Goal: Task Accomplishment & Management: Manage account settings

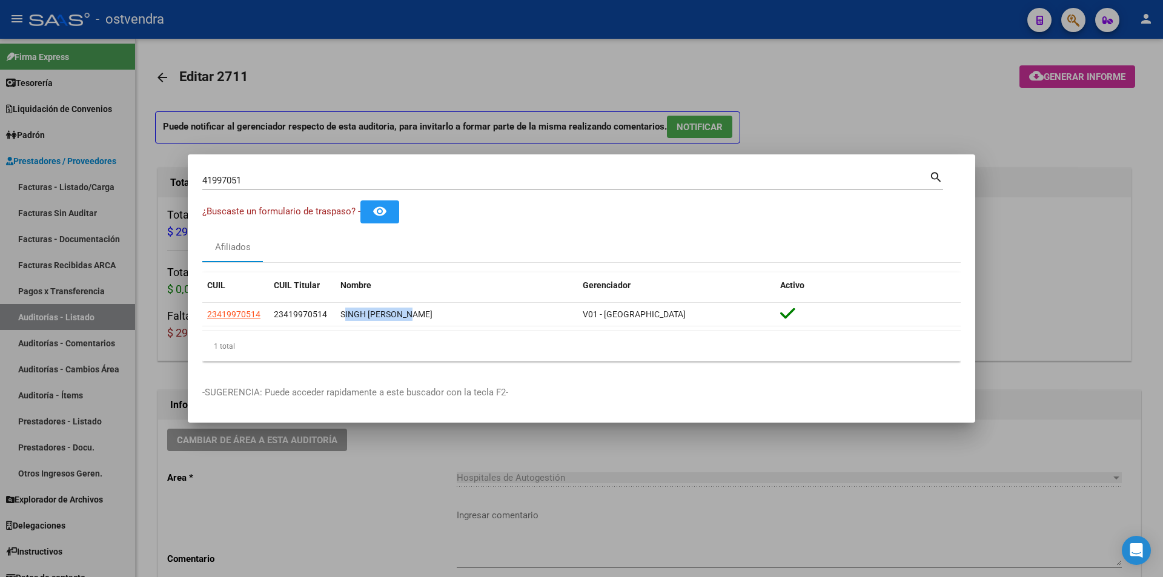
scroll to position [843, 0]
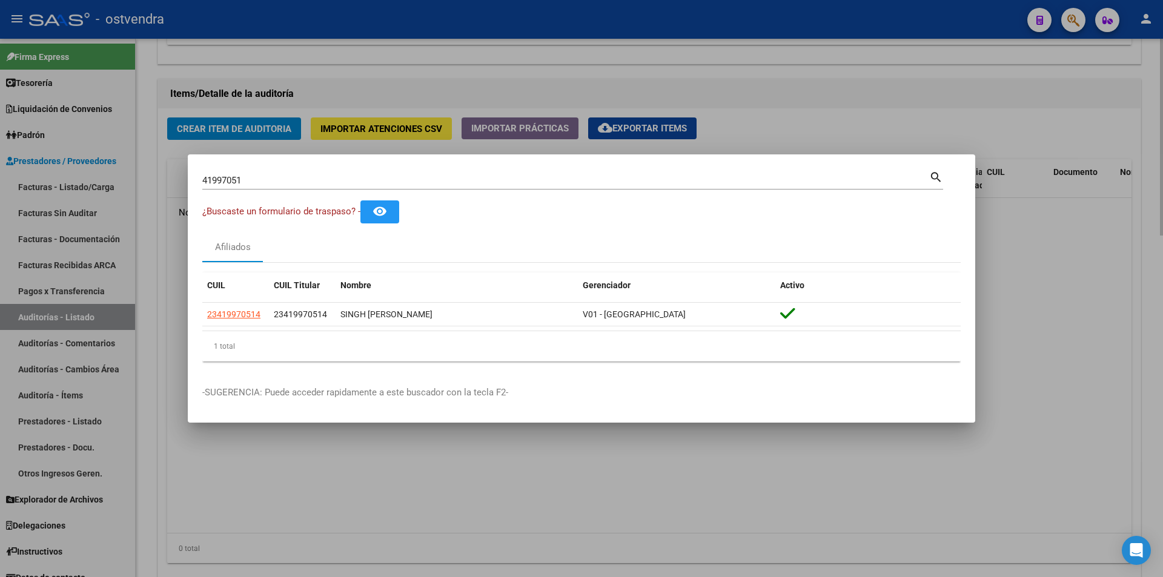
drag, startPoint x: 648, startPoint y: 97, endPoint x: 555, endPoint y: 130, distance: 98.8
click at [648, 97] on div at bounding box center [581, 288] width 1163 height 577
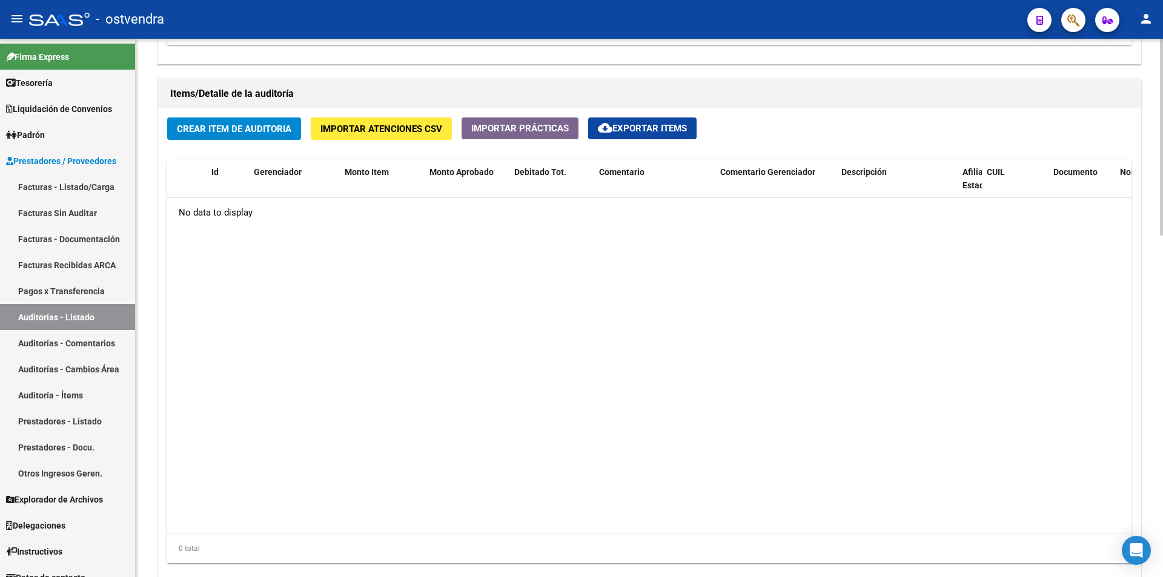
click at [438, 139] on button "Importar Atenciones CSV" at bounding box center [381, 128] width 141 height 22
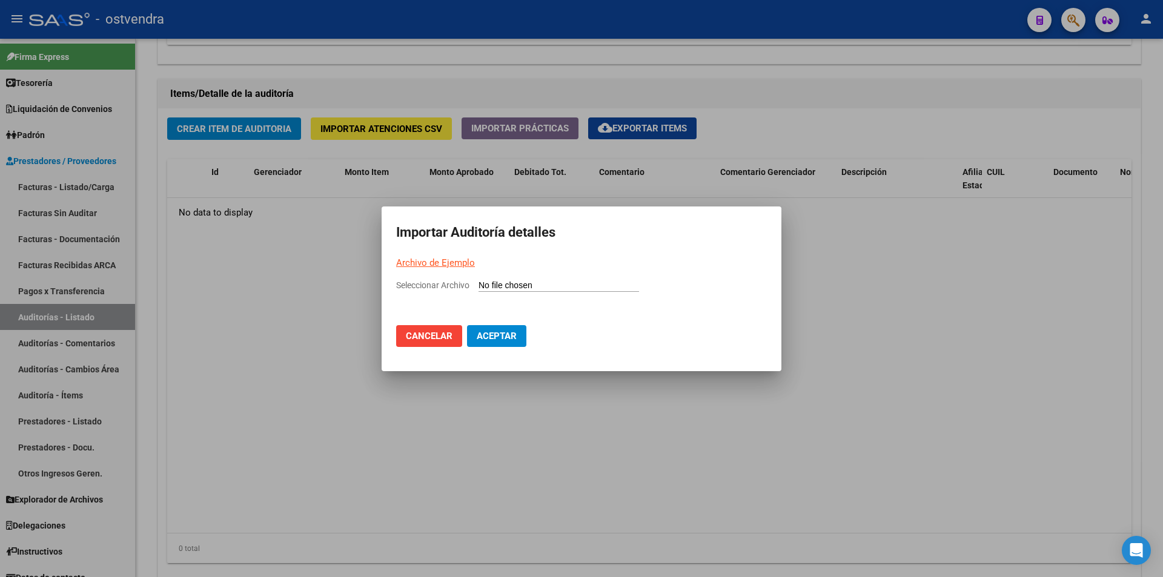
click at [503, 282] on input "Seleccionar Archivo" at bounding box center [558, 286] width 160 height 12
type input "C:\fakepath\Auditoria-demo-saas-total (17).csv"
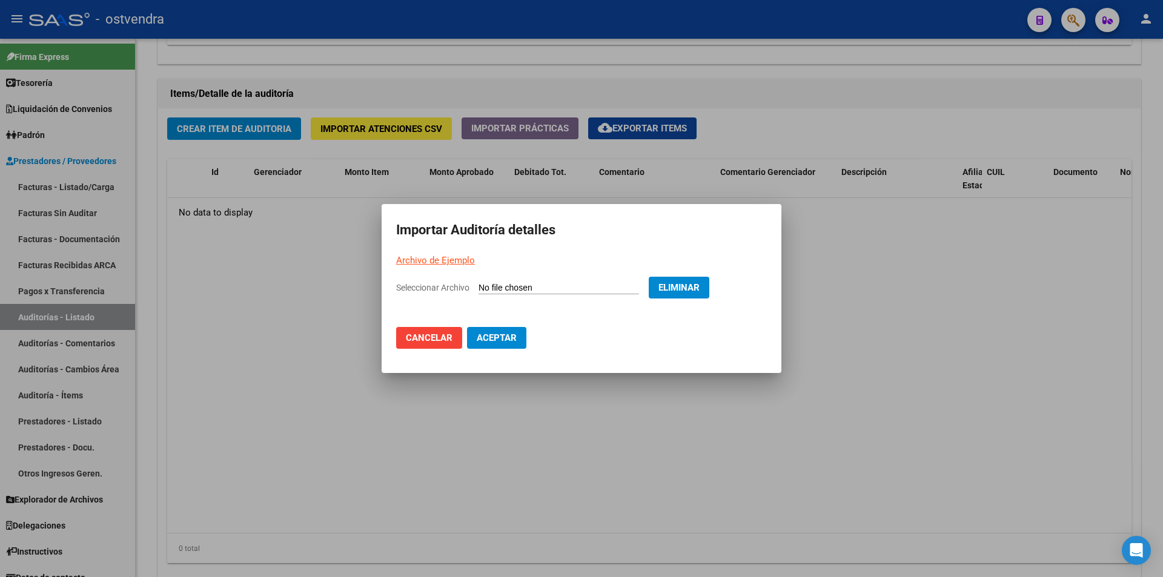
click at [492, 334] on span "Aceptar" at bounding box center [497, 337] width 40 height 11
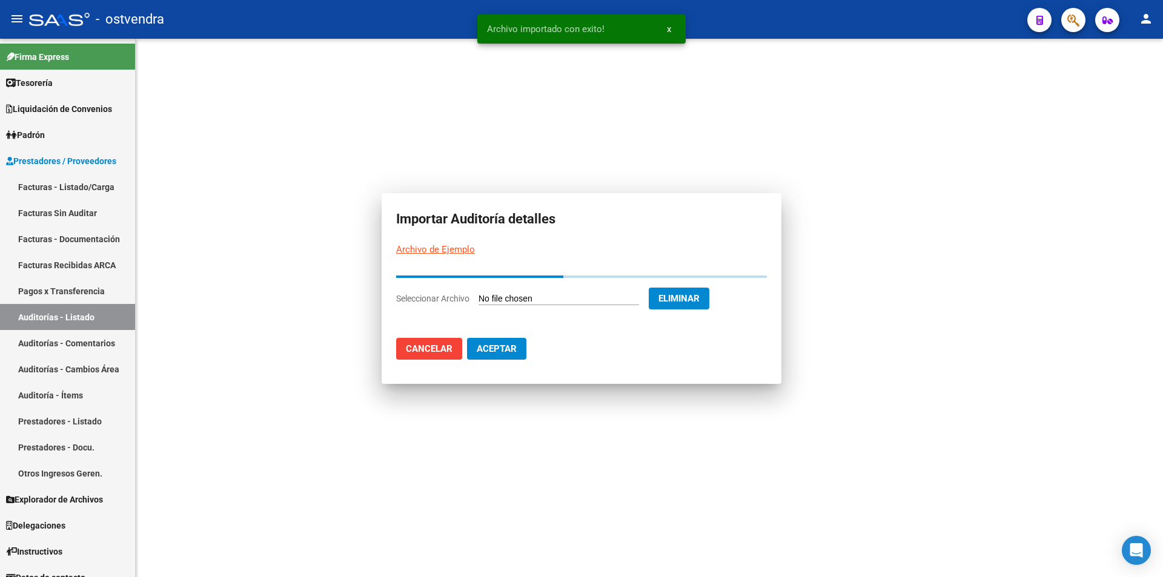
scroll to position [0, 0]
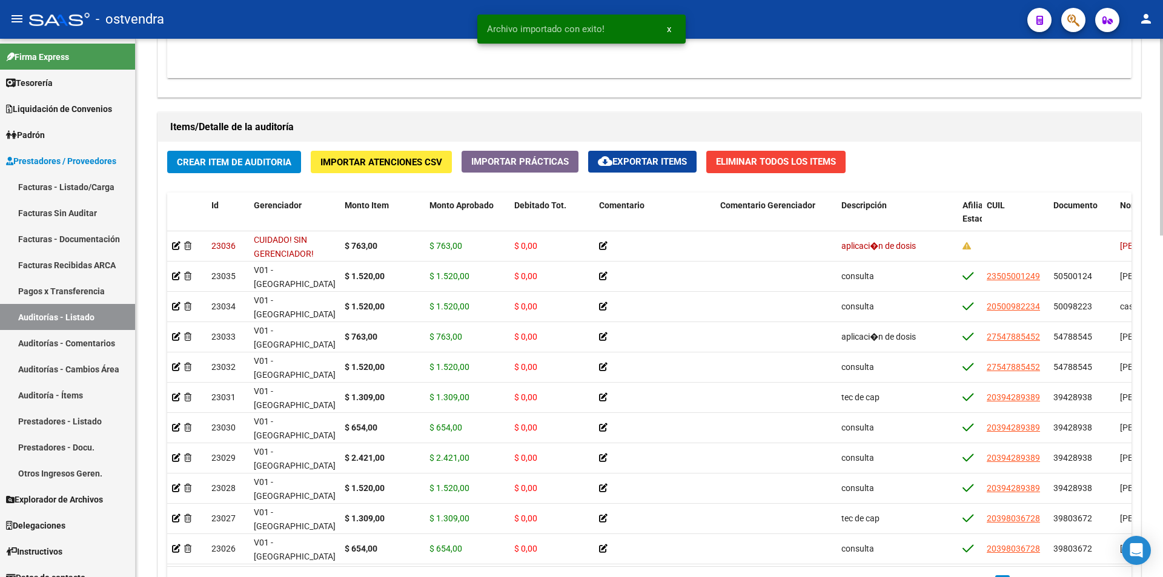
click at [1162, 442] on div at bounding box center [1161, 433] width 3 height 197
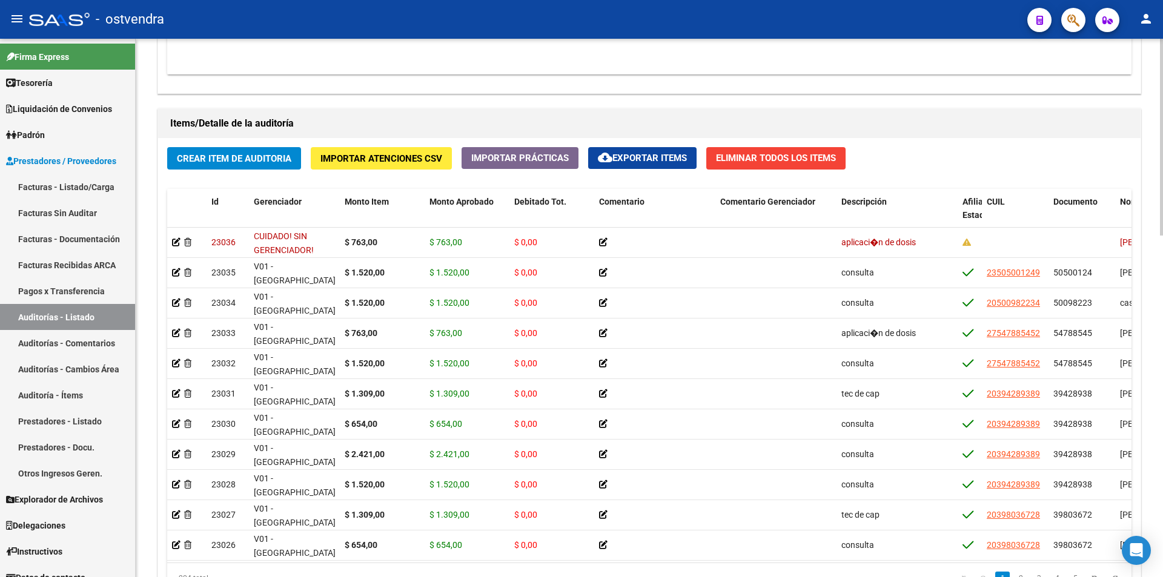
scroll to position [822, 0]
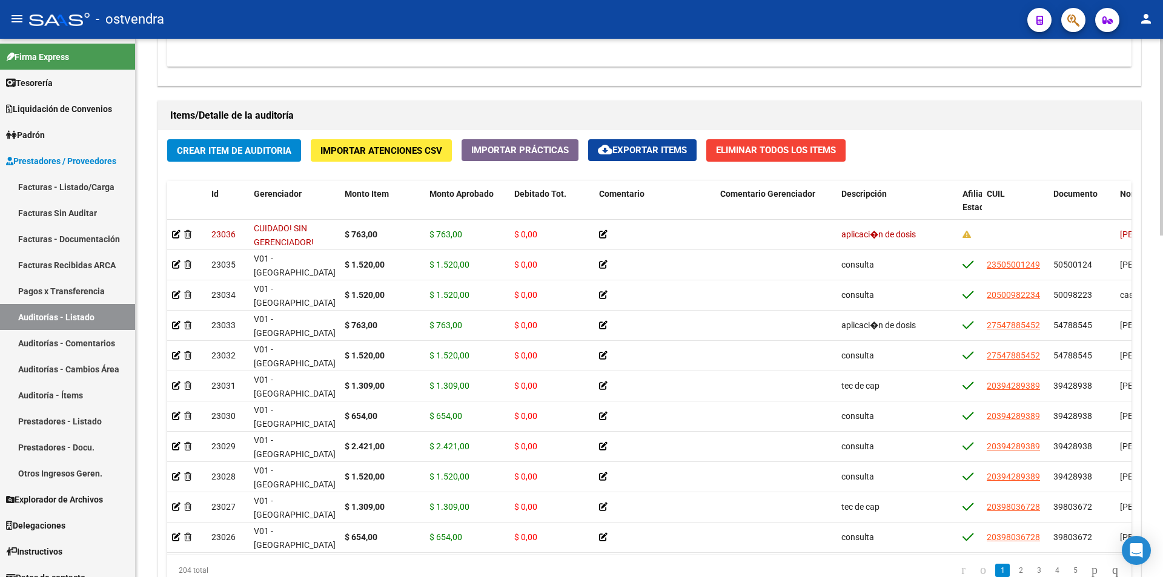
click at [1162, 381] on div at bounding box center [1161, 437] width 3 height 197
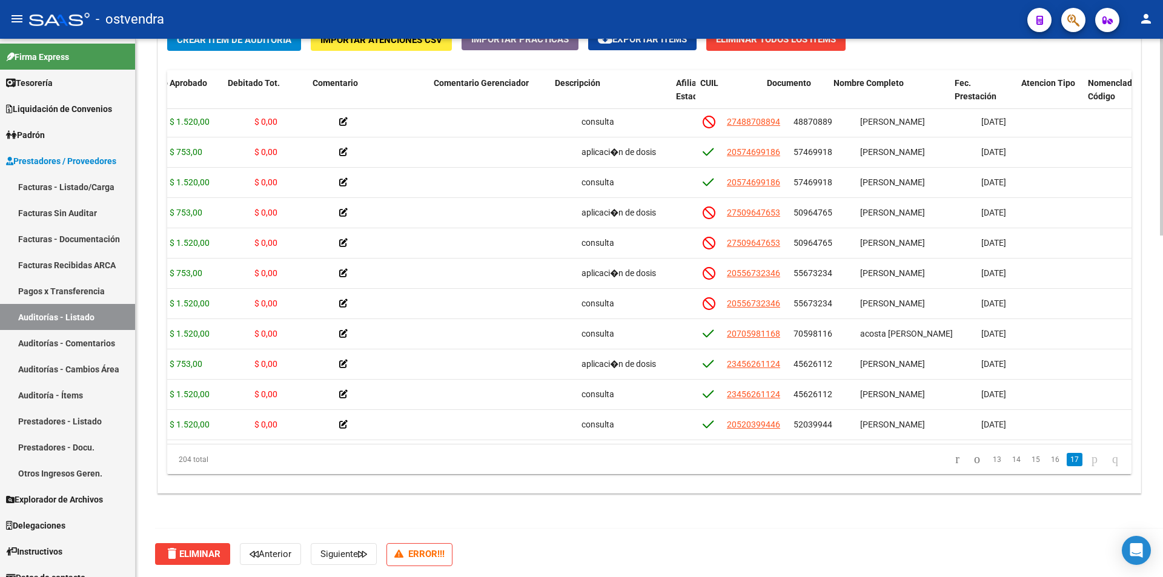
scroll to position [5854, 286]
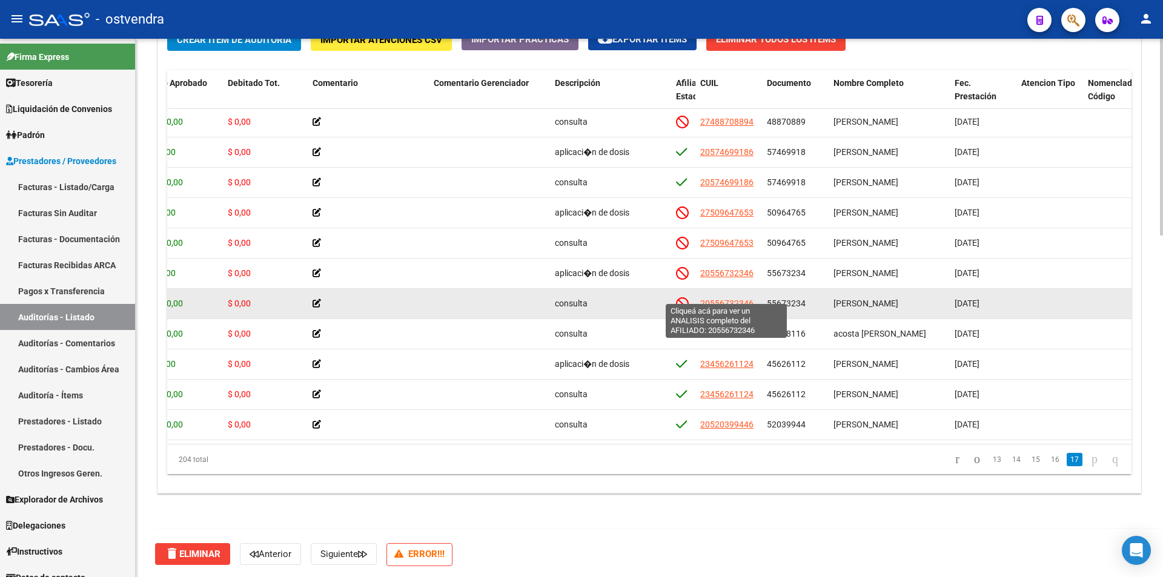
click at [736, 299] on span "20556732346" at bounding box center [726, 304] width 53 height 10
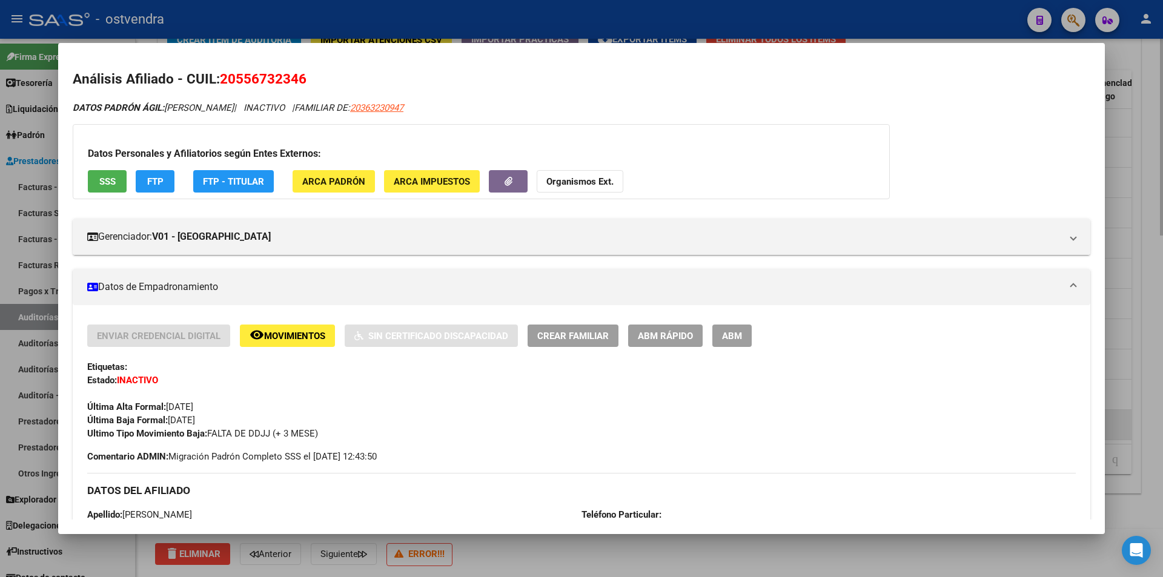
drag, startPoint x: 692, startPoint y: 549, endPoint x: 945, endPoint y: 408, distance: 289.5
click at [691, 549] on div at bounding box center [581, 288] width 1163 height 577
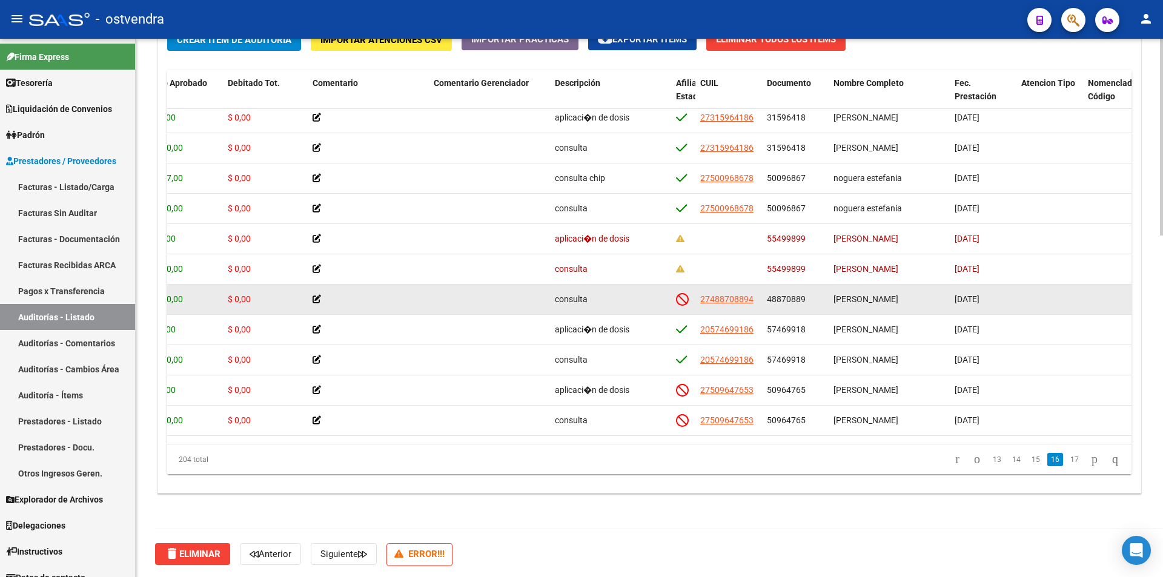
scroll to position [5660, 286]
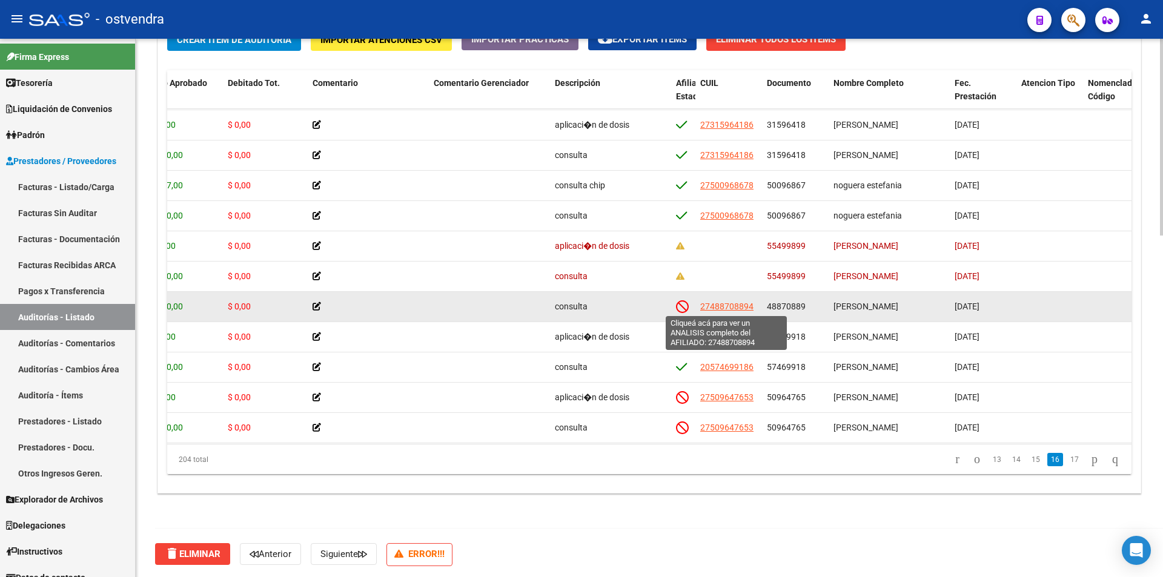
click at [745, 308] on span "27488708894" at bounding box center [726, 307] width 53 height 10
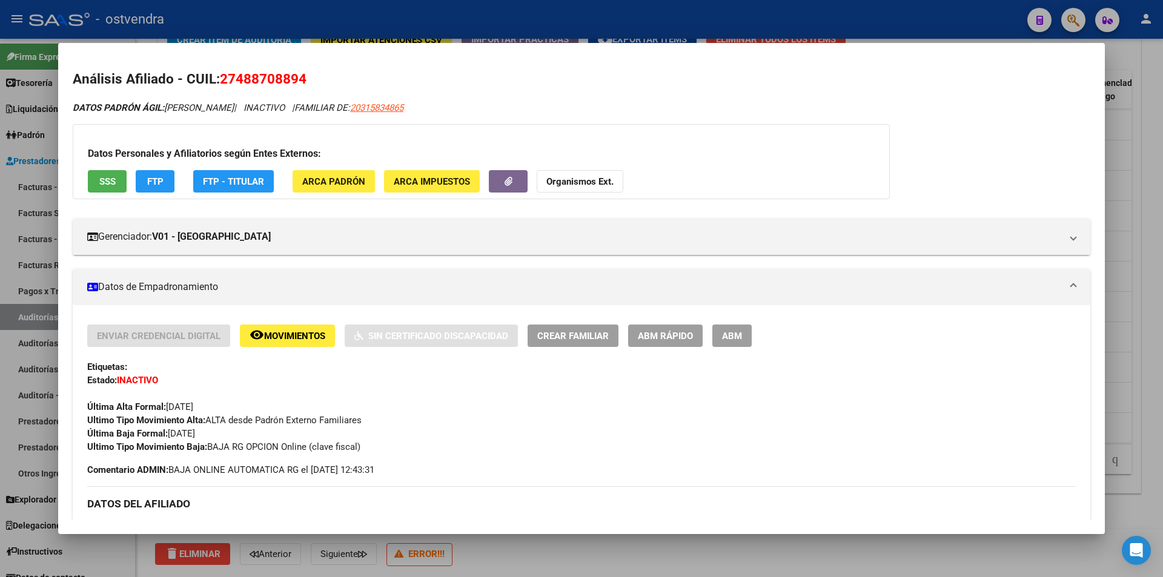
click at [680, 536] on div at bounding box center [581, 288] width 1163 height 577
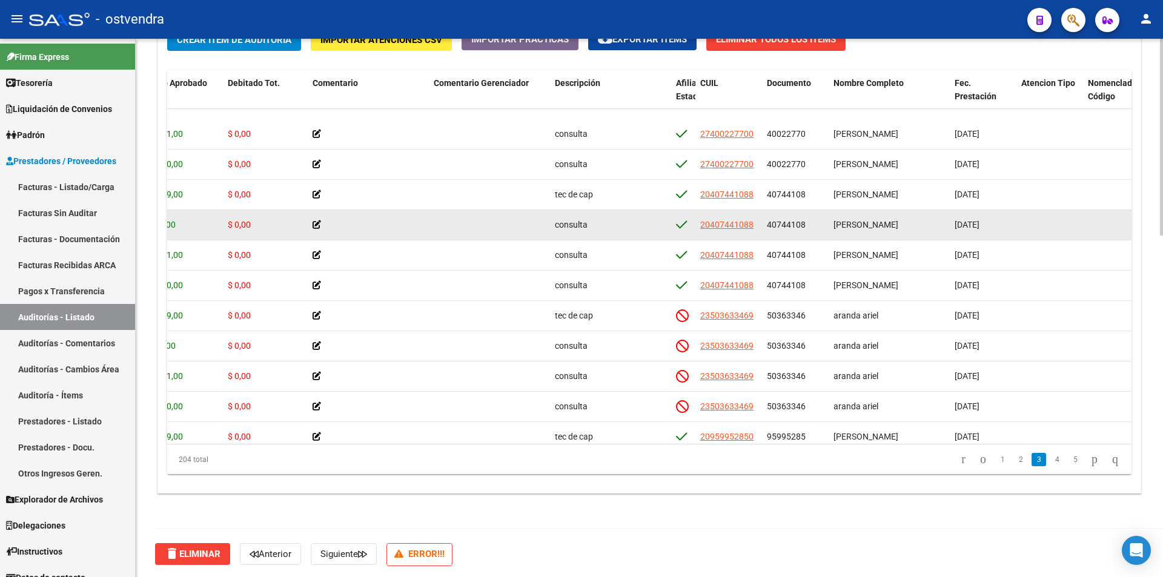
scroll to position [792, 286]
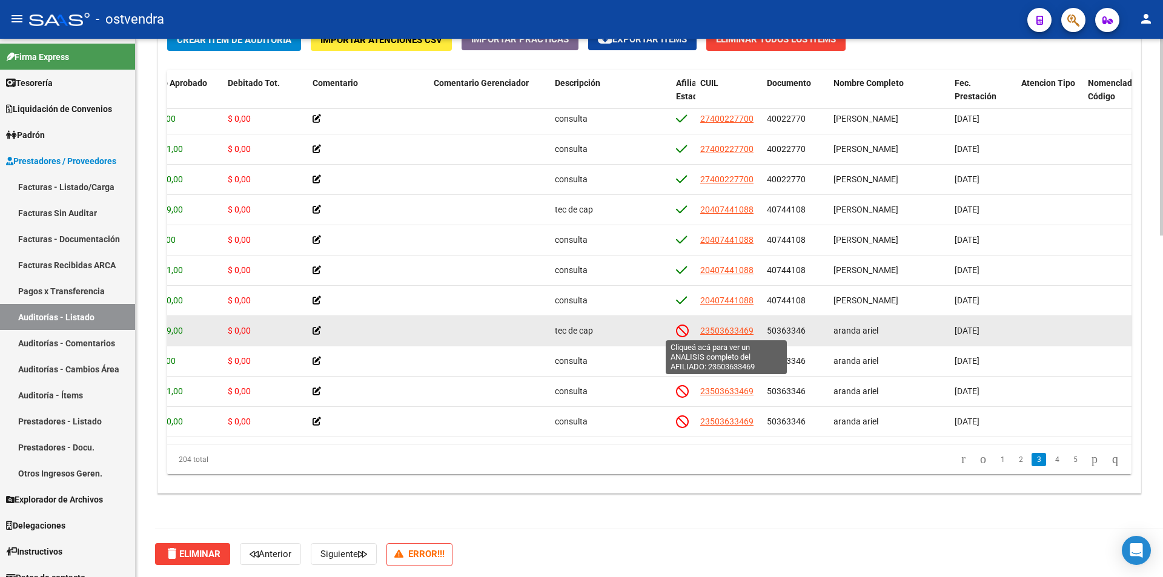
click at [727, 334] on span "23503633469" at bounding box center [726, 331] width 53 height 10
type textarea "23503633469"
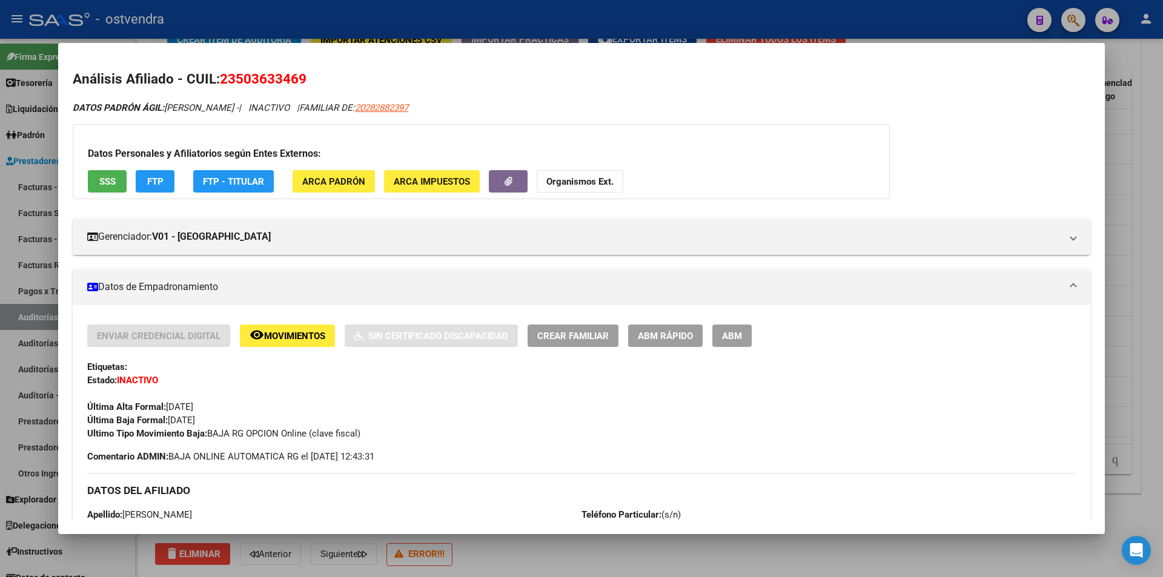
click at [670, 547] on div at bounding box center [581, 288] width 1163 height 577
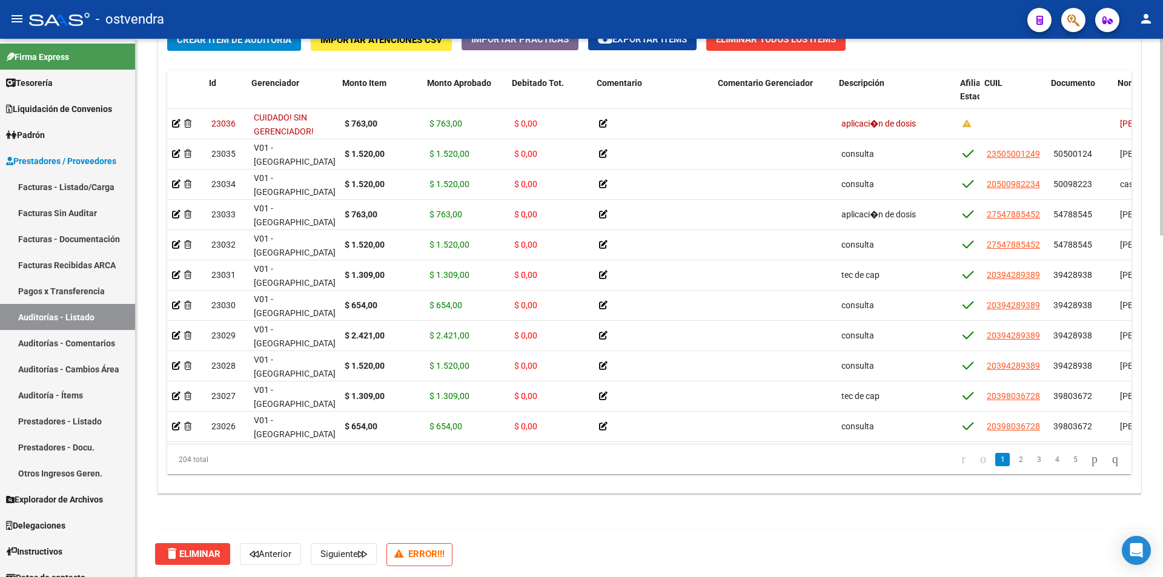
scroll to position [0, 2]
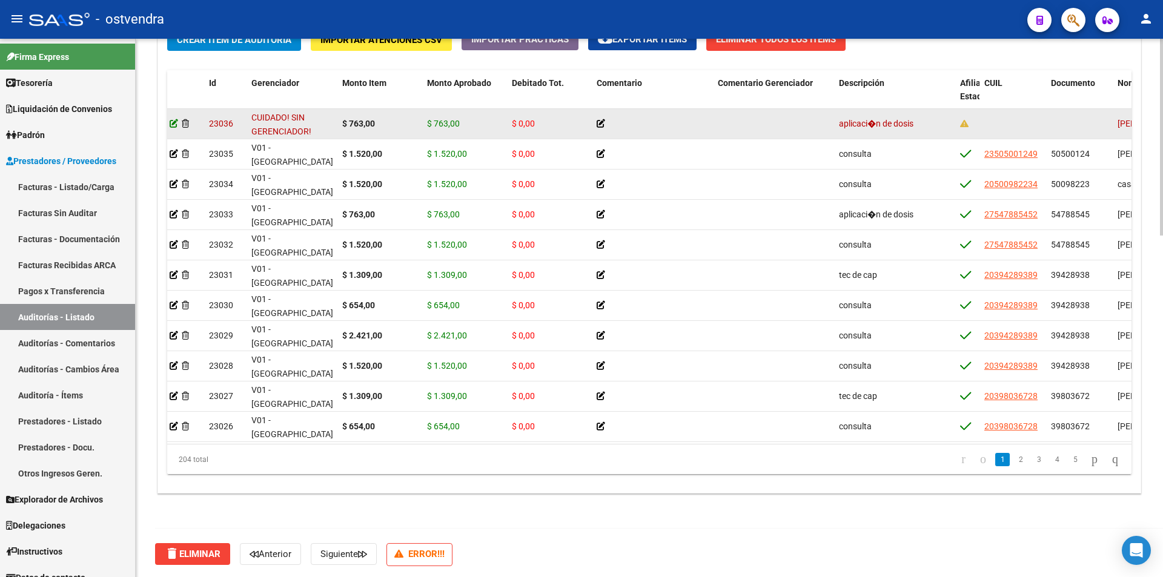
click at [174, 120] on icon at bounding box center [174, 123] width 8 height 8
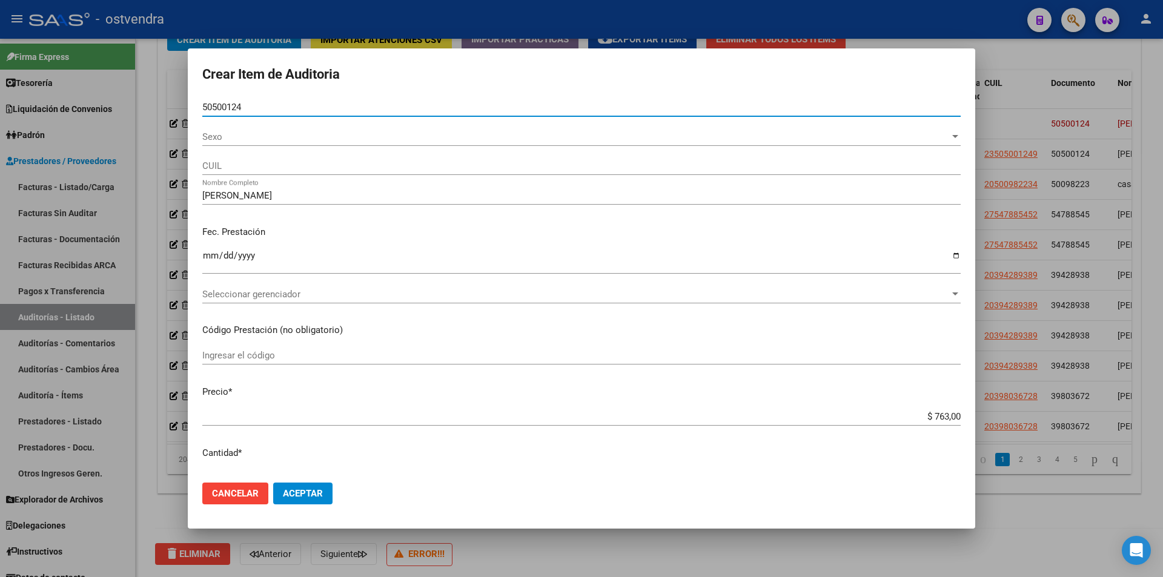
type input "50500124"
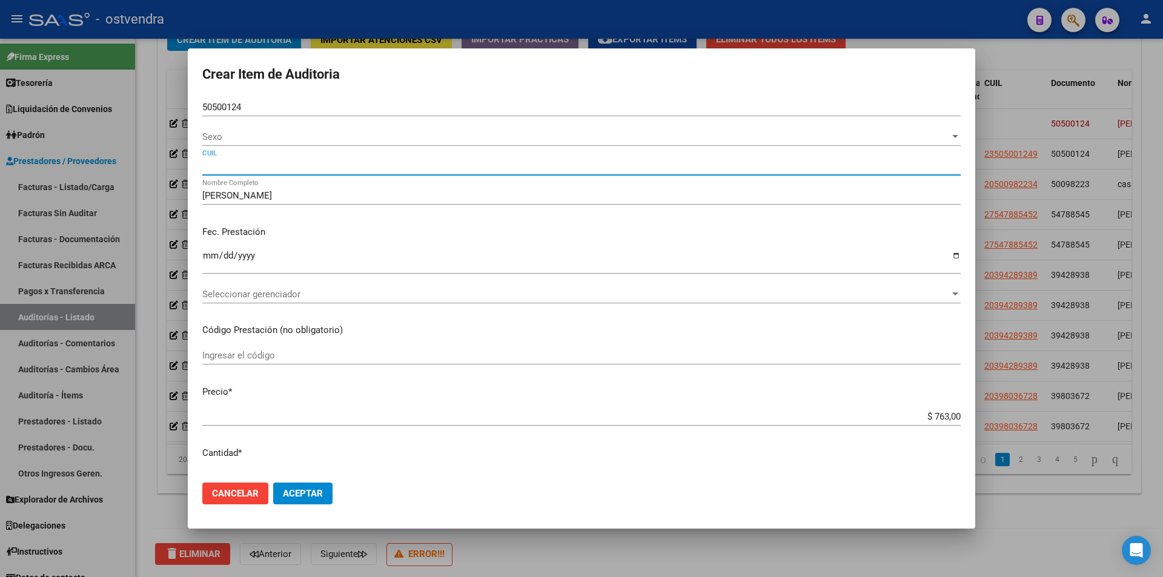
click at [254, 164] on input "CUIL" at bounding box center [581, 165] width 758 height 11
click at [1051, 475] on div at bounding box center [581, 288] width 1163 height 577
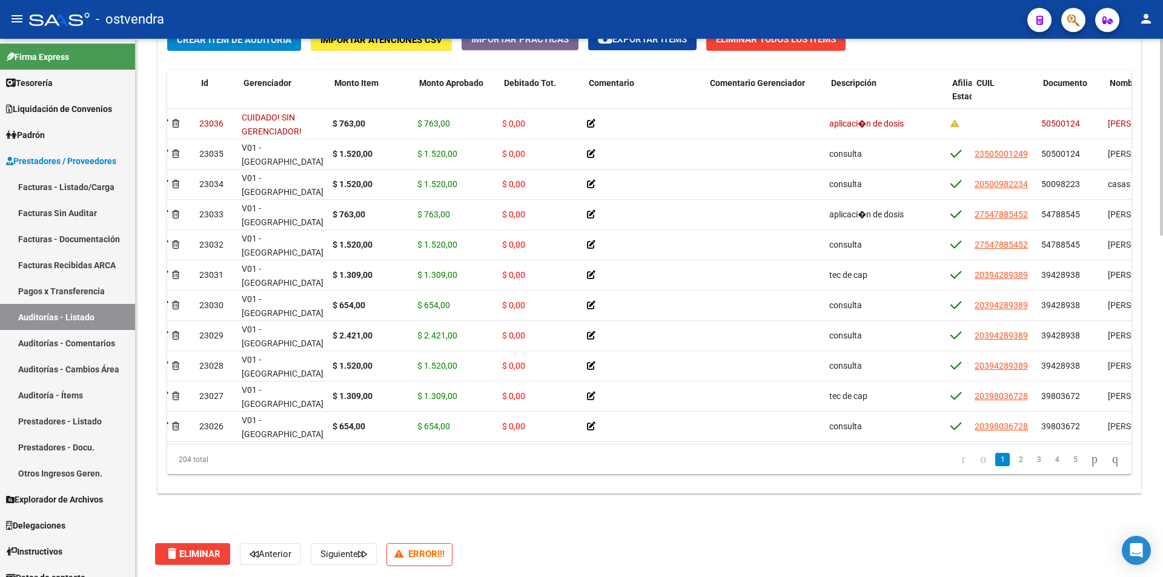
scroll to position [0, 0]
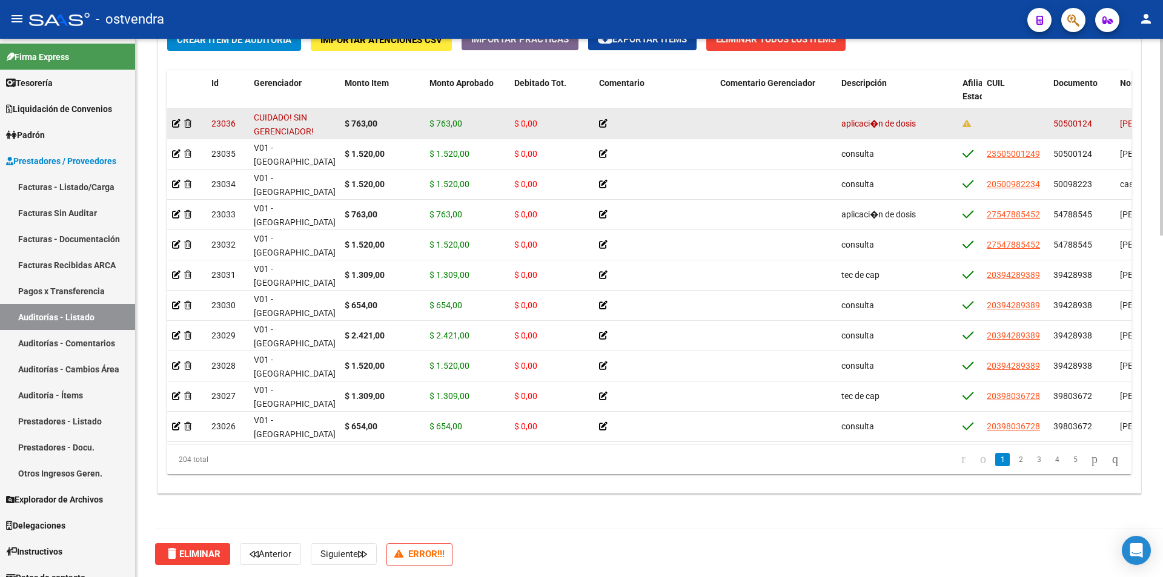
click at [178, 117] on div at bounding box center [187, 124] width 30 height 14
click at [176, 119] on icon at bounding box center [176, 123] width 8 height 8
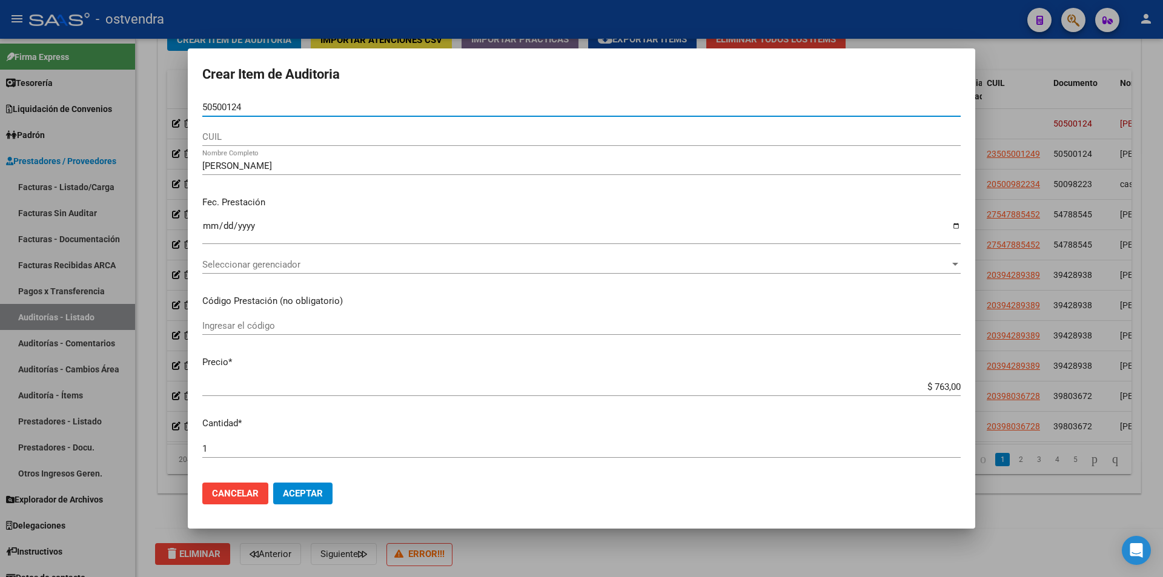
click at [467, 128] on div "CUIL" at bounding box center [581, 137] width 758 height 18
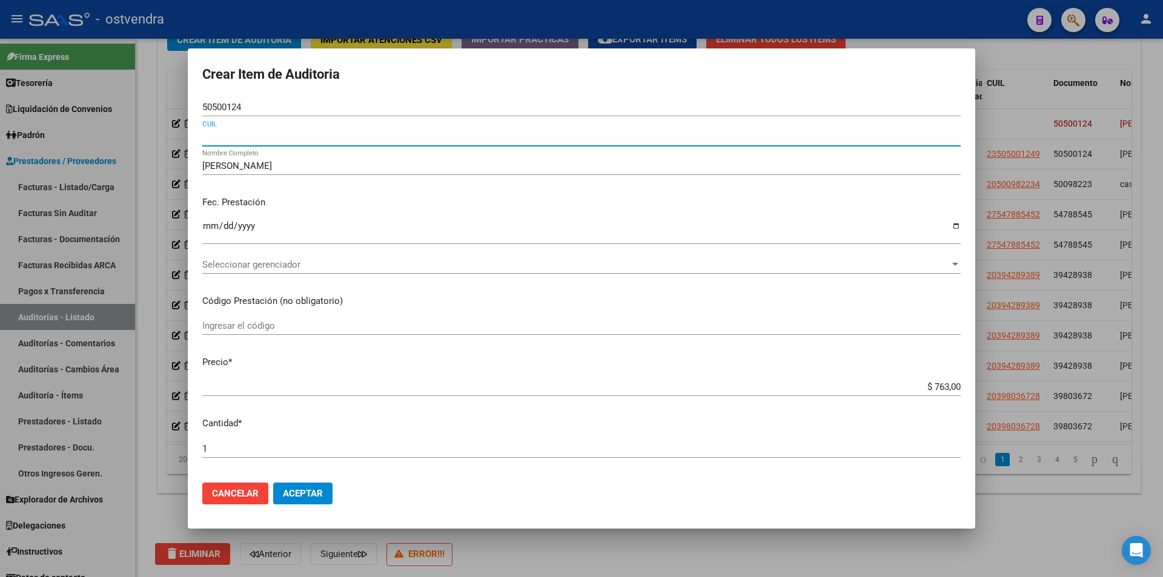
click at [1045, 263] on div at bounding box center [581, 288] width 1163 height 577
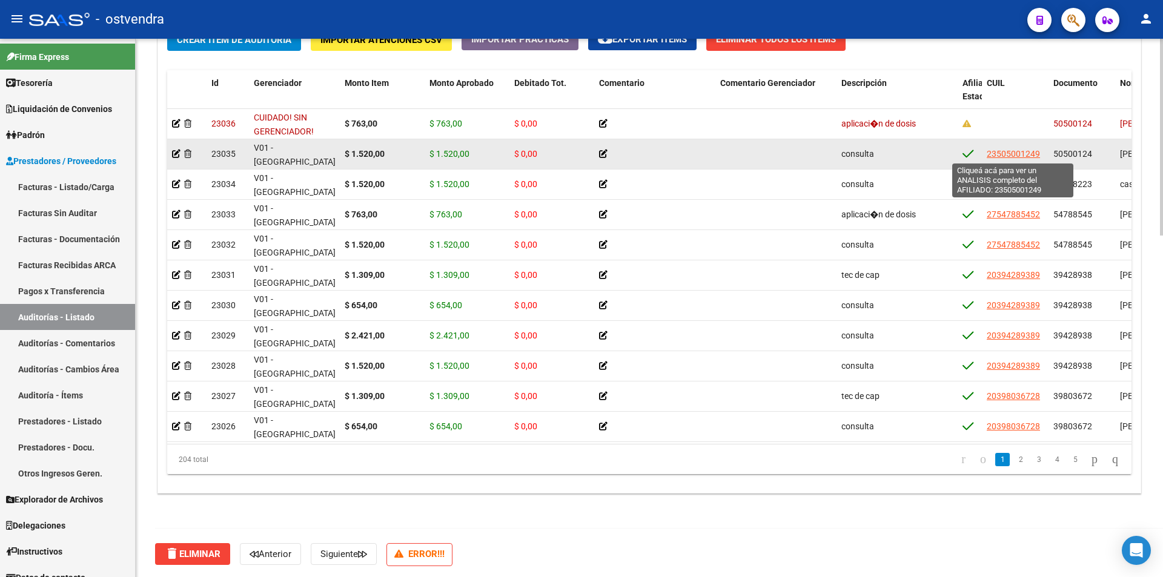
click at [1018, 154] on span "23505001249" at bounding box center [1012, 154] width 53 height 10
type textarea "23505001249"
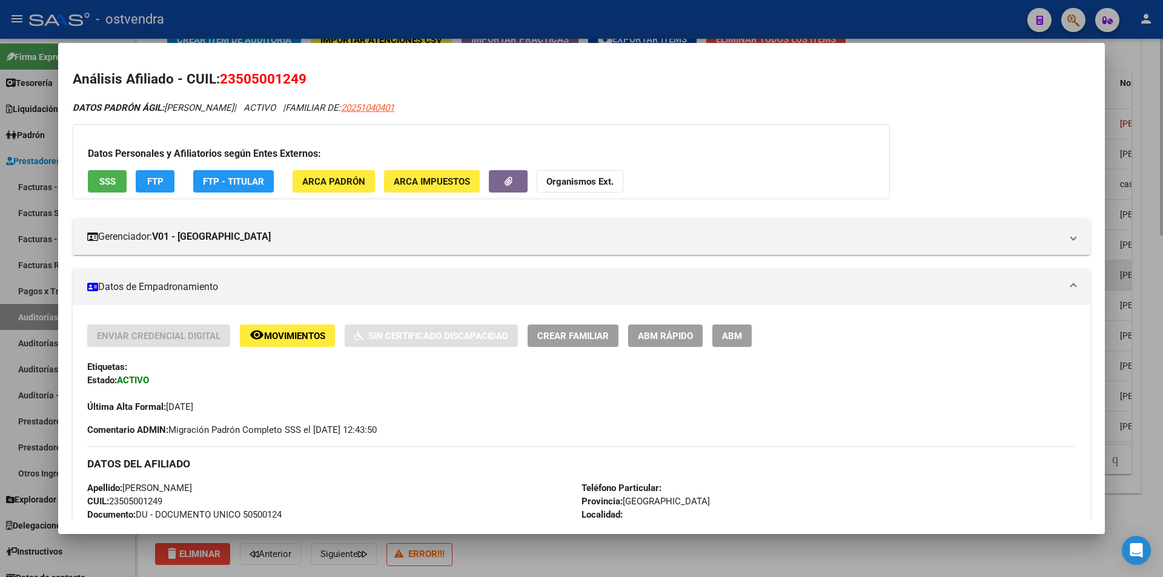
click at [1109, 269] on div at bounding box center [581, 288] width 1163 height 577
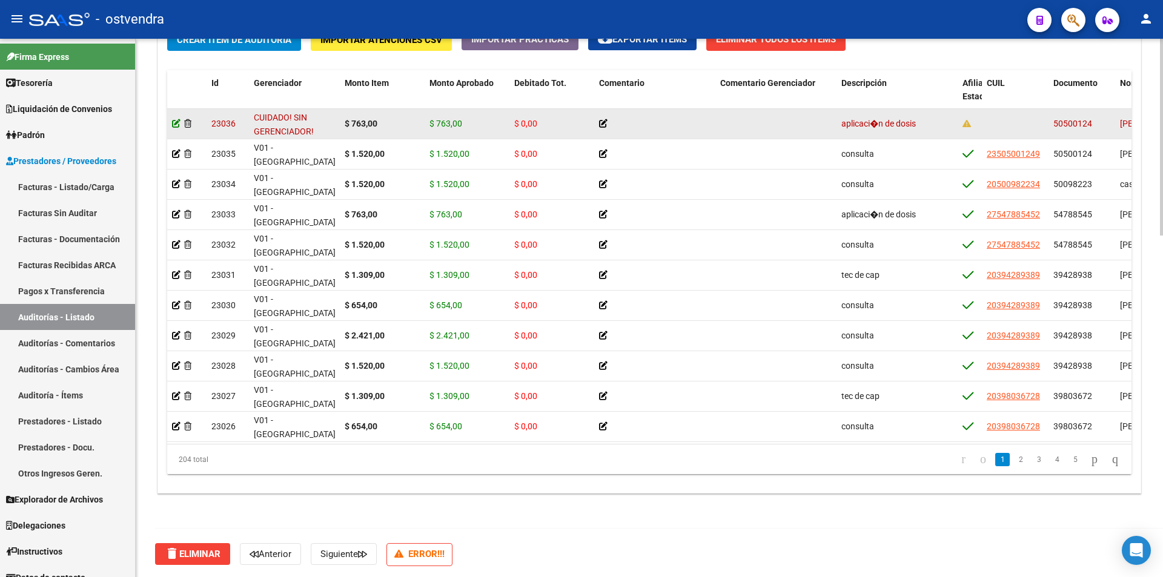
click at [173, 119] on icon at bounding box center [176, 123] width 8 height 8
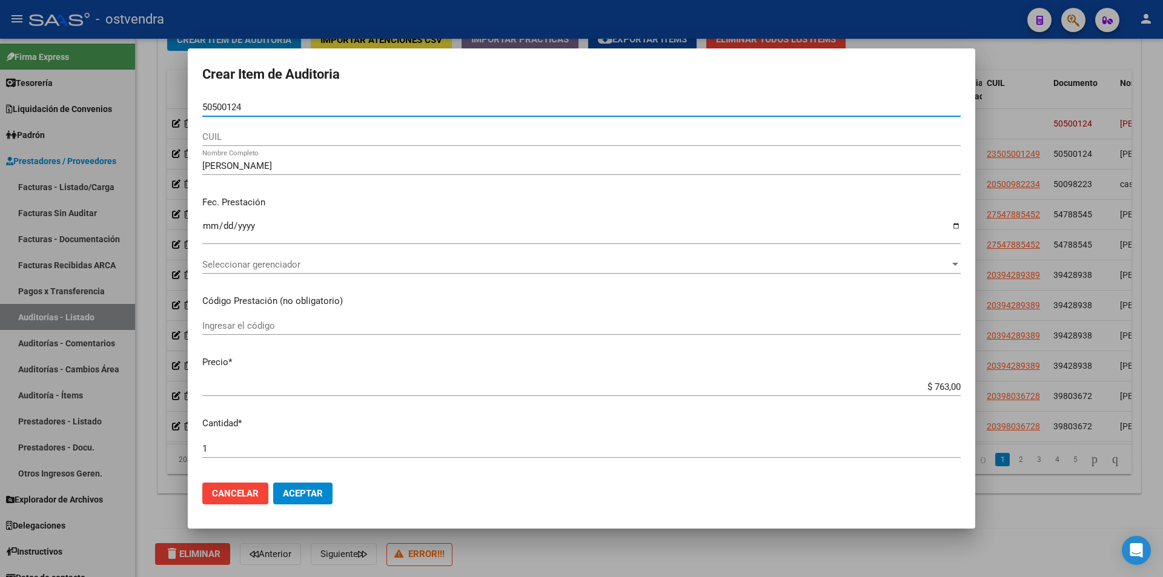
click at [377, 259] on span "Seleccionar gerenciador" at bounding box center [575, 264] width 747 height 11
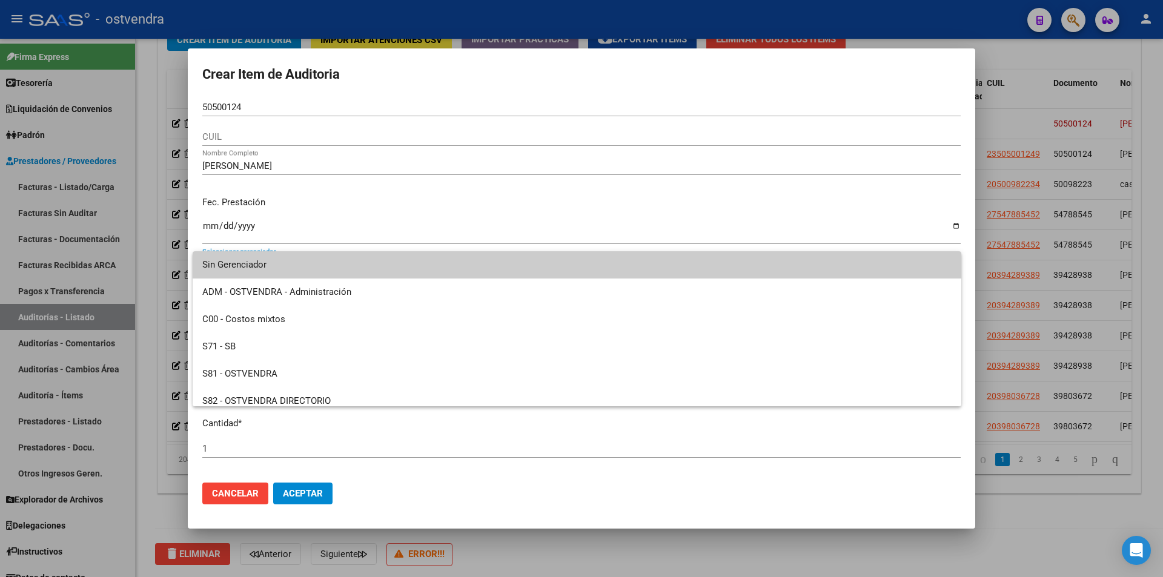
scroll to position [90, 0]
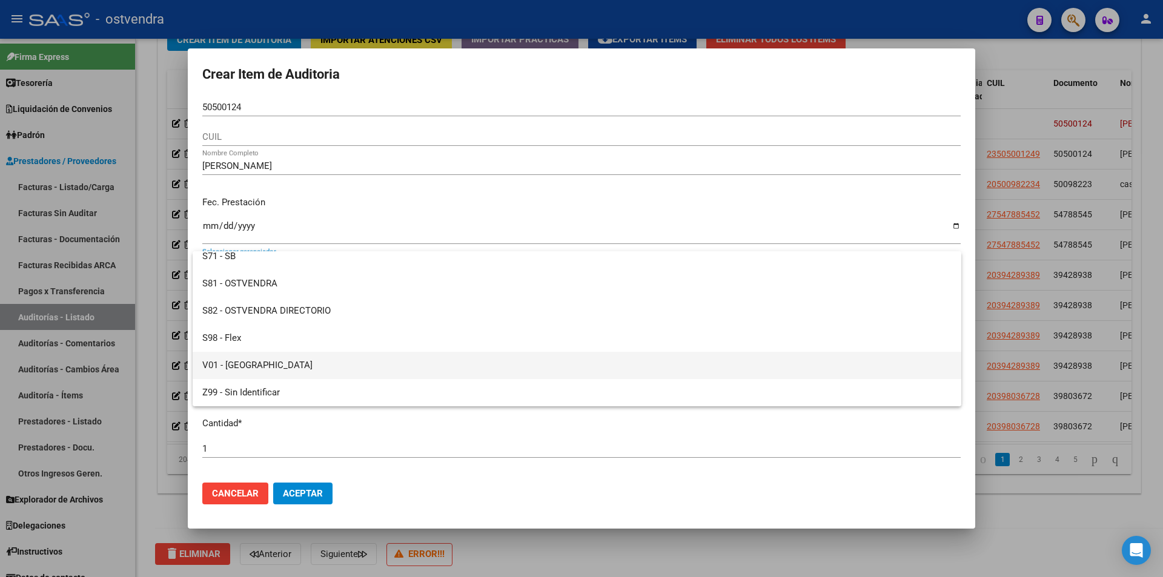
click at [510, 374] on span "V01 - [GEOGRAPHIC_DATA]" at bounding box center [576, 365] width 749 height 27
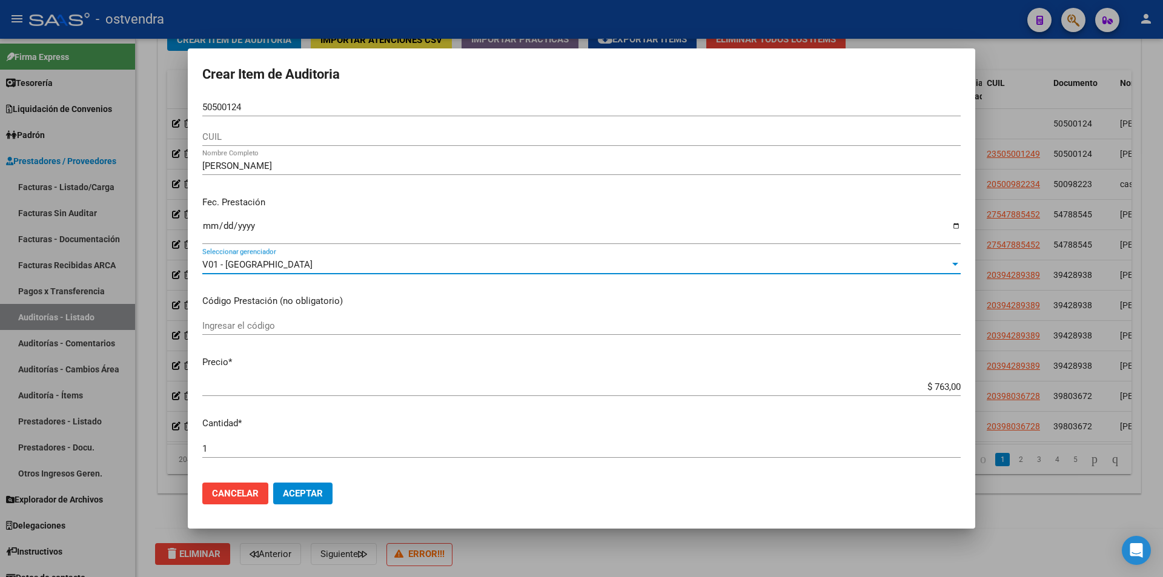
click at [309, 482] on mat-dialog-actions "Cancelar Aceptar" at bounding box center [581, 493] width 758 height 41
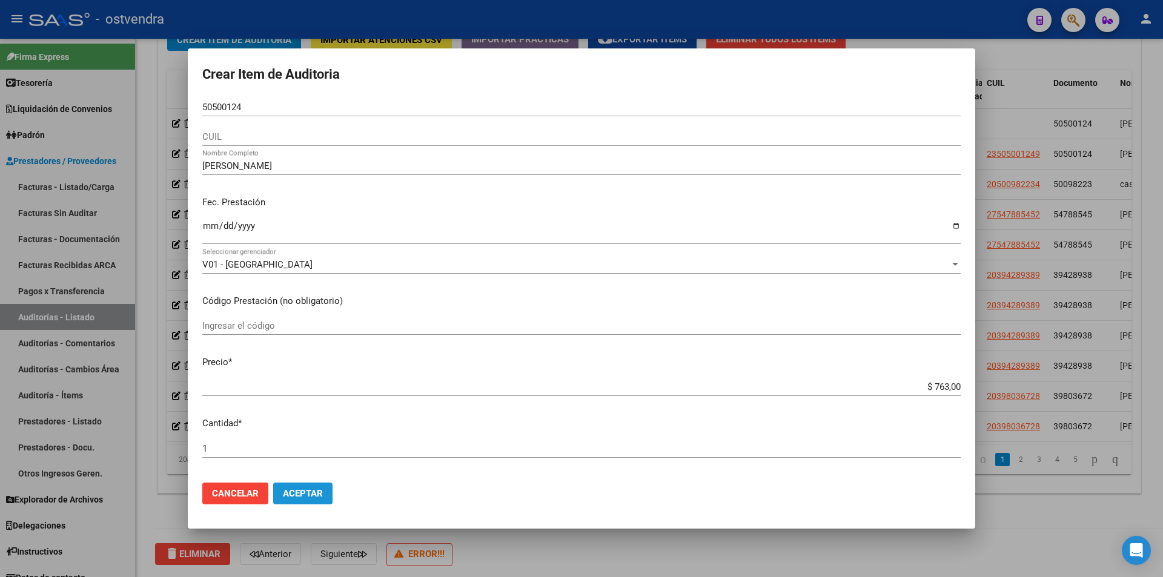
click at [311, 486] on button "Aceptar" at bounding box center [302, 494] width 59 height 22
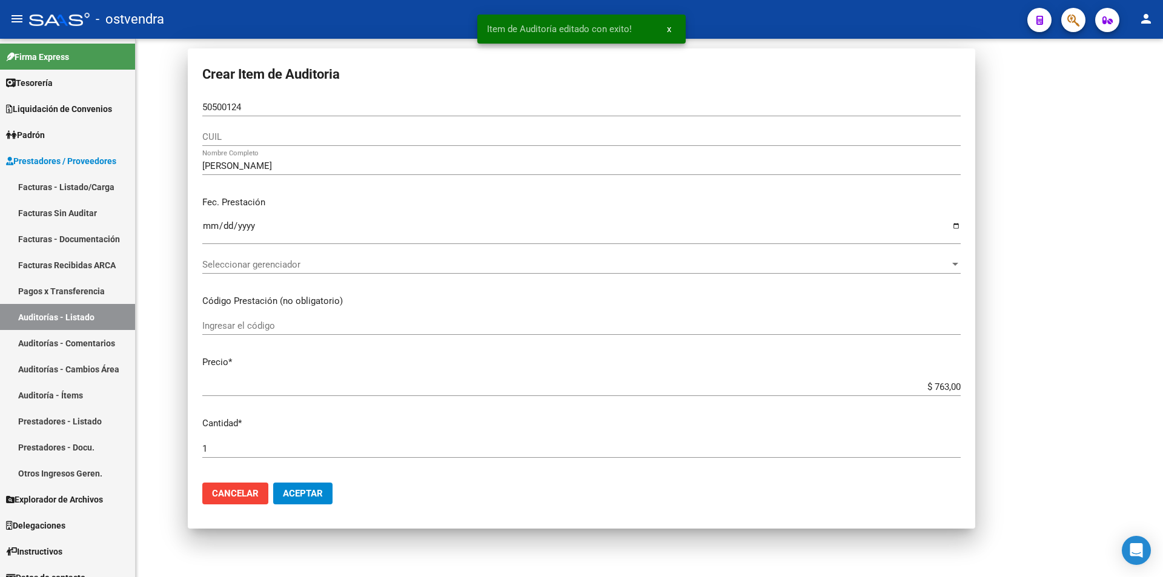
scroll to position [0, 0]
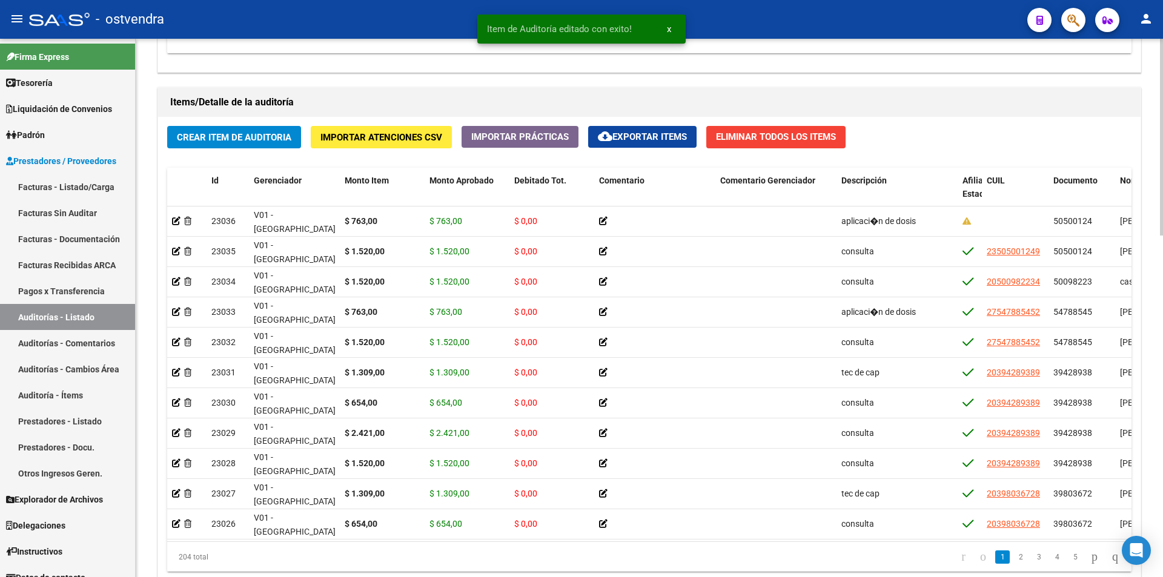
click at [1162, 467] on div at bounding box center [1161, 442] width 3 height 197
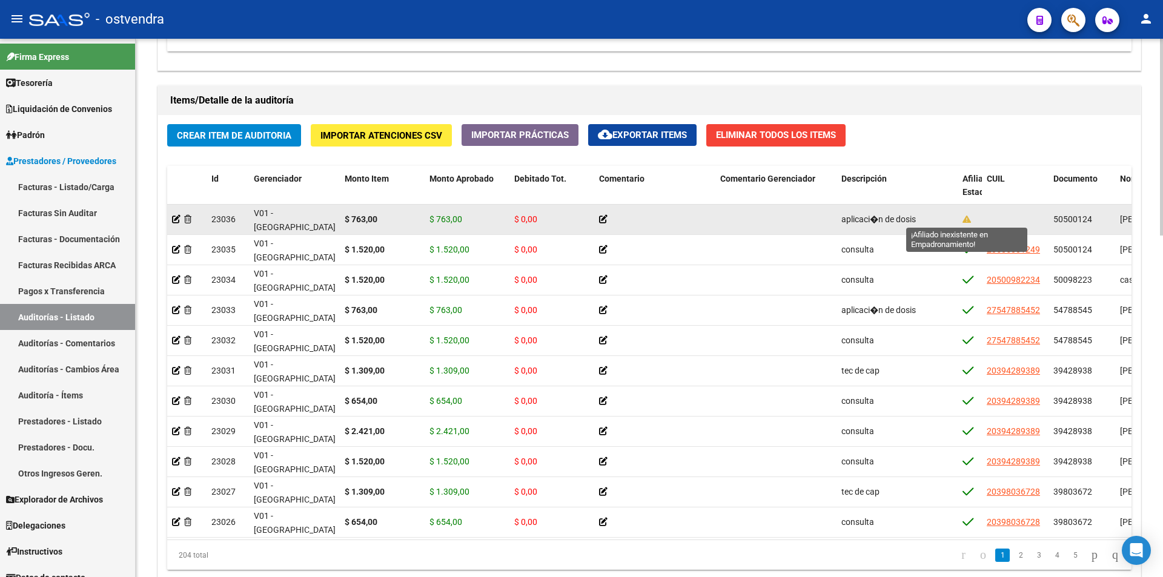
click at [964, 219] on icon at bounding box center [966, 219] width 8 height 8
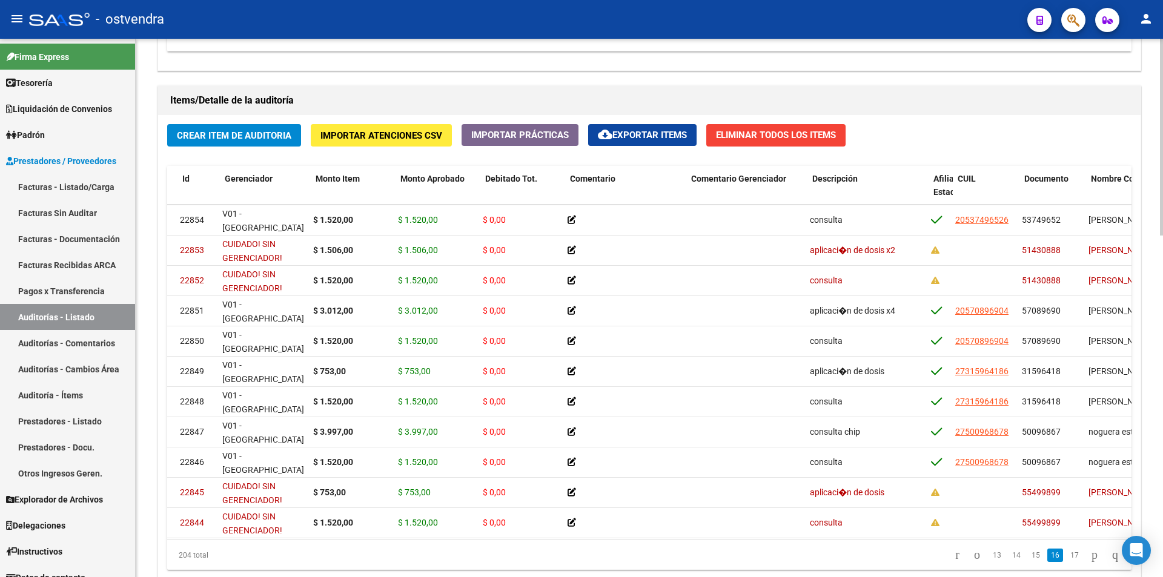
scroll to position [5509, 29]
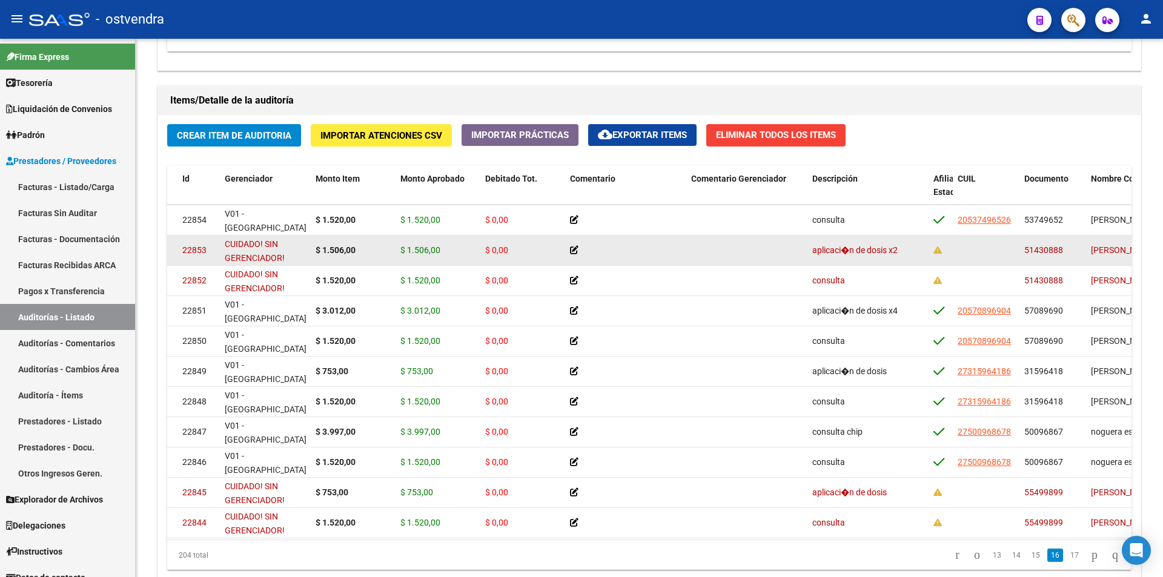
drag, startPoint x: 1061, startPoint y: 248, endPoint x: 1020, endPoint y: 249, distance: 41.2
click at [1020, 249] on datatable-body-cell "51430888" at bounding box center [1052, 251] width 67 height 30
copy span "51430888"
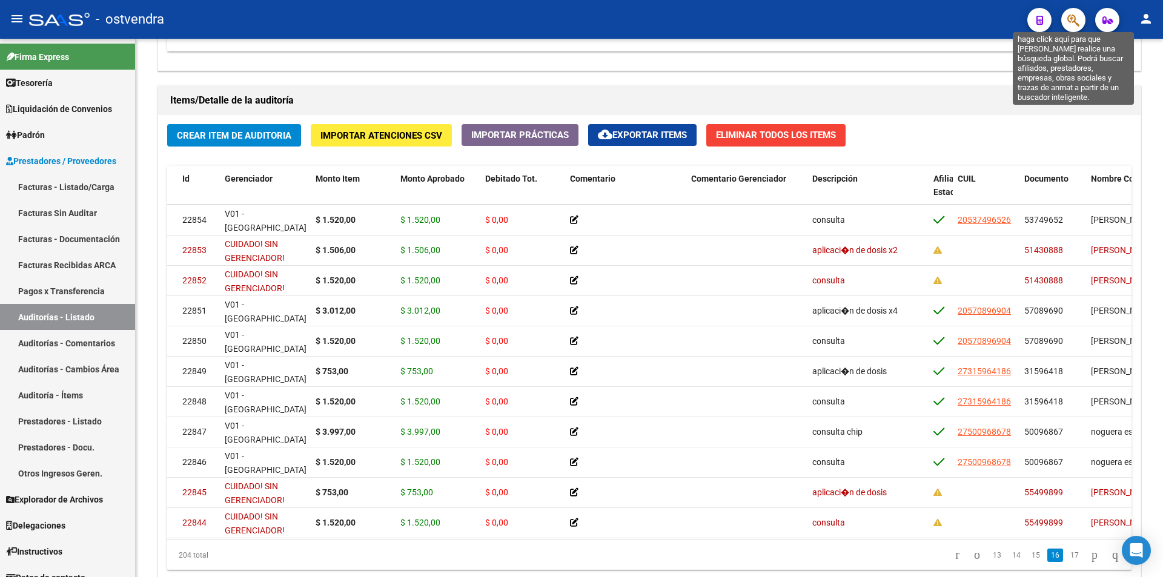
click at [1077, 15] on icon "button" at bounding box center [1073, 20] width 12 height 14
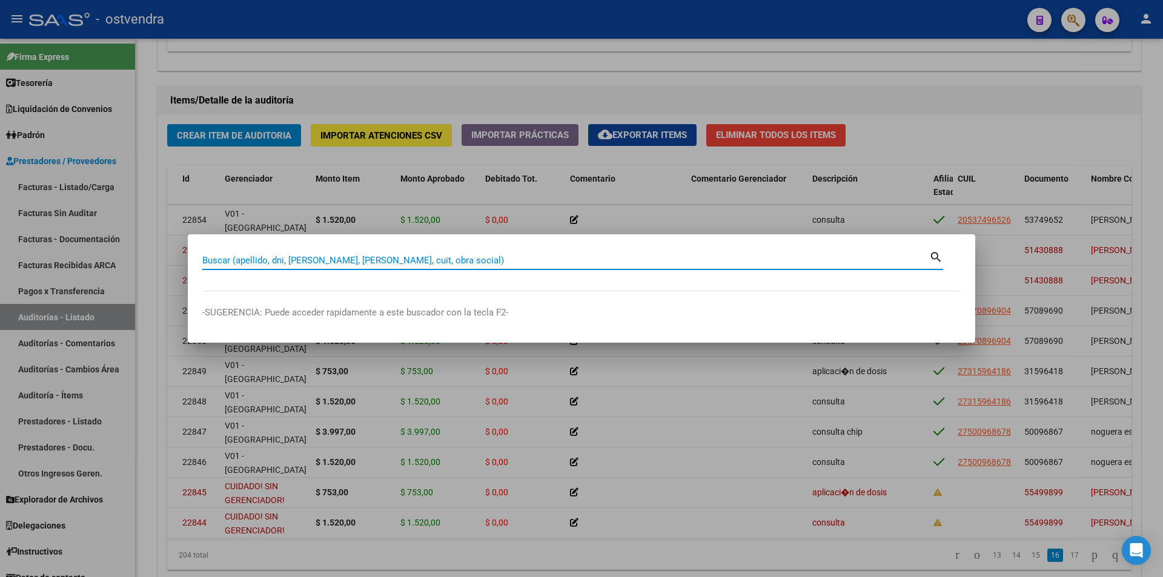
paste input "51430888"
type input "51430888"
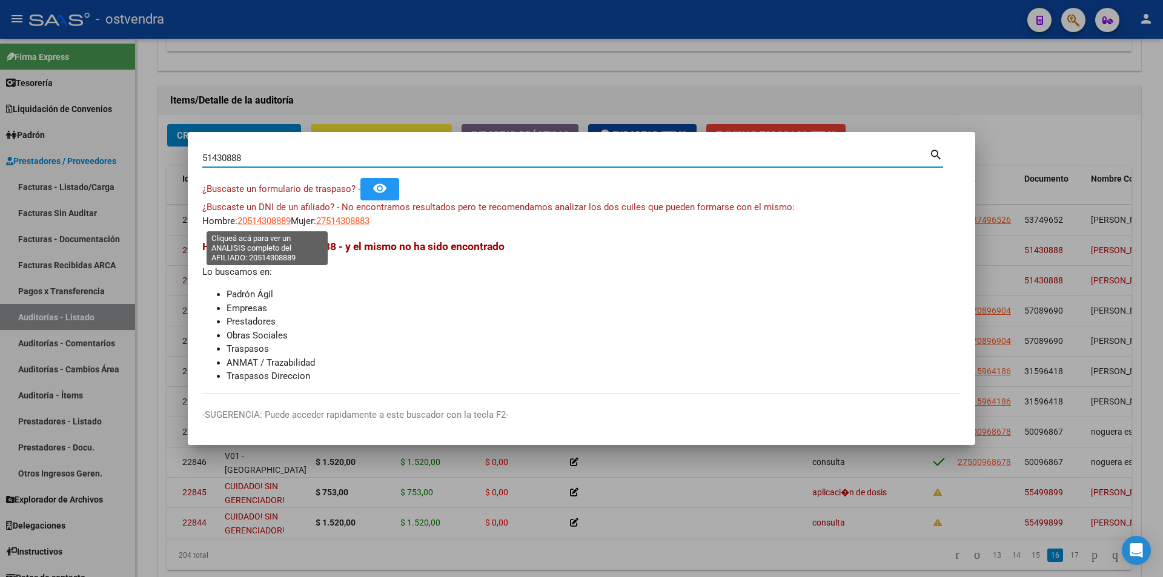
click at [283, 217] on span "20514308889" at bounding box center [263, 221] width 53 height 11
type textarea "20514308889"
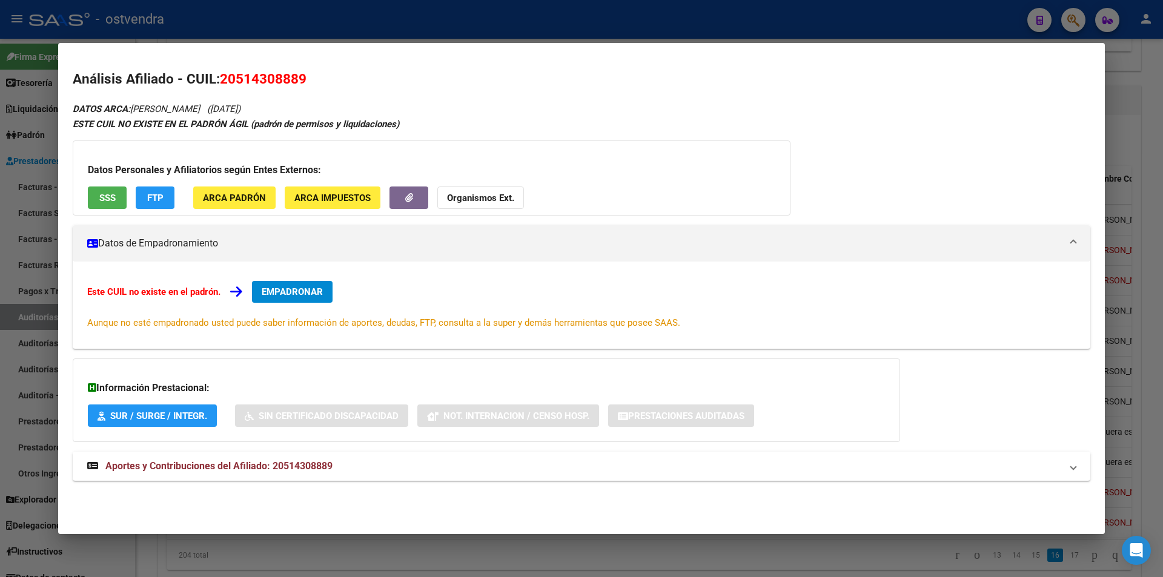
click at [1125, 125] on div at bounding box center [581, 288] width 1163 height 577
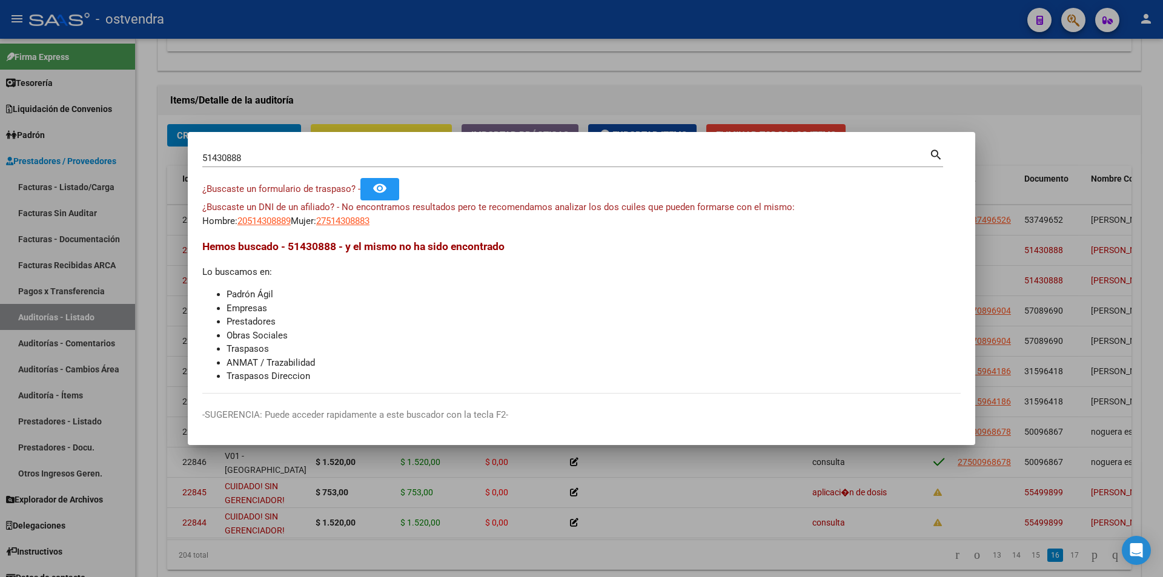
click at [1130, 132] on div at bounding box center [581, 288] width 1163 height 577
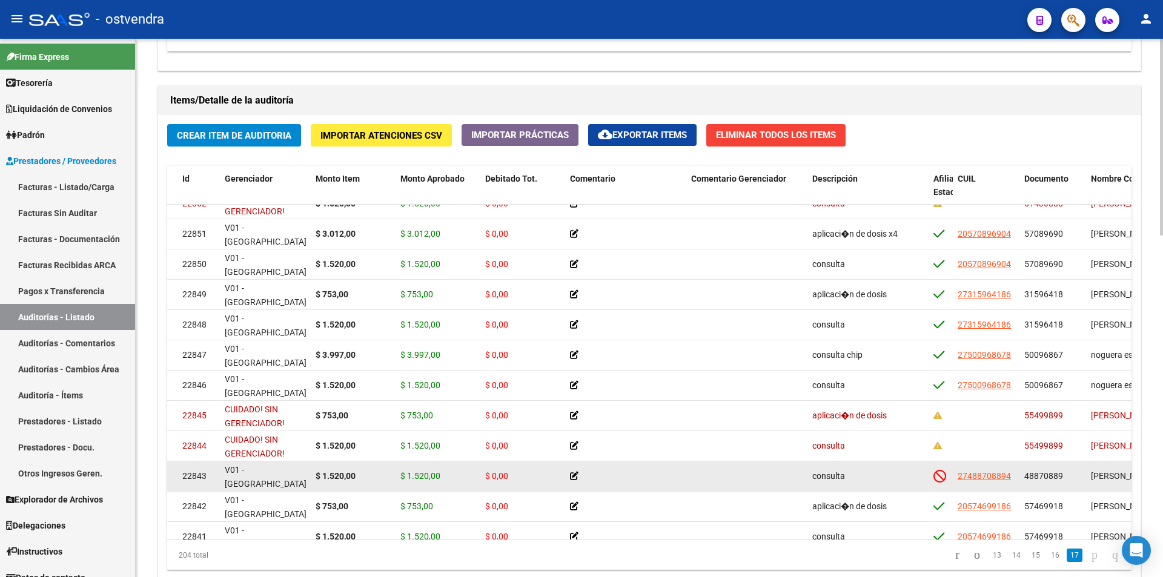
scroll to position [5606, 29]
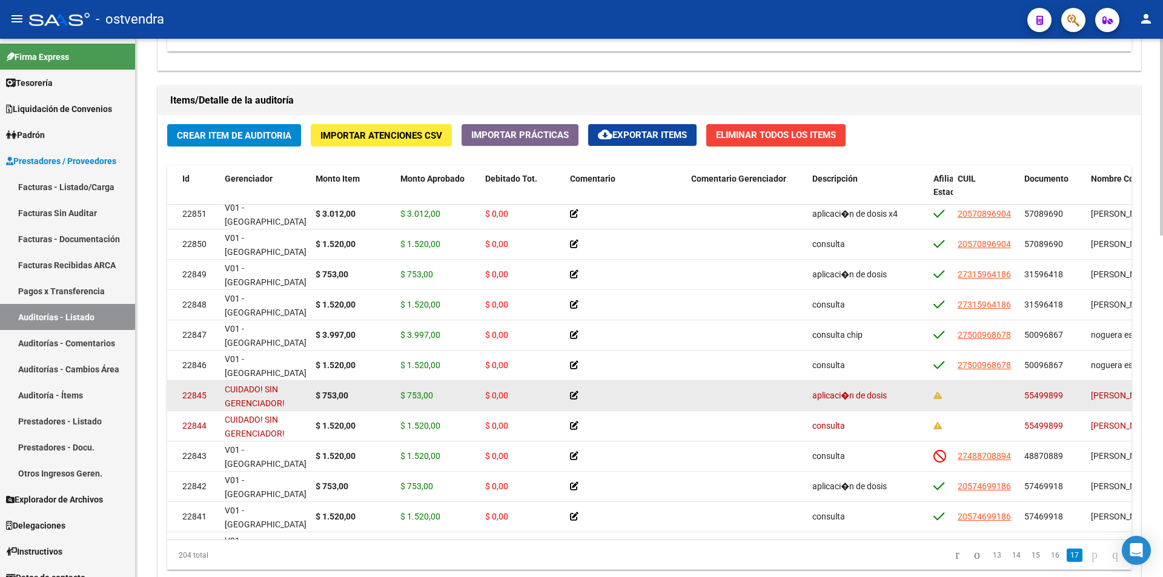
drag, startPoint x: 1061, startPoint y: 398, endPoint x: 1026, endPoint y: 398, distance: 35.1
click at [1012, 401] on div "22845 CUIDADO! SIN GERENCIADOR! $ 753,00 $ 753,00 $ 0,00 aplicaci�n de dosis 55…" at bounding box center [975, 396] width 1674 height 30
copy div "55499899"
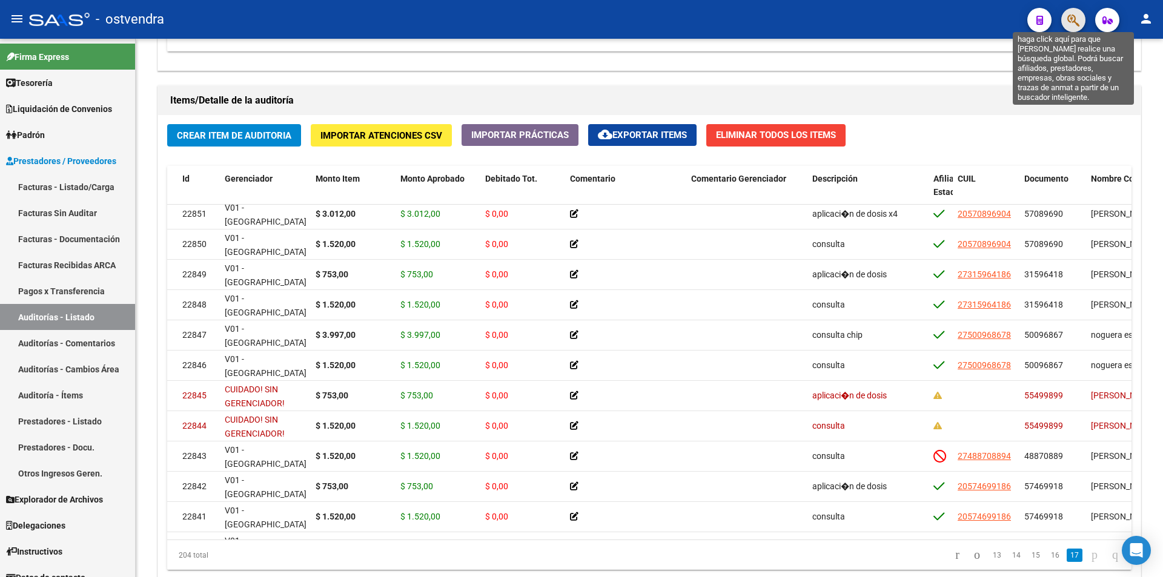
click at [1068, 21] on icon "button" at bounding box center [1073, 20] width 12 height 14
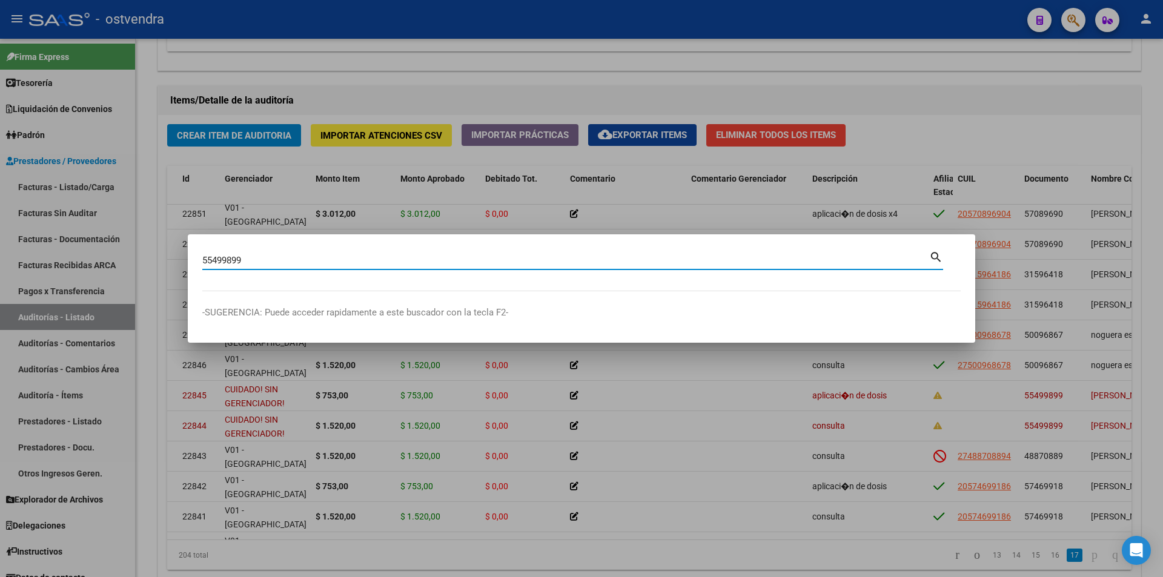
type input "55499899"
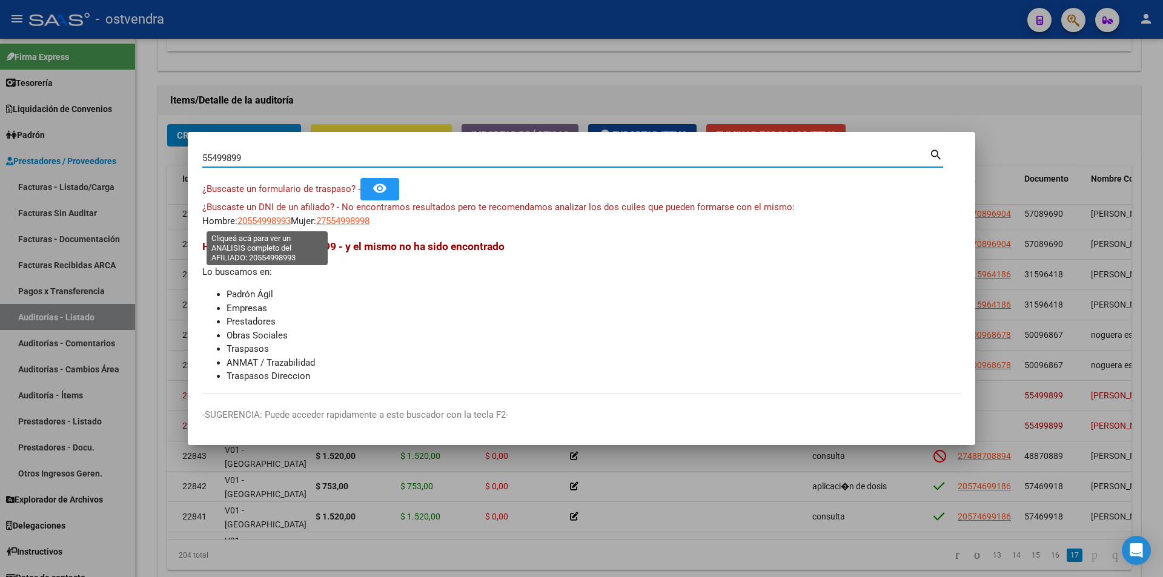
click at [287, 219] on span "20554998993" at bounding box center [263, 221] width 53 height 11
type textarea "20554998993"
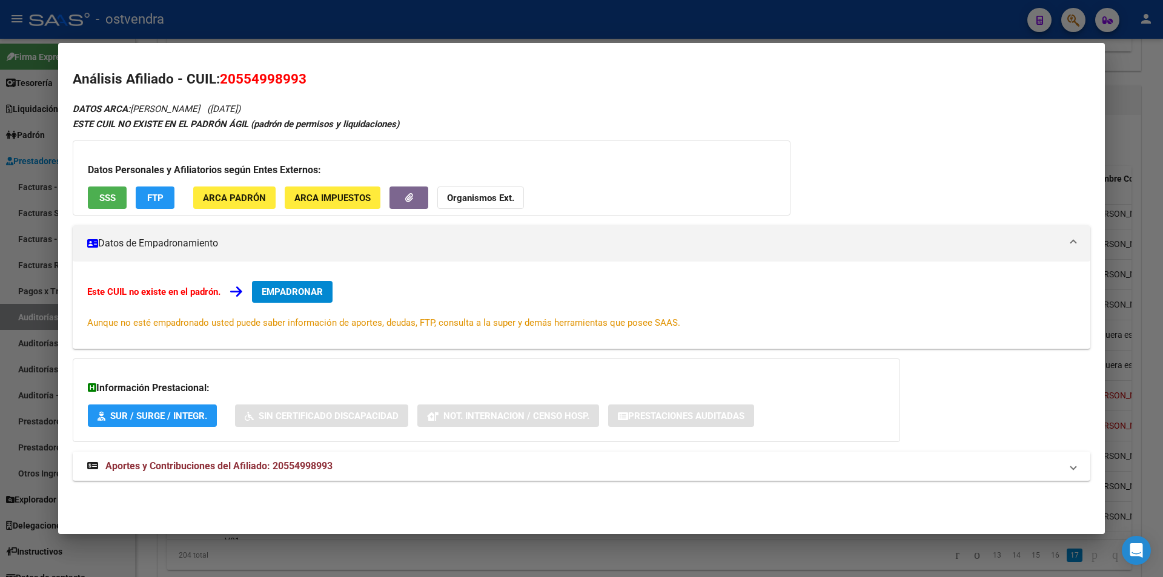
drag, startPoint x: 1127, startPoint y: 194, endPoint x: 1130, endPoint y: 240, distance: 46.2
click at [1128, 197] on div at bounding box center [581, 288] width 1163 height 577
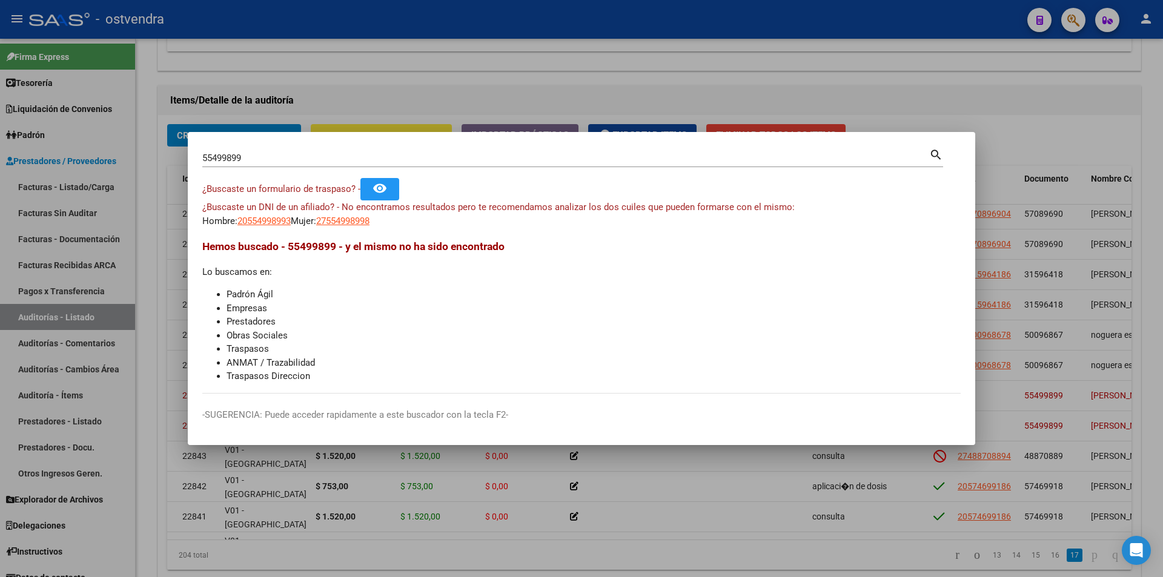
click at [1011, 454] on div at bounding box center [581, 288] width 1163 height 577
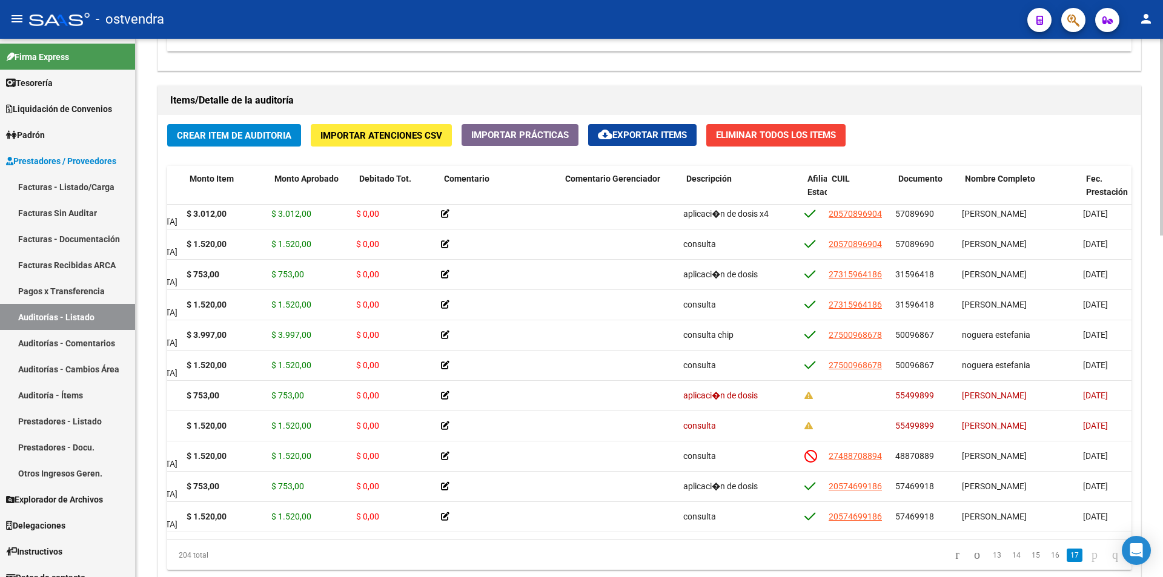
scroll to position [5606, 159]
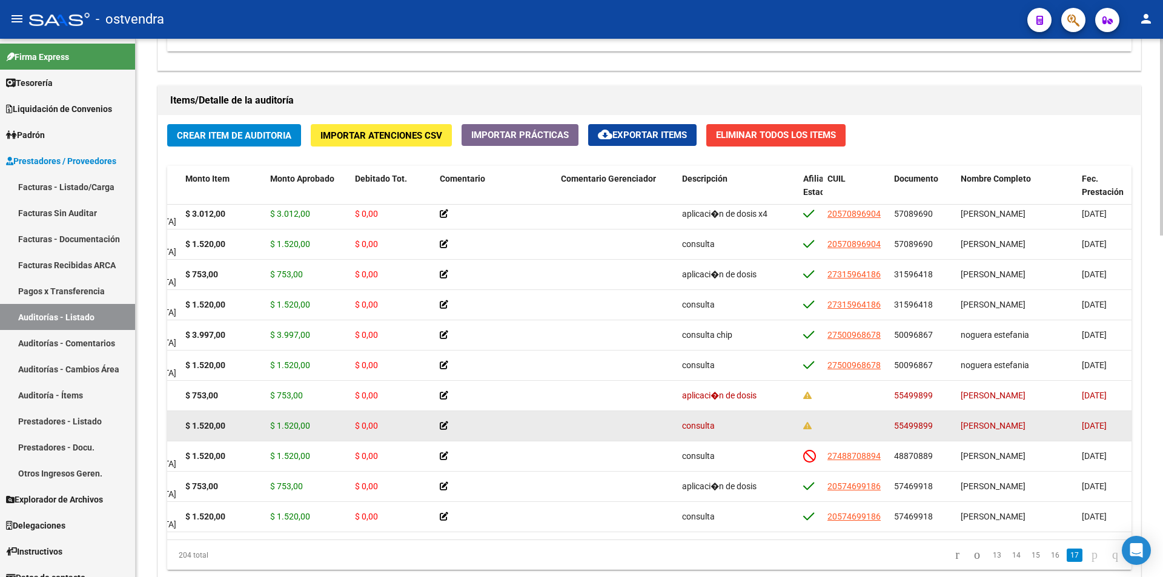
drag, startPoint x: 931, startPoint y: 423, endPoint x: 894, endPoint y: 422, distance: 37.5
click at [894, 422] on span "55499899" at bounding box center [913, 426] width 39 height 10
copy span "55499899"
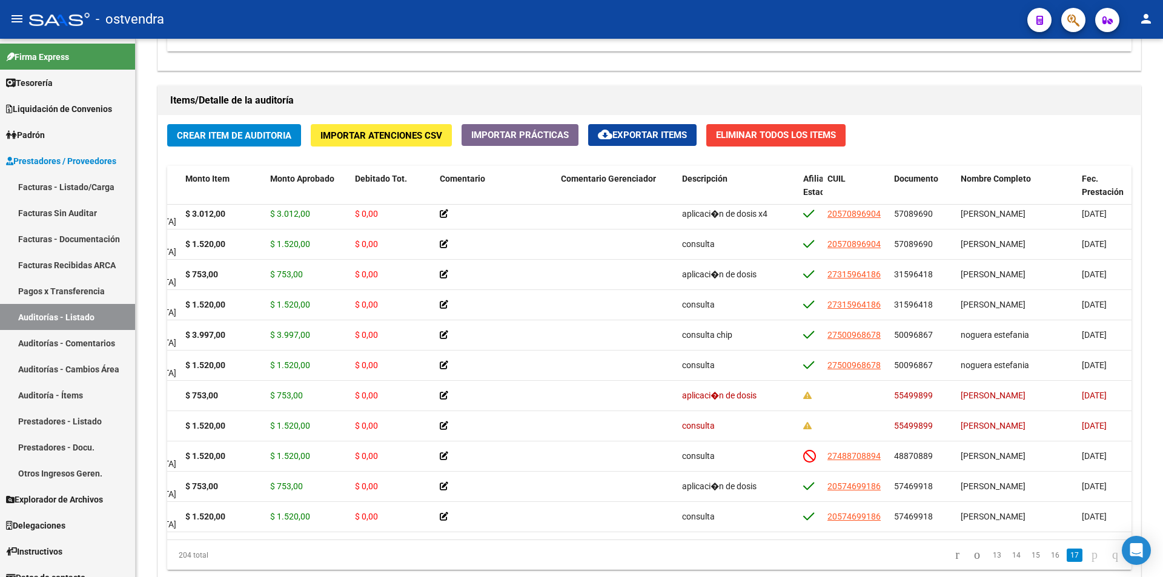
click at [1063, 23] on button "button" at bounding box center [1073, 20] width 24 height 24
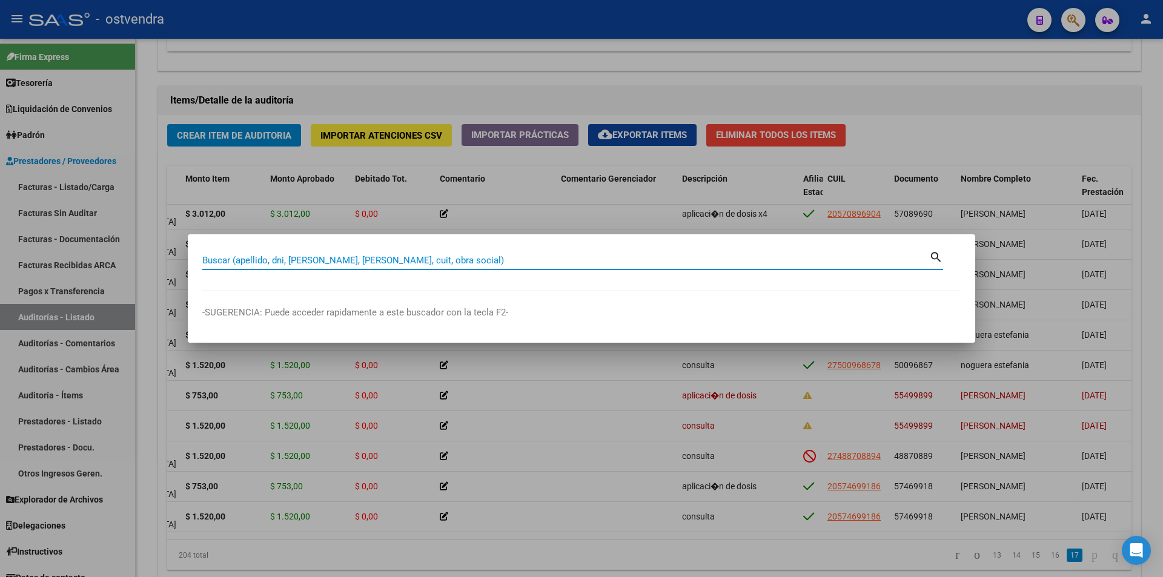
paste input "55499899"
type input "55499899"
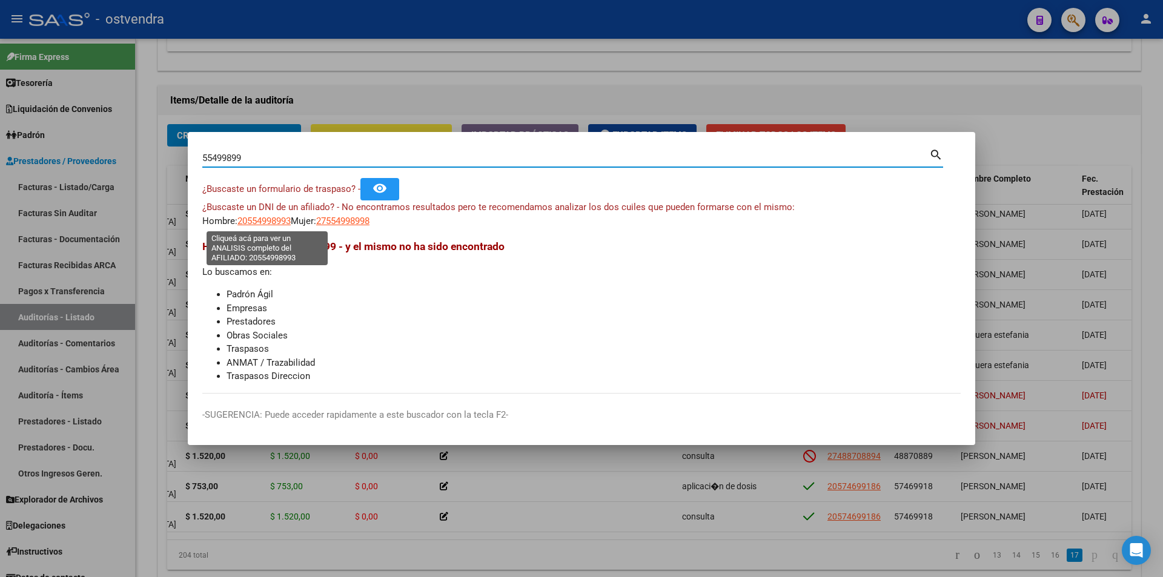
click at [272, 218] on span "20554998993" at bounding box center [263, 221] width 53 height 11
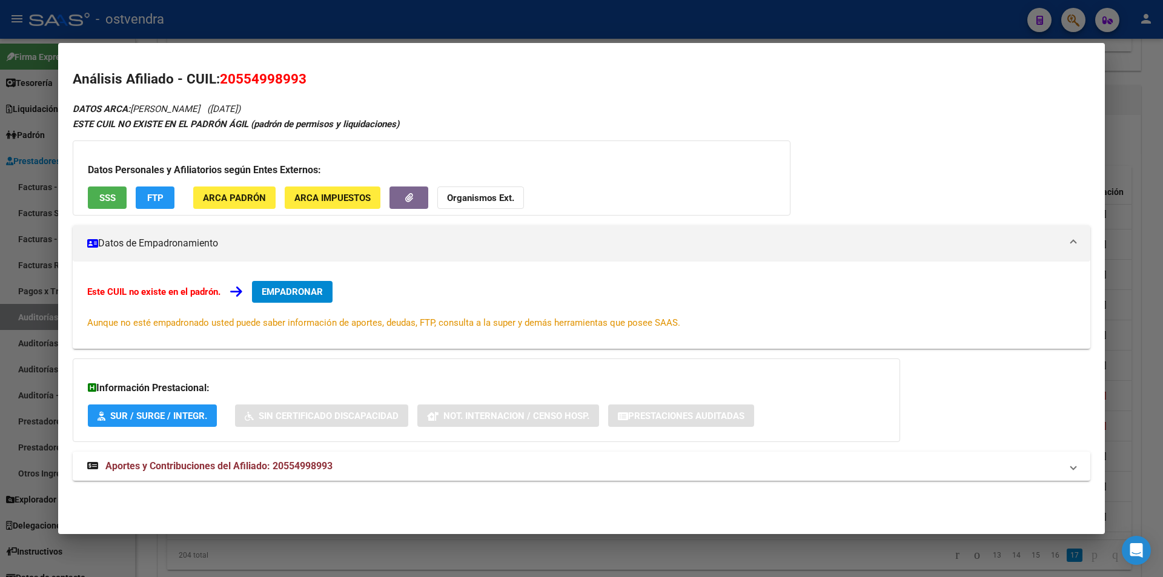
click at [1121, 200] on div at bounding box center [581, 288] width 1163 height 577
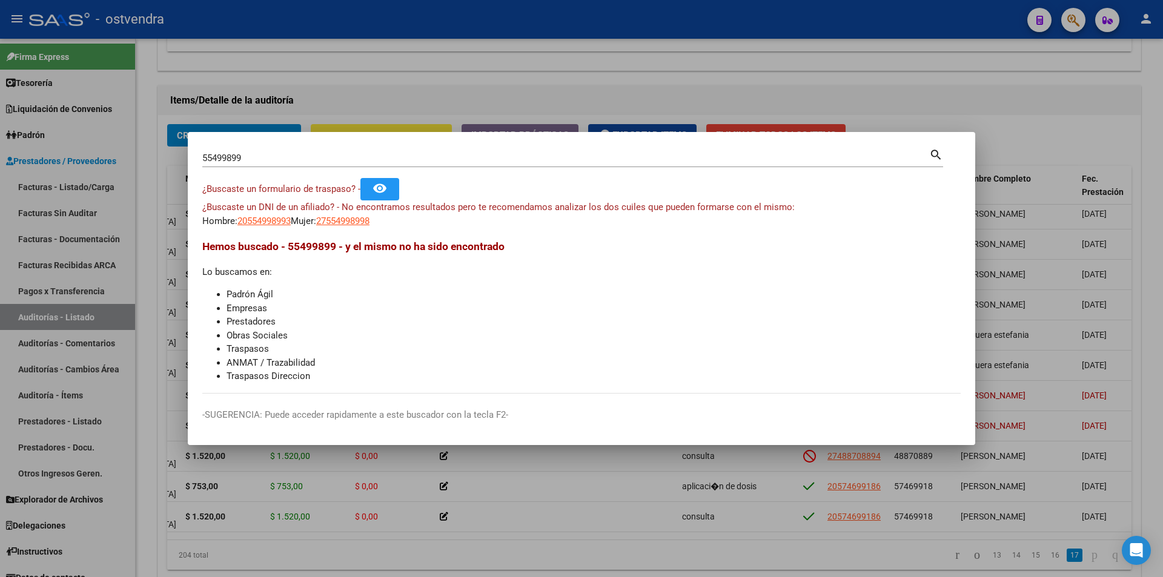
click at [1031, 294] on div at bounding box center [581, 288] width 1163 height 577
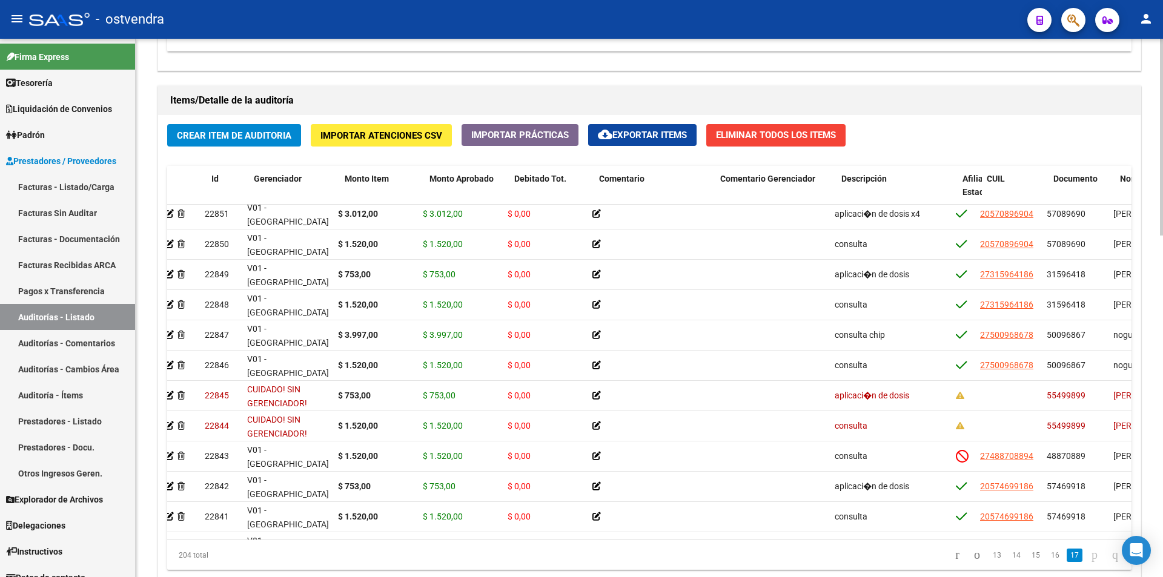
scroll to position [5606, 0]
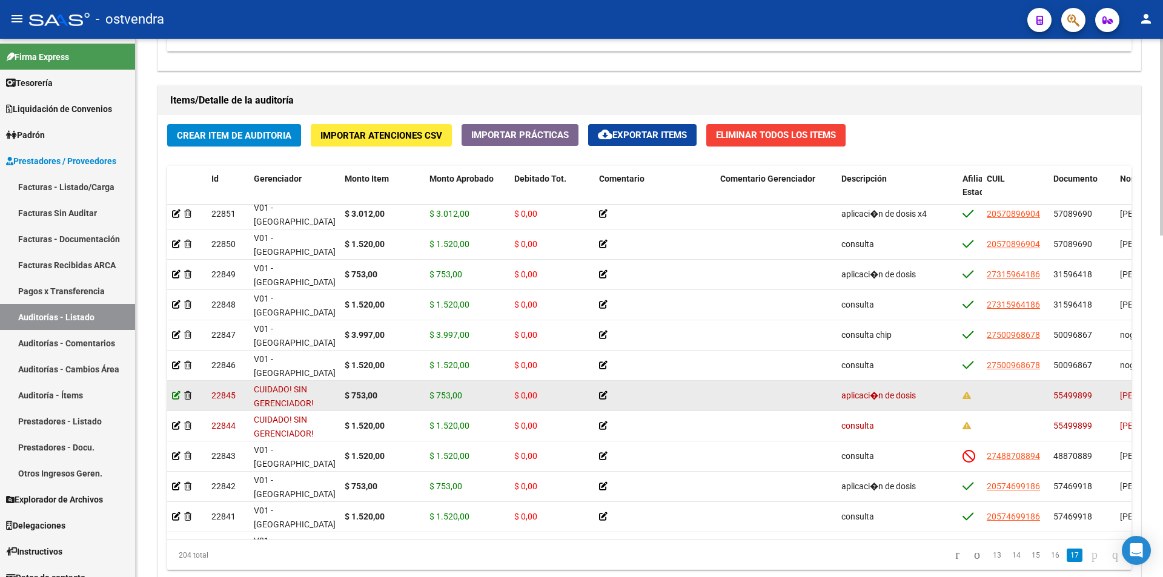
click at [174, 395] on icon at bounding box center [176, 395] width 8 height 8
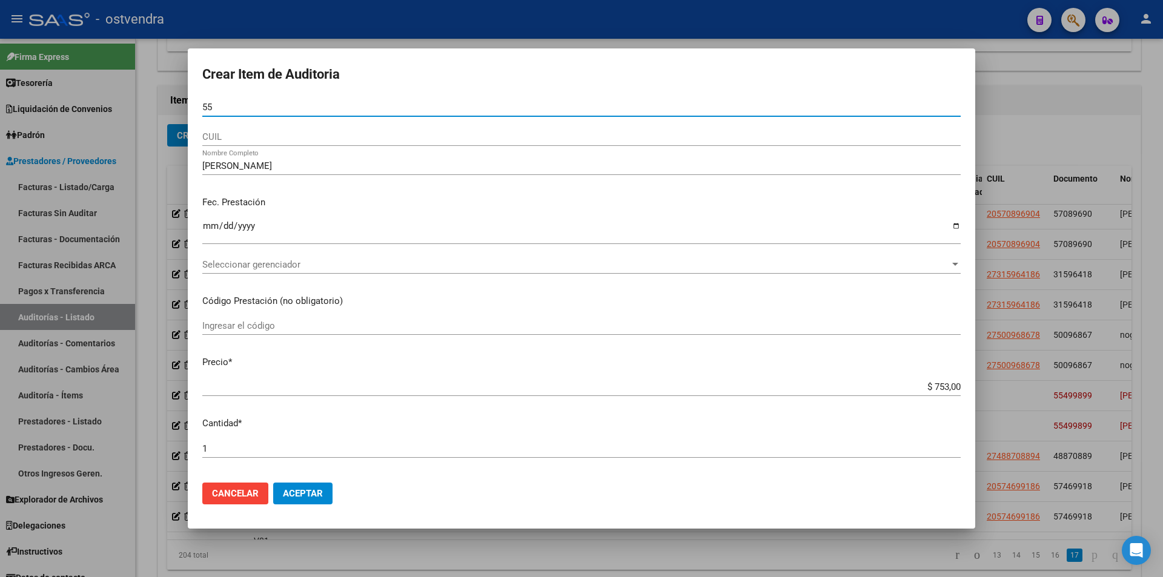
type input "5"
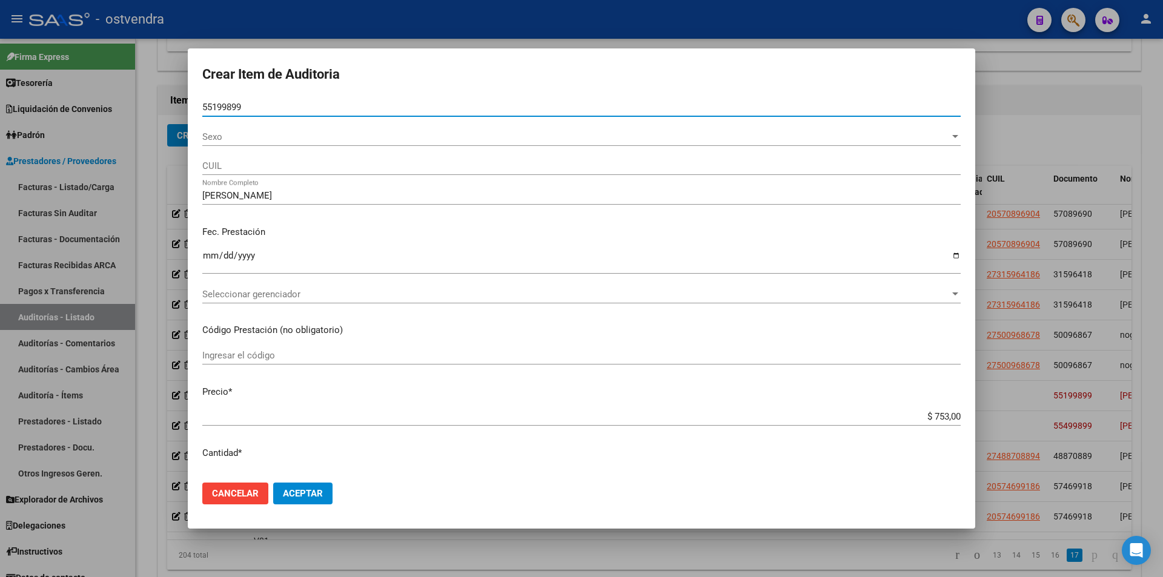
type input "55199899"
click at [327, 498] on button "Aceptar" at bounding box center [302, 494] width 59 height 22
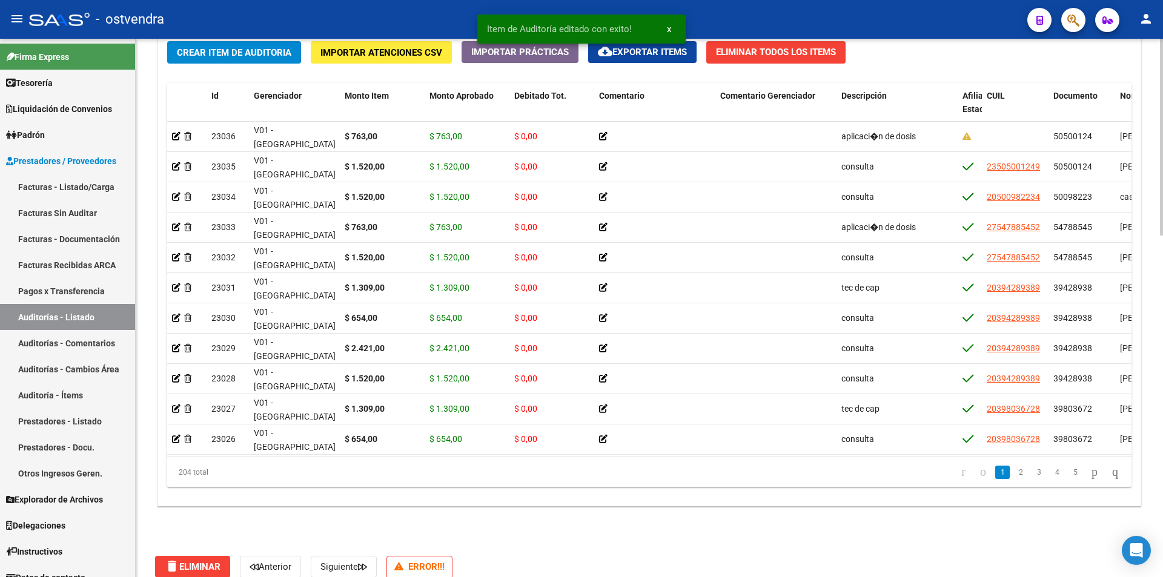
scroll to position [935, 0]
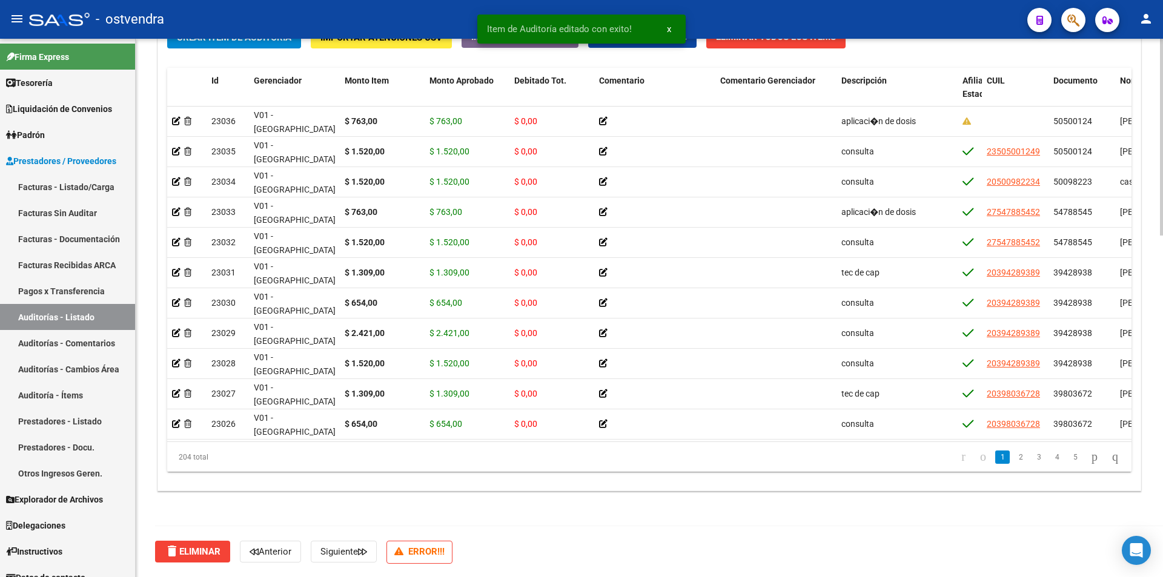
click at [1162, 507] on div at bounding box center [1161, 478] width 3 height 197
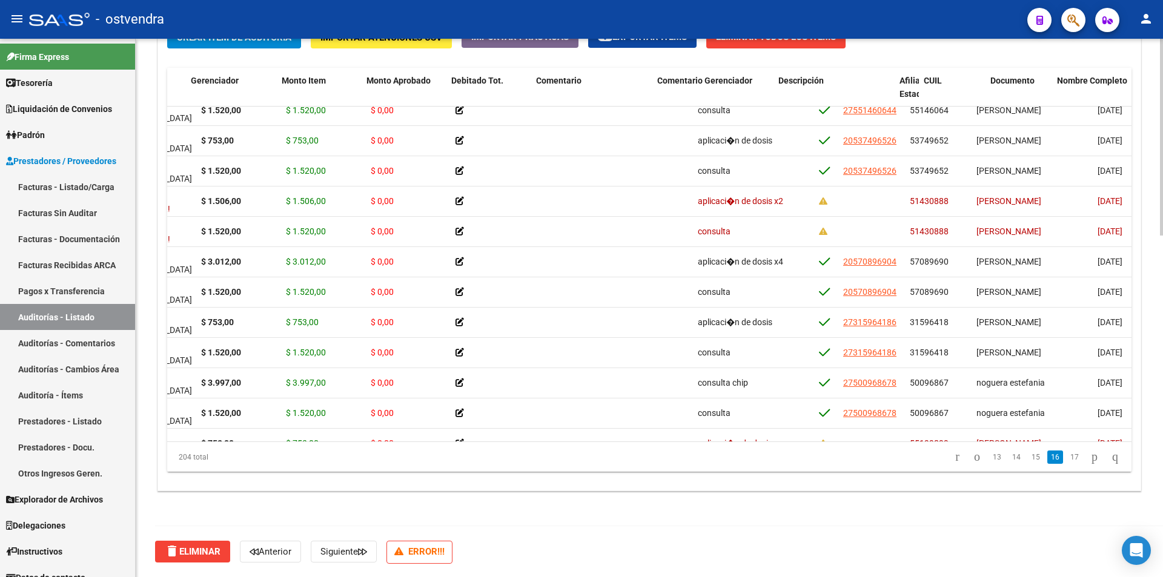
scroll to position [5460, 226]
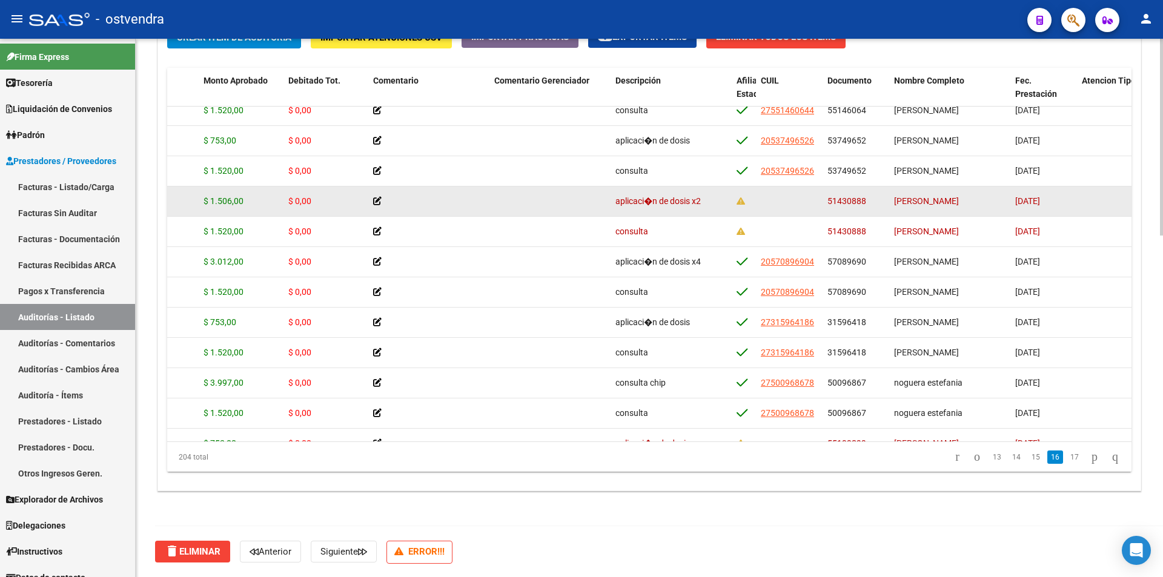
drag, startPoint x: 863, startPoint y: 194, endPoint x: 825, endPoint y: 200, distance: 38.7
click at [825, 200] on datatable-body-cell "51430888" at bounding box center [855, 201] width 67 height 30
copy span "51430888"
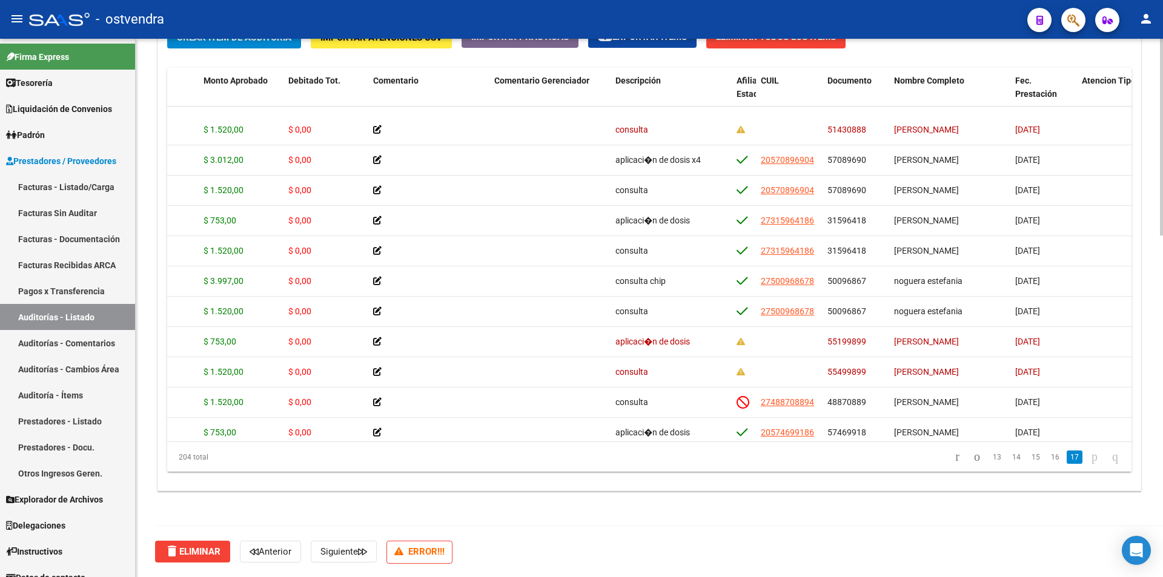
scroll to position [5630, 226]
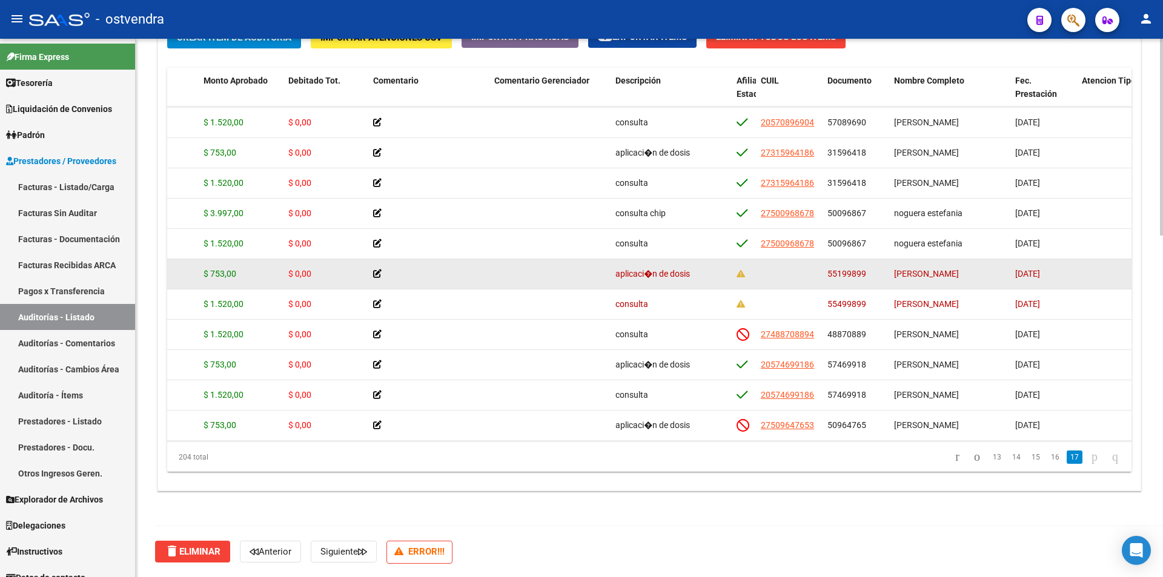
drag, startPoint x: 864, startPoint y: 273, endPoint x: 827, endPoint y: 268, distance: 37.3
click at [827, 269] on span "55199899" at bounding box center [846, 274] width 39 height 10
copy span "55199899"
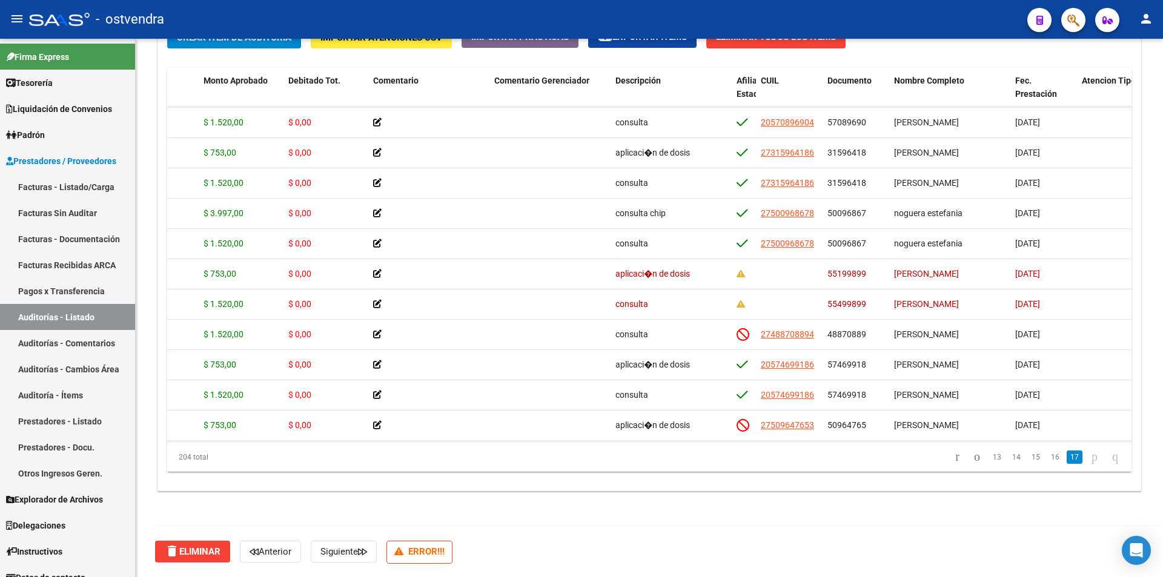
click at [1064, 27] on button "button" at bounding box center [1073, 20] width 24 height 24
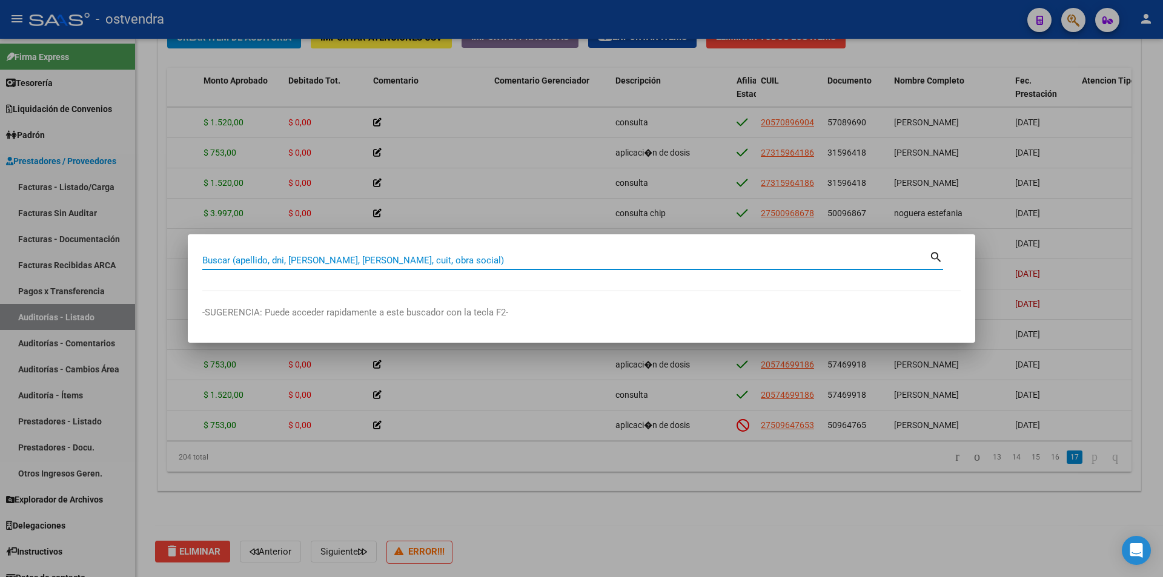
click at [452, 259] on input "Buscar (apellido, dni, [PERSON_NAME], [PERSON_NAME], cuit, obra social)" at bounding box center [565, 260] width 727 height 11
paste input "55199899"
type input "55199899"
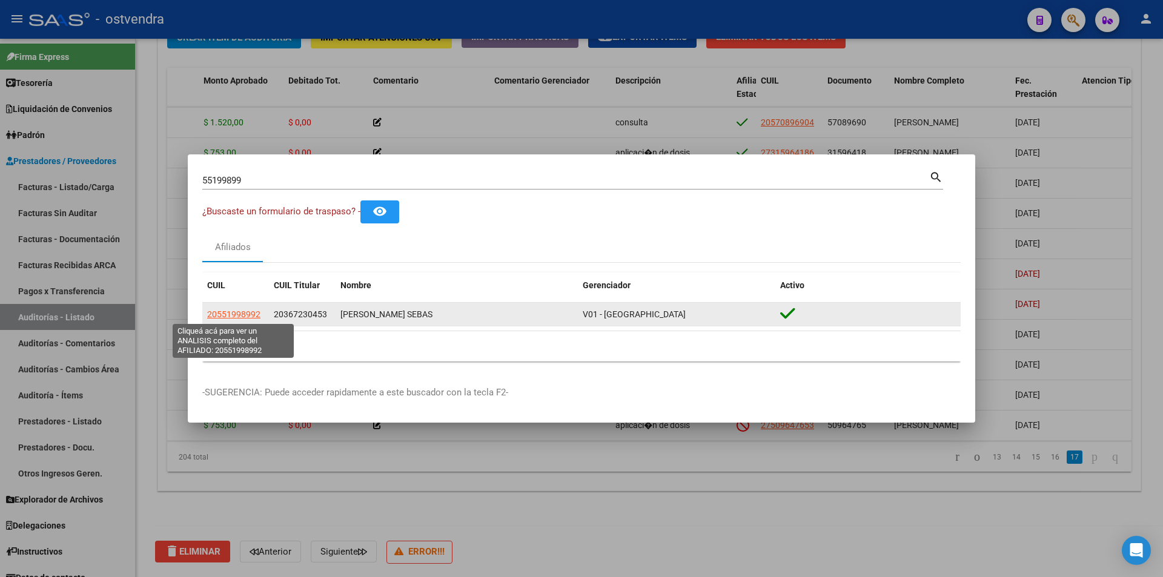
click at [254, 312] on span "20551998992" at bounding box center [233, 314] width 53 height 10
type textarea "20551998992"
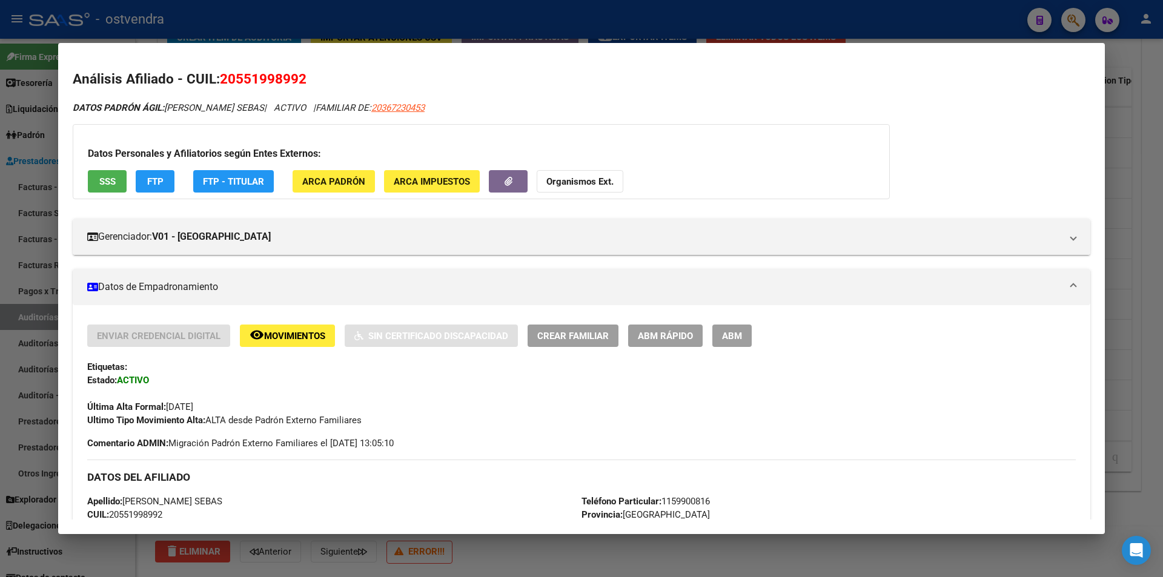
click at [537, 544] on div at bounding box center [581, 288] width 1163 height 577
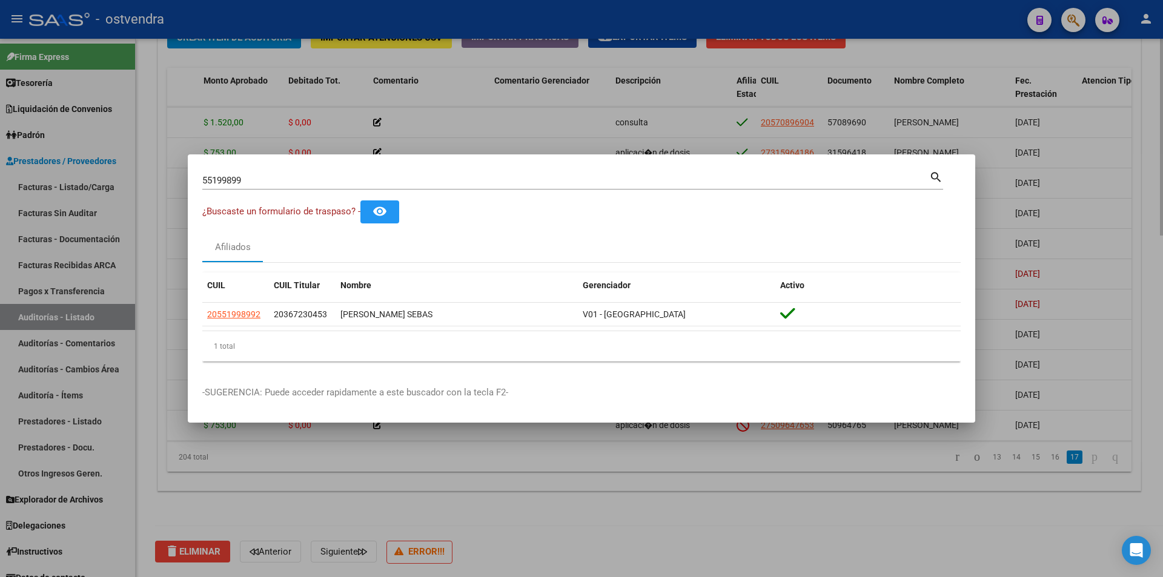
click at [521, 474] on div at bounding box center [581, 288] width 1163 height 577
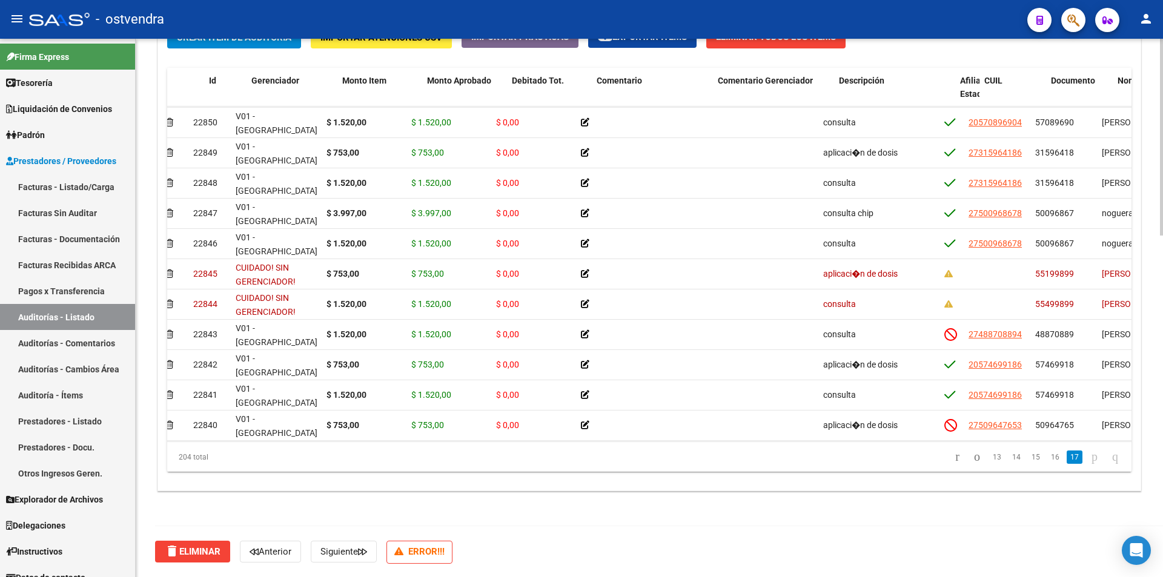
scroll to position [5630, 0]
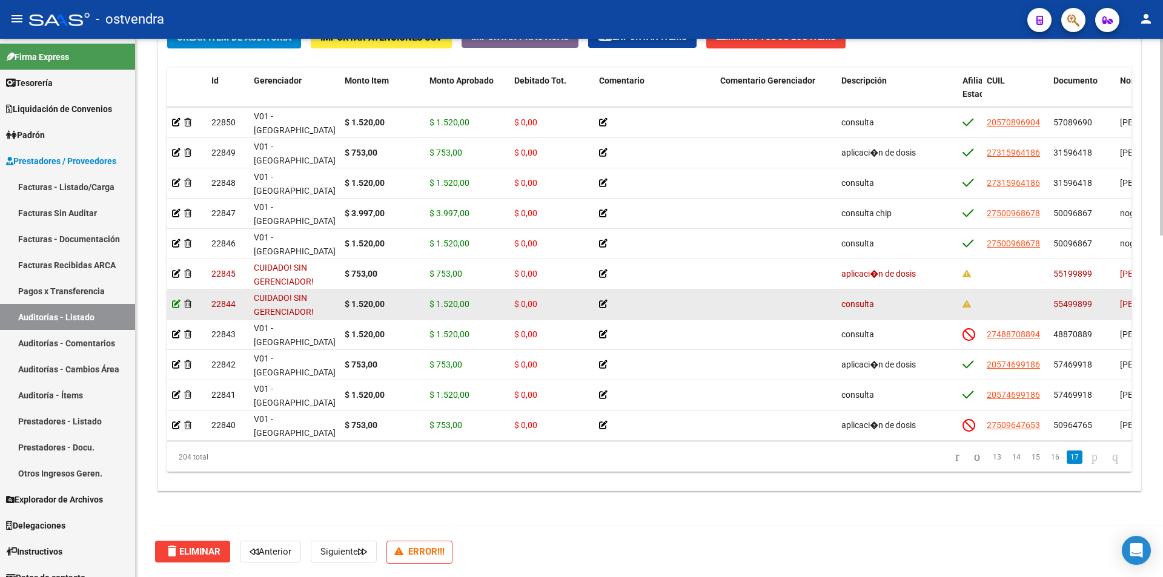
click at [175, 304] on icon at bounding box center [176, 304] width 8 height 8
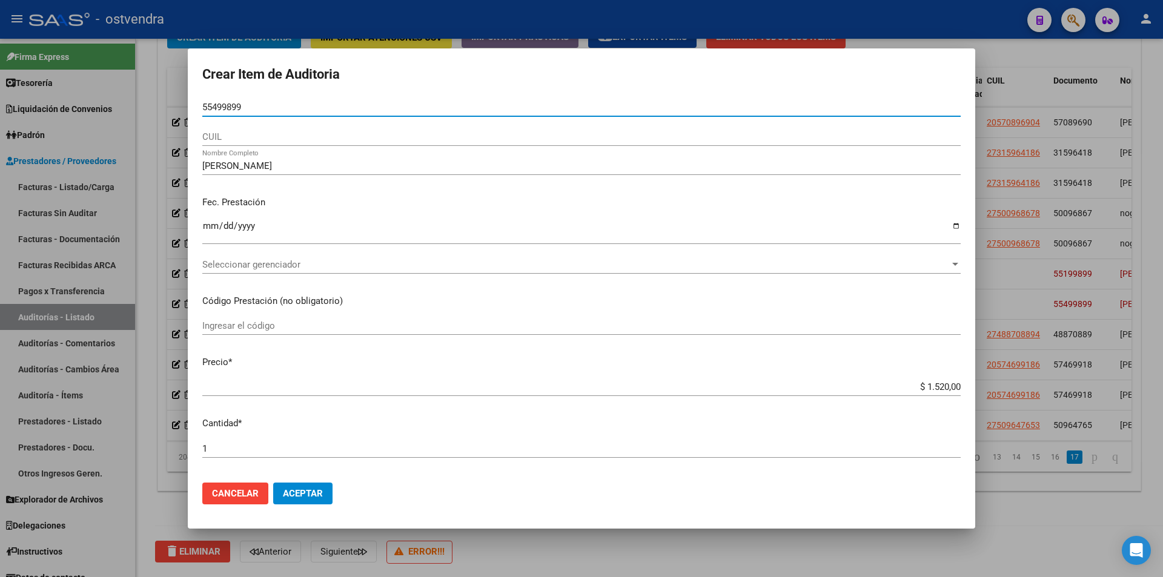
click at [305, 263] on span "Seleccionar gerenciador" at bounding box center [575, 264] width 747 height 11
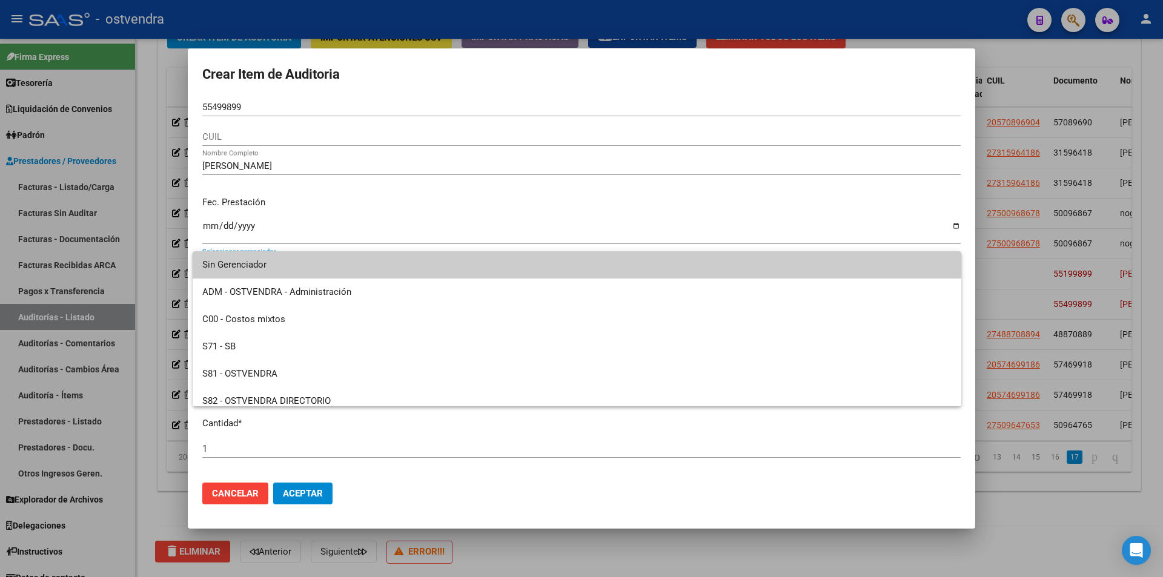
scroll to position [90, 0]
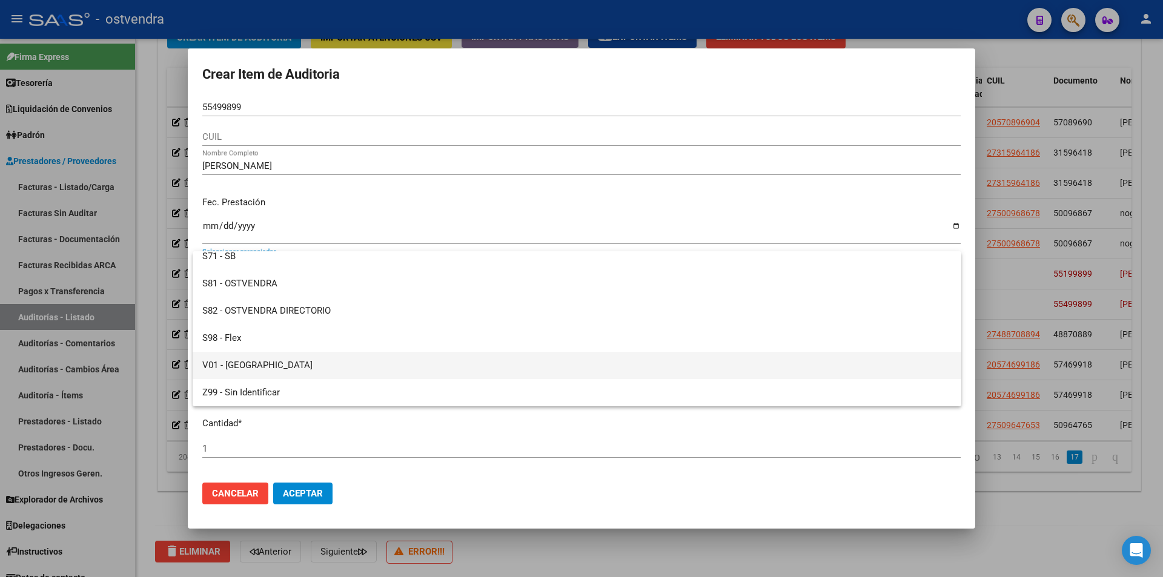
click at [533, 360] on span "V01 - [GEOGRAPHIC_DATA]" at bounding box center [576, 365] width 749 height 27
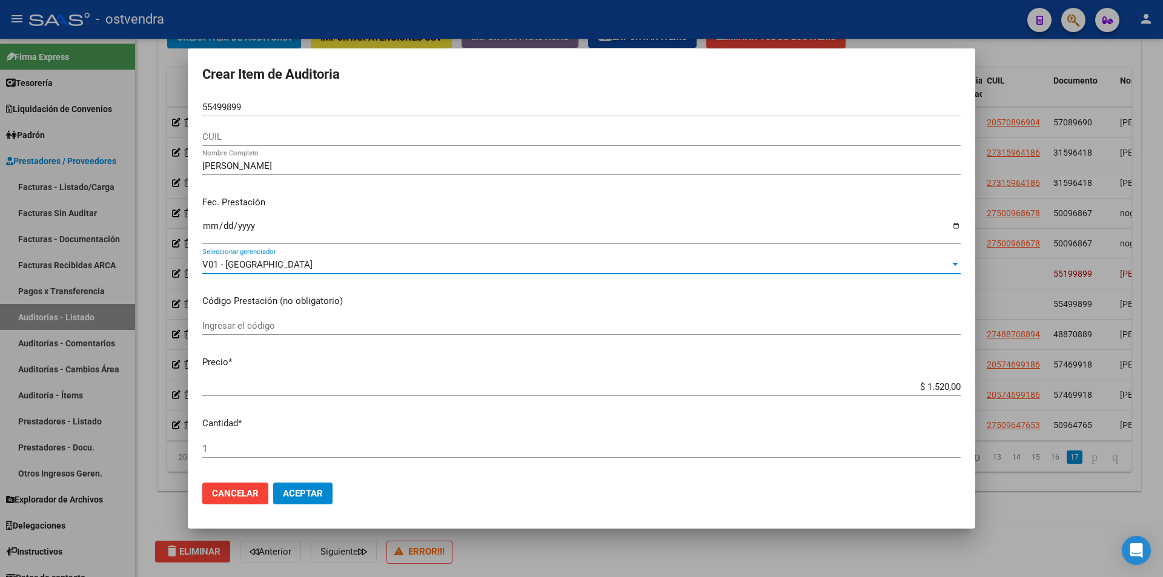
click at [325, 487] on button "Aceptar" at bounding box center [302, 494] width 59 height 22
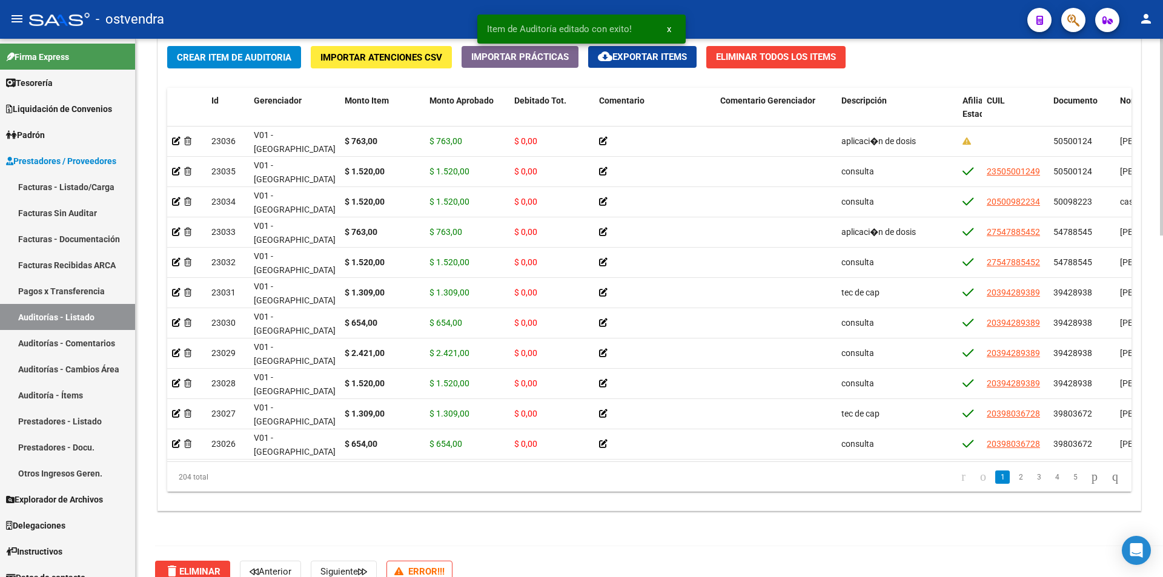
scroll to position [935, 0]
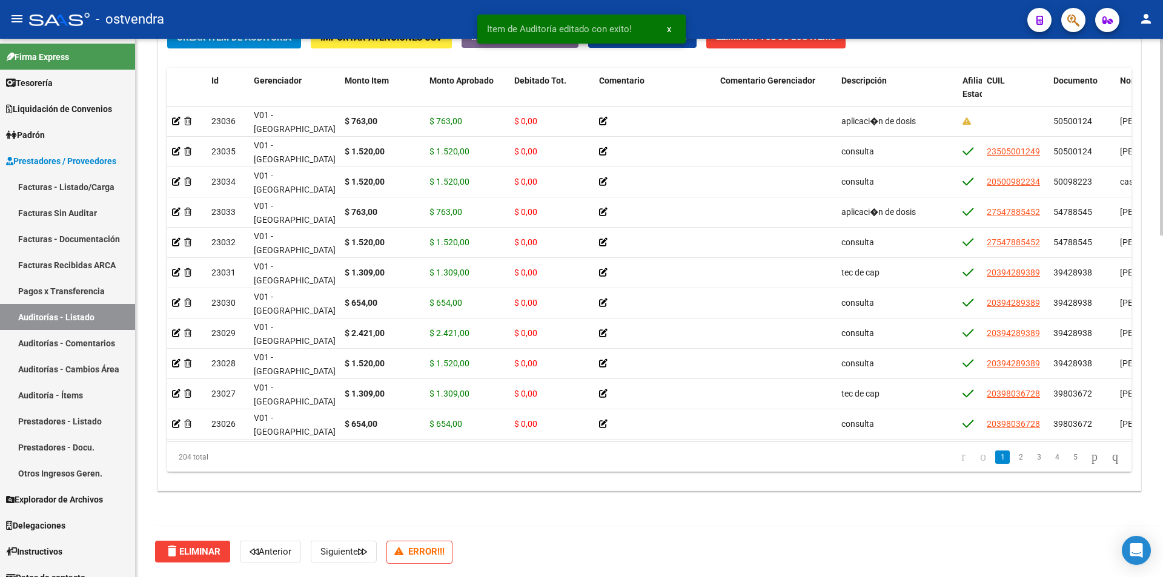
click at [1161, 466] on div at bounding box center [1161, 478] width 3 height 197
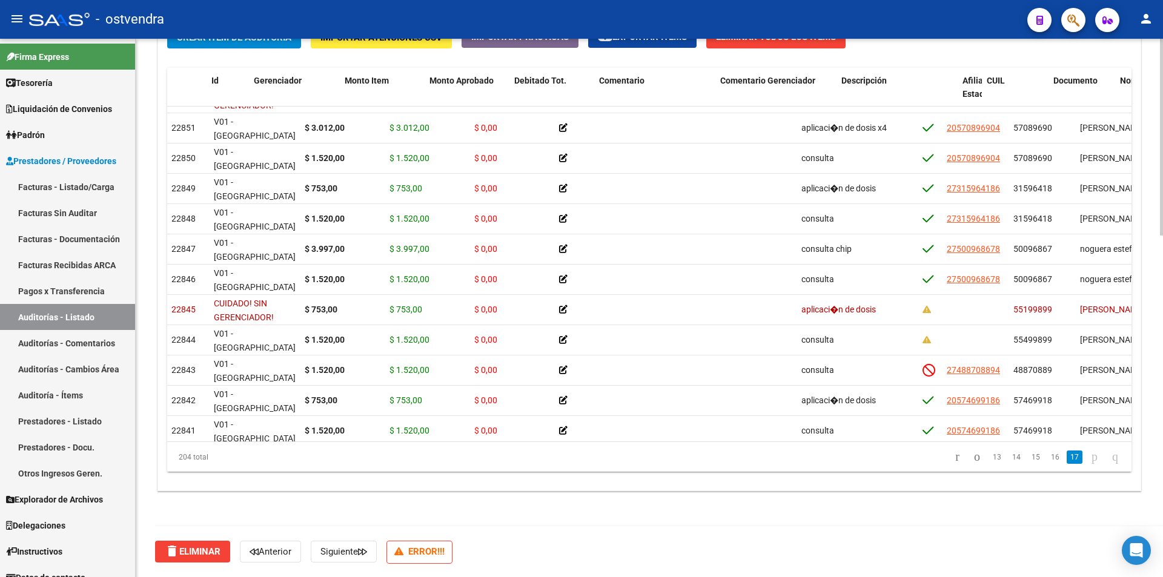
scroll to position [5594, 0]
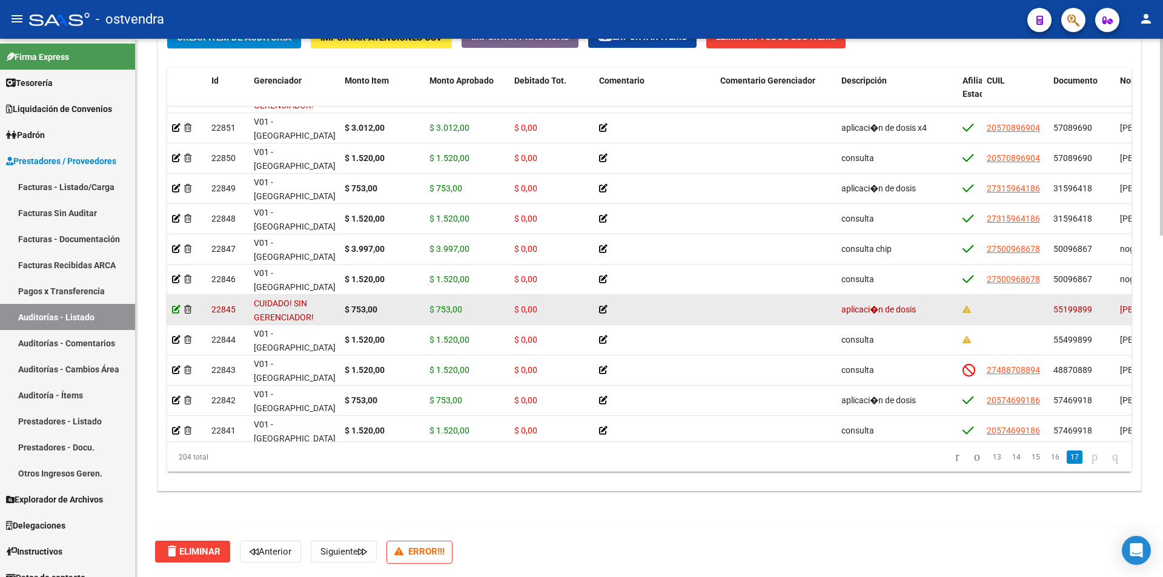
click at [175, 311] on icon at bounding box center [176, 309] width 8 height 8
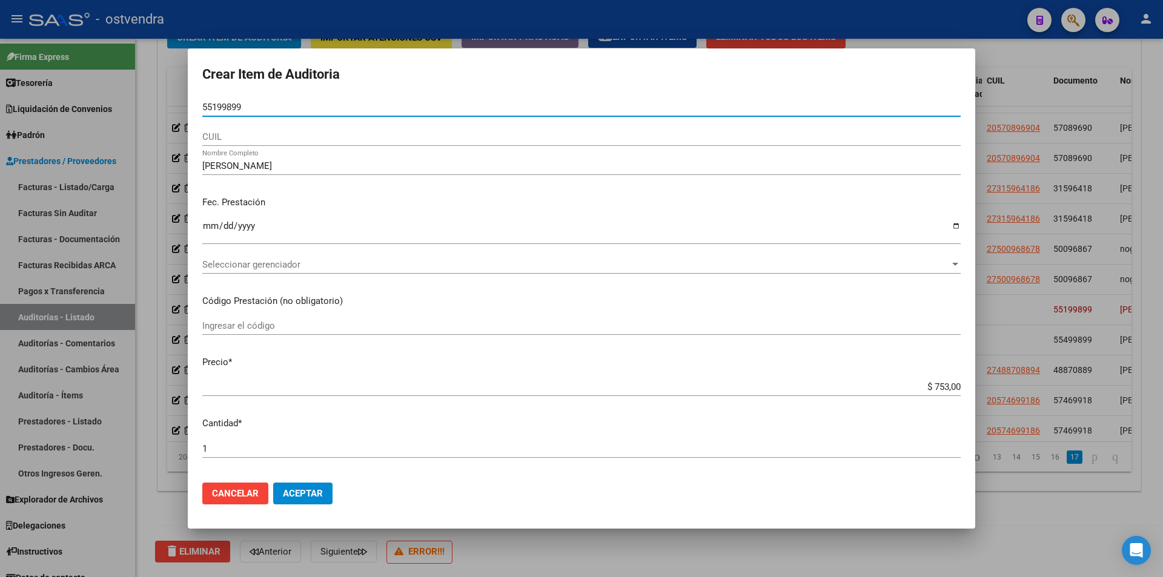
click at [500, 263] on span "Seleccionar gerenciador" at bounding box center [575, 264] width 747 height 11
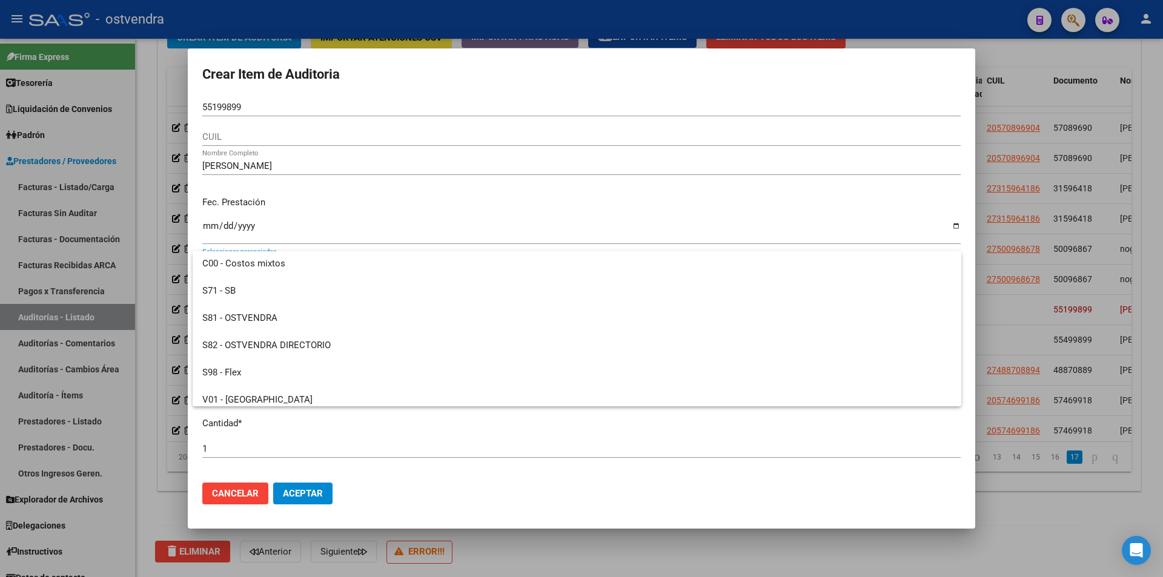
scroll to position [90, 0]
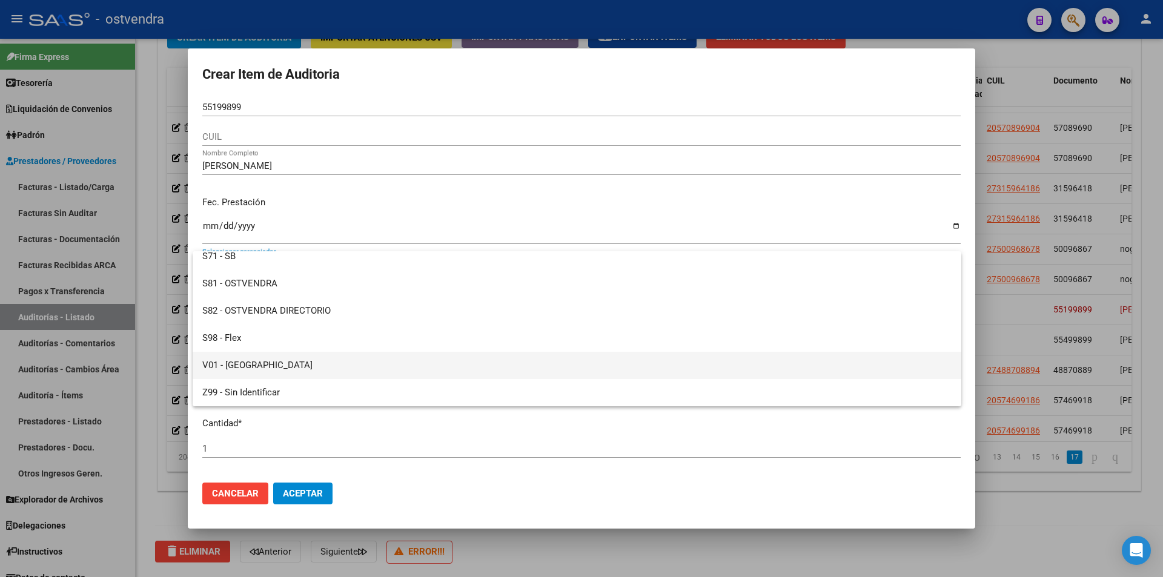
click at [630, 362] on span "V01 - [GEOGRAPHIC_DATA]" at bounding box center [576, 365] width 749 height 27
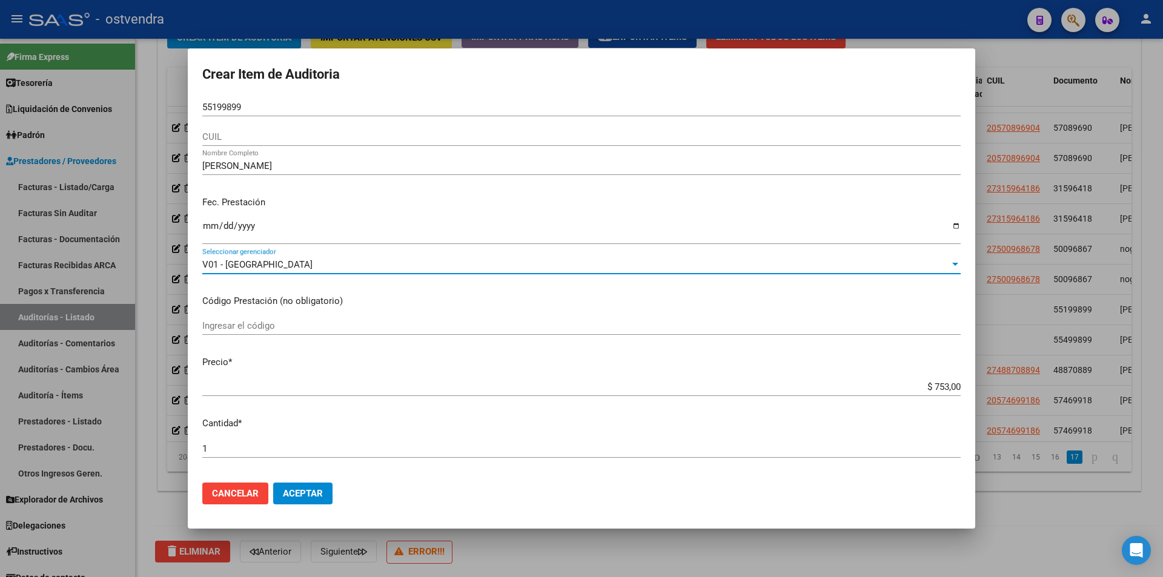
click at [294, 490] on span "Aceptar" at bounding box center [303, 493] width 40 height 11
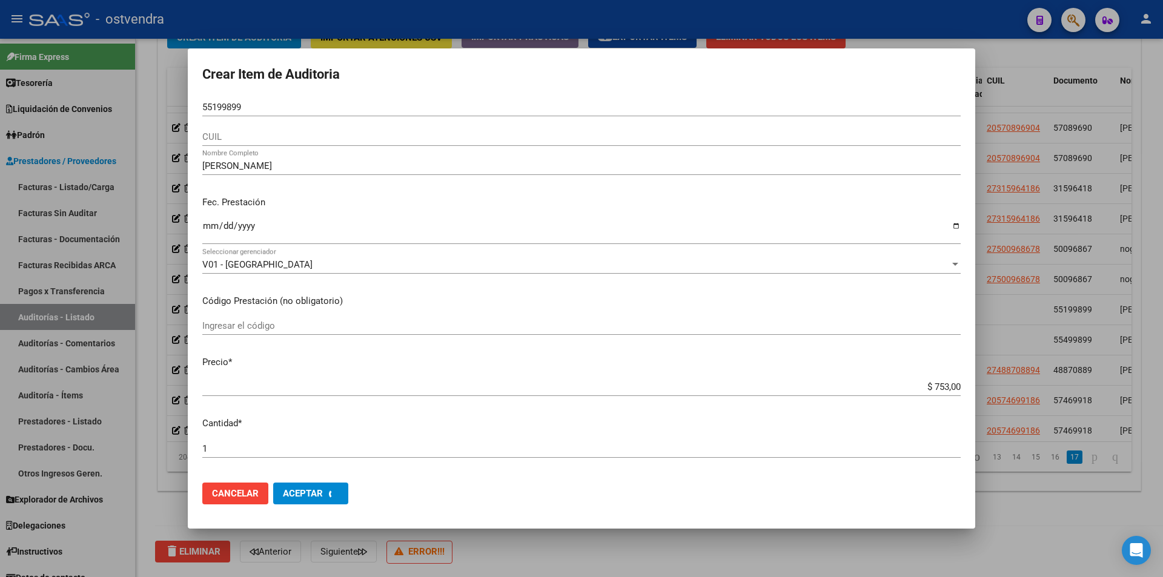
scroll to position [0, 0]
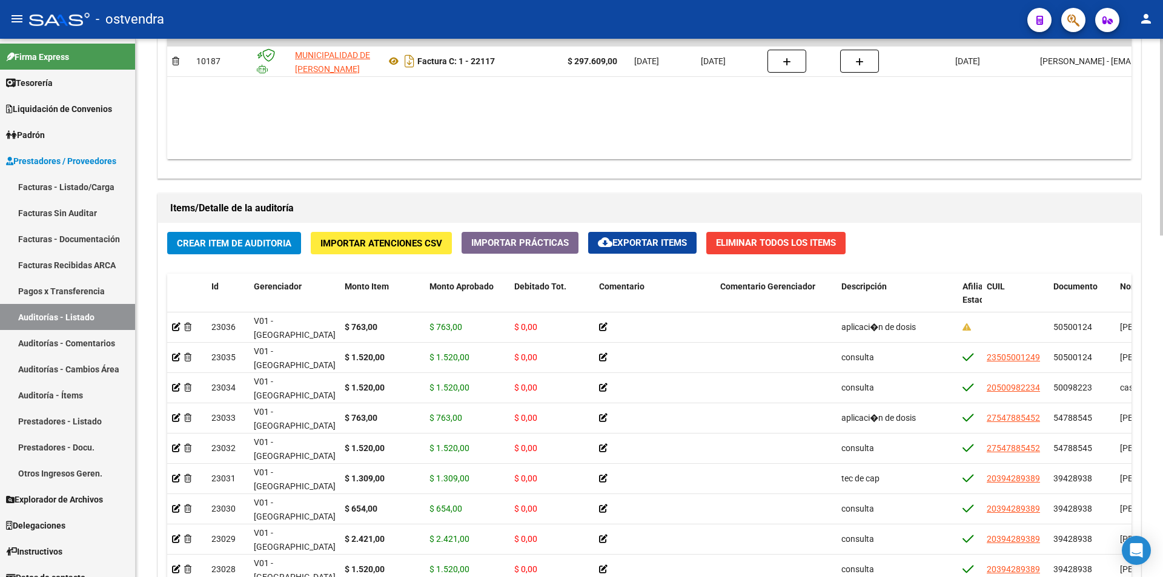
click at [1153, 369] on div "arrow_back Editar 2711 cloud_download Generar informe Puede notificar al gerenc…" at bounding box center [651, 46] width 1030 height 1473
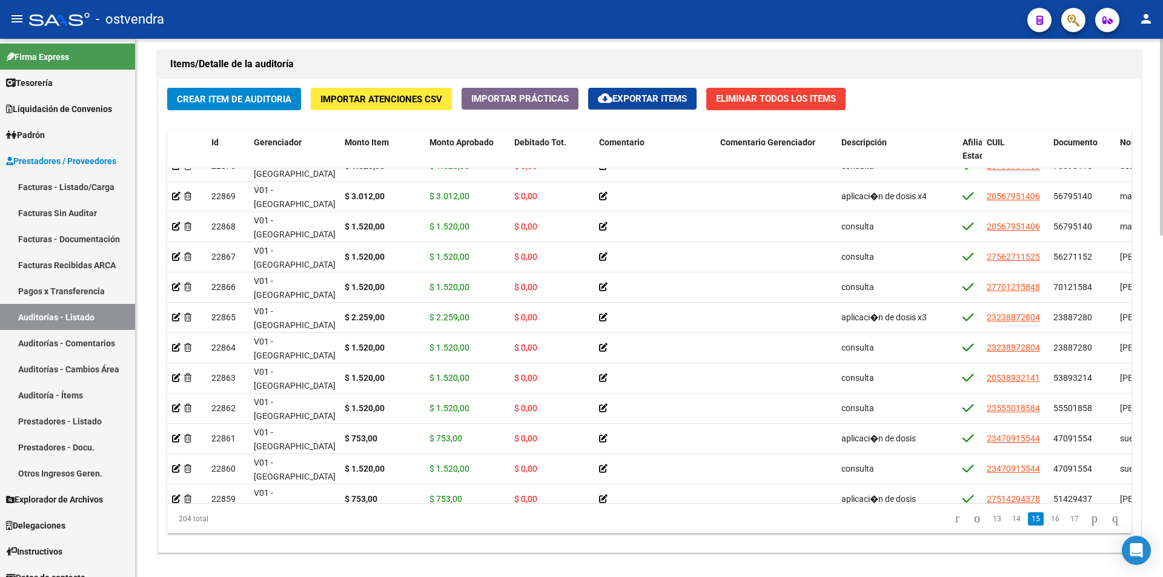
scroll to position [935, 0]
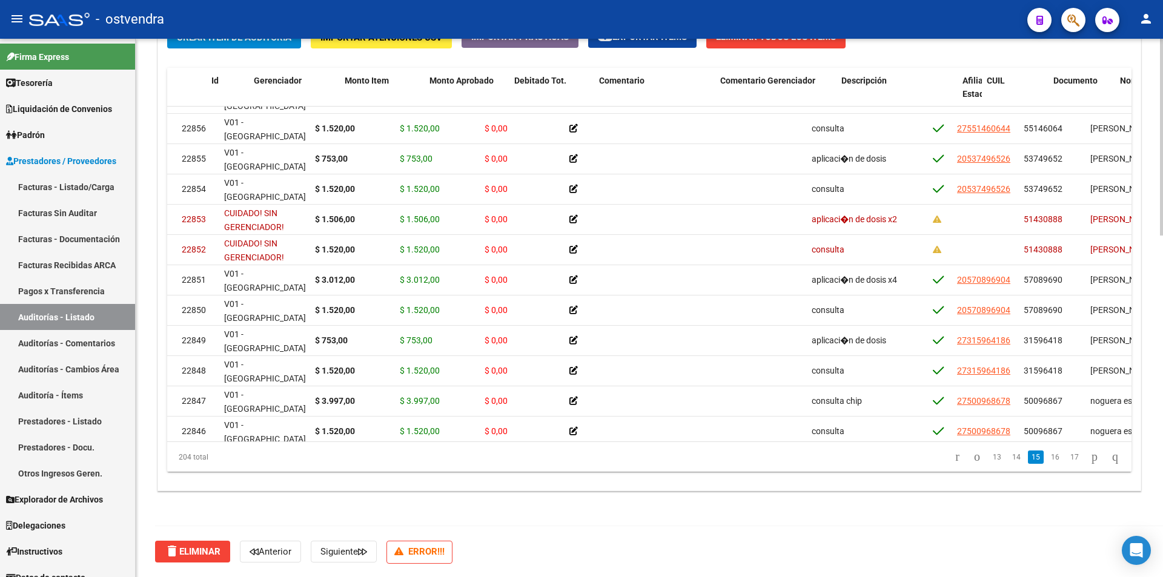
scroll to position [5442, 0]
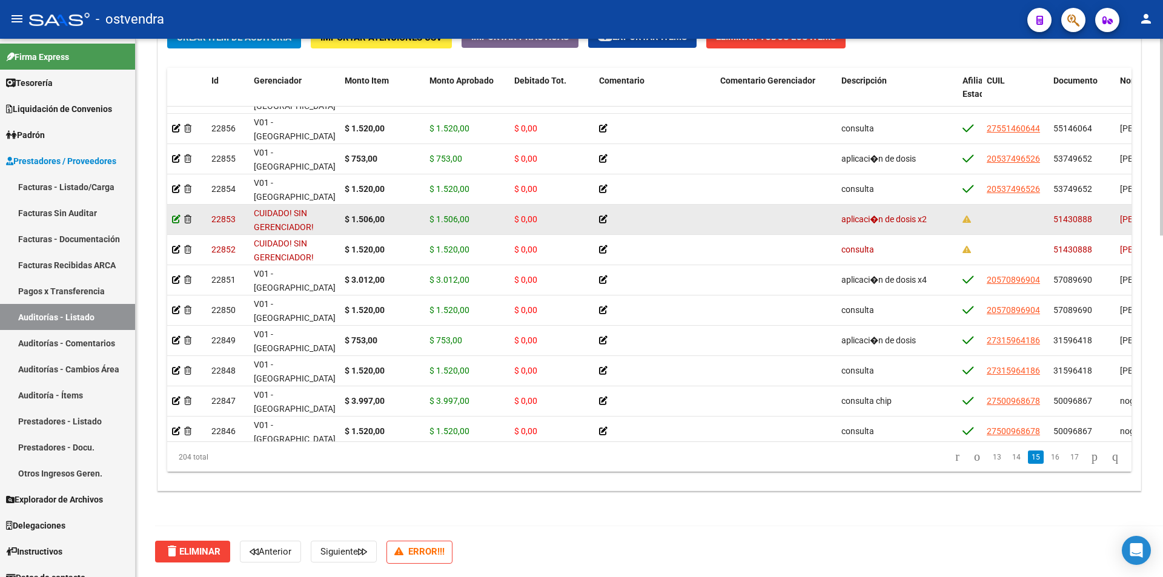
click at [174, 222] on icon at bounding box center [176, 219] width 8 height 8
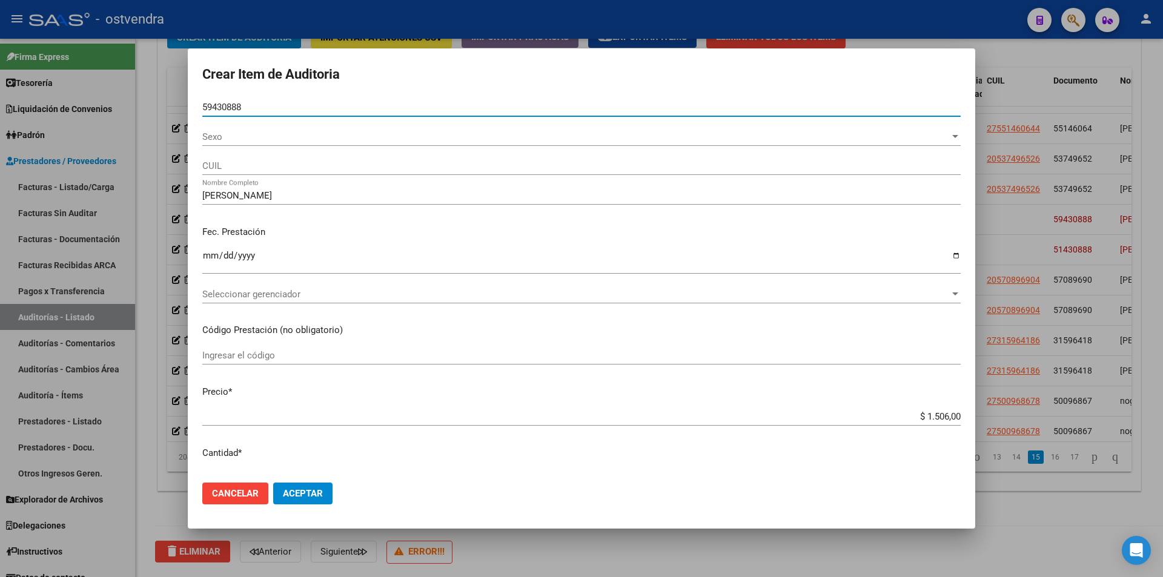
type input "59430888"
click at [289, 495] on span "Aceptar" at bounding box center [303, 493] width 40 height 11
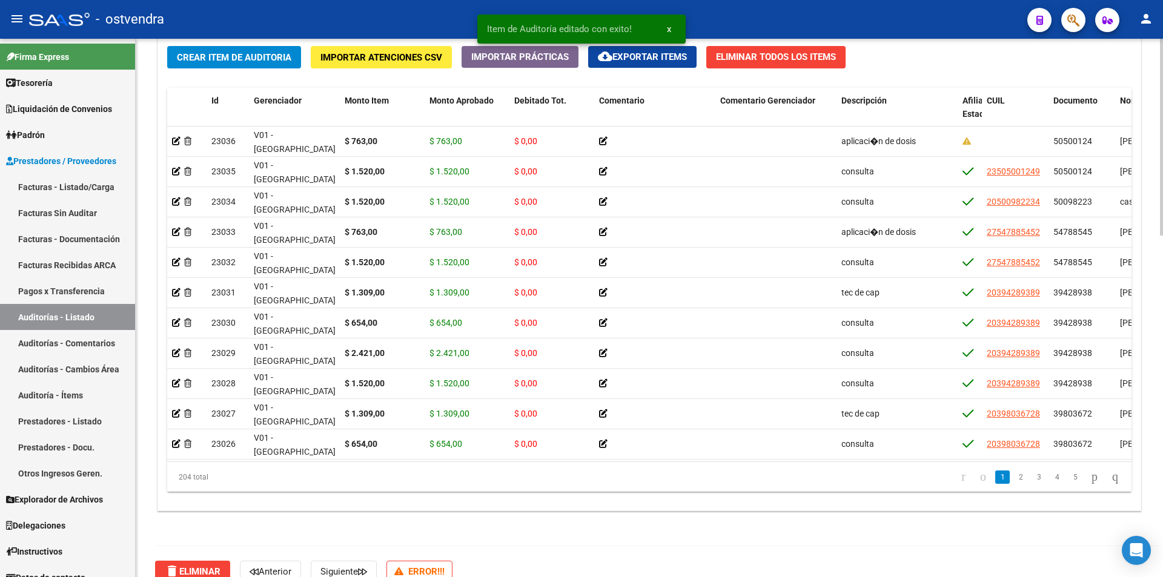
scroll to position [935, 0]
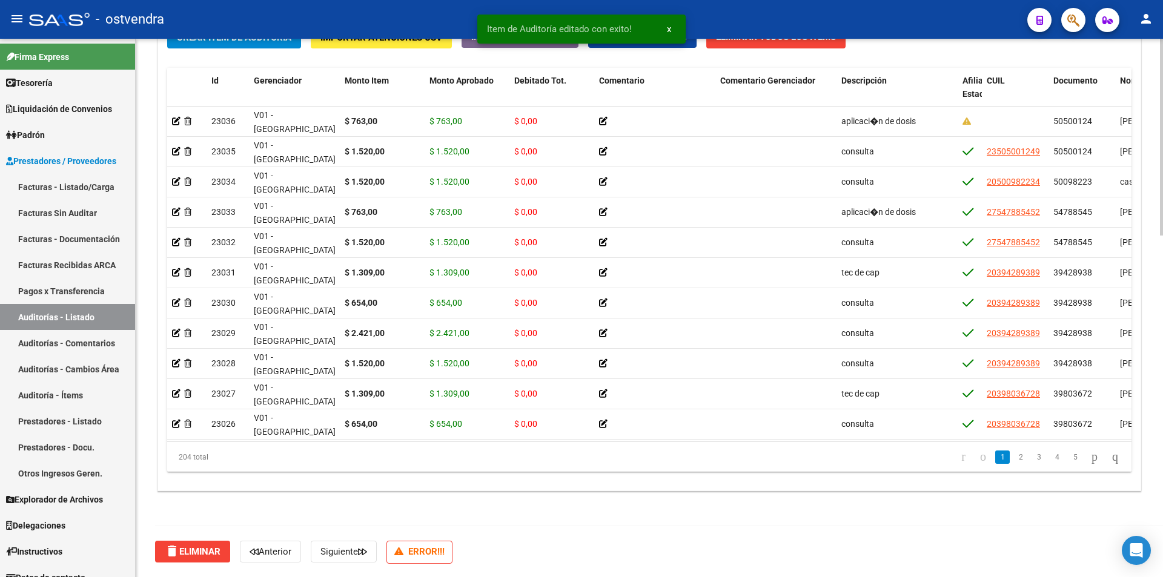
click at [1162, 474] on div at bounding box center [1161, 478] width 3 height 197
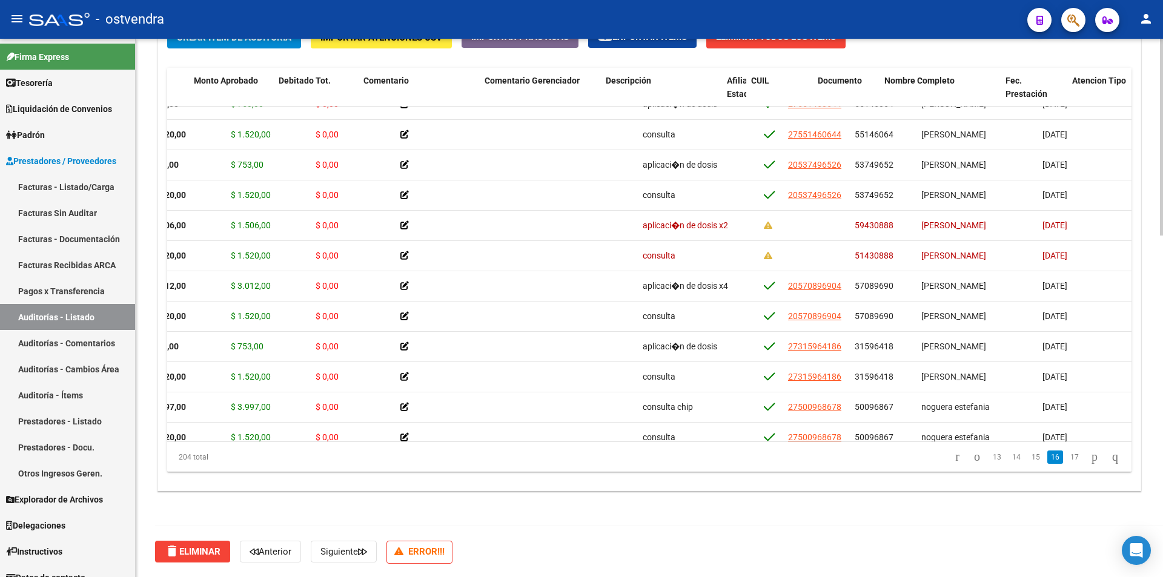
scroll to position [5436, 251]
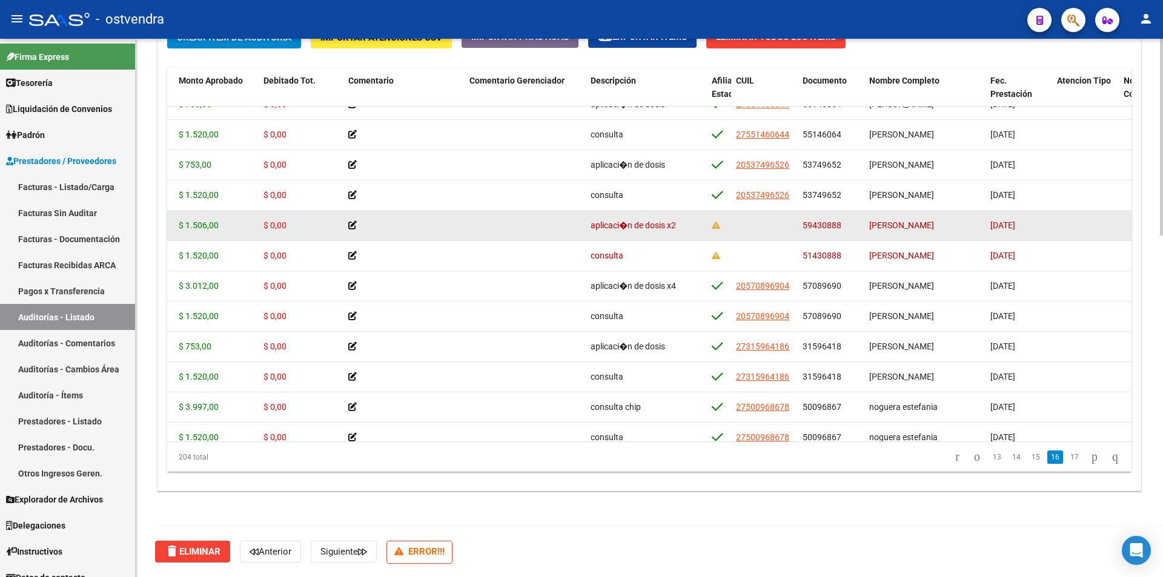
drag, startPoint x: 840, startPoint y: 225, endPoint x: 793, endPoint y: 231, distance: 47.5
click at [793, 231] on div "22853 CUIDADO! SIN GERENCIADOR! $ 1.506,00 $ 1.506,00 $ 0,00 aplicaci�n de dosi…" at bounding box center [753, 226] width 1674 height 30
copy div "59430888"
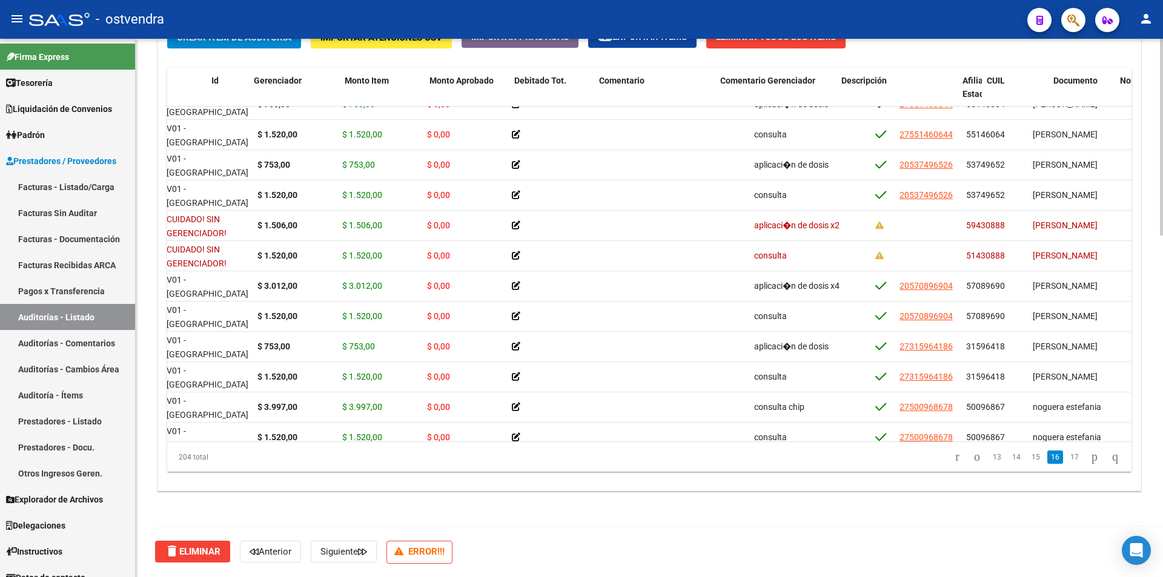
scroll to position [5436, 0]
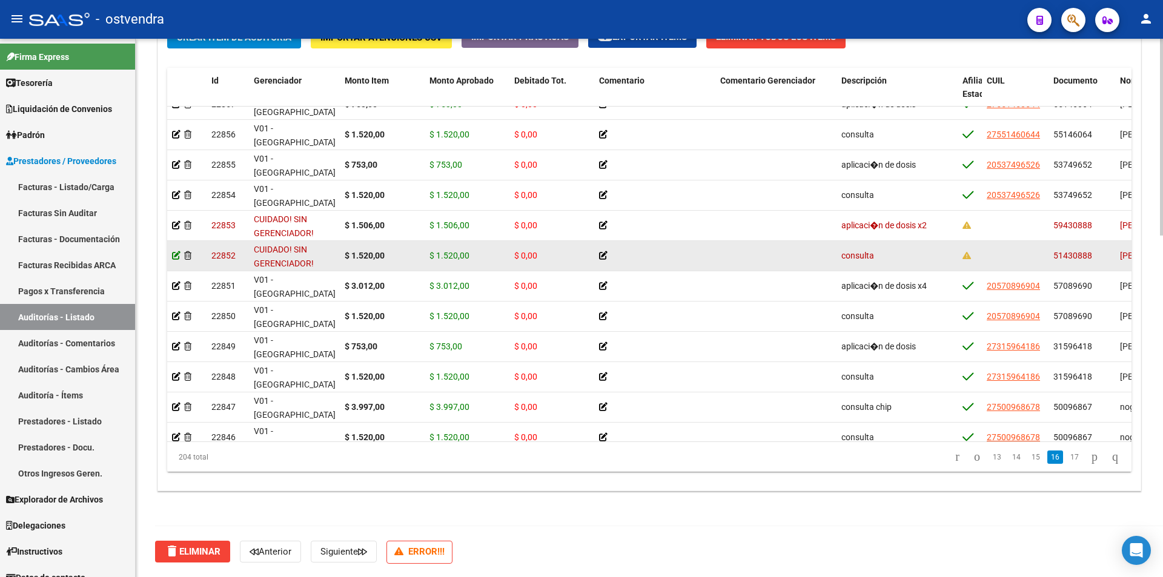
click at [173, 254] on icon at bounding box center [176, 255] width 8 height 8
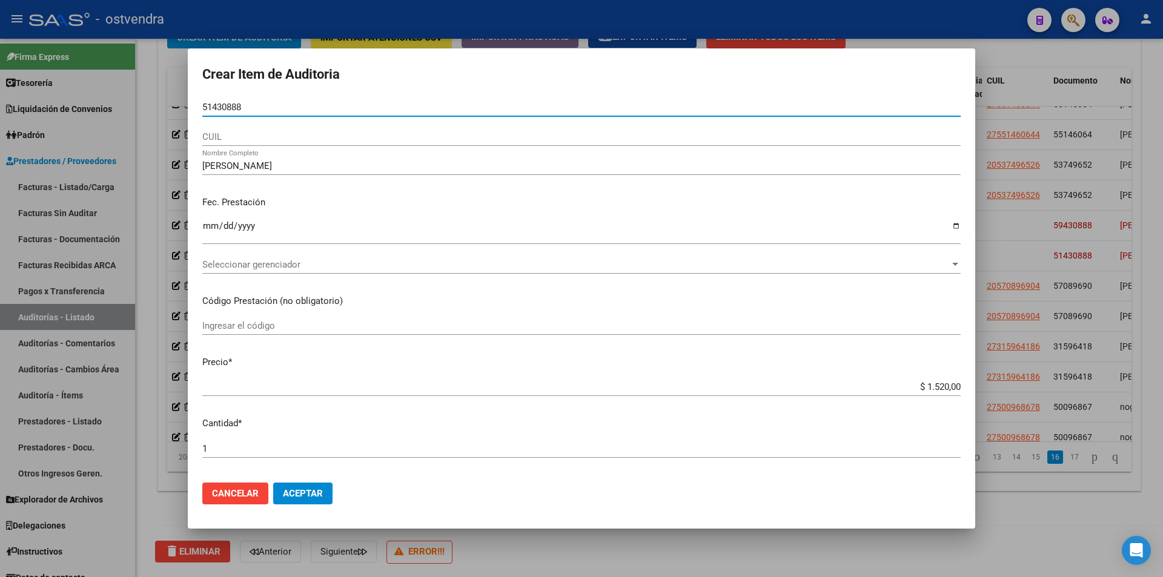
drag, startPoint x: 237, startPoint y: 109, endPoint x: 188, endPoint y: 111, distance: 49.1
click at [188, 111] on mat-dialog-content "51430888 Nro Documento CUIL coria [PERSON_NAME] Nombre Completo Fec. Prestación…" at bounding box center [581, 285] width 787 height 375
paste input "59430888"
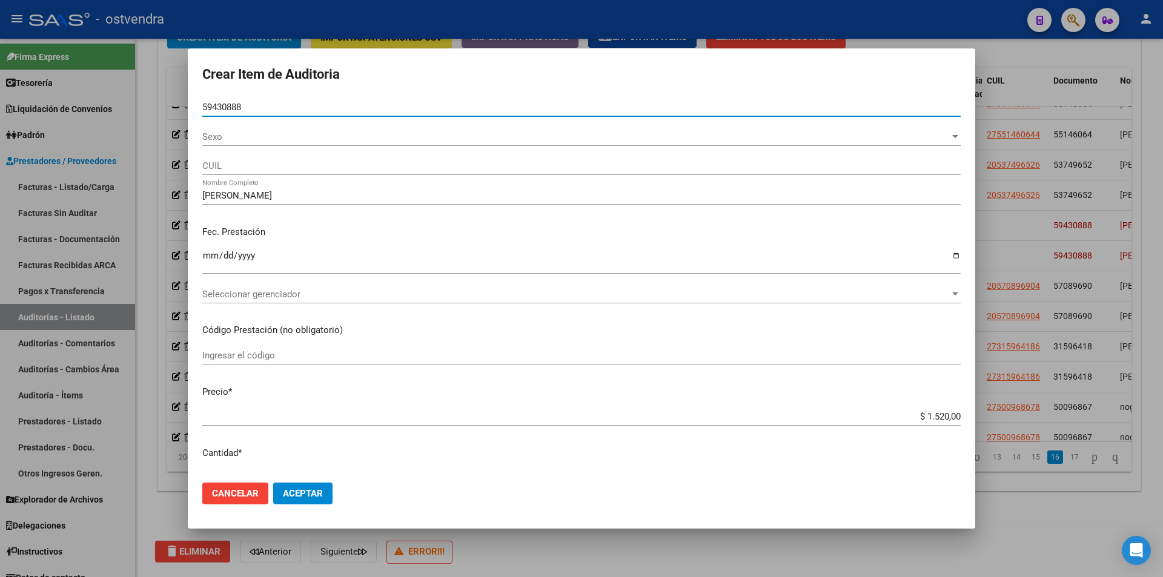
type input "59430888"
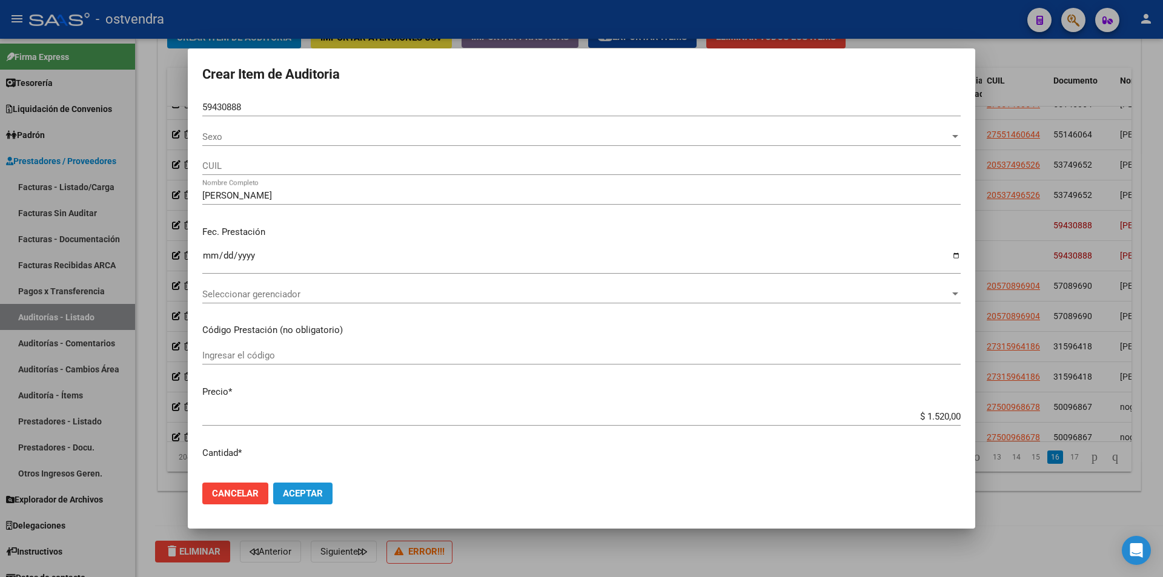
click at [308, 491] on span "Aceptar" at bounding box center [303, 493] width 40 height 11
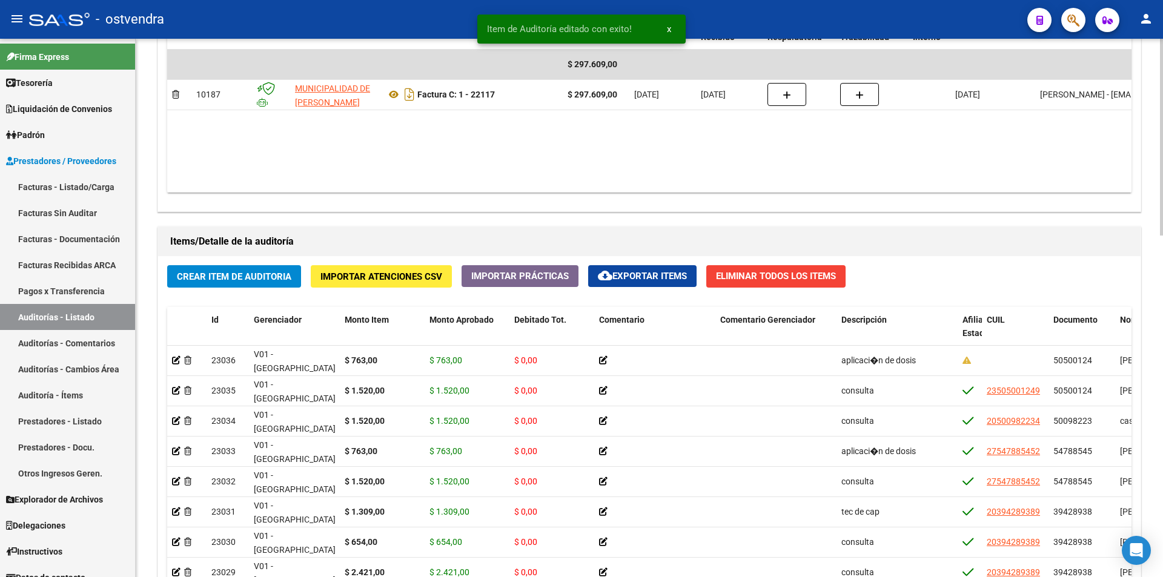
scroll to position [724, 0]
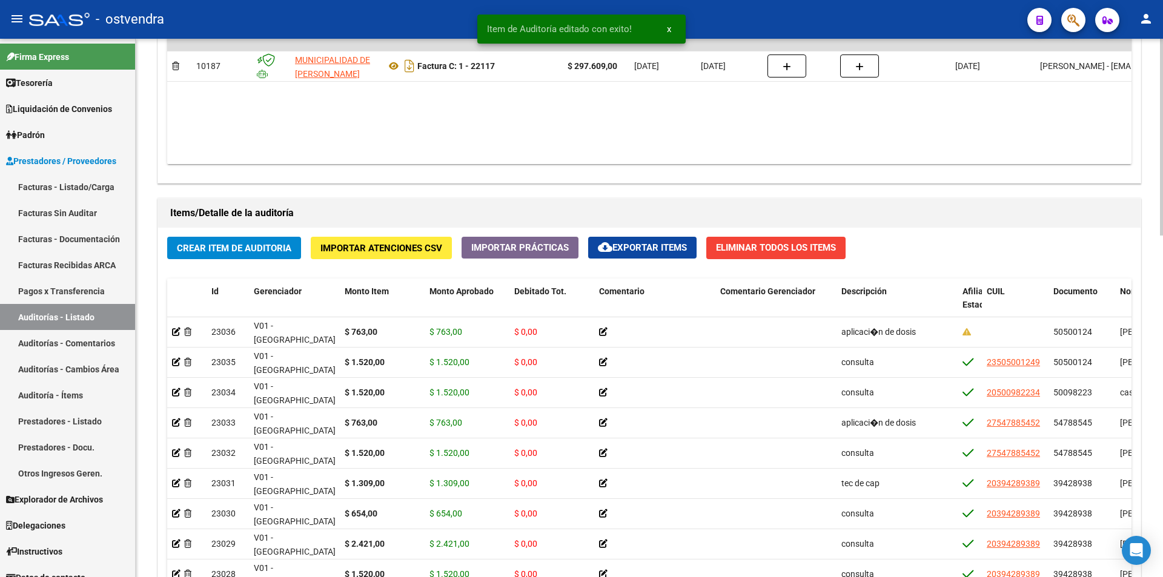
click at [1162, 377] on div at bounding box center [1161, 401] width 3 height 197
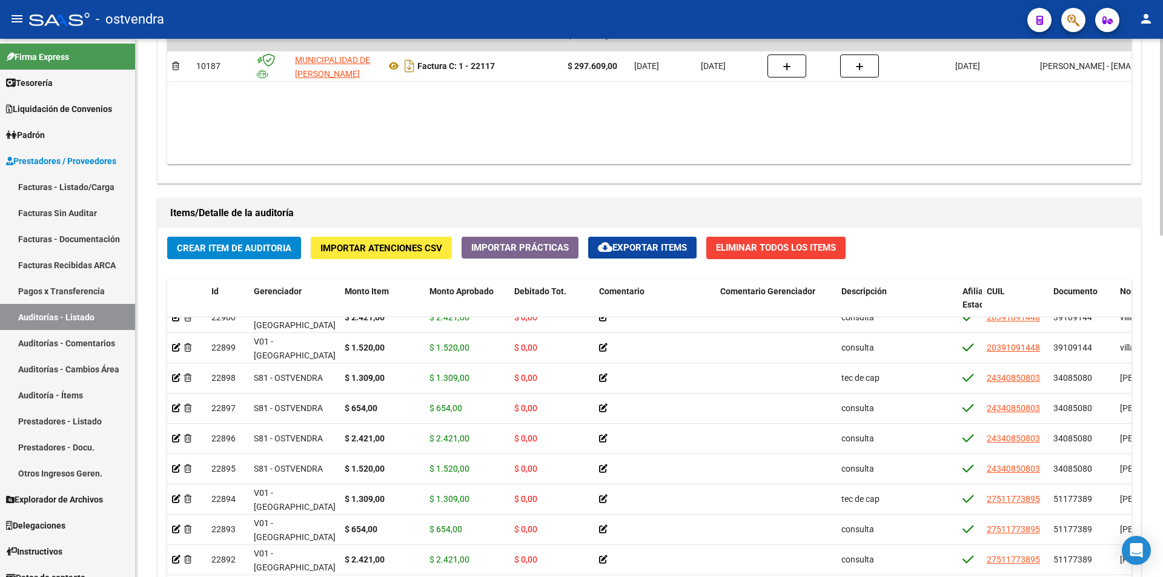
scroll to position [4009, 0]
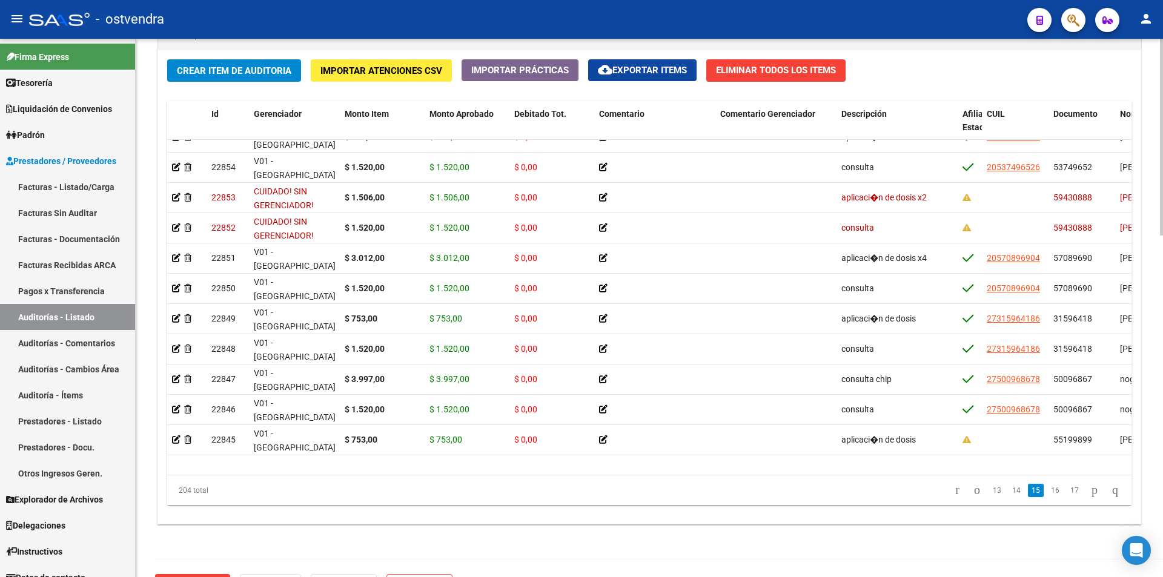
scroll to position [5448, 0]
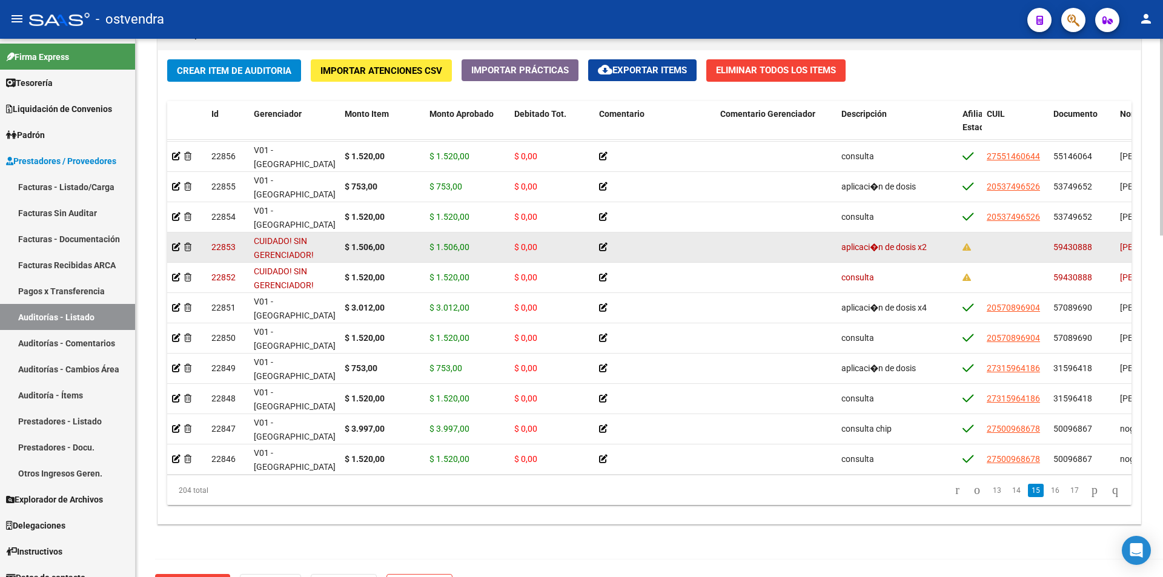
drag, startPoint x: 1091, startPoint y: 244, endPoint x: 1051, endPoint y: 249, distance: 40.3
click at [1051, 249] on datatable-body-cell "59430888" at bounding box center [1081, 248] width 67 height 30
copy span "59430888"
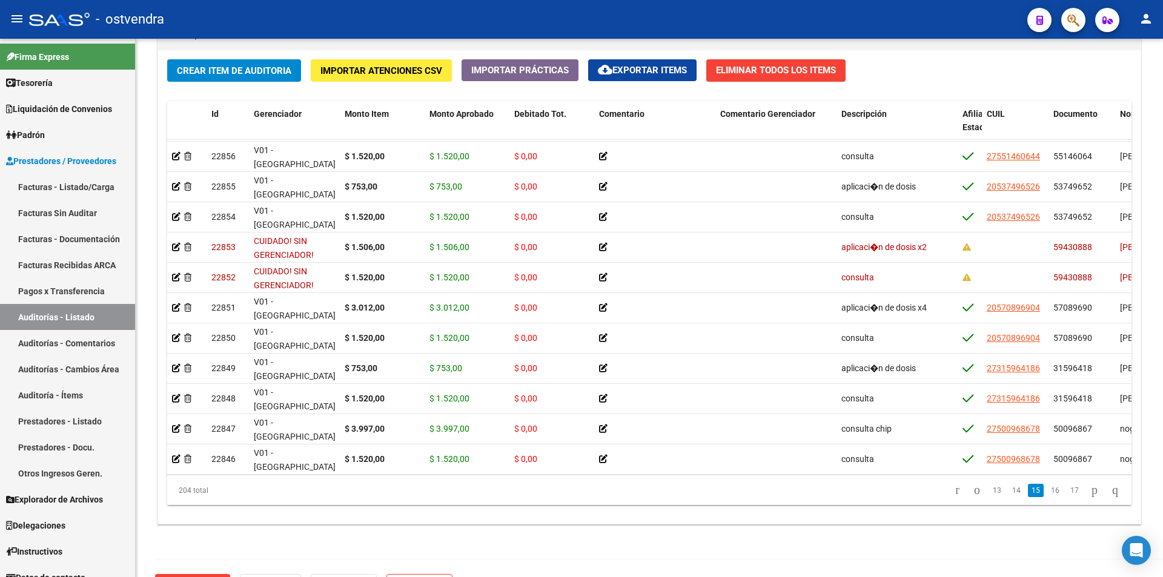
click at [1061, 19] on button "button" at bounding box center [1073, 20] width 24 height 24
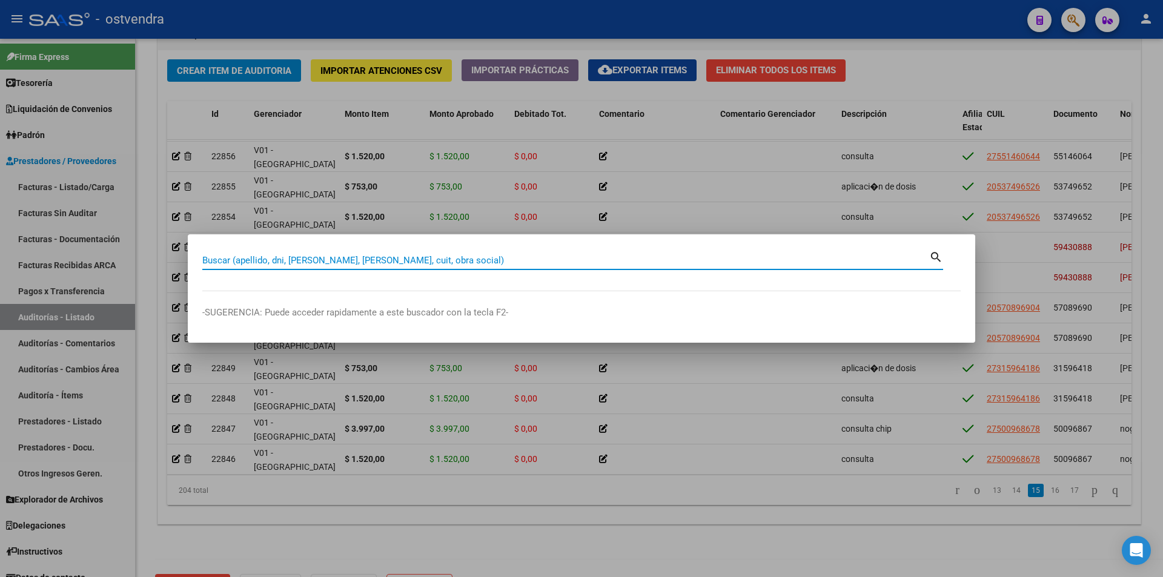
click at [530, 255] on input "Buscar (apellido, dni, [PERSON_NAME], [PERSON_NAME], cuit, obra social)" at bounding box center [565, 260] width 727 height 11
click at [520, 259] on input "Buscar (apellido, dni, [PERSON_NAME], [PERSON_NAME], cuit, obra social)" at bounding box center [565, 260] width 727 height 11
paste input "59430888"
type input "59430888"
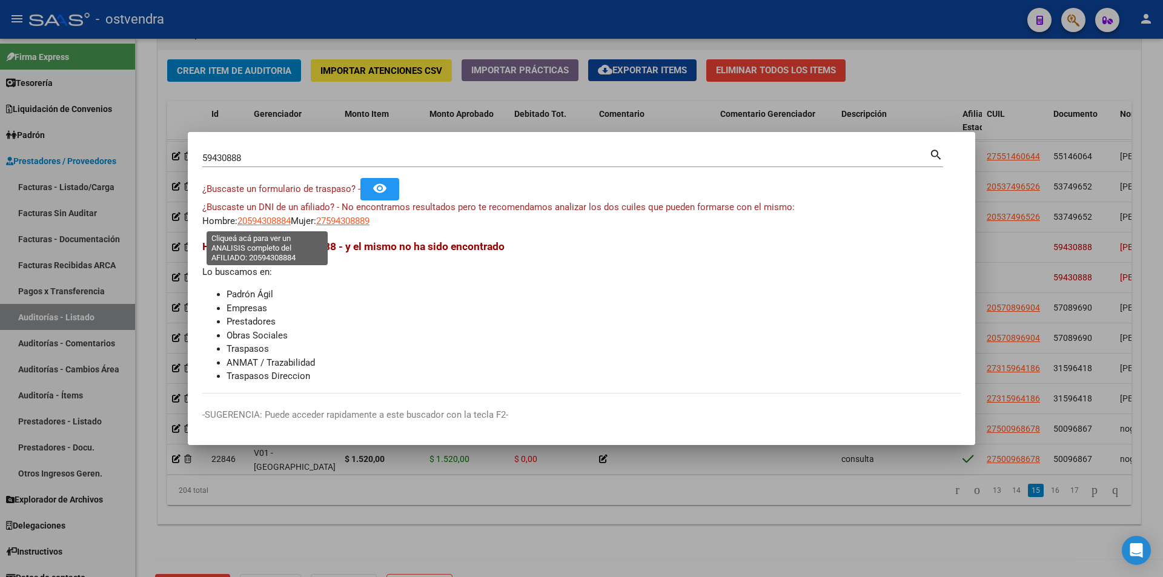
click at [275, 216] on app-link-go-to "20594308884" at bounding box center [263, 221] width 53 height 14
click at [276, 217] on span "20594308884" at bounding box center [263, 221] width 53 height 11
type textarea "20594308884"
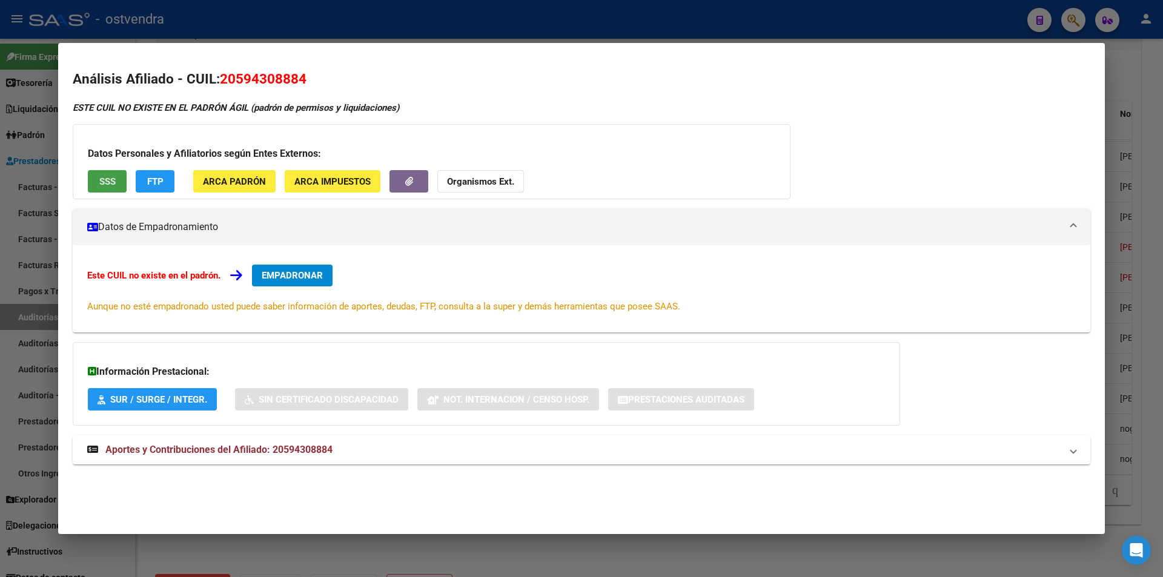
click at [115, 183] on button "SSS" at bounding box center [107, 181] width 39 height 22
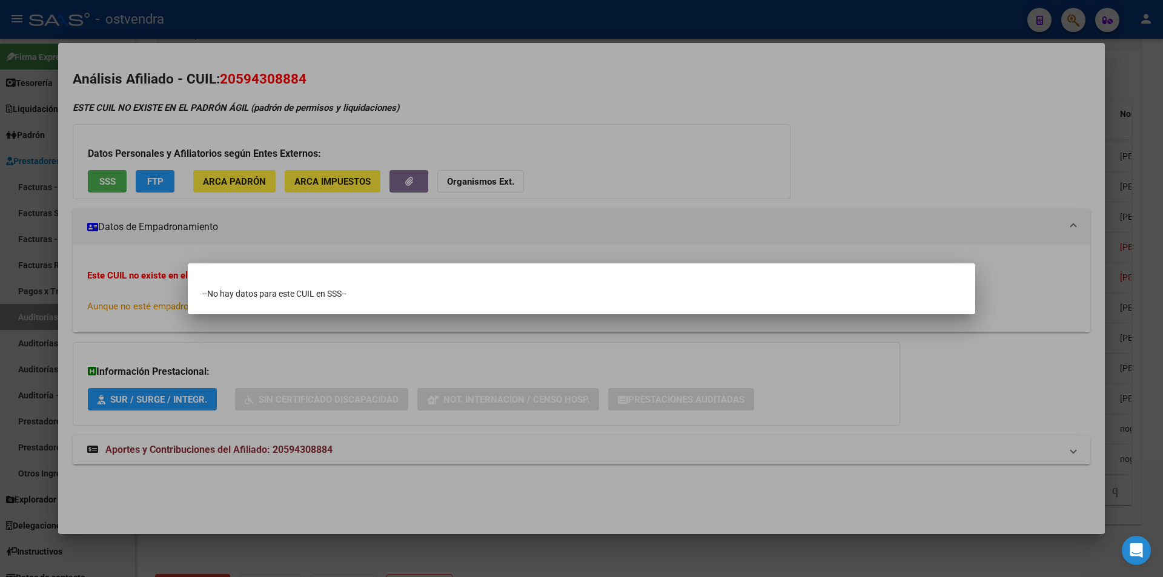
click at [150, 219] on div at bounding box center [581, 288] width 1163 height 577
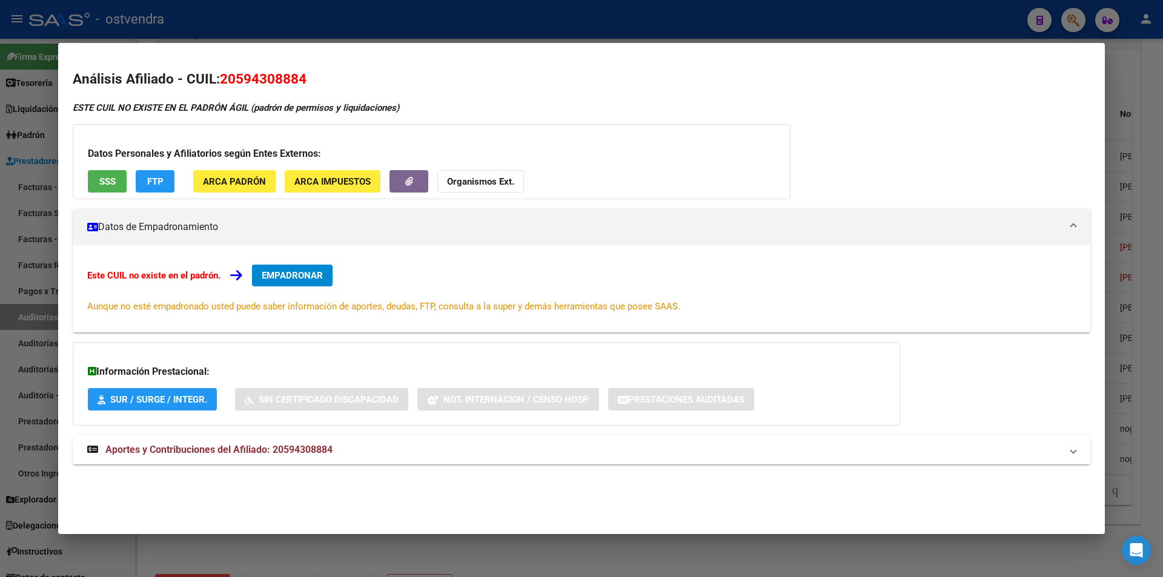
click at [1107, 234] on div at bounding box center [581, 288] width 1163 height 577
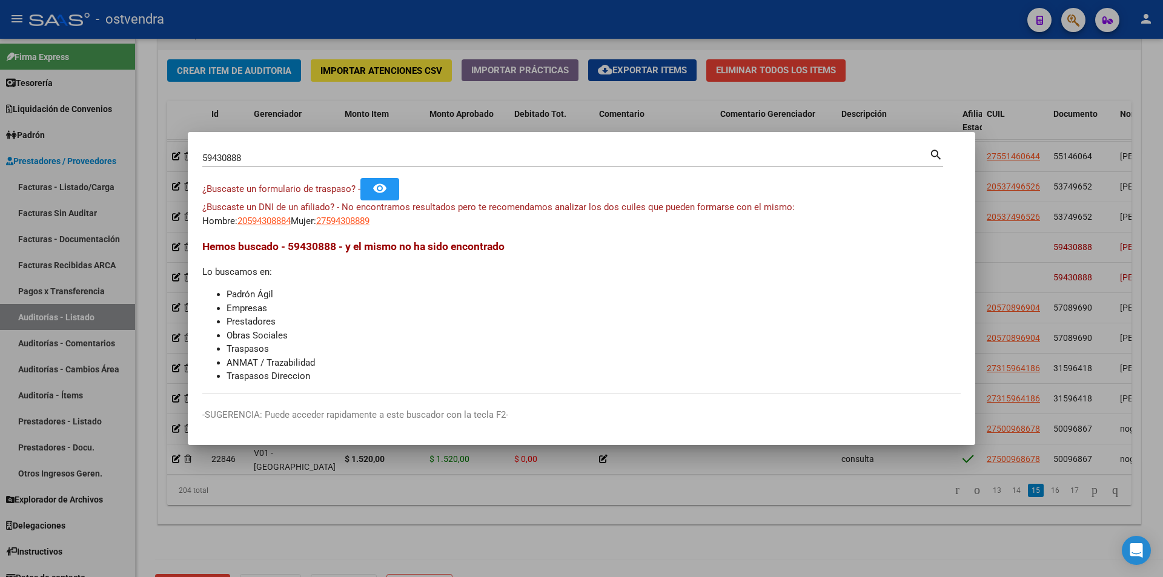
click at [1092, 256] on div at bounding box center [581, 288] width 1163 height 577
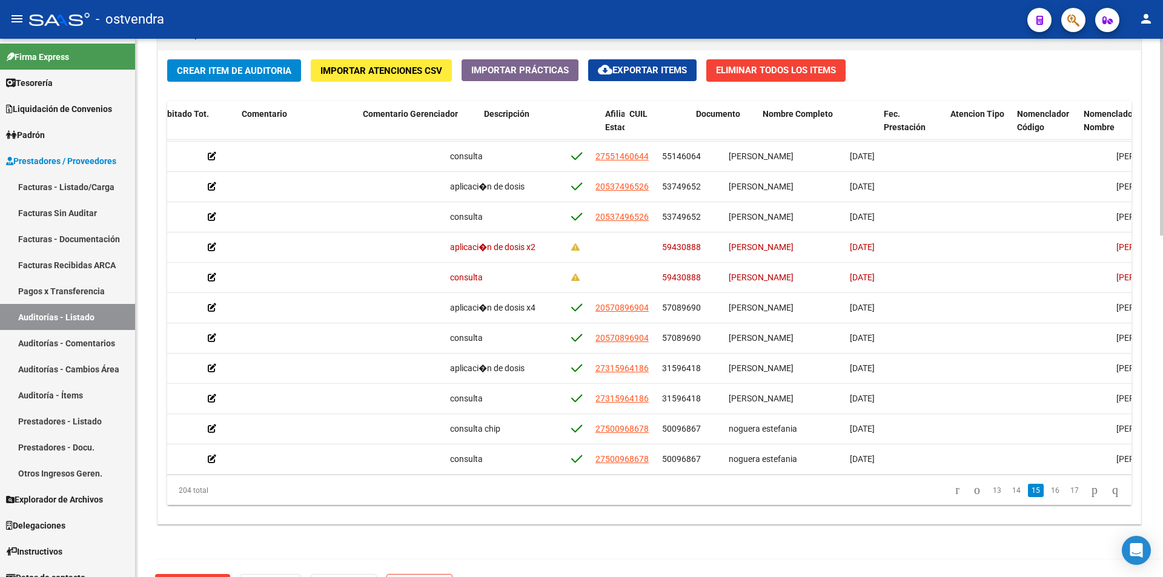
scroll to position [5448, 414]
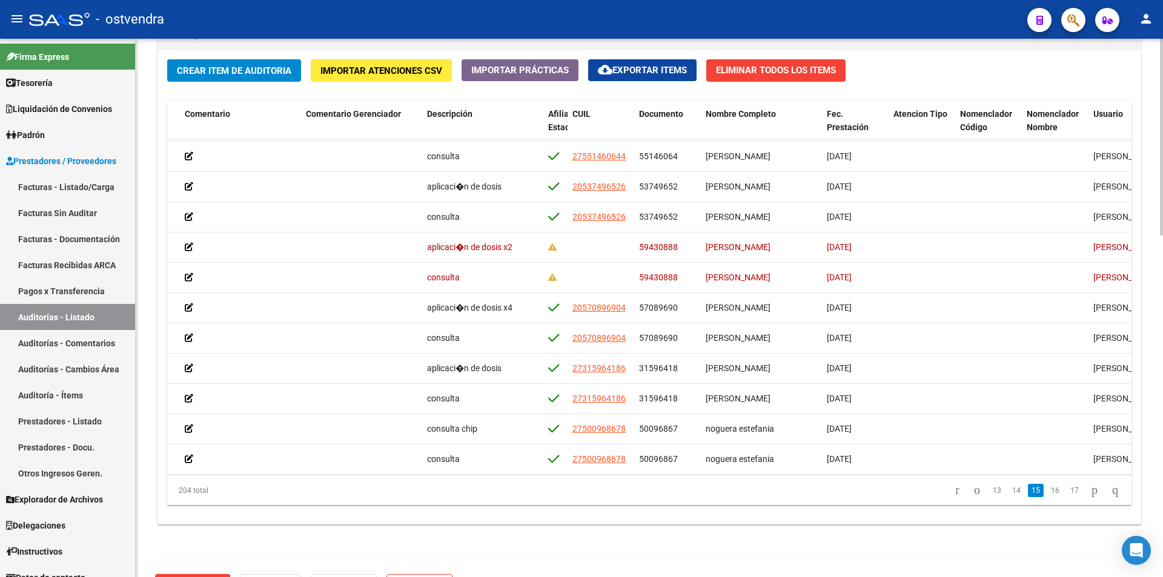
drag, startPoint x: 1131, startPoint y: 425, endPoint x: 1131, endPoint y: 408, distance: 17.6
click at [1131, 408] on div "Crear Item de Auditoria Importar Atenciones CSV Importar Prácticas cloud_downlo…" at bounding box center [649, 287] width 982 height 474
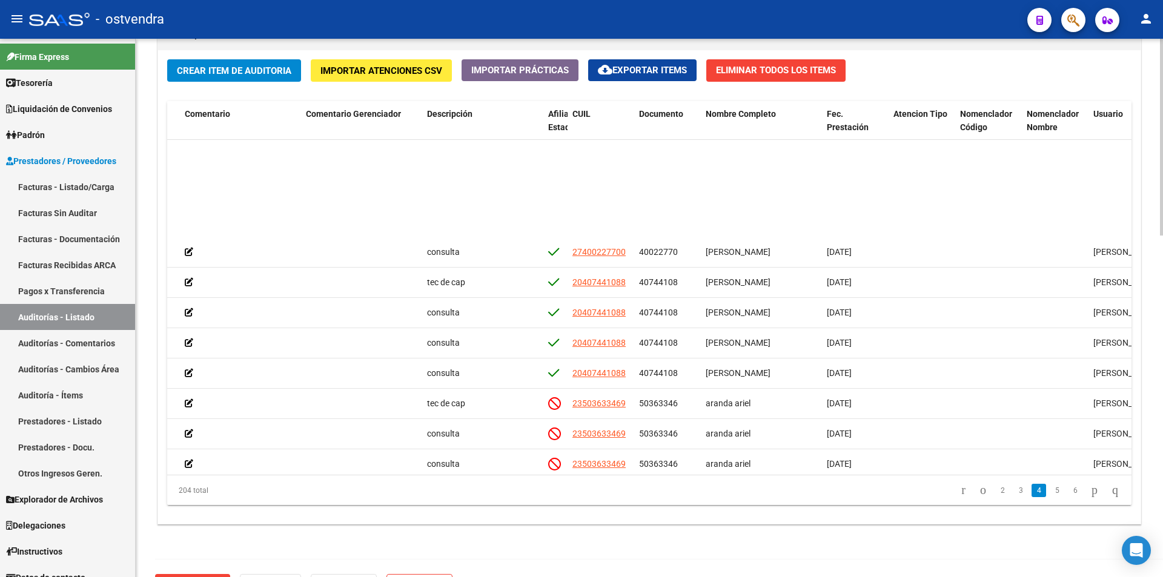
scroll to position [898, 414]
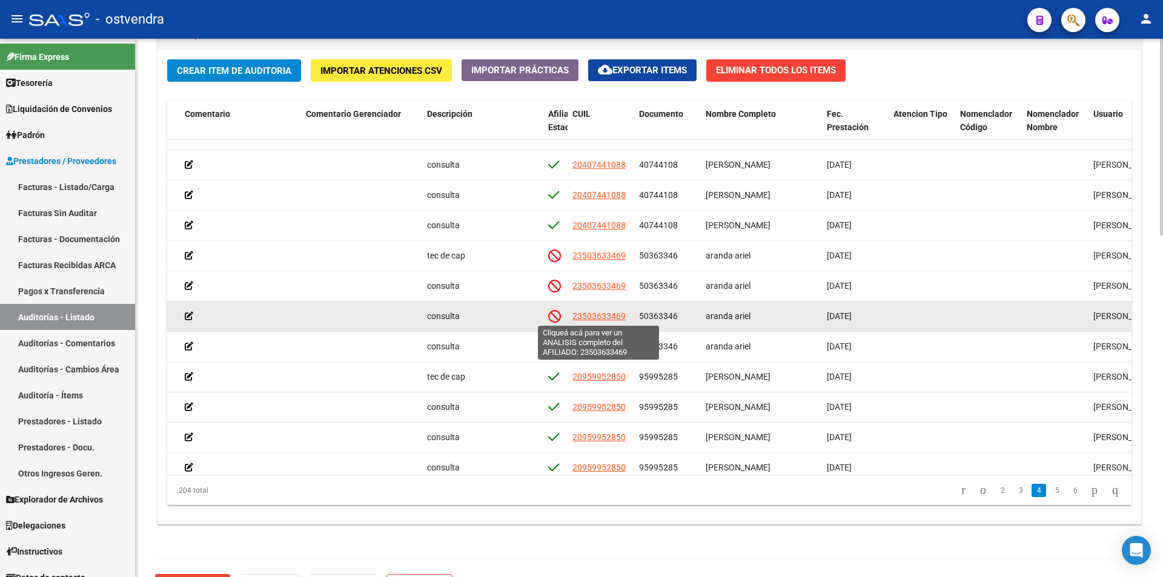
click at [587, 314] on span "23503633469" at bounding box center [598, 316] width 53 height 10
type textarea "23503633469"
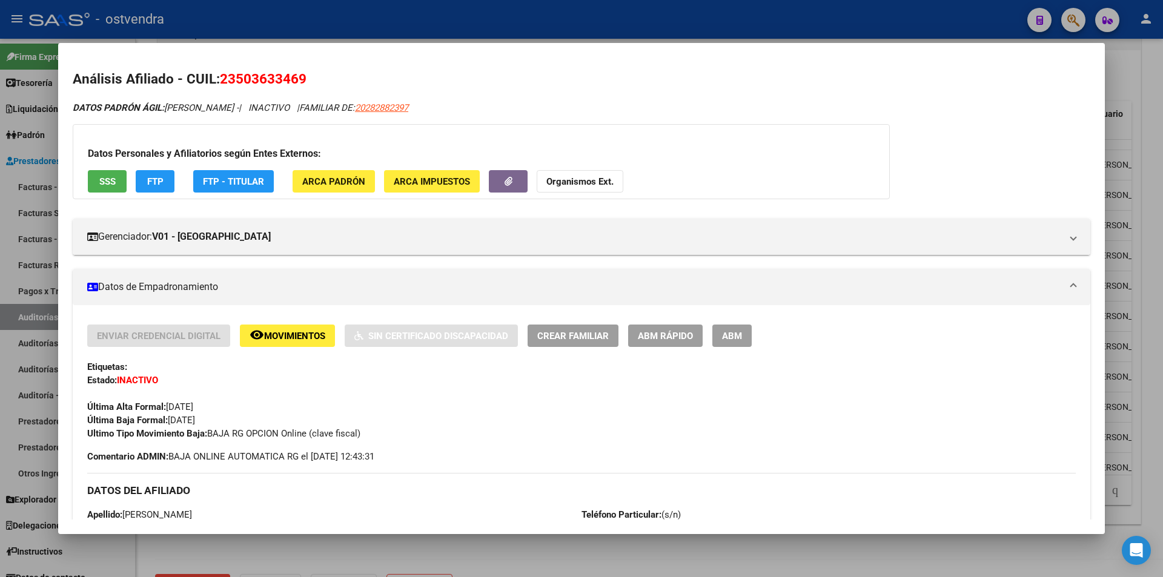
click at [616, 533] on mat-dialog-container "Análisis Afiliado - CUIL: 23503633469 DATOS PADRÓN ÁGIL: [PERSON_NAME] - | INAC…" at bounding box center [581, 288] width 1046 height 490
drag, startPoint x: 1122, startPoint y: 332, endPoint x: 1127, endPoint y: 276, distance: 56.5
click at [1122, 332] on div at bounding box center [581, 288] width 1163 height 577
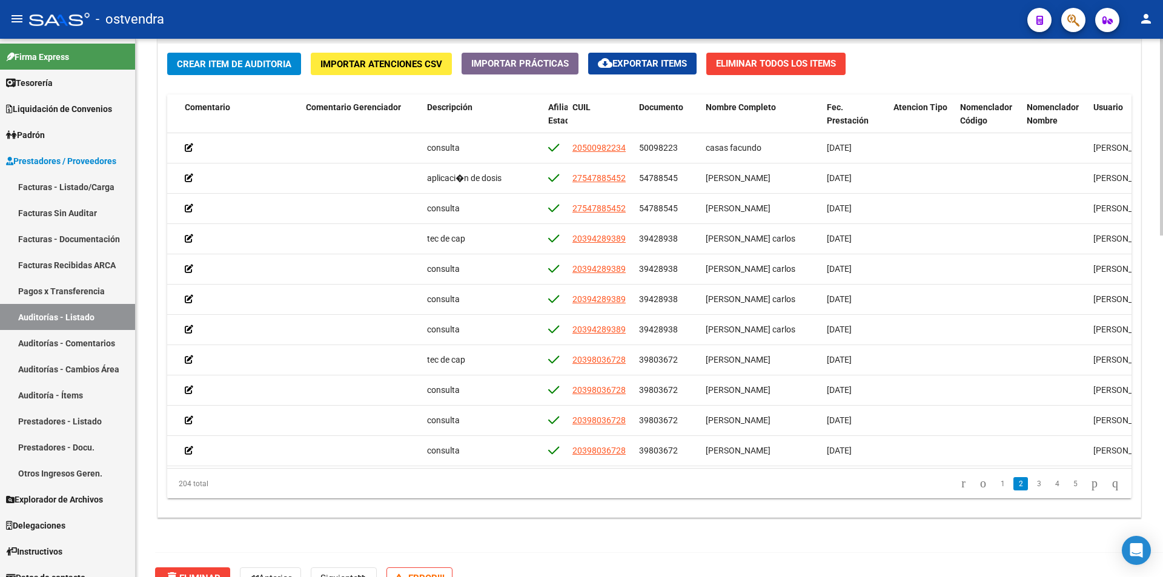
scroll to position [61, 0]
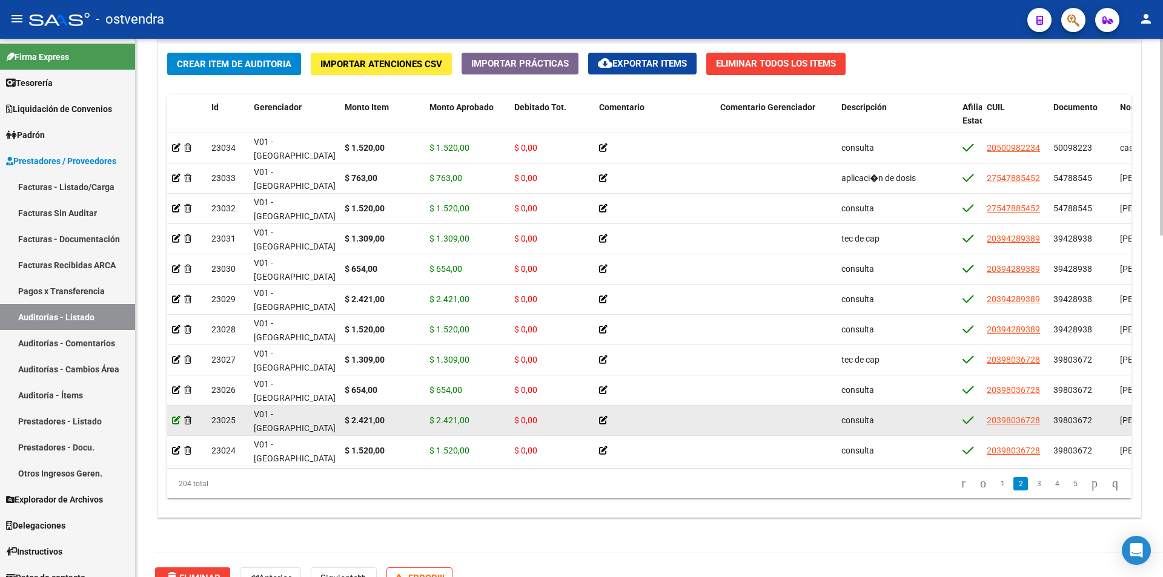
click at [176, 420] on icon at bounding box center [176, 420] width 8 height 8
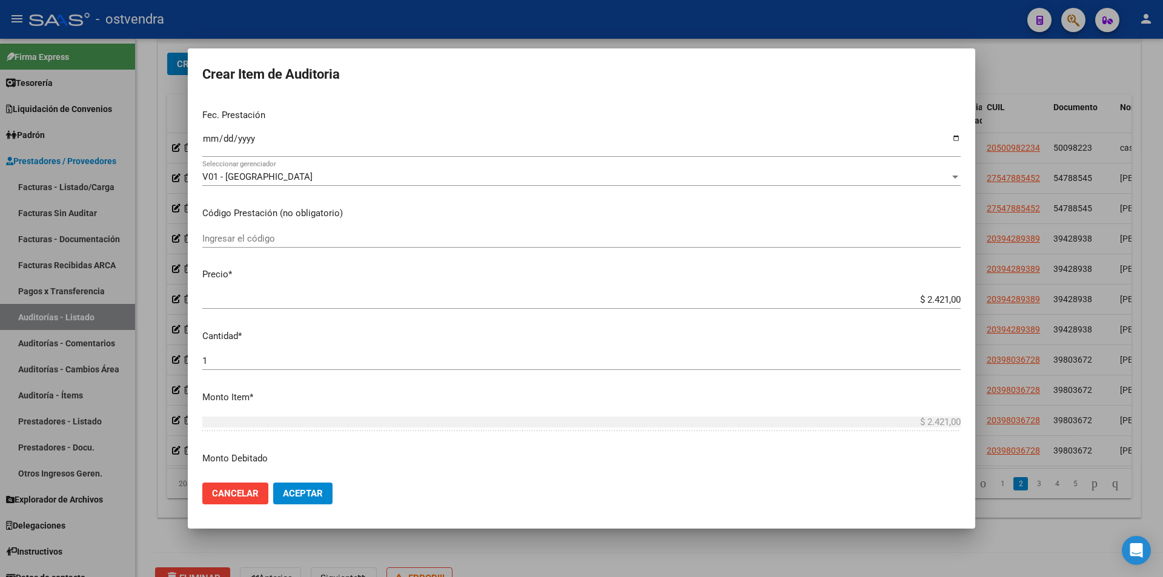
scroll to position [154, 0]
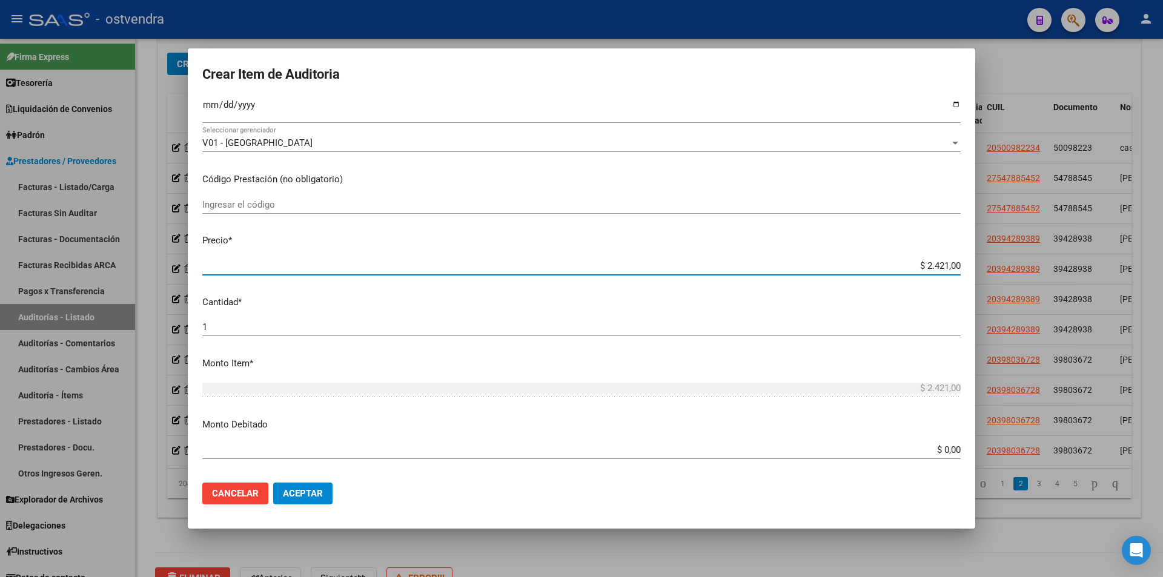
click at [934, 266] on input "$ 2.421,00" at bounding box center [581, 265] width 758 height 11
type input "$ 241,00"
type input "$ 2.441,00"
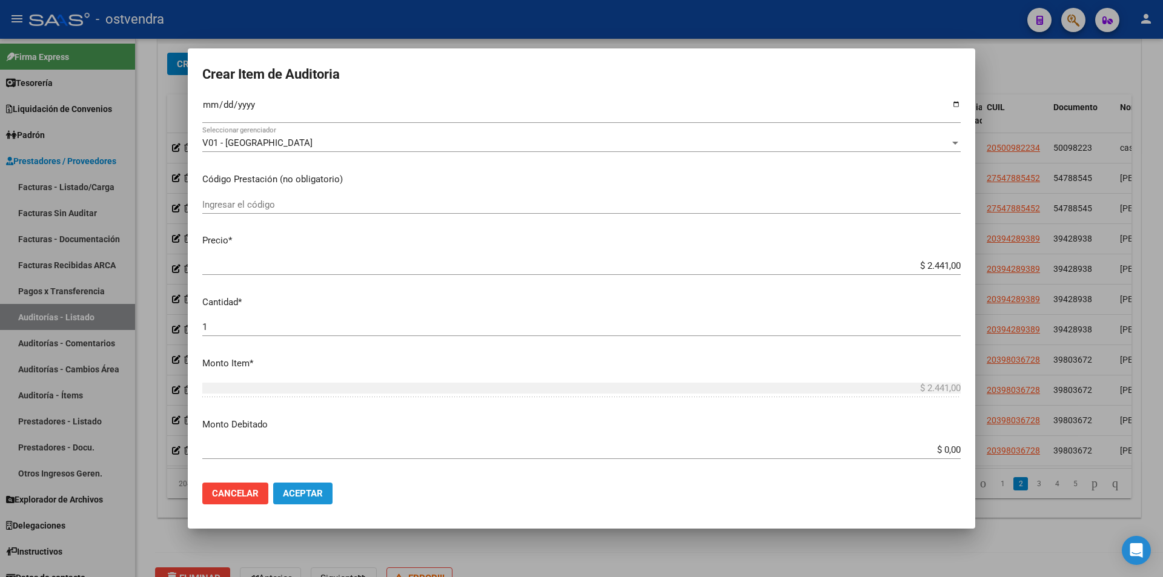
click at [305, 493] on span "Aceptar" at bounding box center [303, 493] width 40 height 11
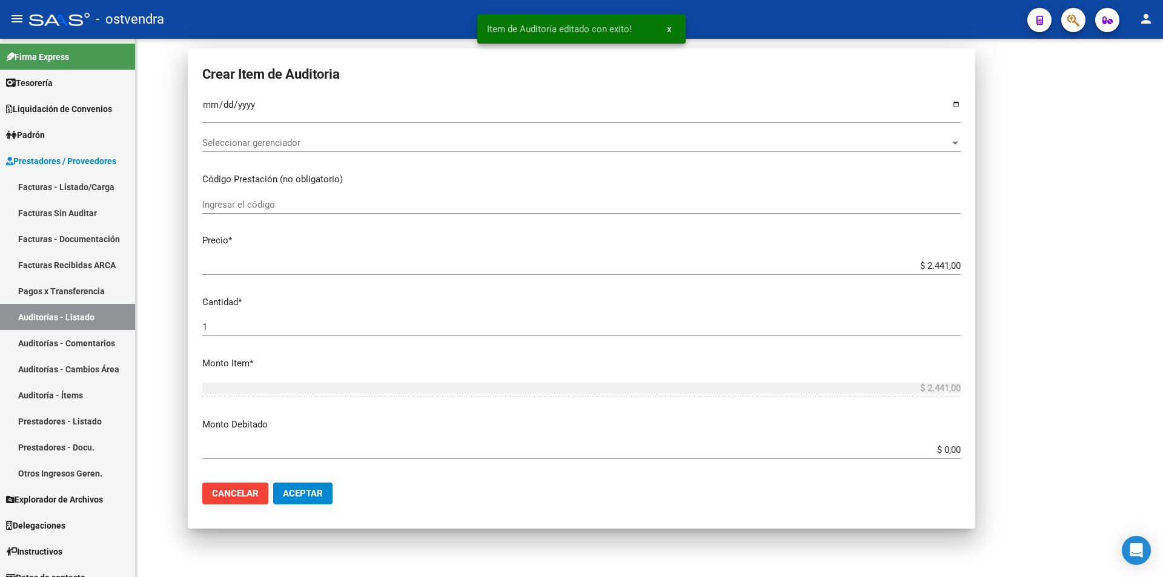
scroll to position [0, 0]
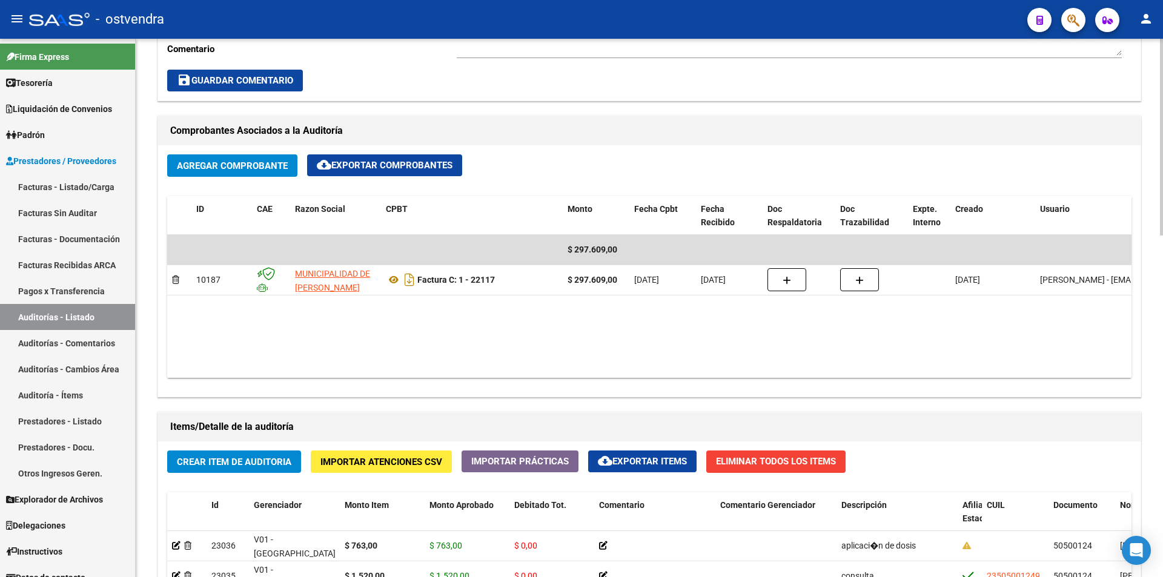
click at [1138, 379] on div "arrow_back Editar 2711 cloud_download Generar informe Puede notificar al gerenc…" at bounding box center [651, 264] width 1030 height 1473
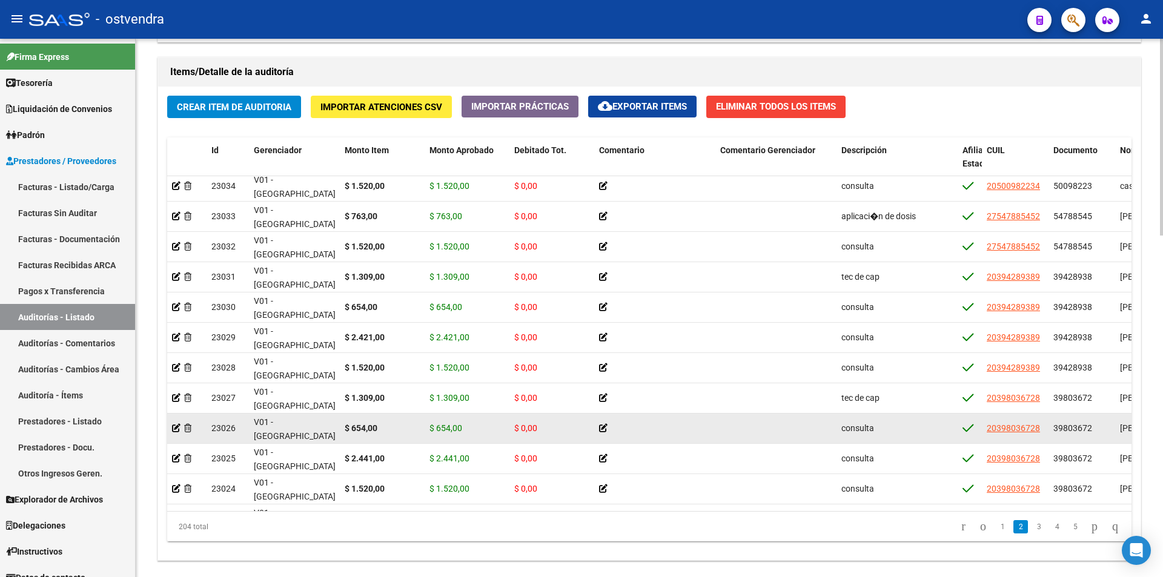
scroll to position [85, 0]
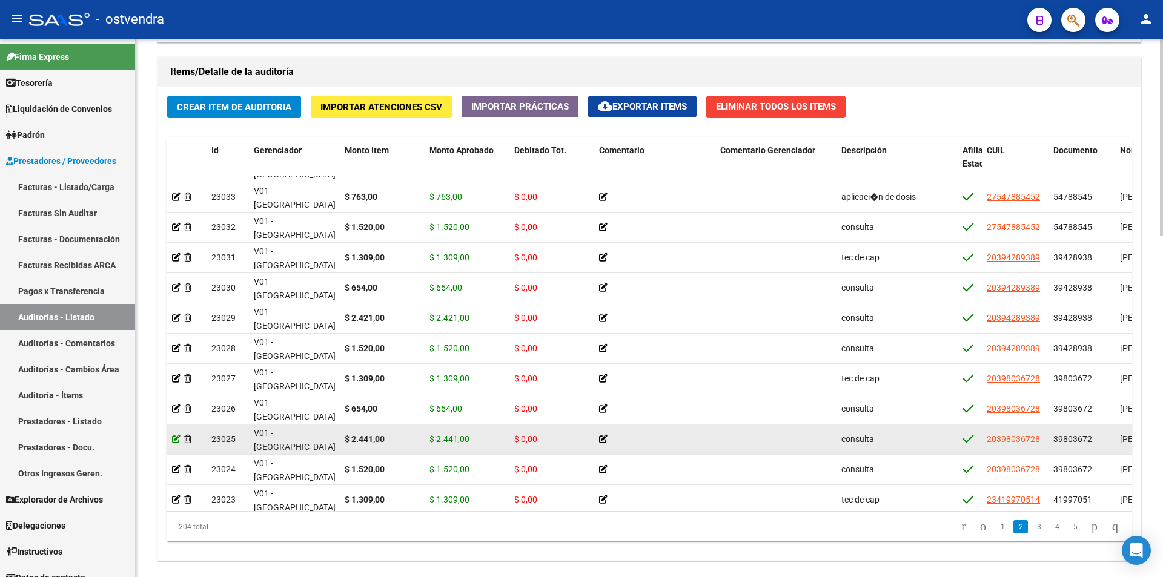
click at [177, 435] on icon at bounding box center [176, 439] width 8 height 8
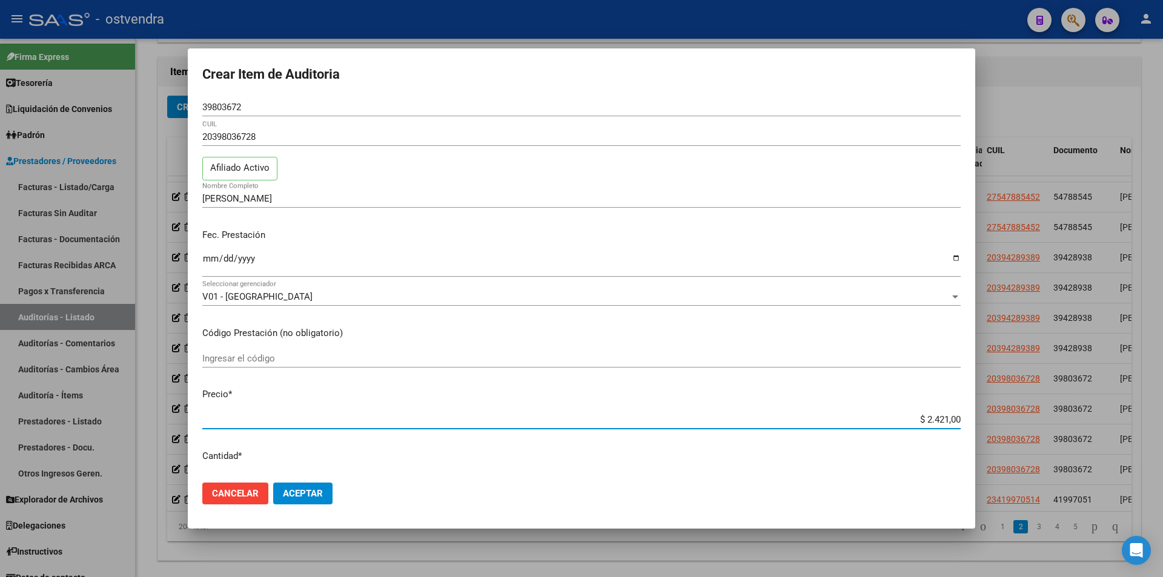
click at [936, 421] on input "$ 2.421,00" at bounding box center [581, 419] width 758 height 11
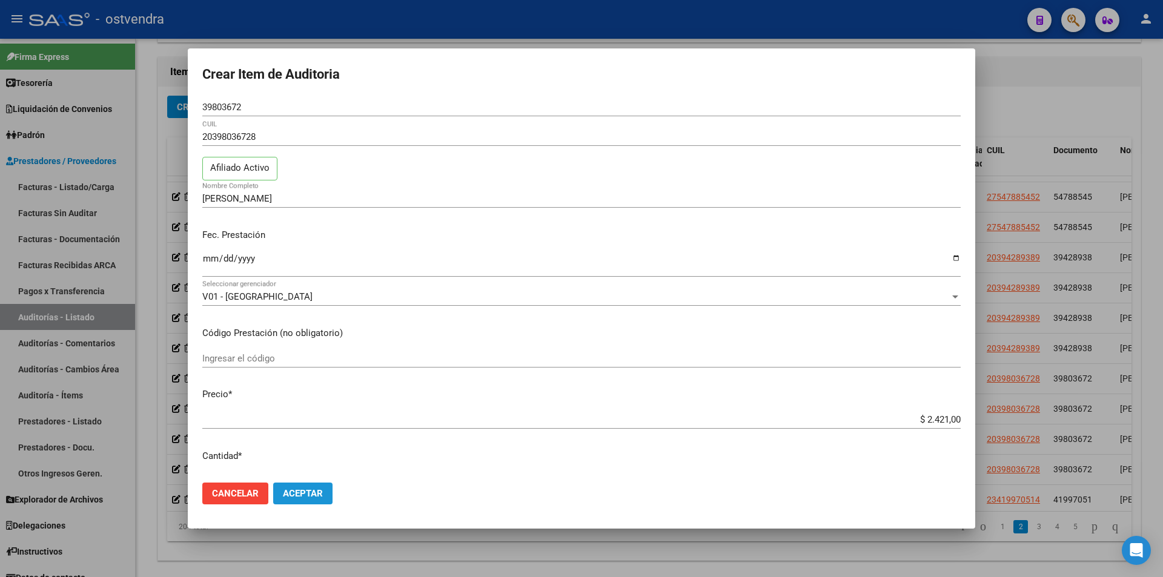
click at [299, 494] on span "Aceptar" at bounding box center [303, 493] width 40 height 11
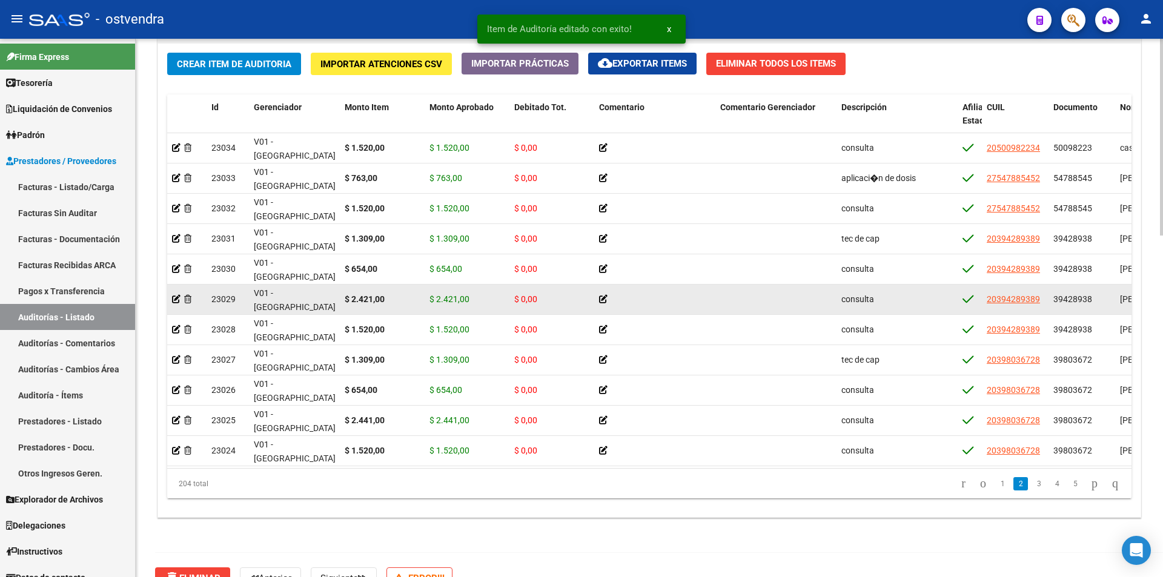
scroll to position [121, 0]
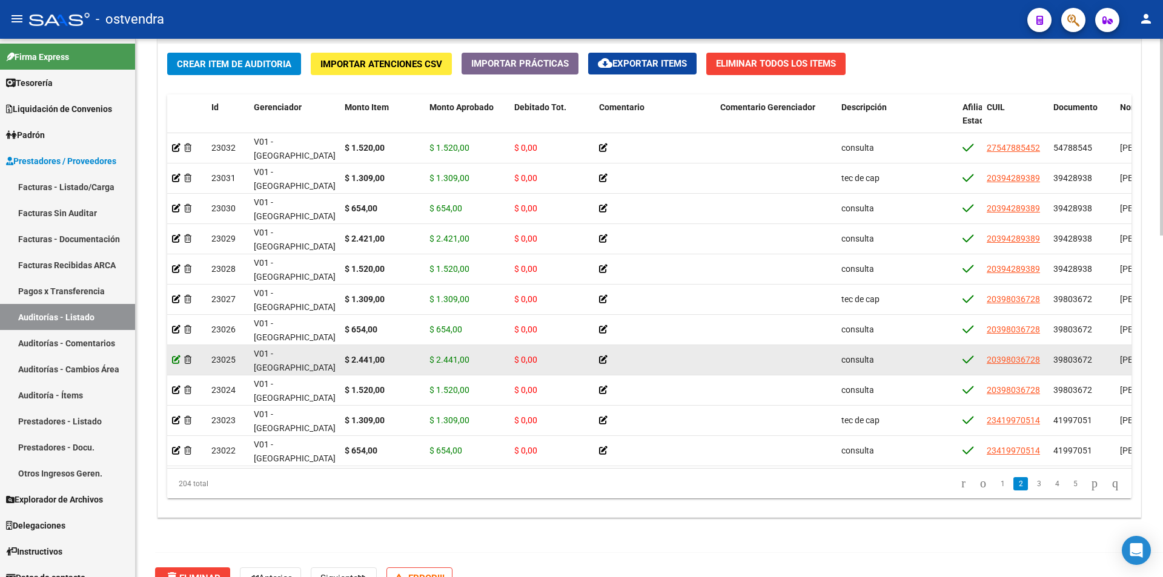
click at [174, 357] on icon at bounding box center [176, 359] width 8 height 8
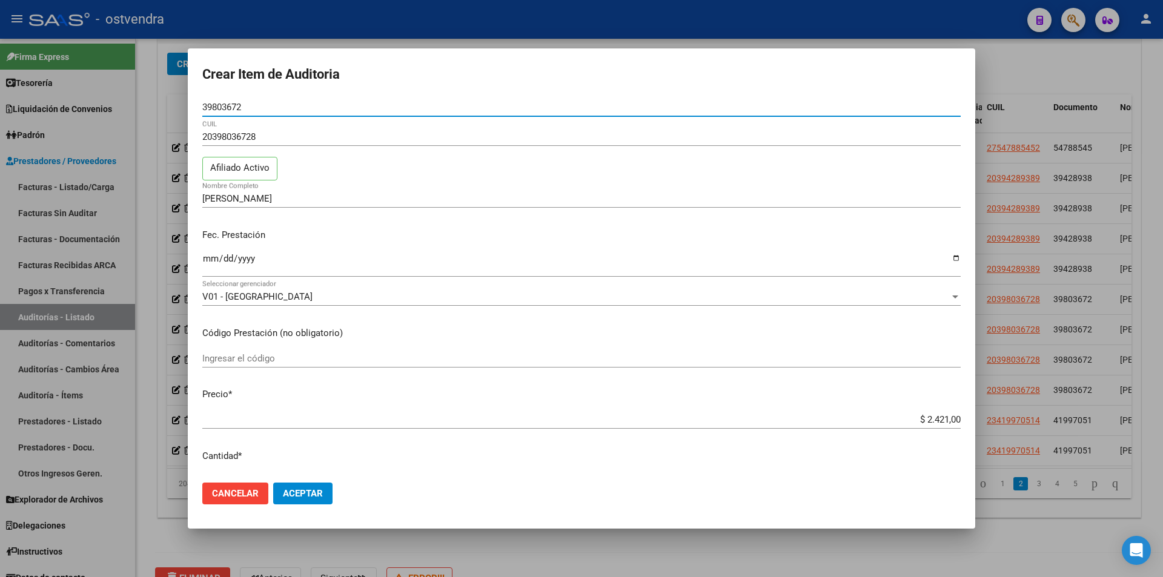
click at [932, 414] on input "$ 2.421,00" at bounding box center [581, 419] width 758 height 11
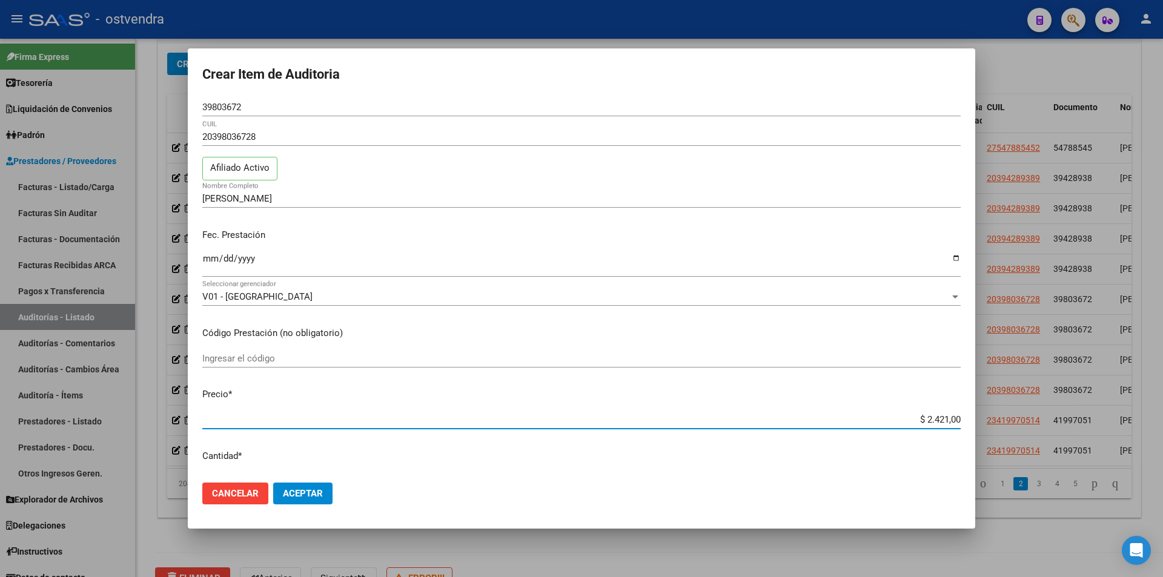
type input "$ 241,00"
type input "$ 2.401,00"
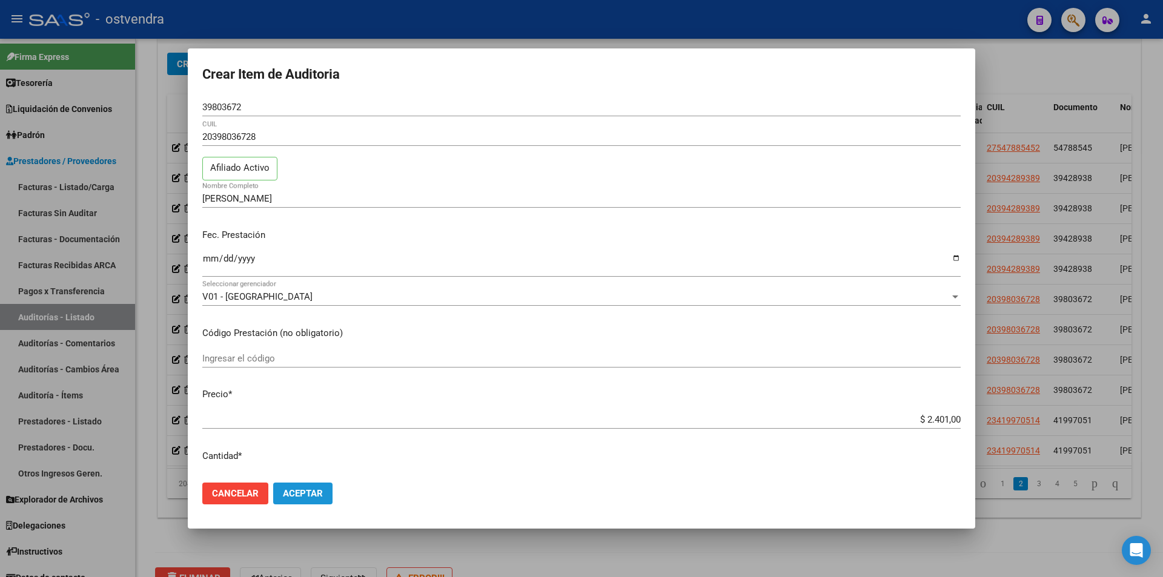
click at [283, 495] on span "Aceptar" at bounding box center [303, 493] width 40 height 11
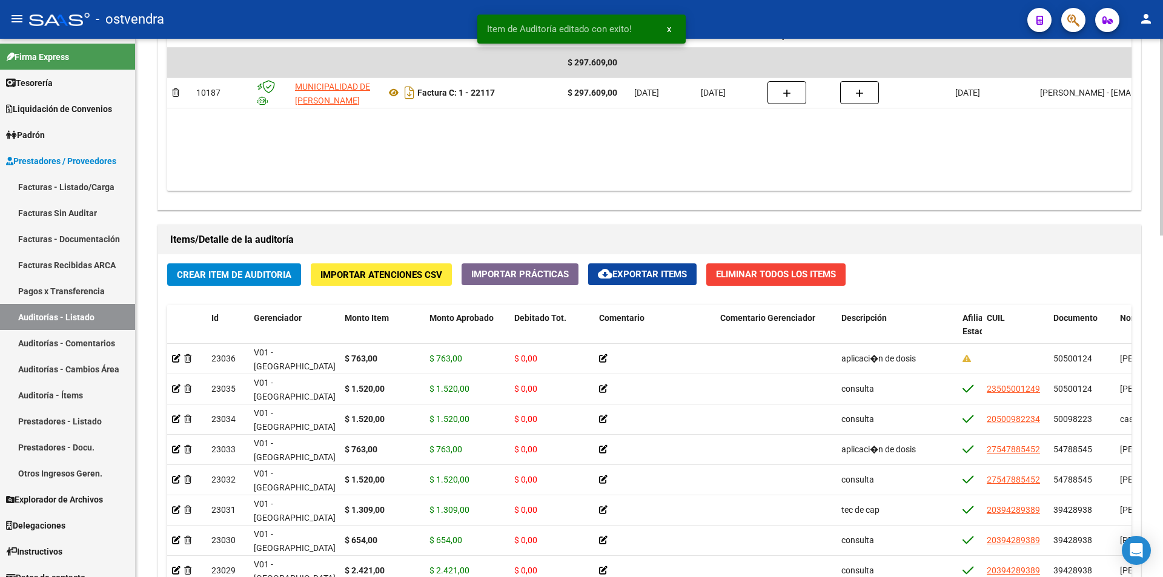
scroll to position [752, 0]
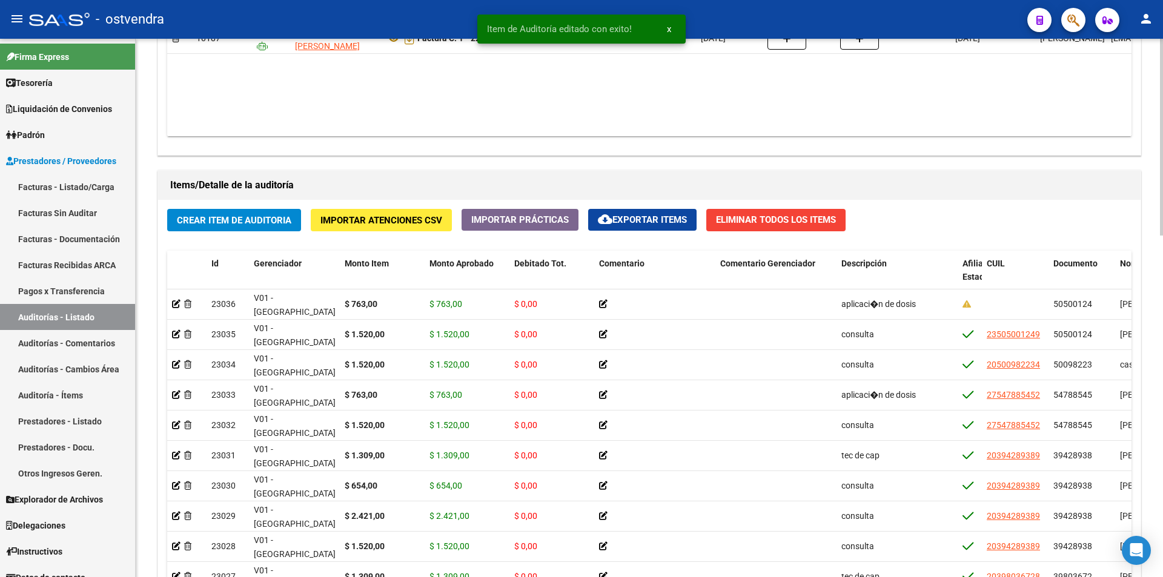
click at [1161, 459] on div at bounding box center [1161, 412] width 3 height 197
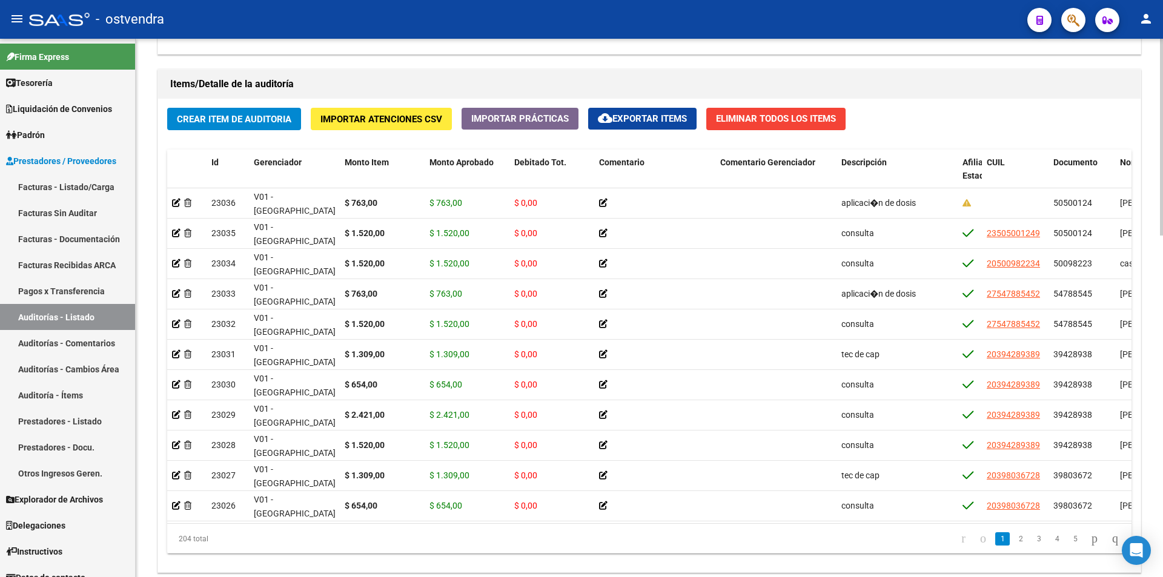
click at [1160, 358] on div at bounding box center [1161, 449] width 3 height 197
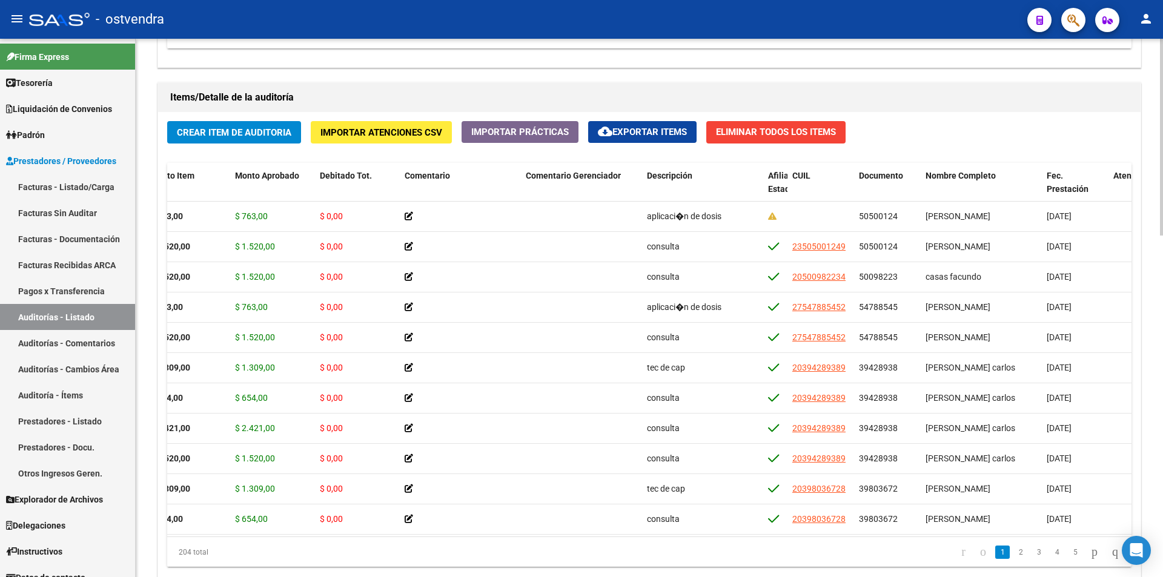
scroll to position [0, 198]
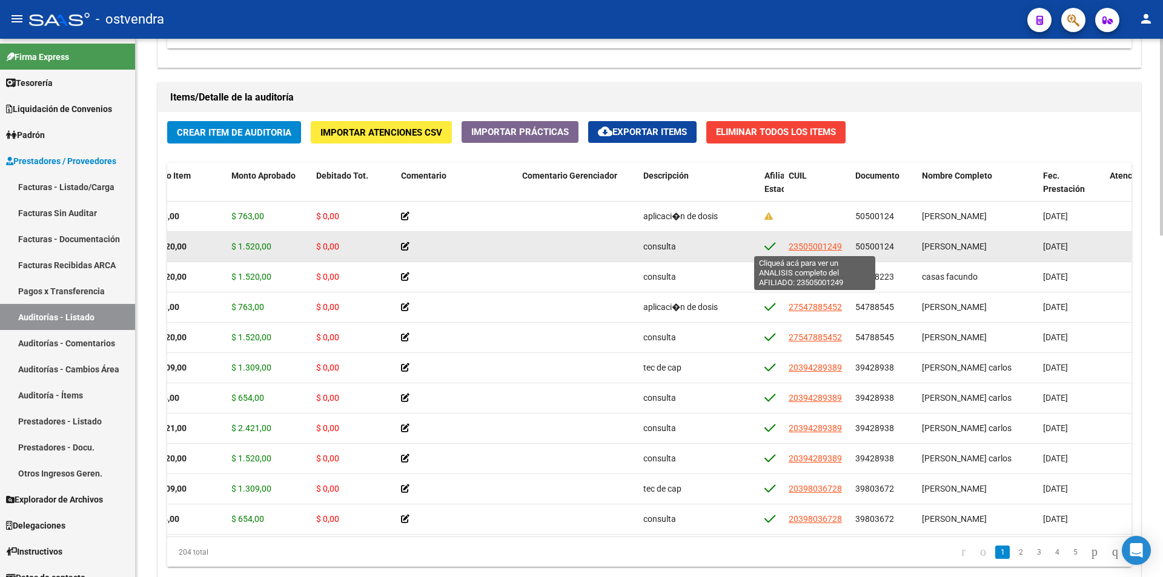
click at [835, 249] on span "23505001249" at bounding box center [814, 247] width 53 height 10
type textarea "23505001249"
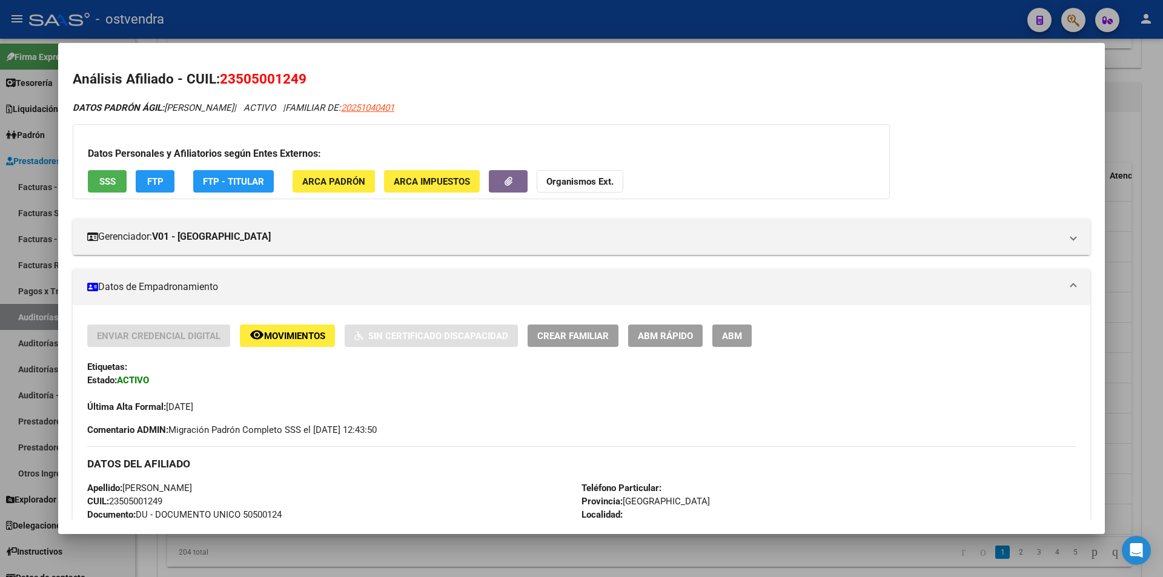
click at [1132, 302] on div at bounding box center [581, 288] width 1163 height 577
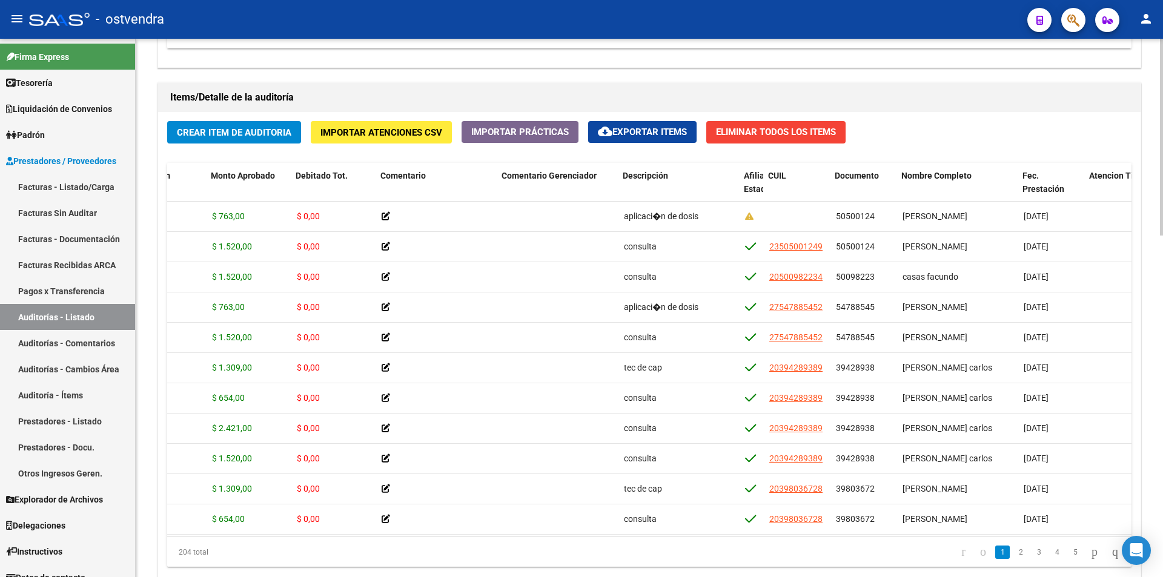
scroll to position [0, 219]
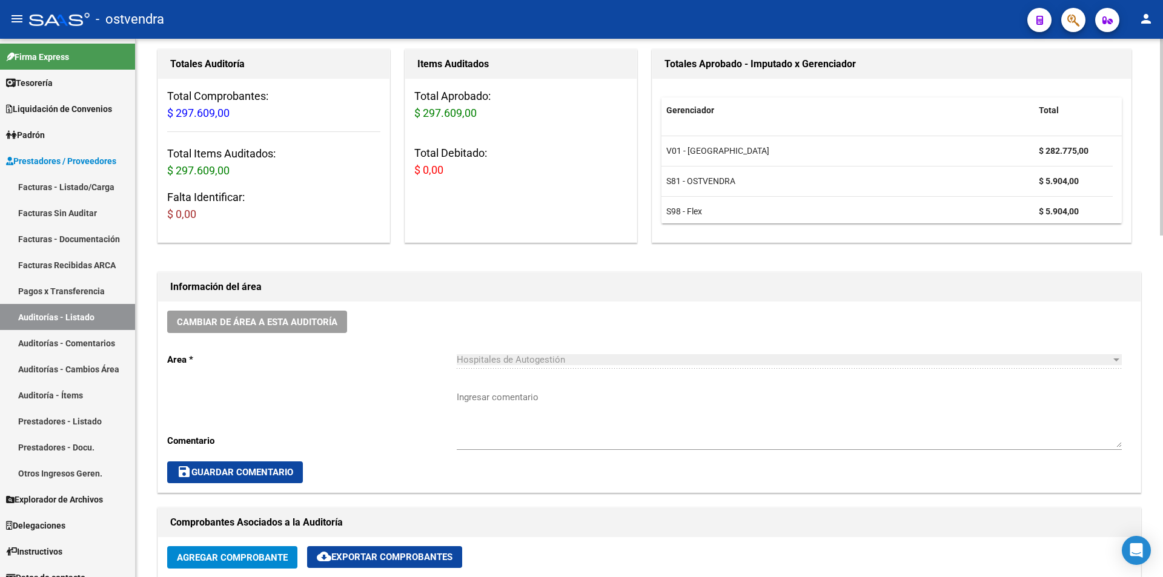
scroll to position [38, 0]
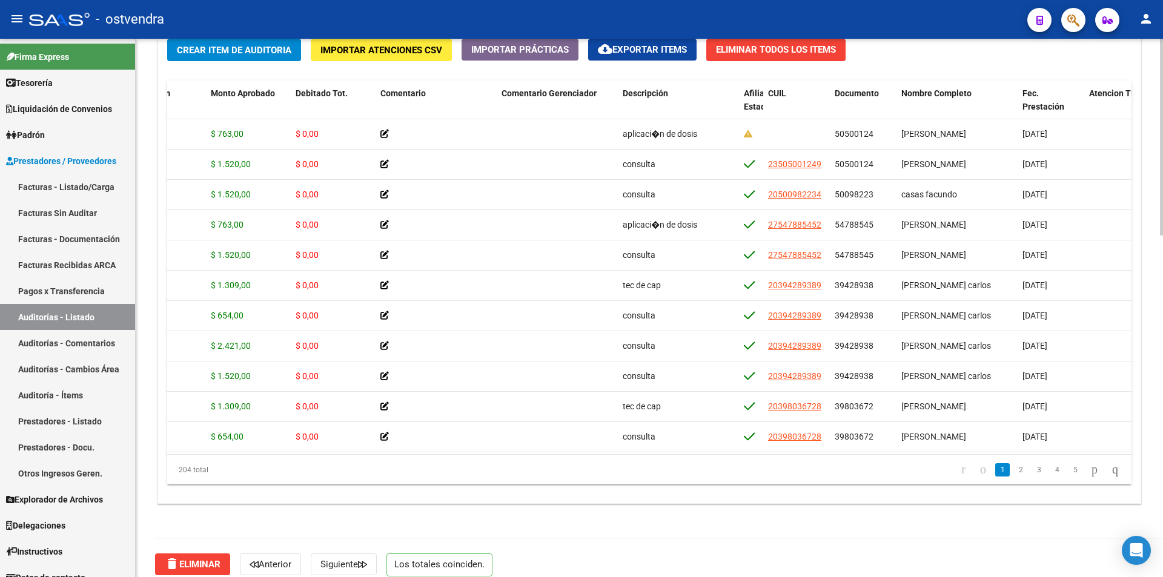
click at [1162, 494] on div at bounding box center [1161, 473] width 3 height 197
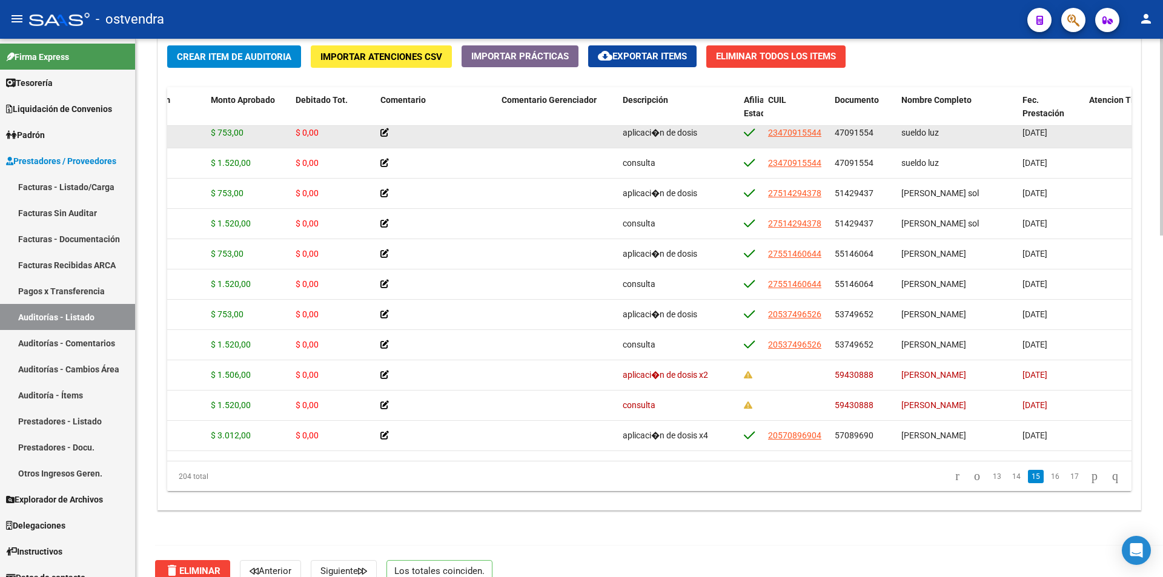
scroll to position [5304, 219]
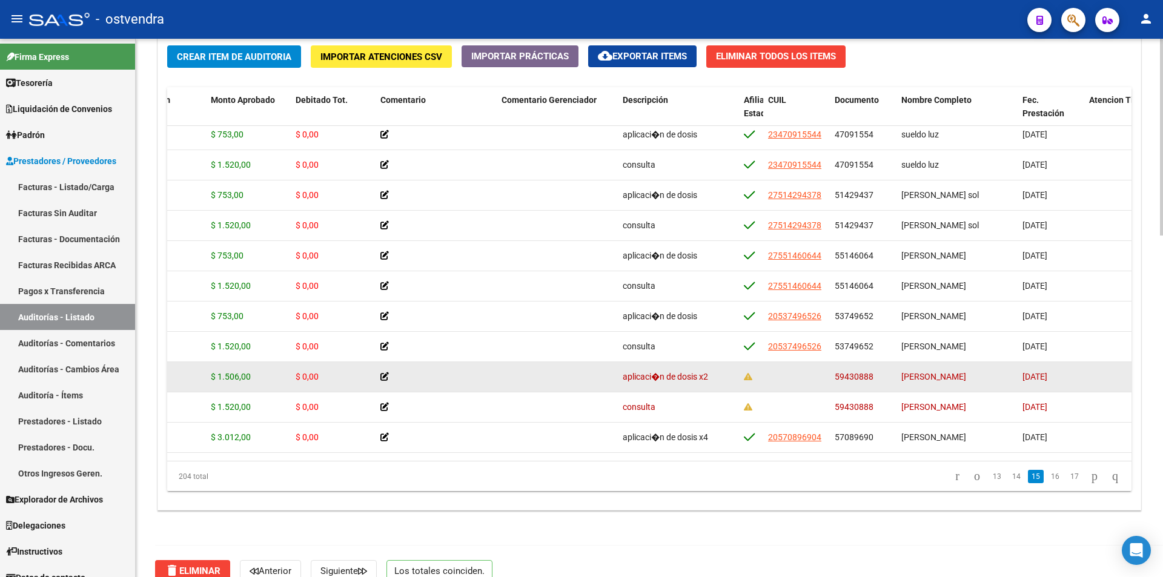
drag, startPoint x: 836, startPoint y: 375, endPoint x: 885, endPoint y: 366, distance: 50.0
click at [885, 366] on datatable-body-cell "59430888" at bounding box center [863, 377] width 67 height 30
copy span "59430888"
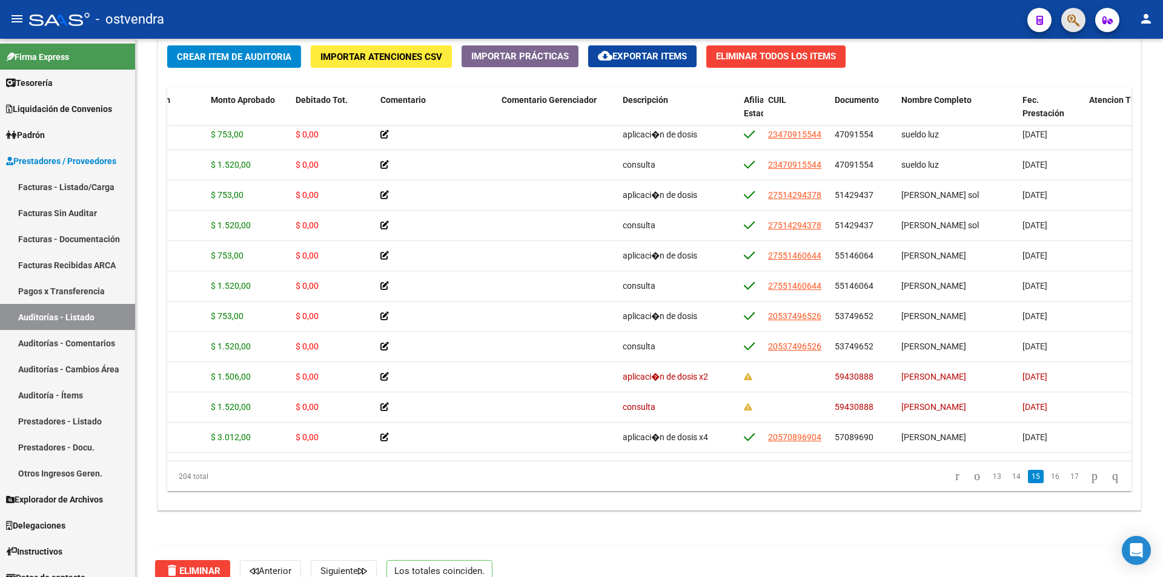
click at [1081, 17] on button "button" at bounding box center [1073, 20] width 24 height 24
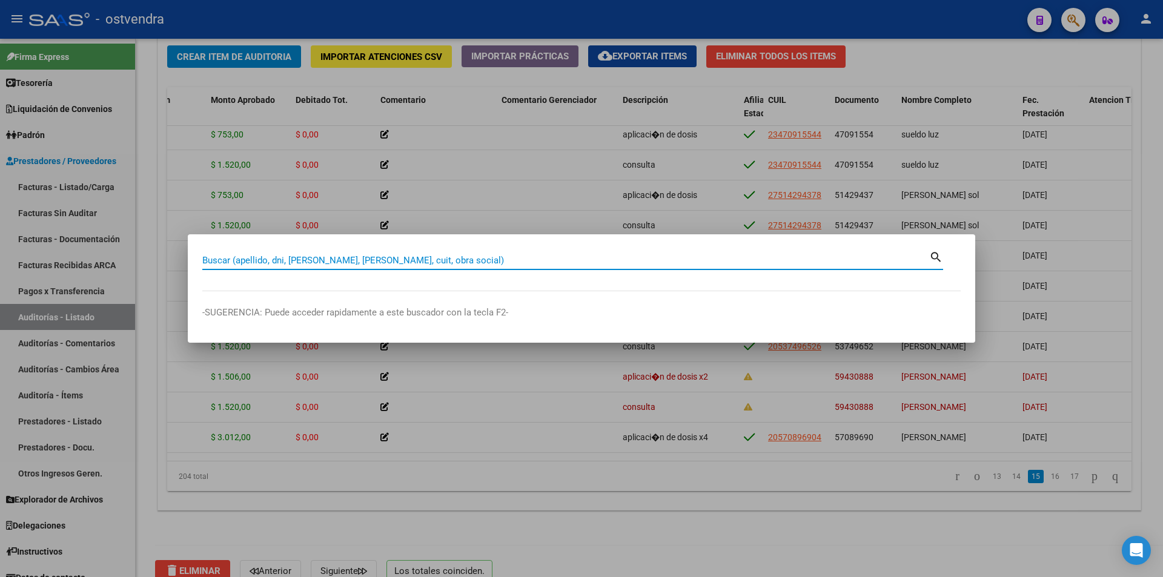
click at [368, 259] on input "Buscar (apellido, dni, [PERSON_NAME], [PERSON_NAME], cuit, obra social)" at bounding box center [565, 260] width 727 height 11
type input "59430888"
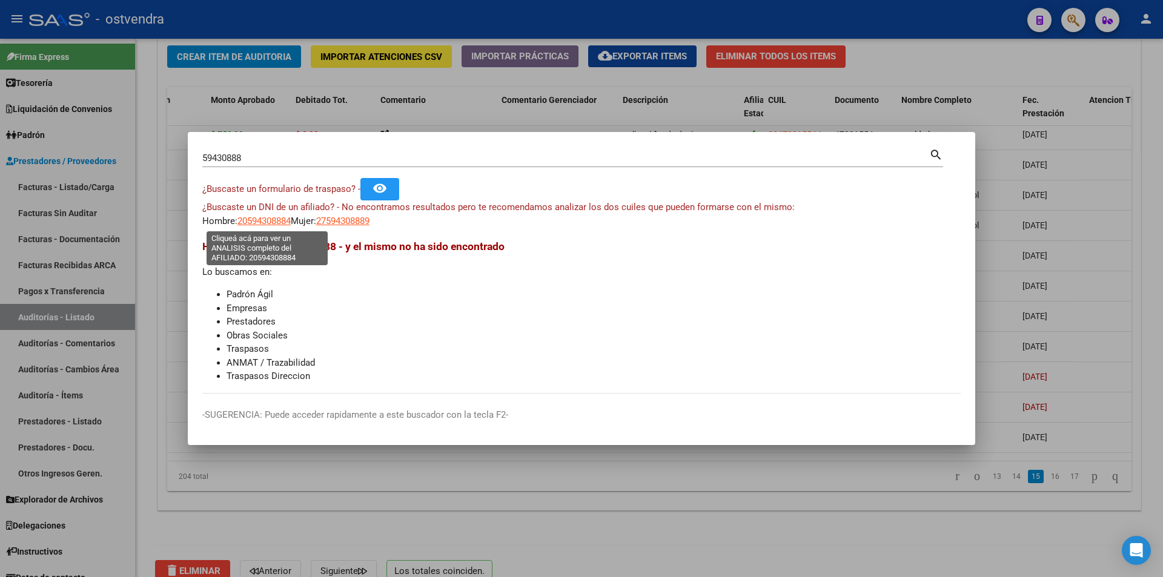
click at [265, 224] on span "20594308884" at bounding box center [263, 221] width 53 height 11
type textarea "20594308884"
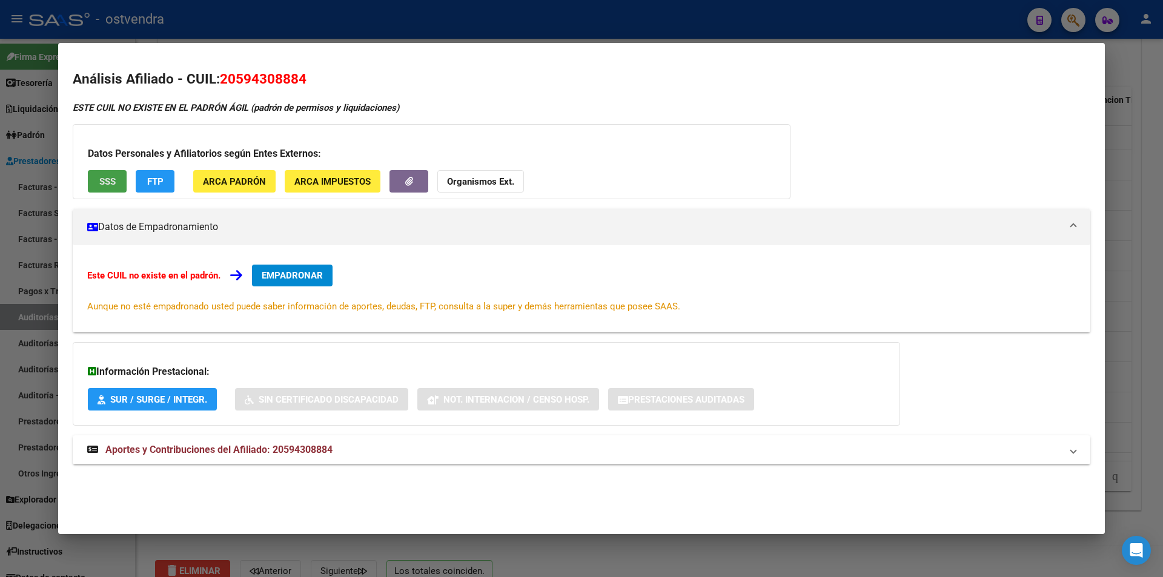
click at [105, 187] on span "SSS" at bounding box center [107, 181] width 16 height 11
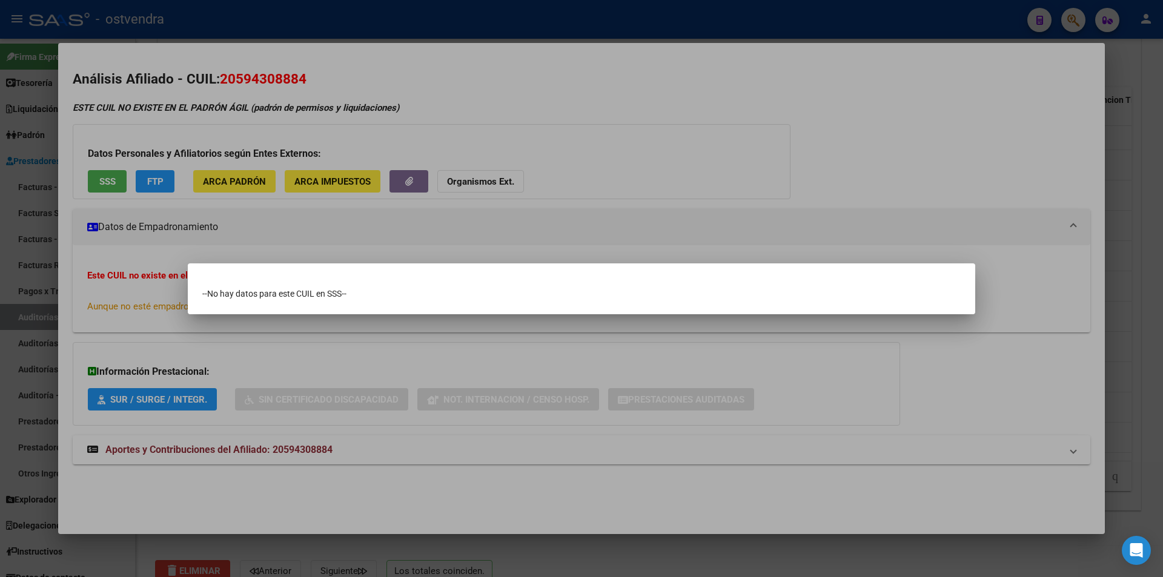
click at [1162, 278] on div at bounding box center [581, 288] width 1163 height 577
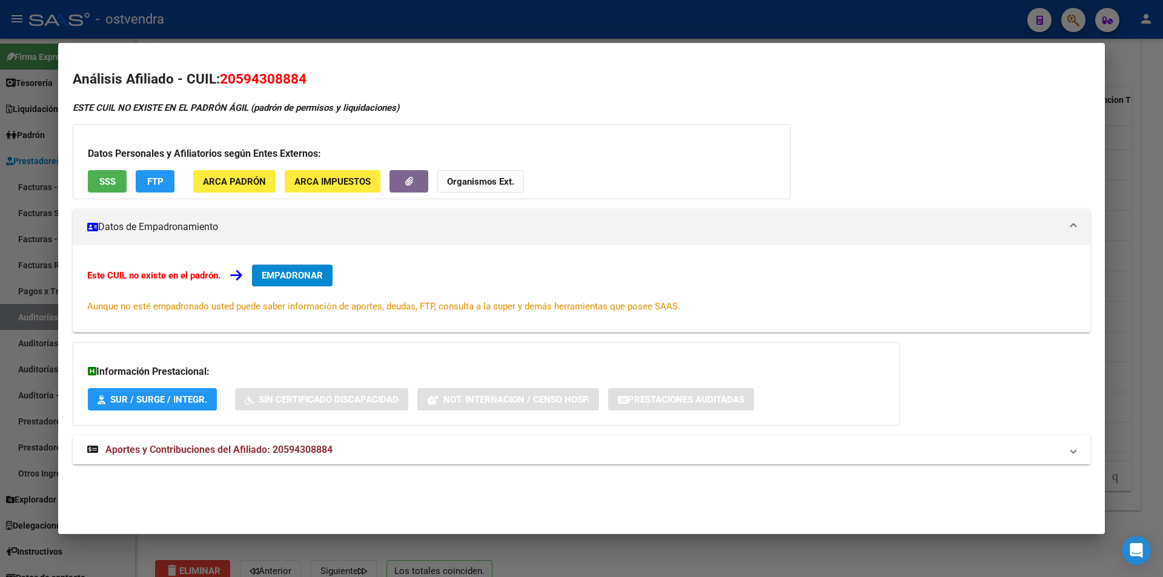
click at [1152, 268] on div at bounding box center [581, 288] width 1163 height 577
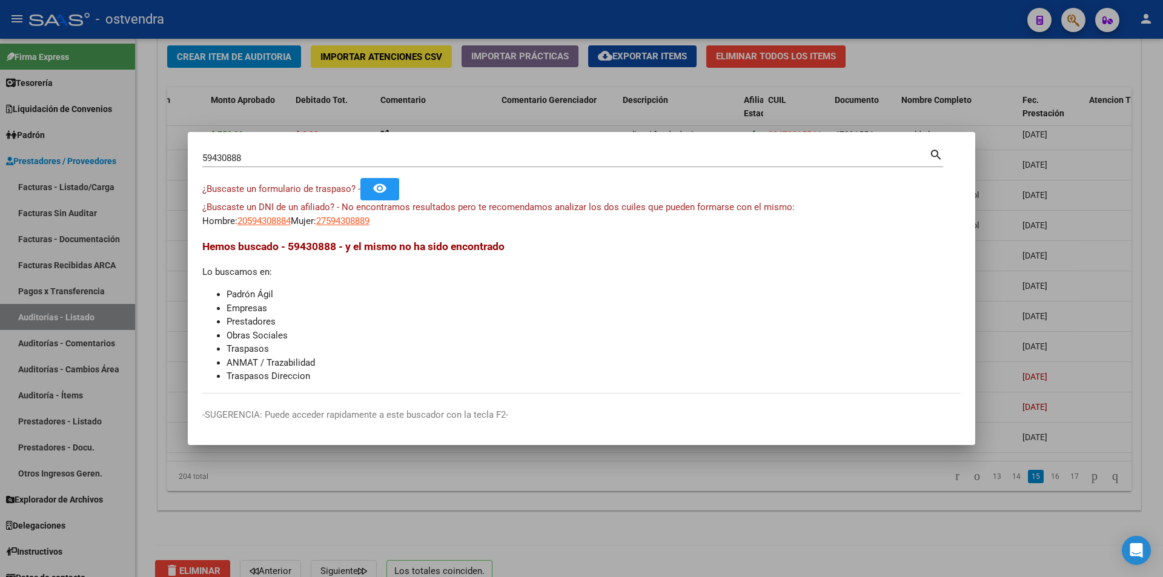
click at [1162, 346] on div at bounding box center [581, 288] width 1163 height 577
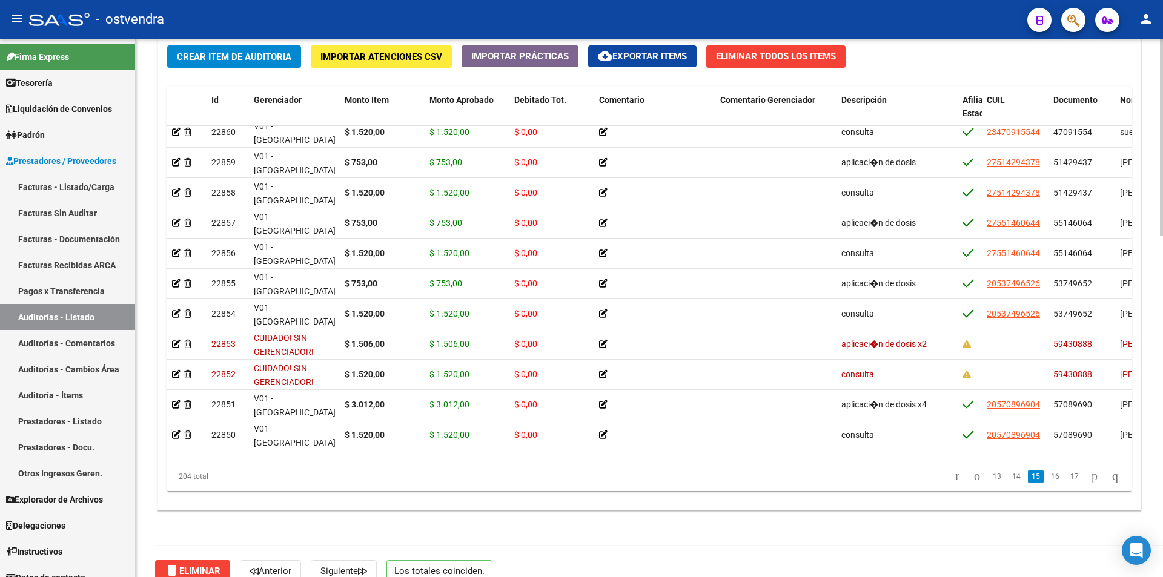
scroll to position [5297, 0]
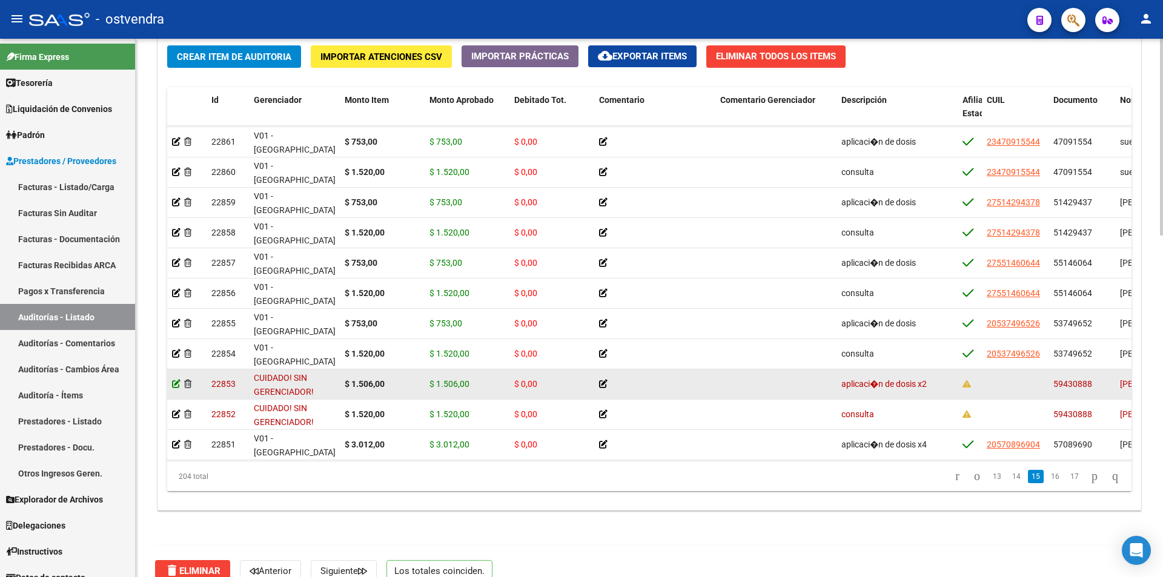
click at [179, 381] on icon at bounding box center [176, 384] width 8 height 8
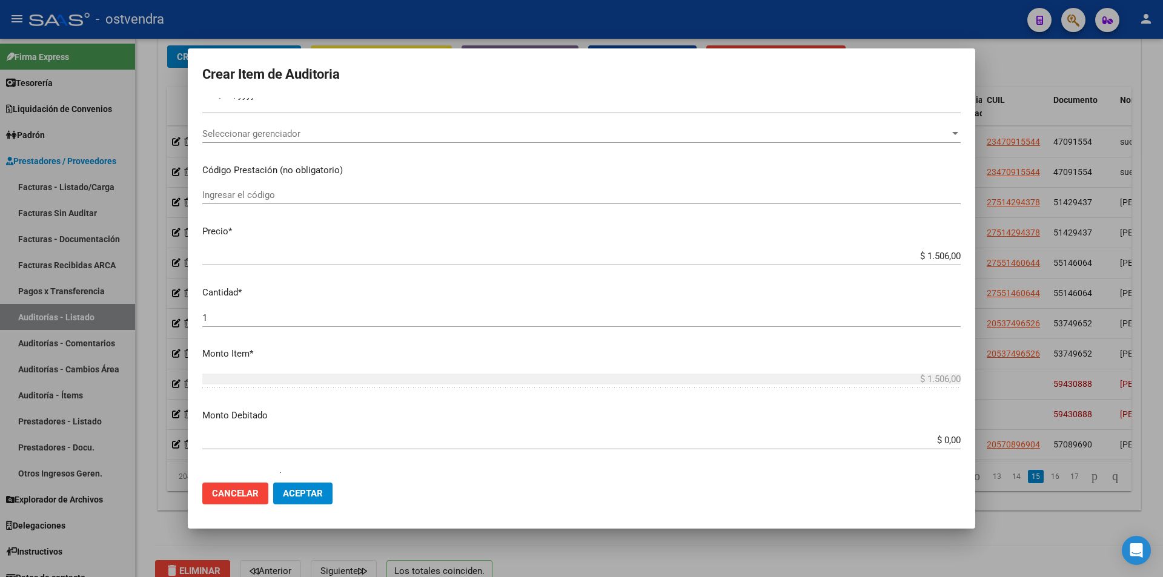
scroll to position [150, 0]
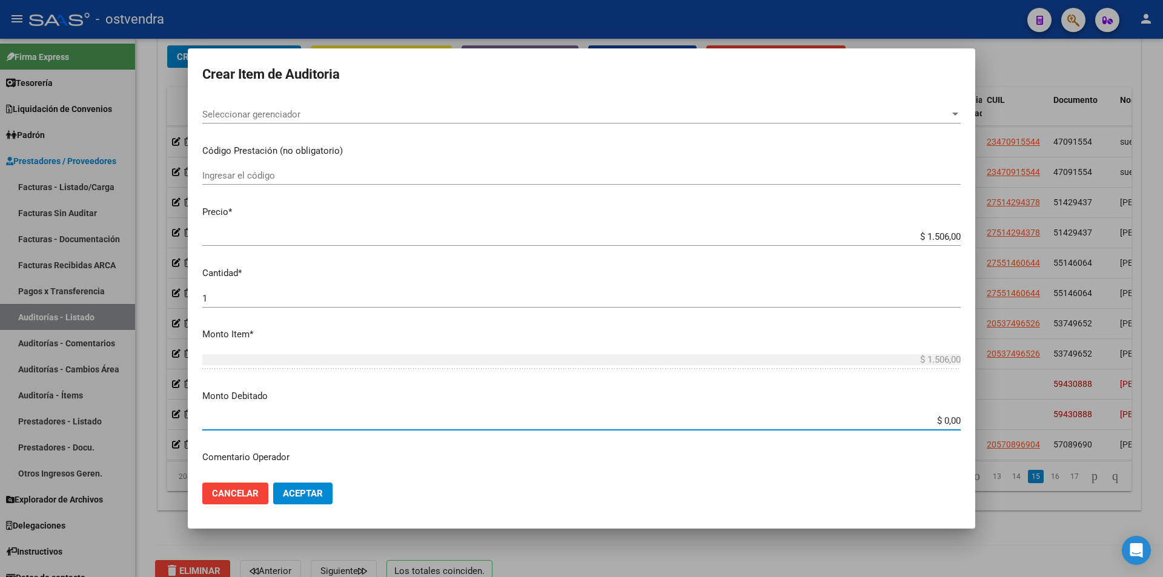
click at [940, 418] on input "$ 0,00" at bounding box center [581, 420] width 758 height 11
click at [955, 417] on app-form-text-field "Monto Debitado $ 0,00 Ingresar el monto" at bounding box center [586, 408] width 768 height 38
click at [949, 415] on mat-dialog-content "59430888 Nro Documento CUIL coria [PERSON_NAME] Nombre Completo Fec. Prestación…" at bounding box center [581, 285] width 787 height 375
click at [951, 423] on input "$ 0,00" at bounding box center [581, 420] width 758 height 11
type input "$ 1.506,00"
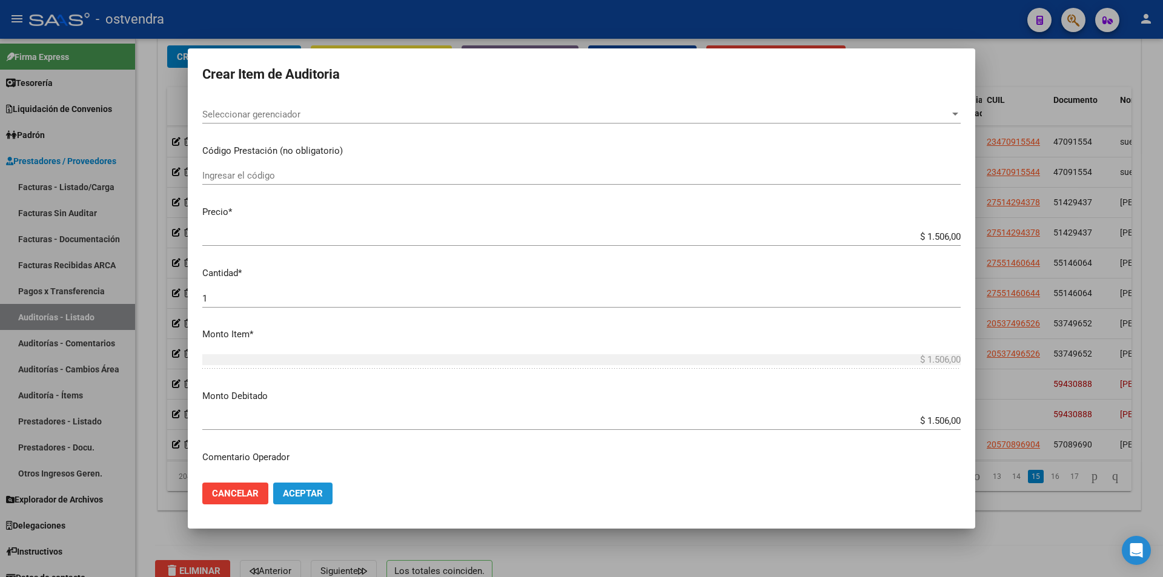
click at [286, 498] on span "Aceptar" at bounding box center [303, 493] width 40 height 11
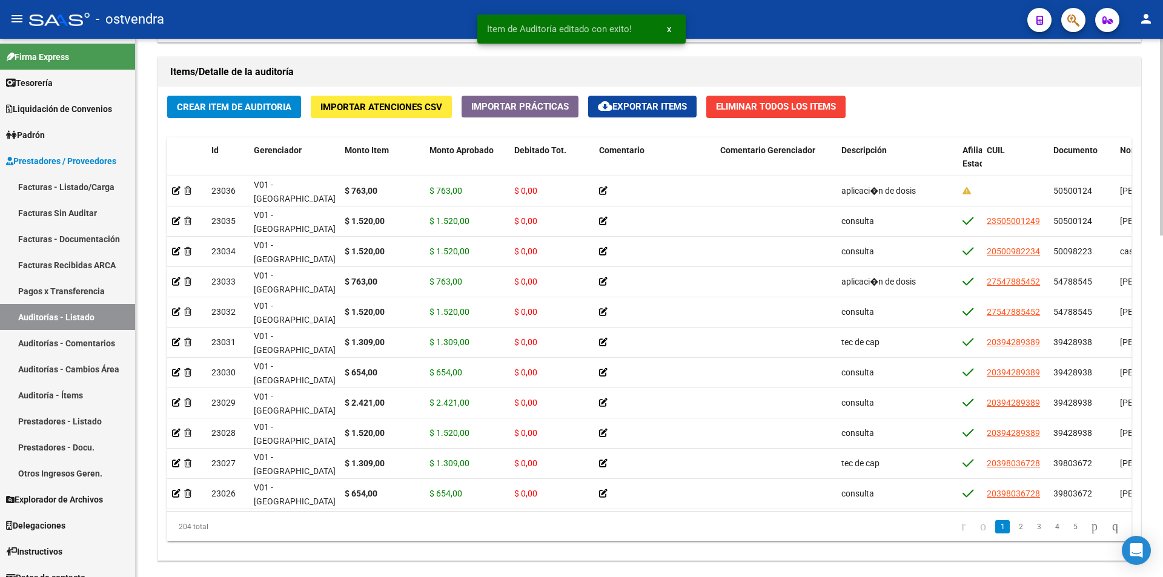
scroll to position [935, 0]
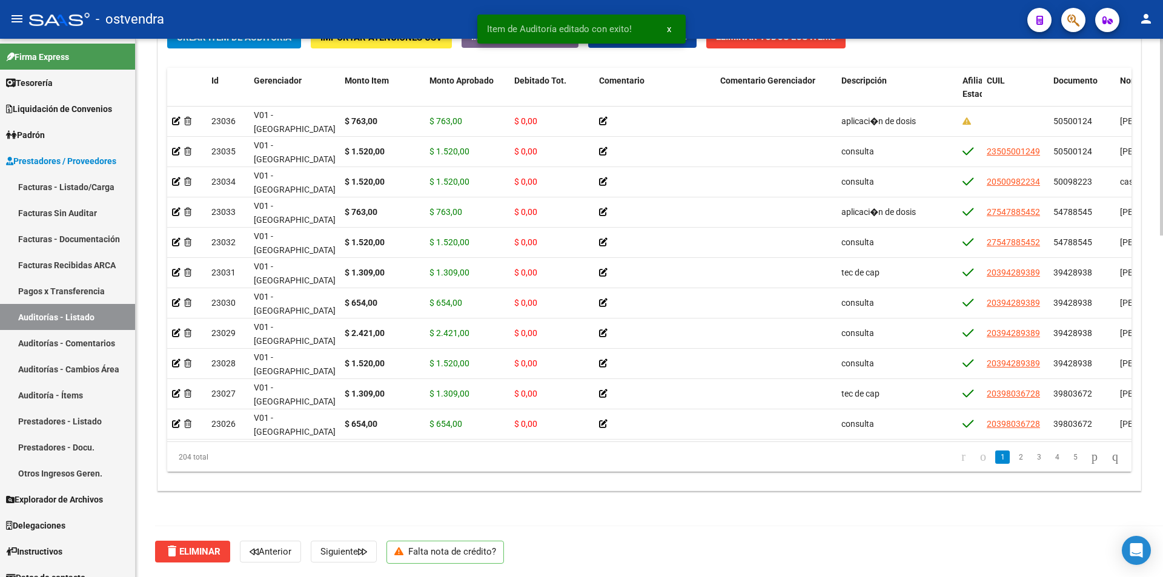
click at [1162, 507] on div at bounding box center [1161, 478] width 3 height 197
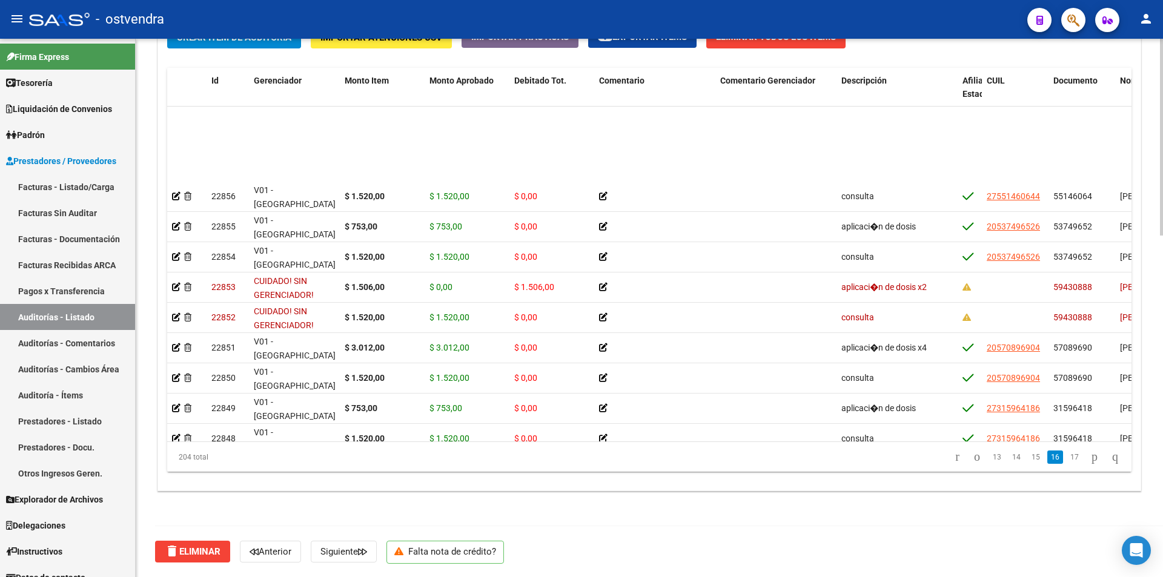
scroll to position [5473, 0]
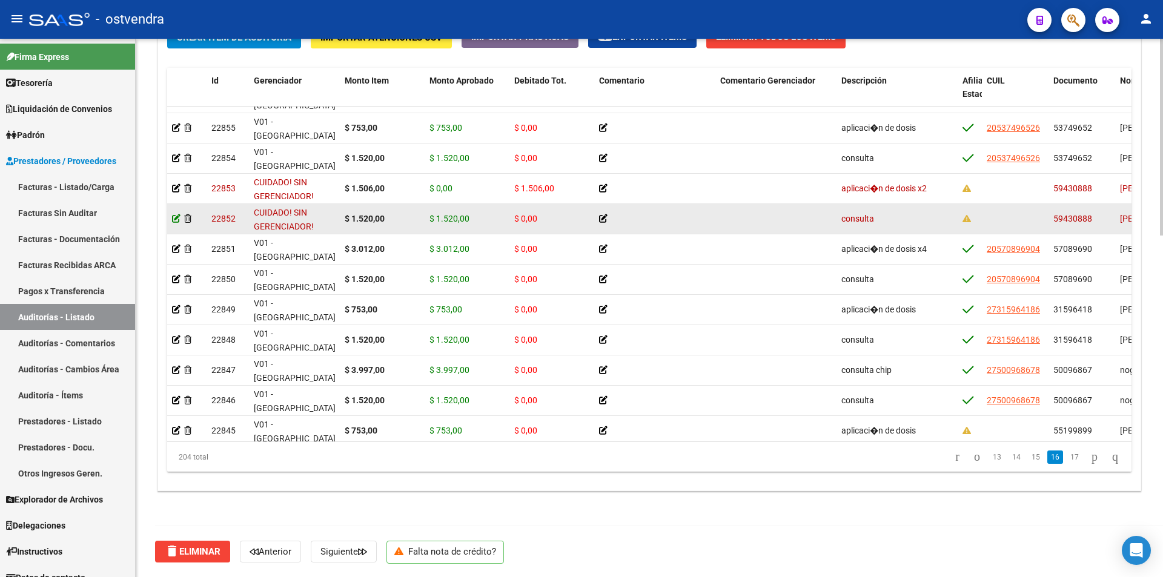
click at [176, 219] on icon at bounding box center [176, 218] width 8 height 8
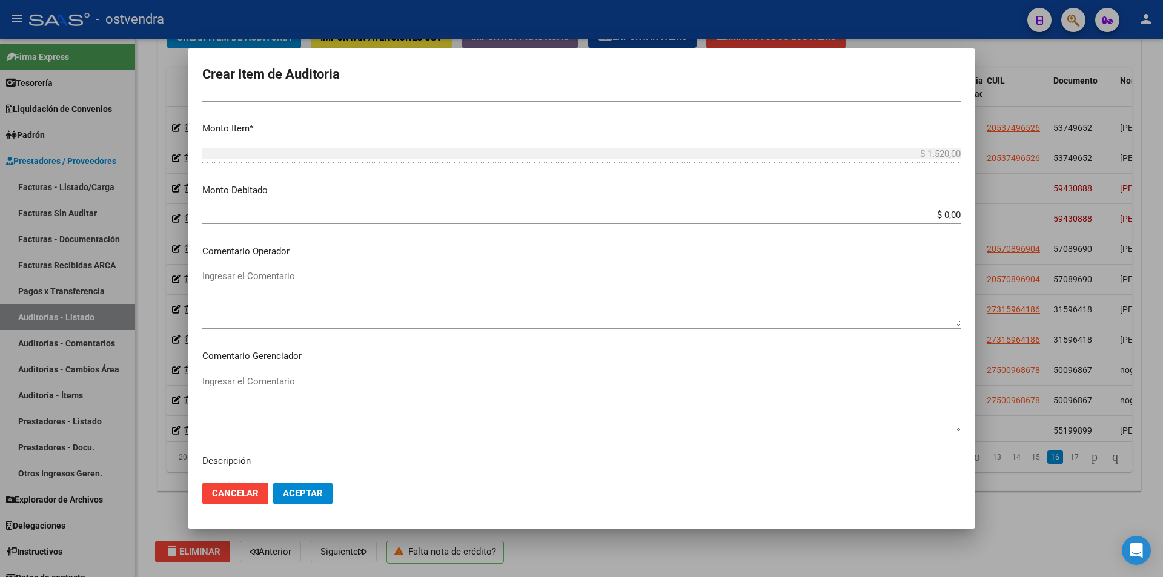
scroll to position [364, 0]
click at [946, 210] on input "$ 0,00" at bounding box center [581, 207] width 758 height 11
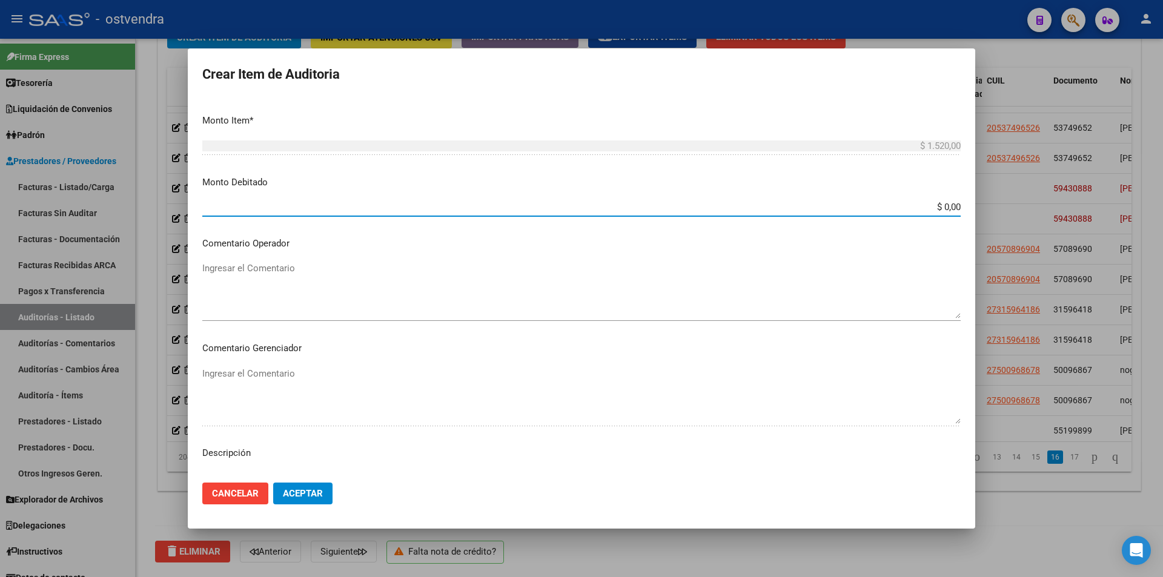
click at [950, 208] on input "$ 0,00" at bounding box center [581, 207] width 758 height 11
type input "$ 1.520,00"
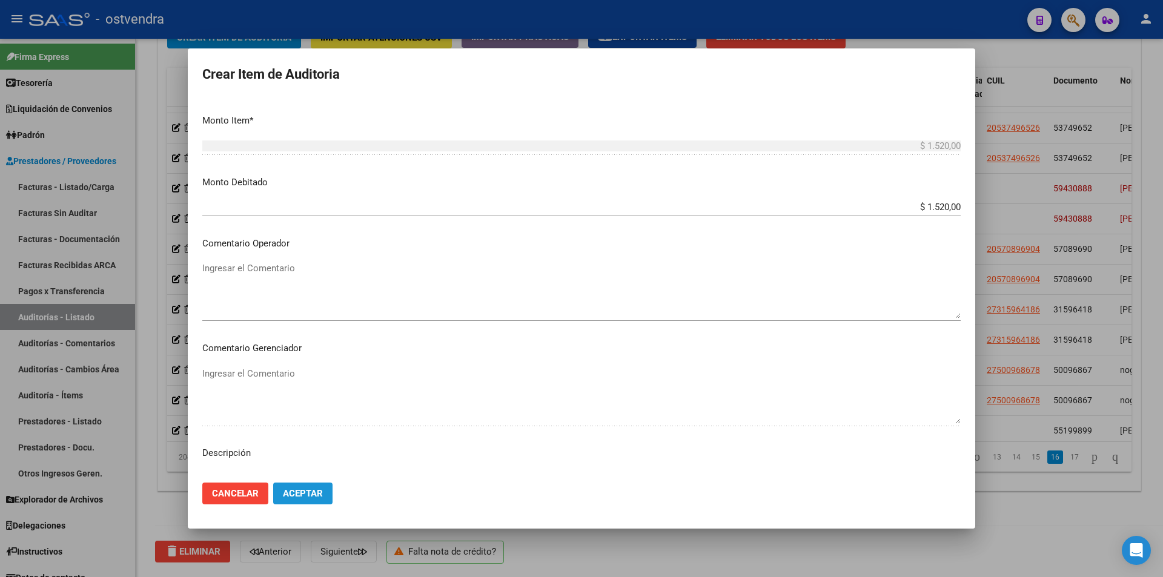
click at [303, 498] on span "Aceptar" at bounding box center [303, 493] width 40 height 11
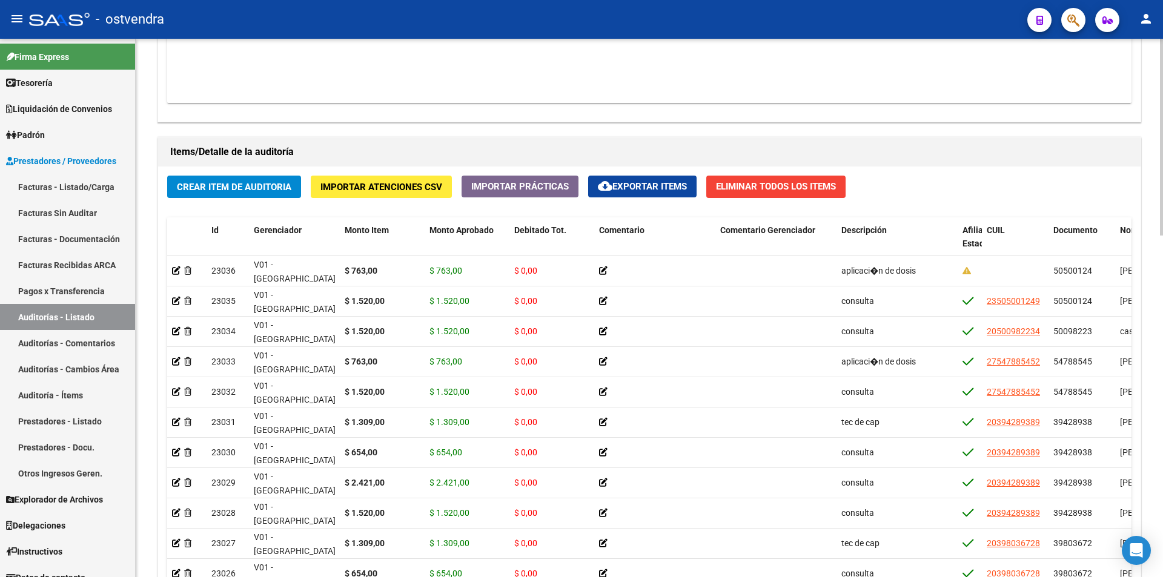
scroll to position [814, 0]
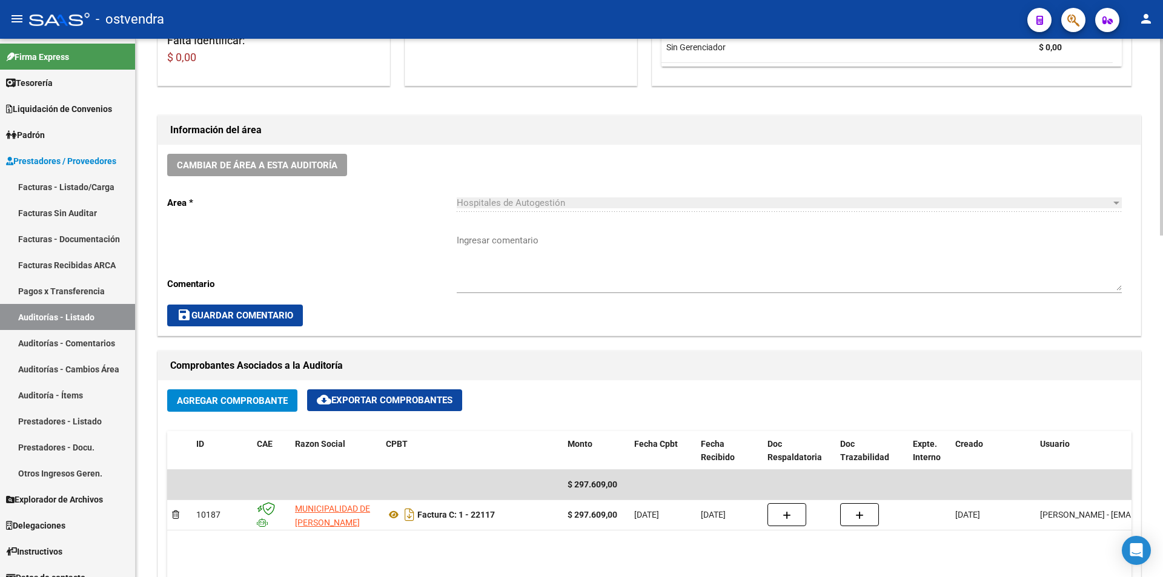
click at [1160, 331] on div at bounding box center [1161, 308] width 3 height 538
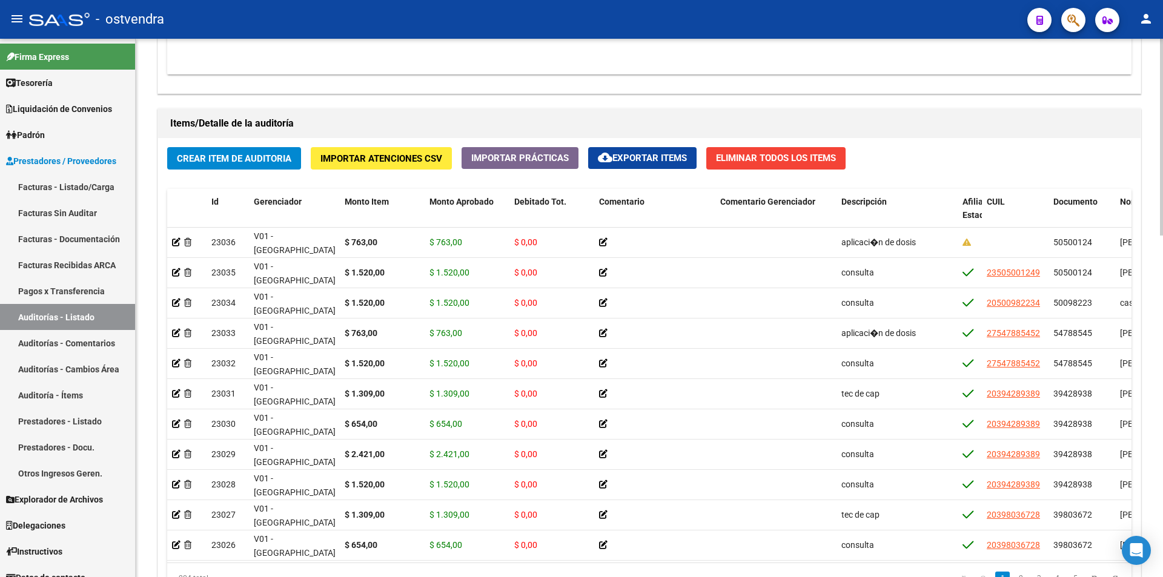
click at [1162, 322] on div at bounding box center [1161, 308] width 3 height 538
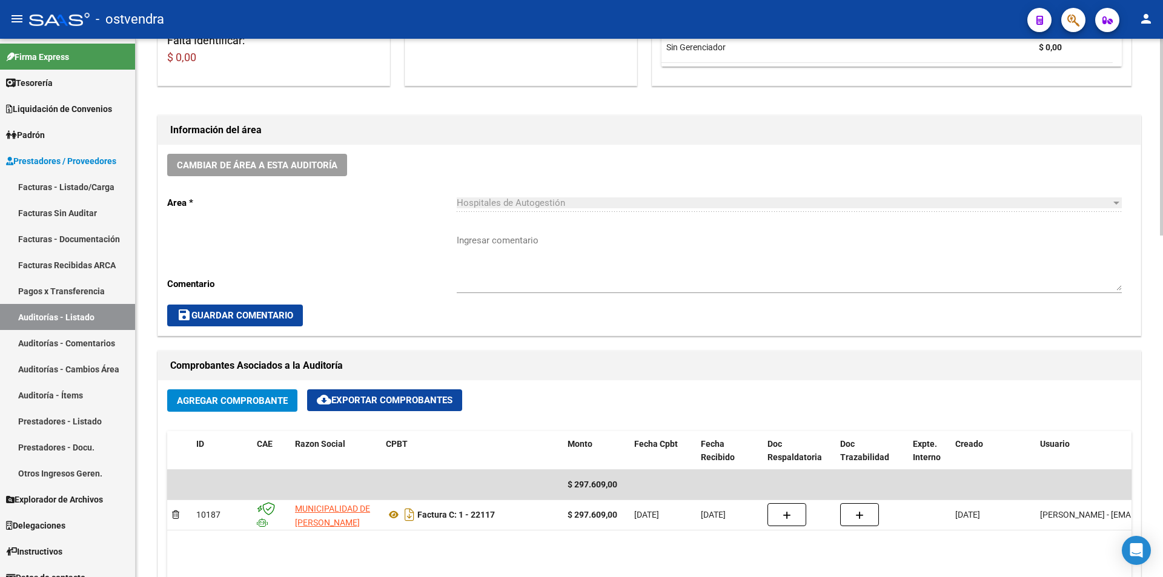
click at [1158, 248] on div "arrow_back Editar 2711 cloud_download Generar informe Puede notificar al gerenc…" at bounding box center [651, 499] width 1030 height 1473
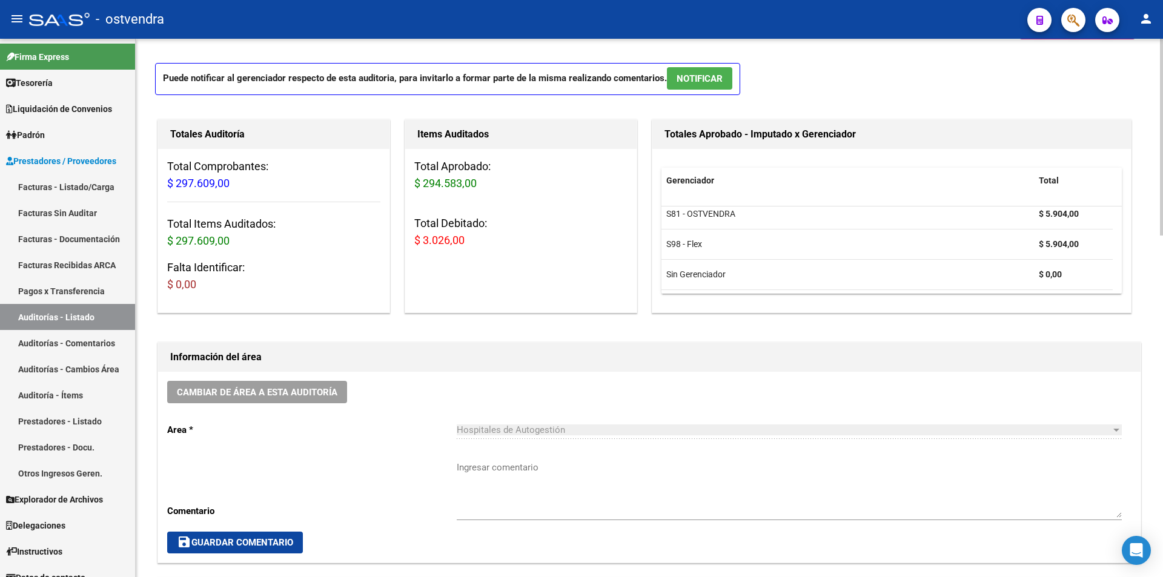
scroll to position [27, 0]
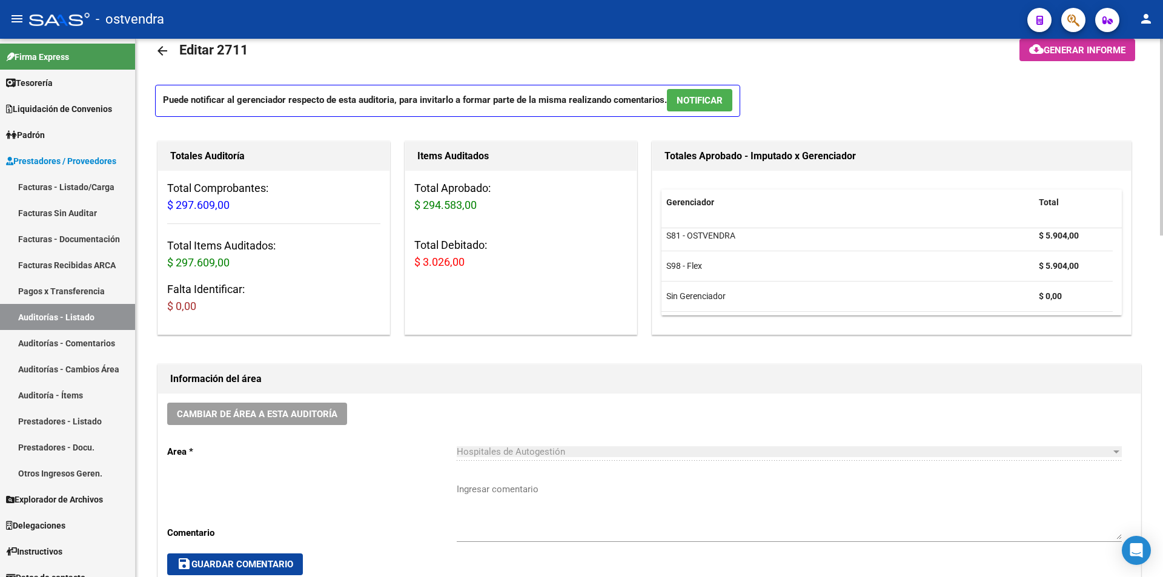
click at [696, 104] on span "NOTIFICAR" at bounding box center [699, 100] width 46 height 11
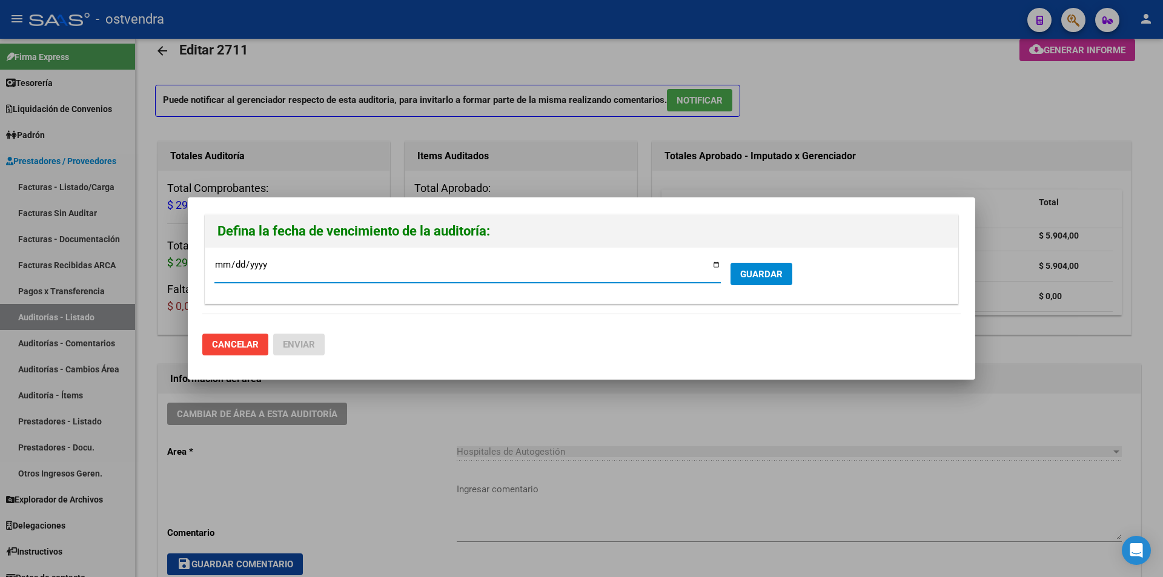
type input "[DATE]"
click at [769, 265] on button "GUARDAR" at bounding box center [761, 274] width 62 height 22
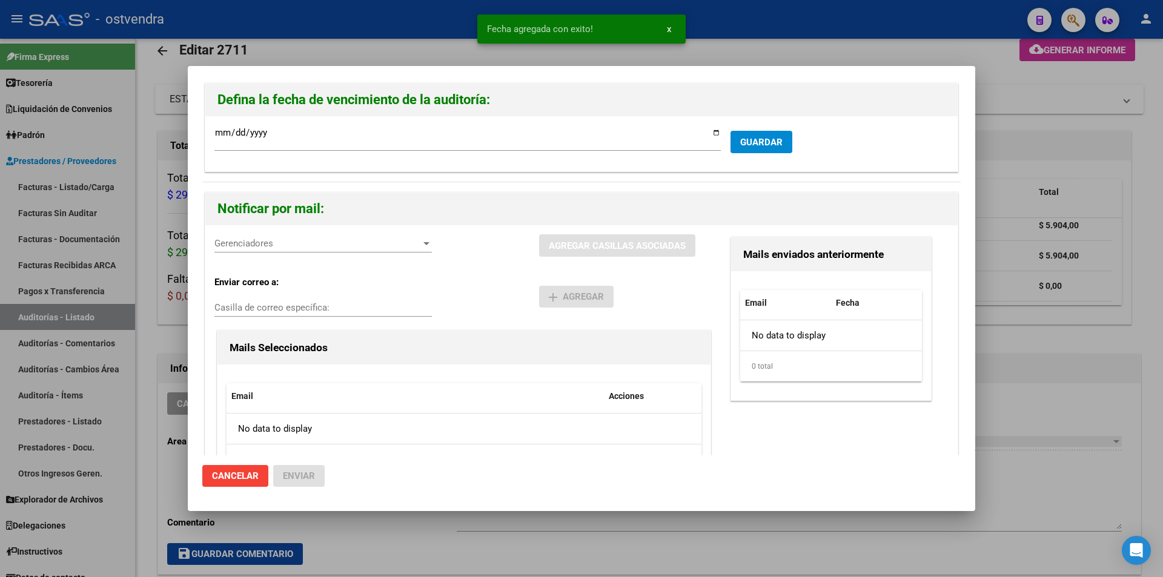
click at [317, 242] on span "Gerenciadores" at bounding box center [317, 243] width 206 height 11
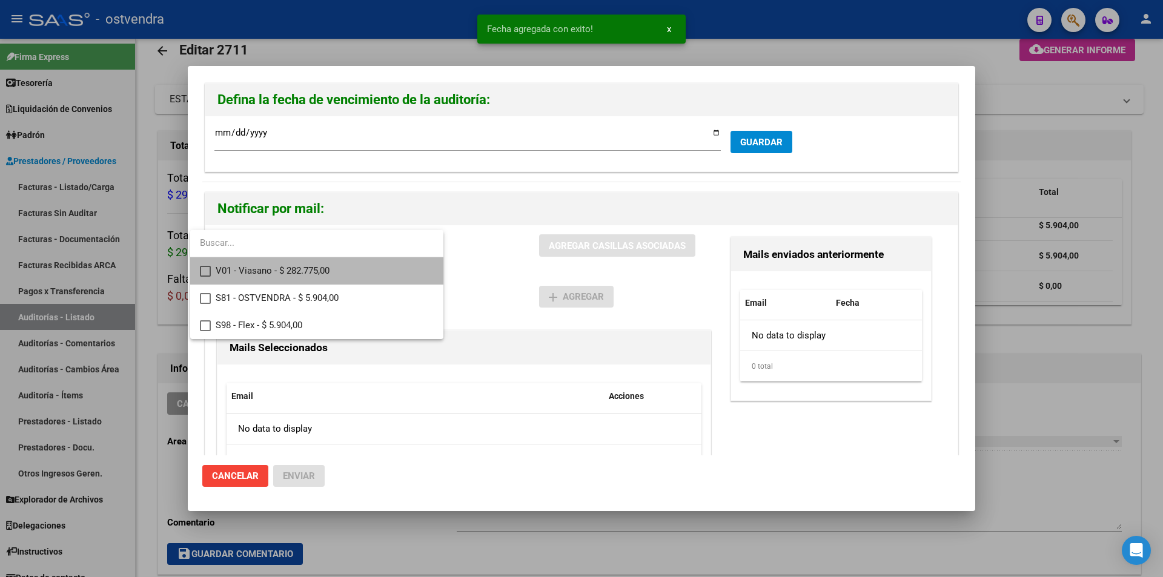
click at [320, 279] on span "V01 - Viasano - $ 282.775,00" at bounding box center [325, 270] width 218 height 27
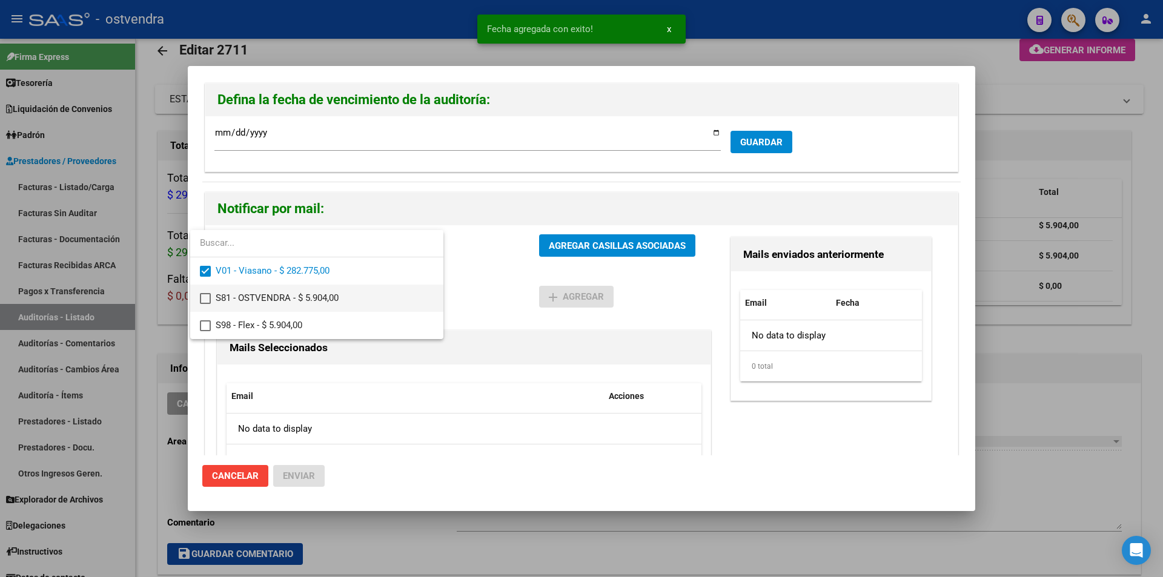
click at [324, 291] on span "S81 - OSTVENDRA - $ 5.904,00" at bounding box center [325, 298] width 218 height 27
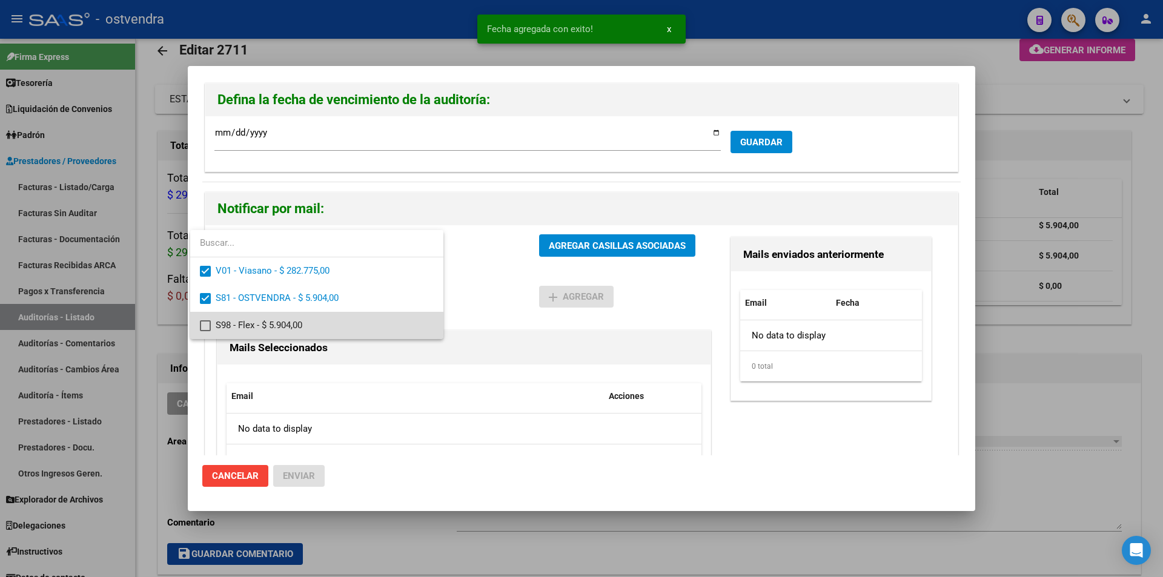
click at [327, 312] on span "S98 - Flex - $ 5.904,00" at bounding box center [325, 325] width 218 height 27
click at [574, 240] on div at bounding box center [581, 288] width 1163 height 577
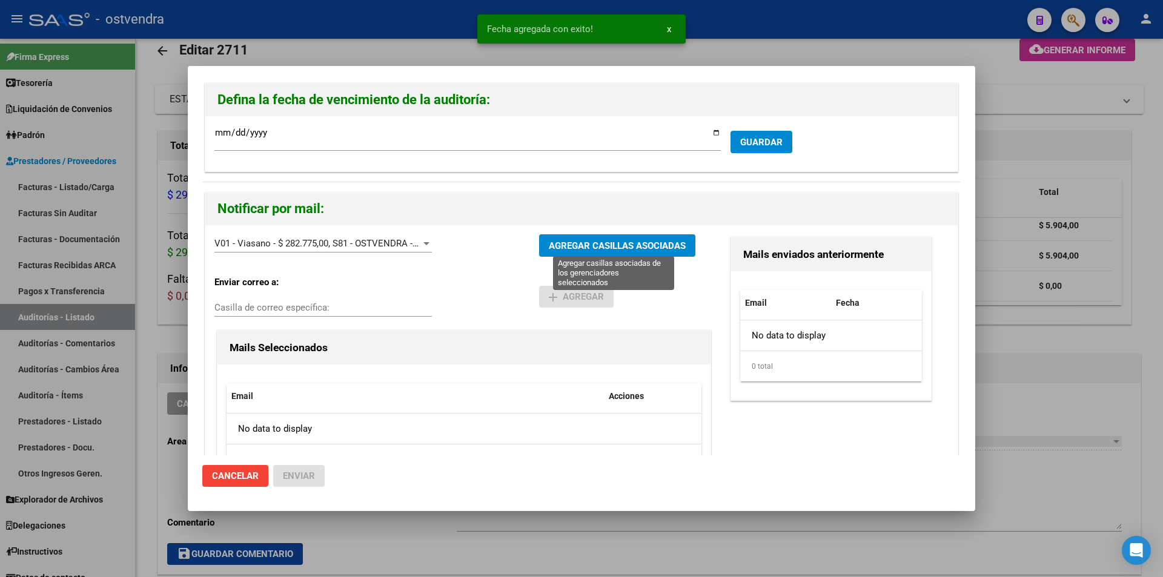
click at [574, 240] on span "AGREGAR CASILLAS ASOCIADAS" at bounding box center [617, 245] width 137 height 11
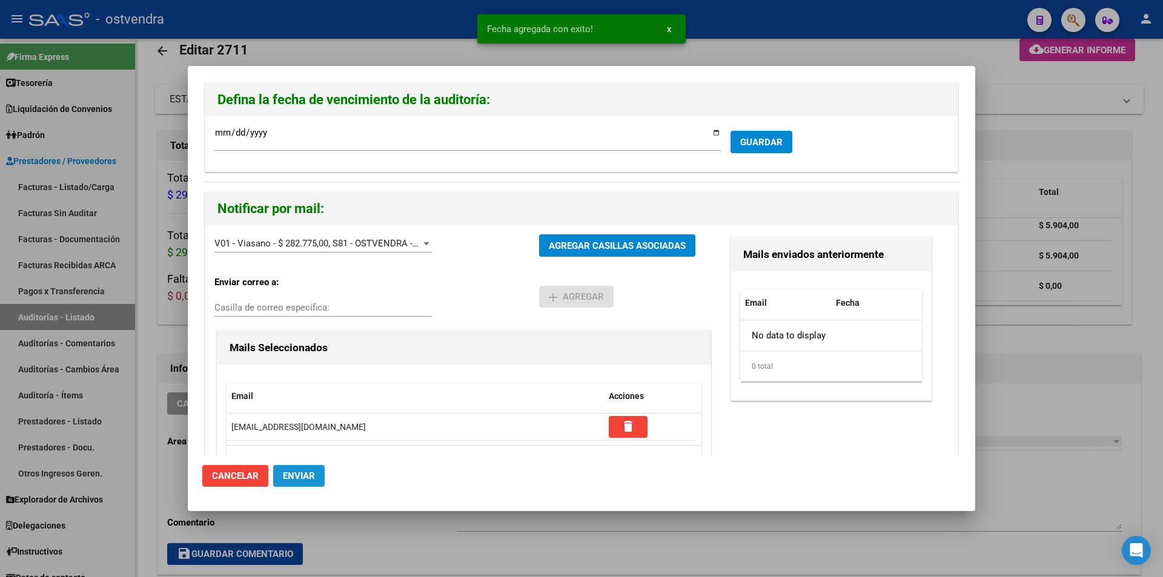
click at [316, 468] on button "Enviar" at bounding box center [298, 476] width 51 height 22
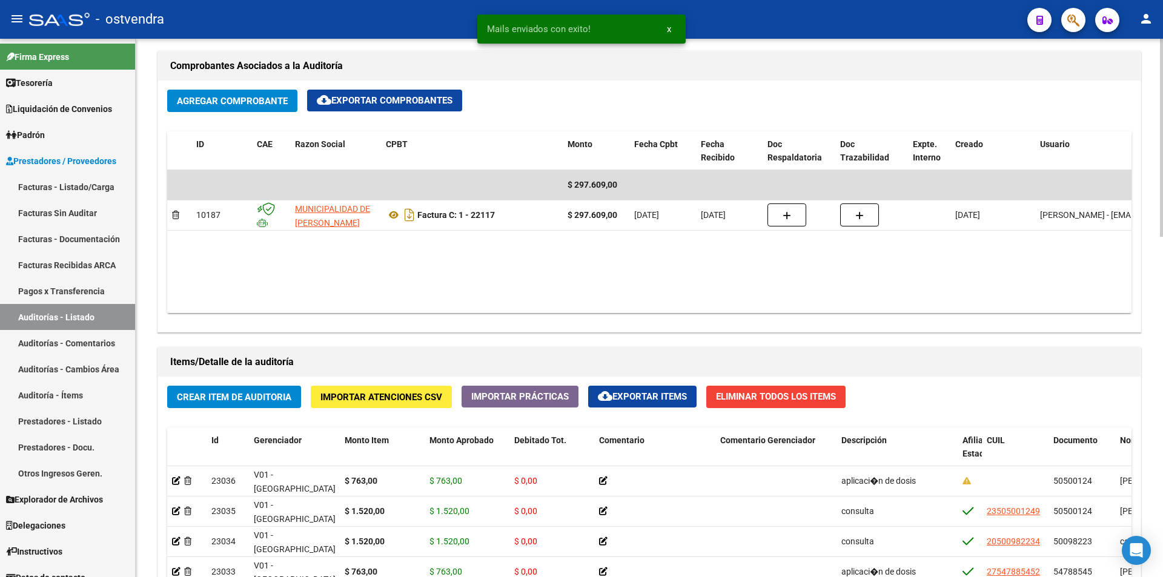
click at [1162, 290] on div at bounding box center [1161, 308] width 3 height 538
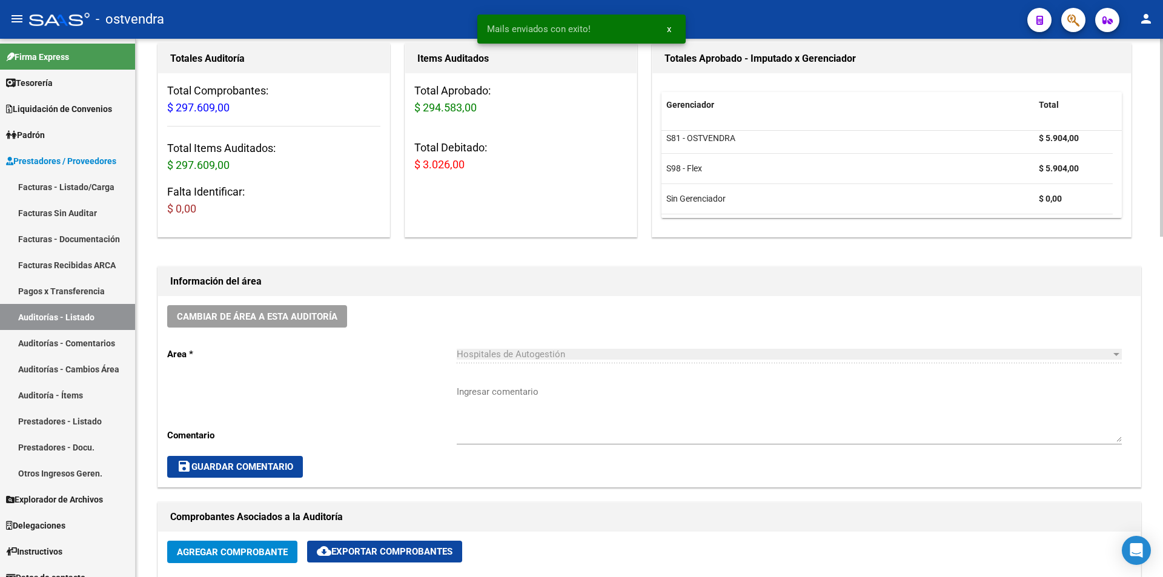
scroll to position [0, 0]
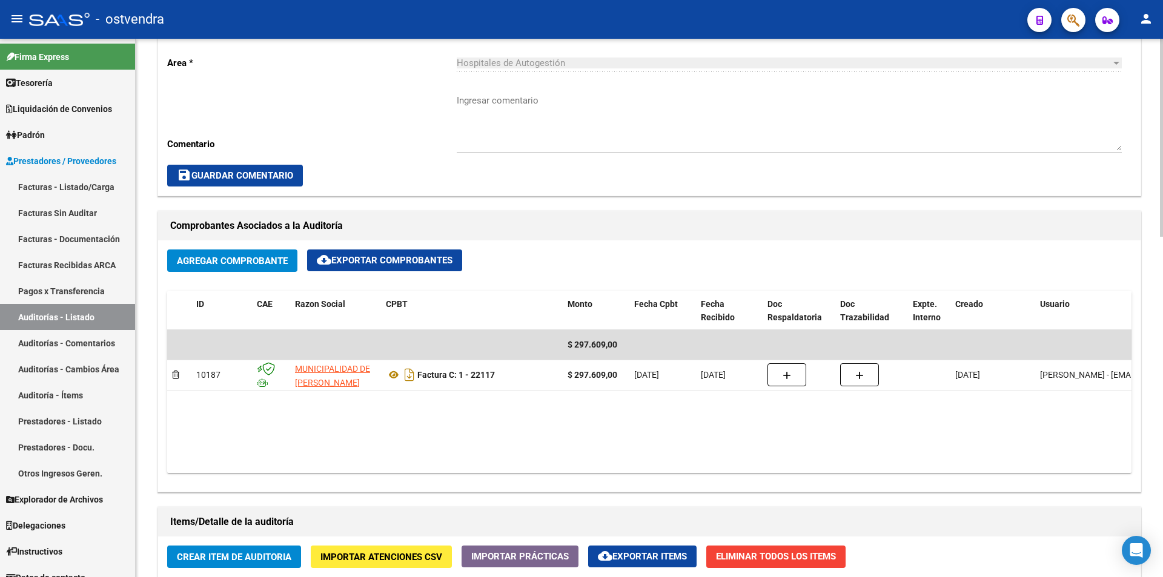
click at [1137, 368] on div "arrow_back Editar 2711 cloud_download Generar informe ESTA AUDITORÍA ESTÁ ABIER…" at bounding box center [651, 365] width 1030 height 1463
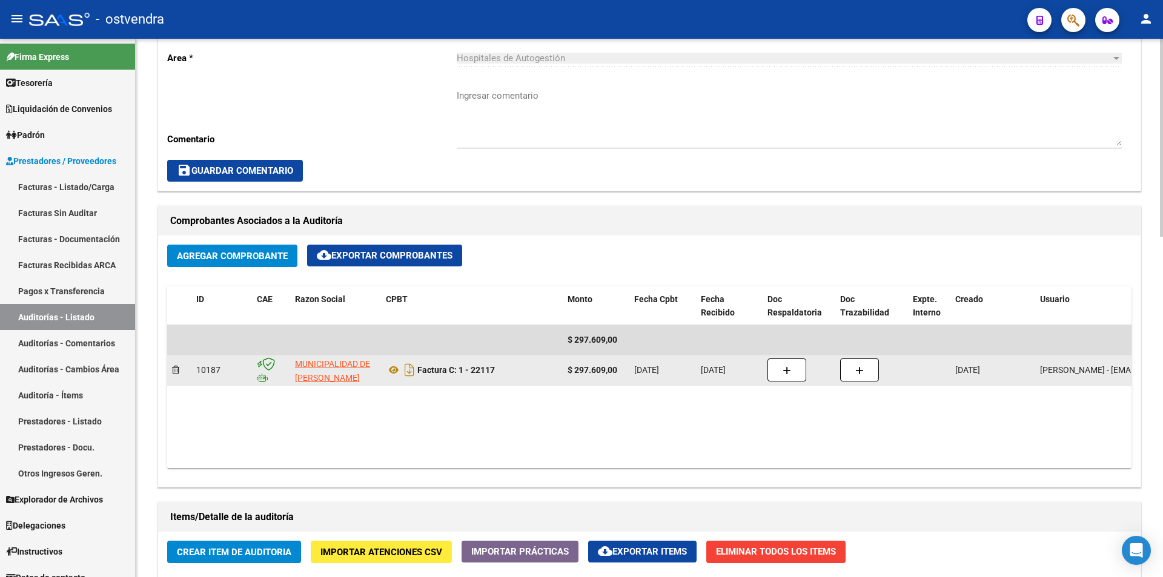
drag, startPoint x: 420, startPoint y: 368, endPoint x: 491, endPoint y: 374, distance: 71.2
click at [501, 374] on div "Factura C: 1 - 22117" at bounding box center [472, 369] width 172 height 19
copy strong "Factura C: 1 - 22117"
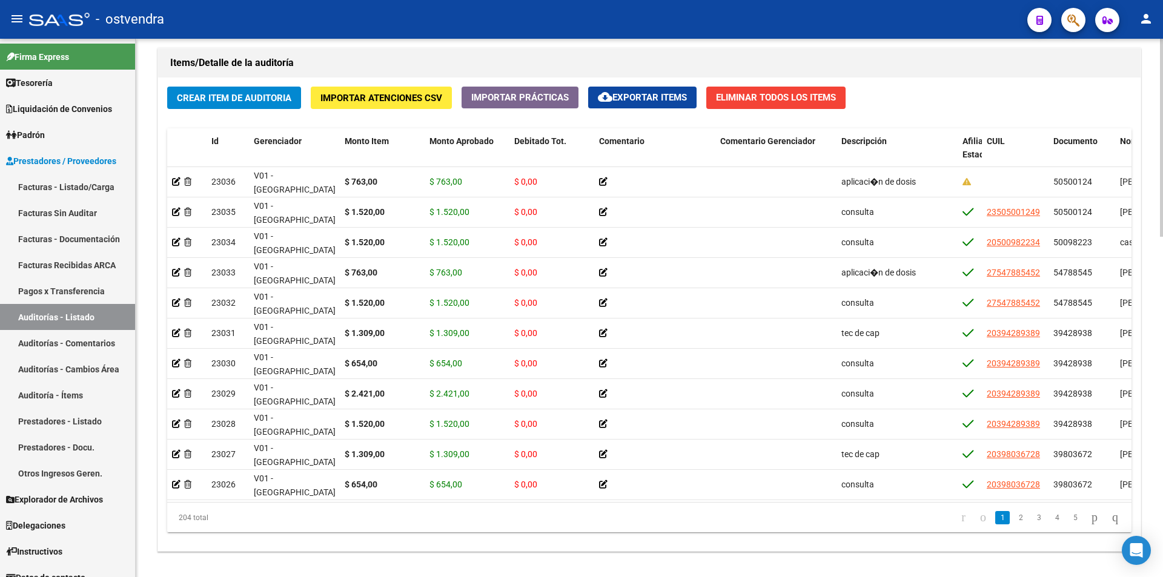
scroll to position [925, 0]
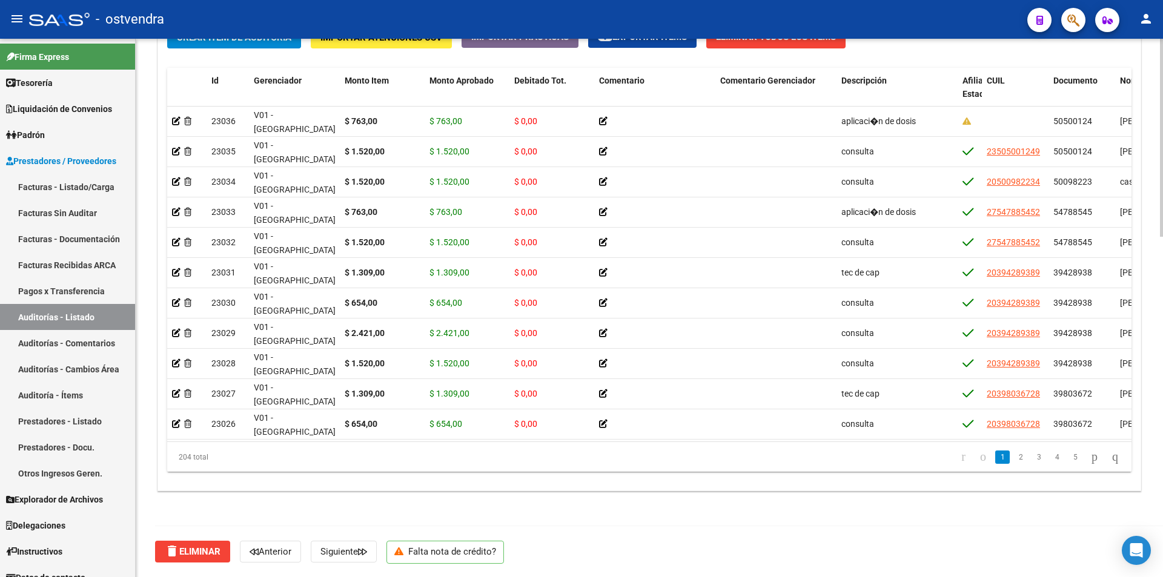
click at [1162, 576] on html "menu - ostvendra person Firma Express Tesorería Auditorías Confirmadas Liquidac…" at bounding box center [581, 288] width 1163 height 577
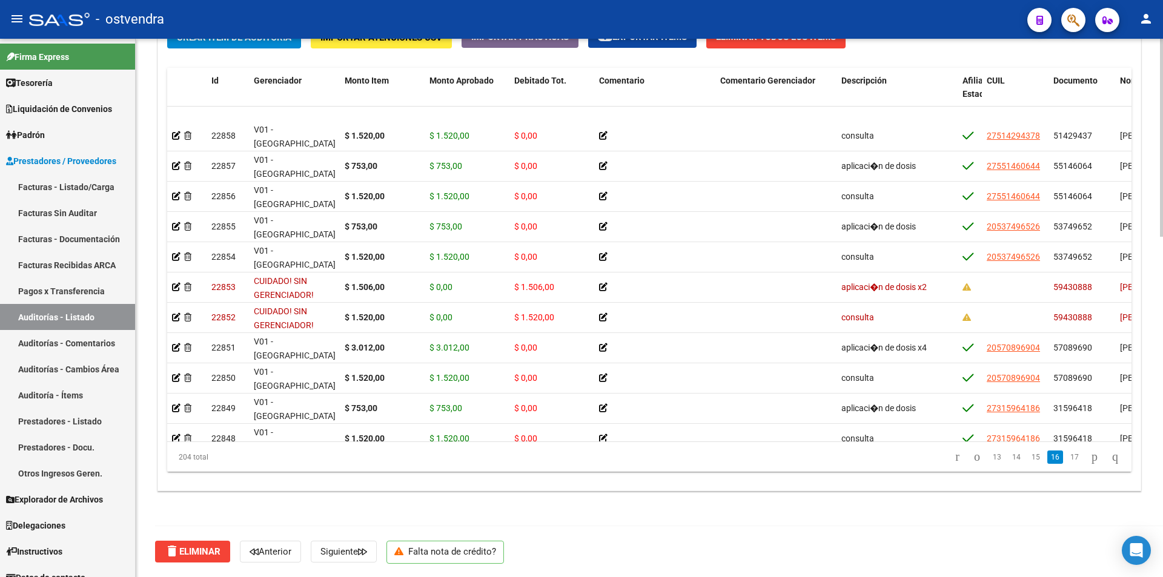
scroll to position [5411, 0]
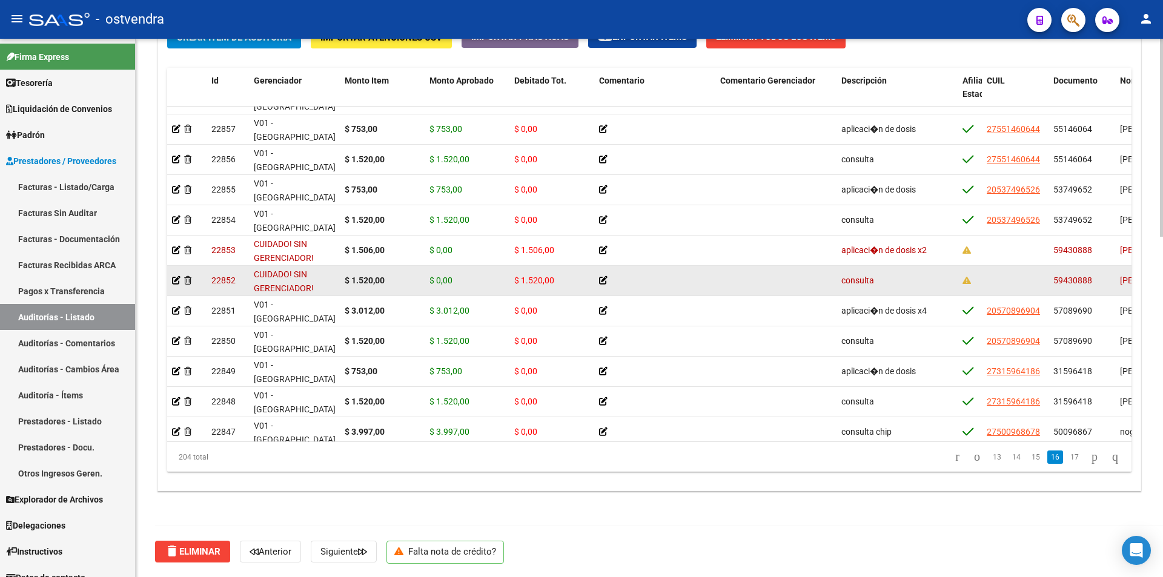
drag, startPoint x: 1051, startPoint y: 279, endPoint x: 1098, endPoint y: 285, distance: 47.5
click at [1098, 285] on datatable-body-cell "59430888" at bounding box center [1081, 281] width 67 height 30
copy span "59430888"
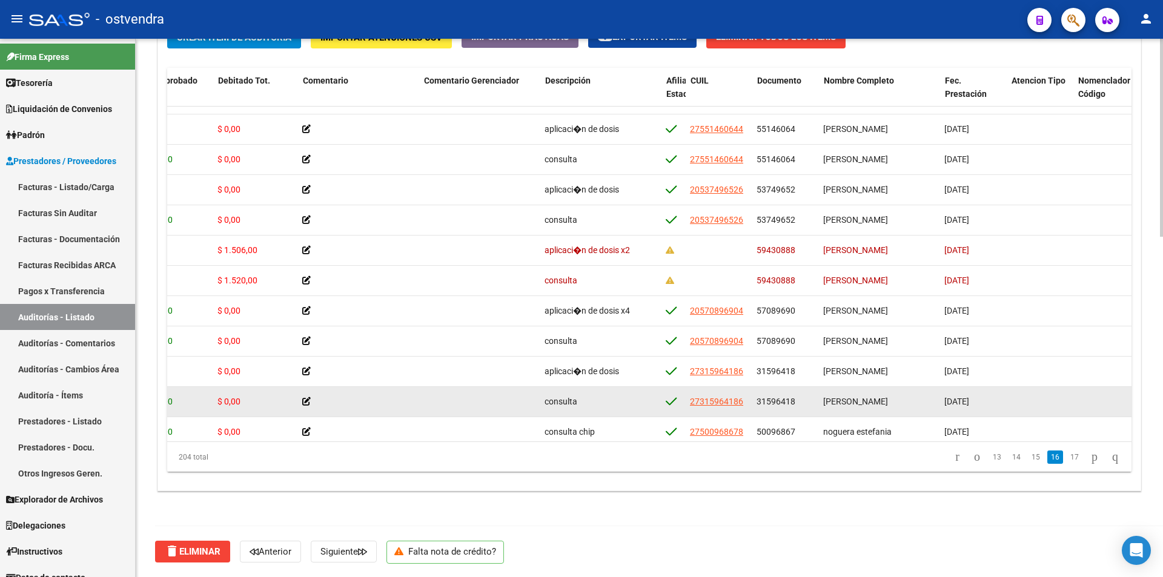
scroll to position [5411, 300]
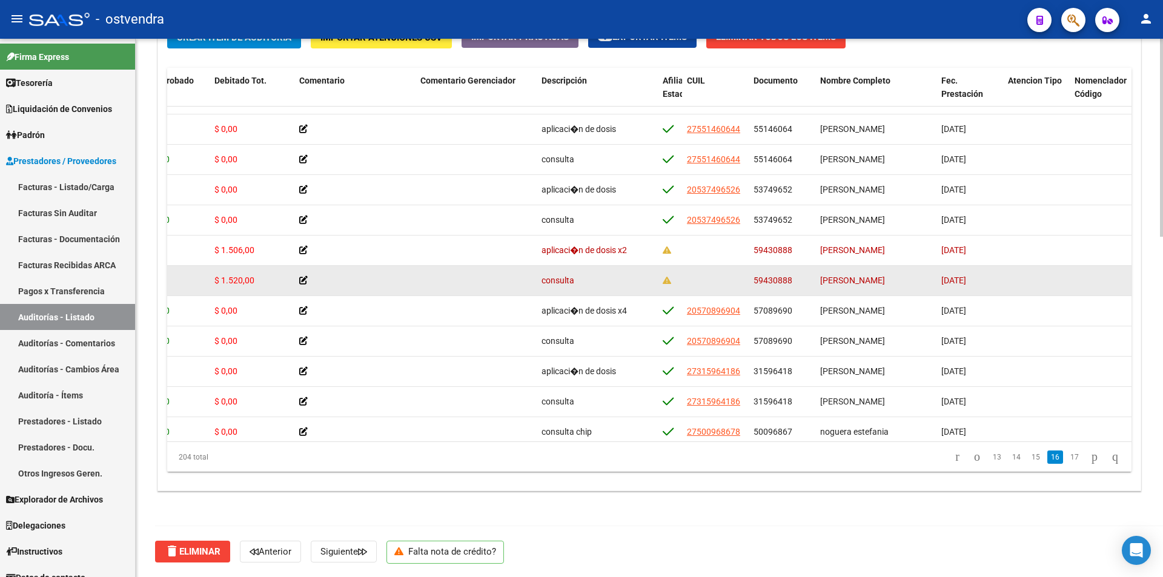
click at [845, 278] on span "[PERSON_NAME]" at bounding box center [852, 281] width 65 height 10
drag, startPoint x: 822, startPoint y: 279, endPoint x: 844, endPoint y: 279, distance: 21.8
click at [860, 278] on span "[PERSON_NAME]" at bounding box center [852, 281] width 65 height 10
click at [838, 279] on span "[PERSON_NAME]" at bounding box center [852, 281] width 65 height 10
drag, startPoint x: 827, startPoint y: 280, endPoint x: 863, endPoint y: 282, distance: 36.4
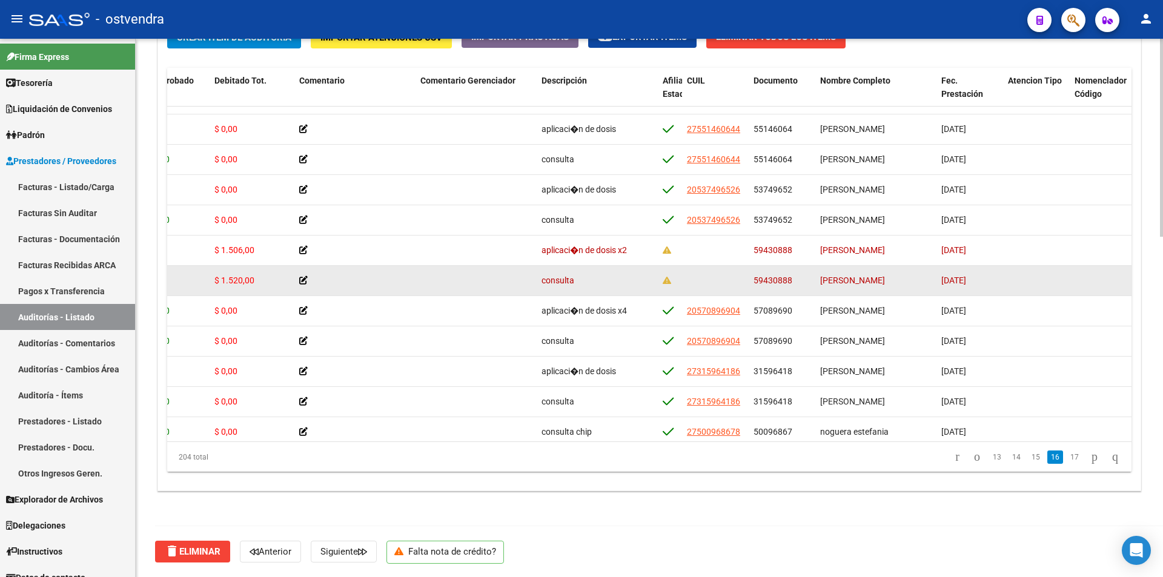
click at [871, 281] on datatable-body-cell "[PERSON_NAME]" at bounding box center [875, 281] width 121 height 30
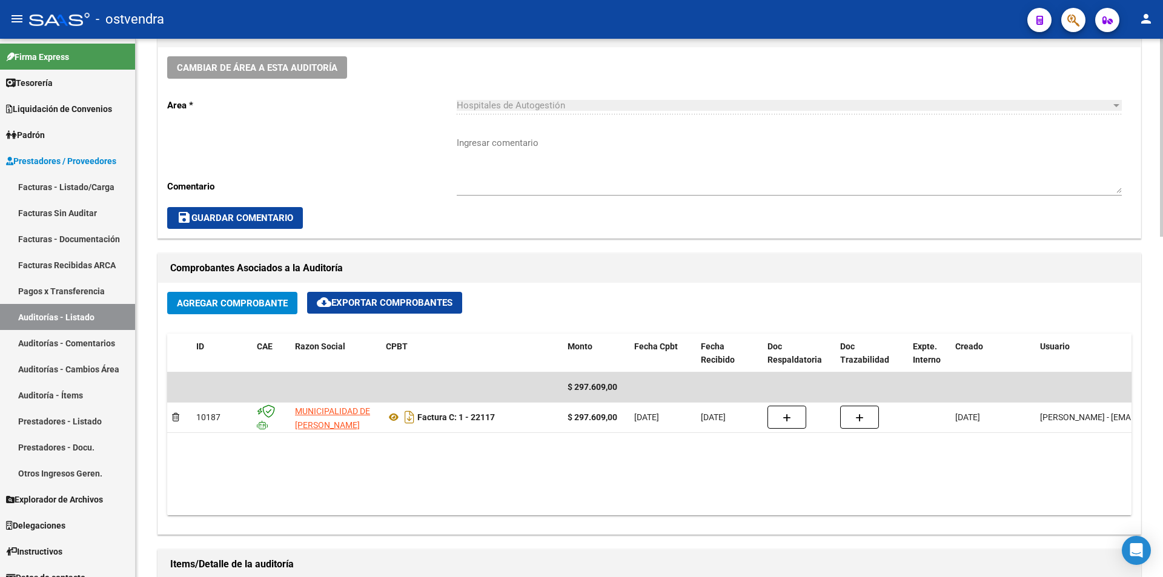
scroll to position [0, 0]
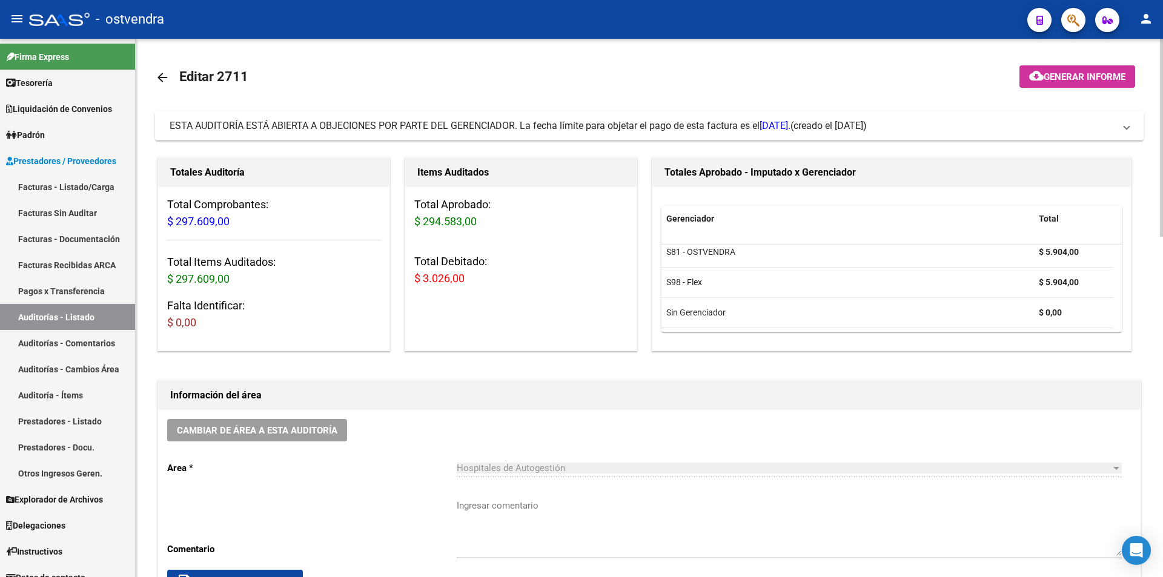
drag, startPoint x: 461, startPoint y: 277, endPoint x: 416, endPoint y: 284, distance: 46.0
click at [416, 284] on h3 "Total Debitado: $ 3.026,00" at bounding box center [520, 270] width 213 height 34
click at [92, 186] on link "Facturas - Listado/Carga" at bounding box center [67, 187] width 135 height 26
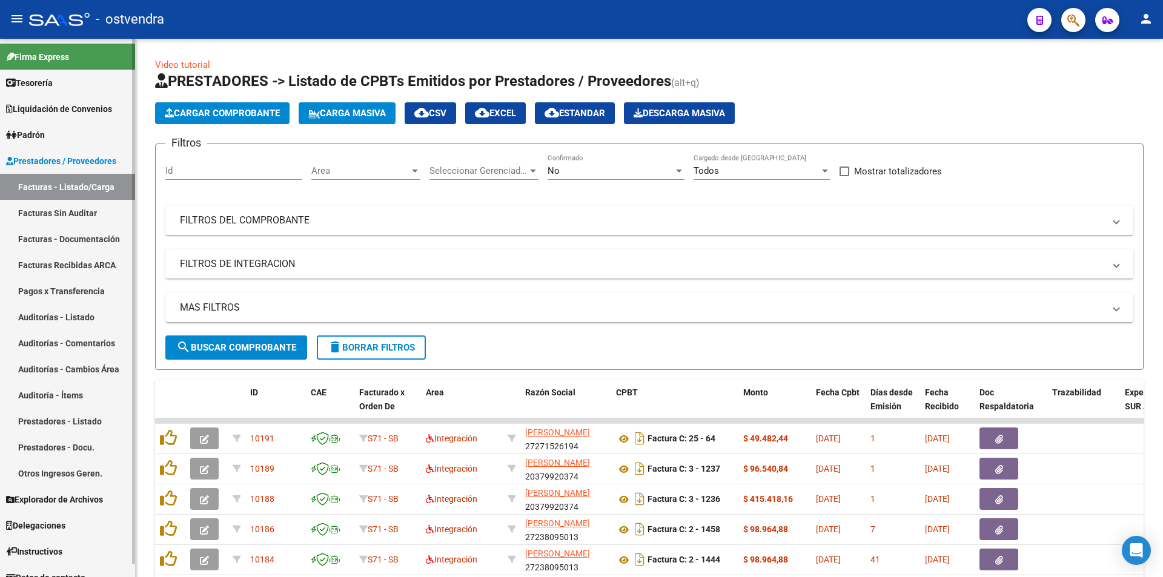
click at [68, 314] on link "Auditorías - Listado" at bounding box center [67, 317] width 135 height 26
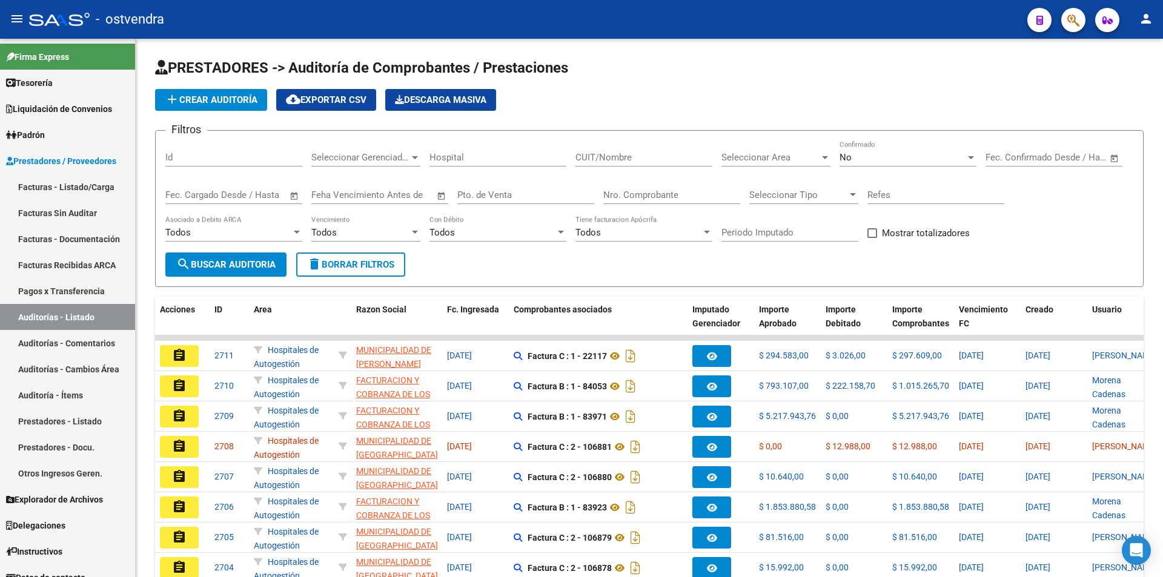
click at [670, 198] on input "Nro. Comprobante" at bounding box center [671, 195] width 137 height 11
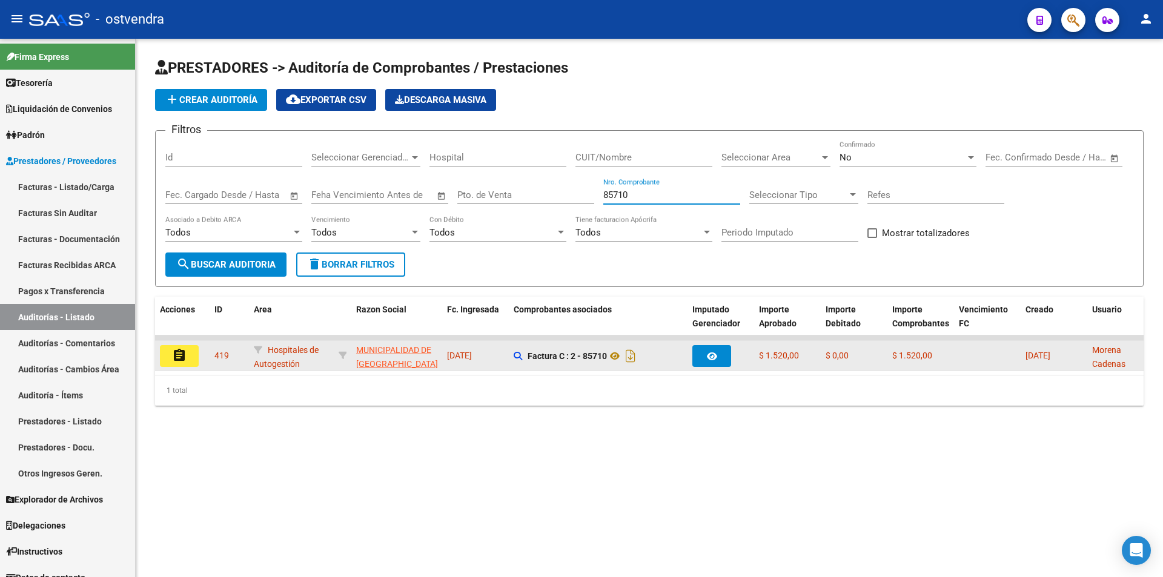
type input "85710"
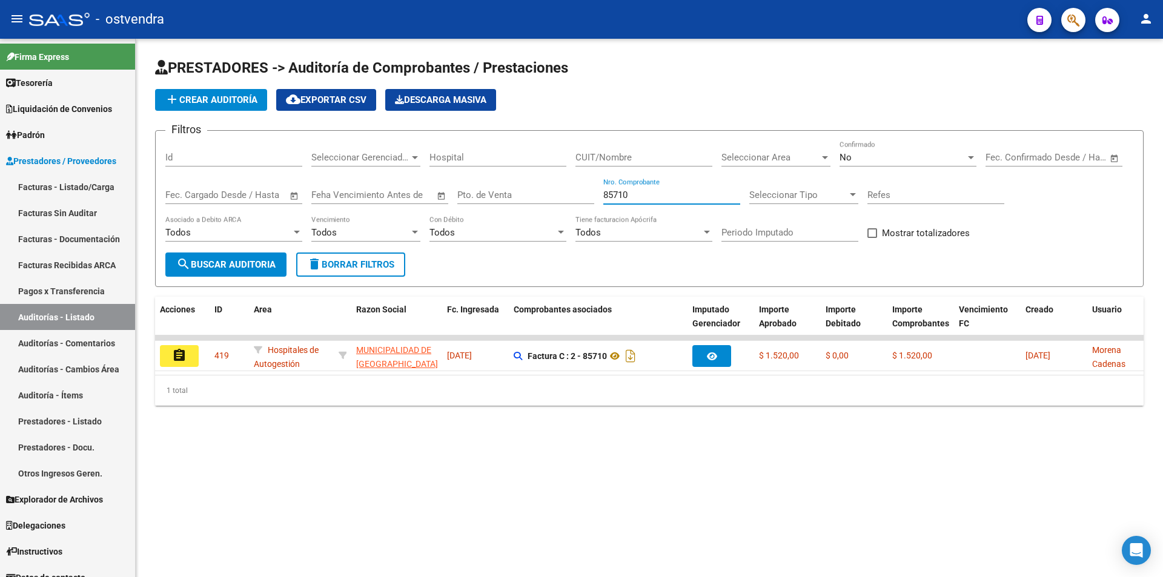
click at [167, 349] on button "assignment" at bounding box center [179, 356] width 39 height 22
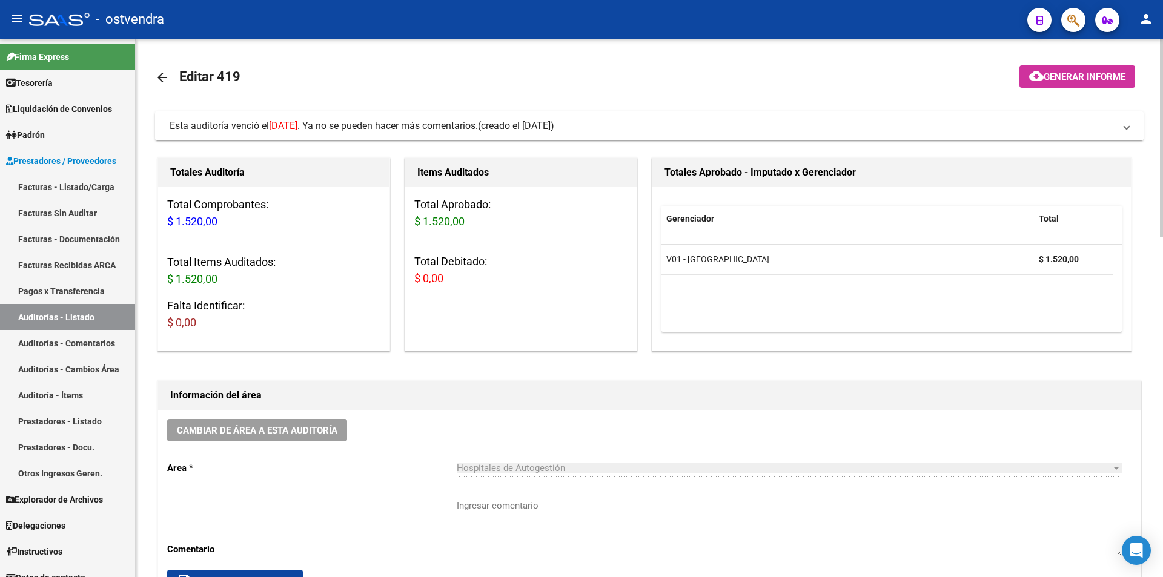
click at [312, 131] on div "Esta auditoría venció el [DATE] . Ya no se pueden hacer más comentarios." at bounding box center [324, 125] width 308 height 13
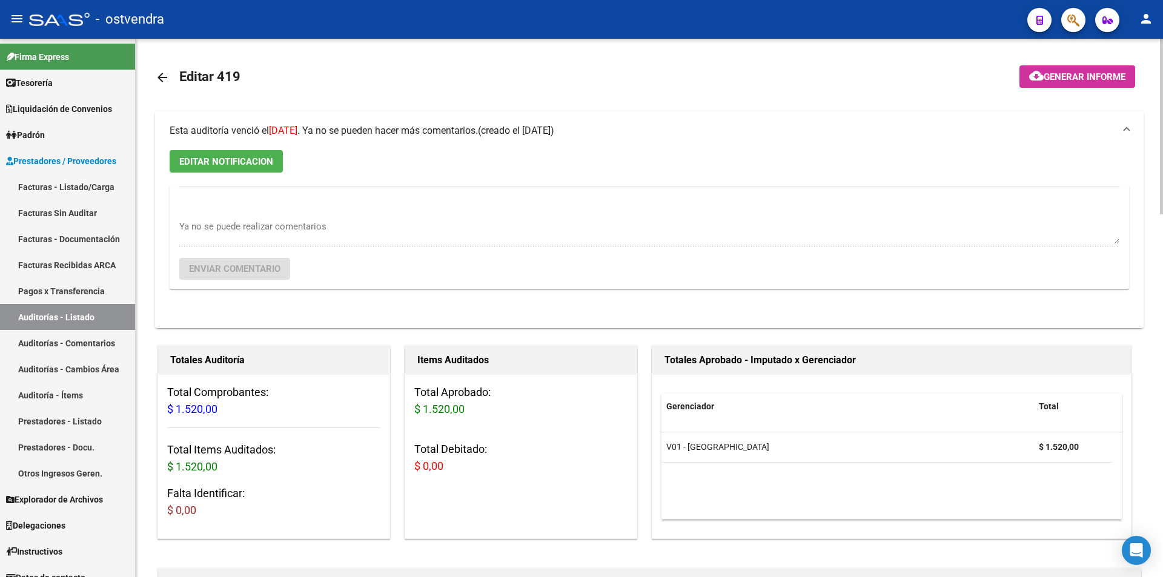
click at [268, 158] on span "EDITAR NOTIFICACION" at bounding box center [226, 161] width 94 height 11
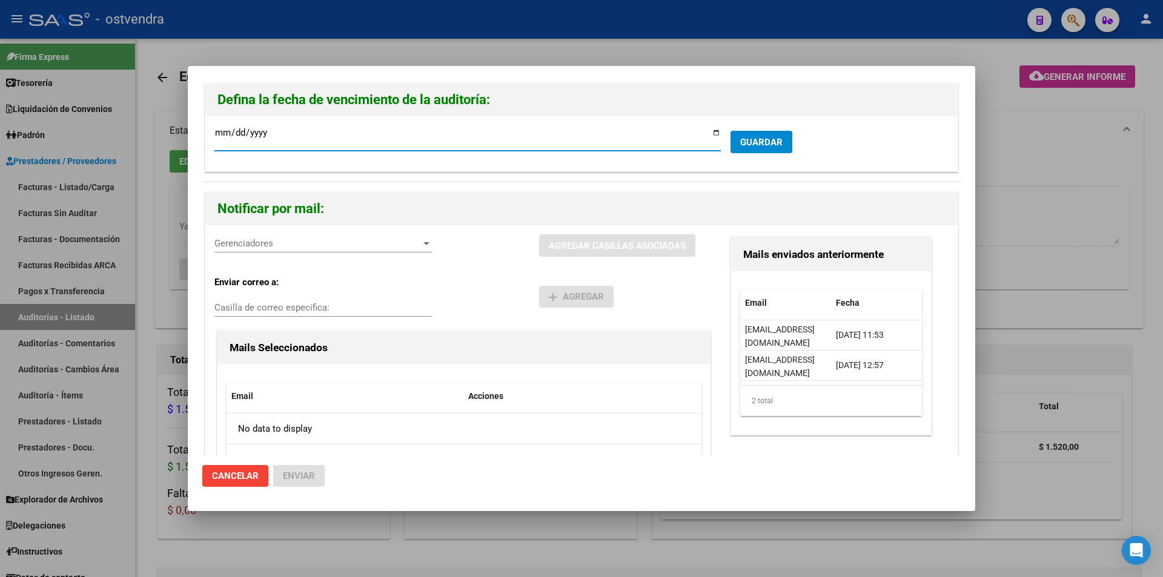
type input "[DATE]"
click at [348, 249] on div "Gerenciadores Gerenciadores" at bounding box center [322, 243] width 217 height 18
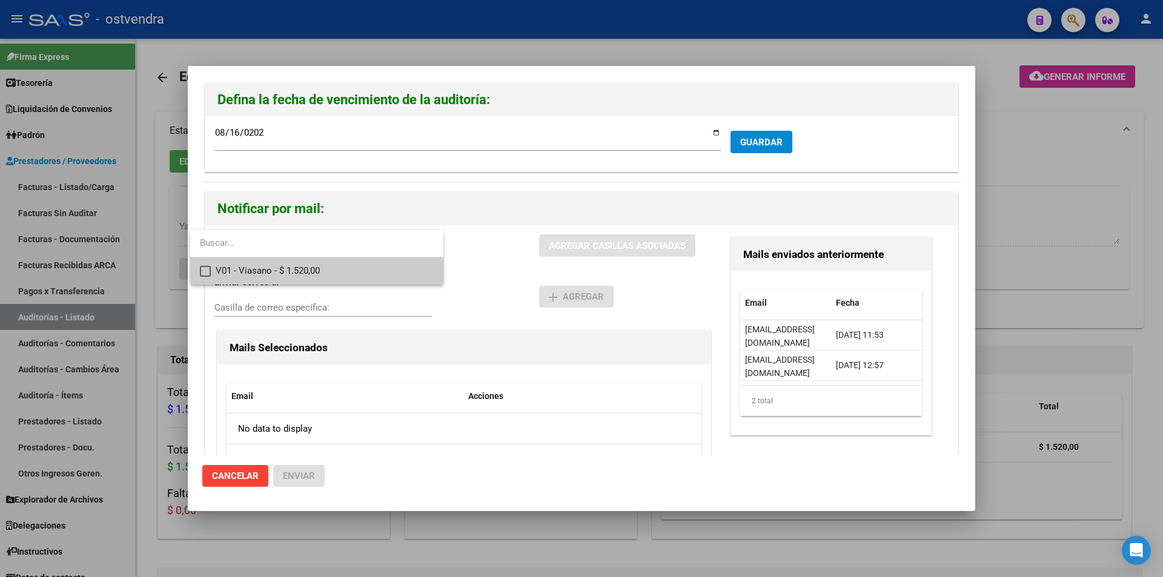
click at [351, 268] on span "V01 - Viasano - $ 1.520,00" at bounding box center [325, 270] width 218 height 27
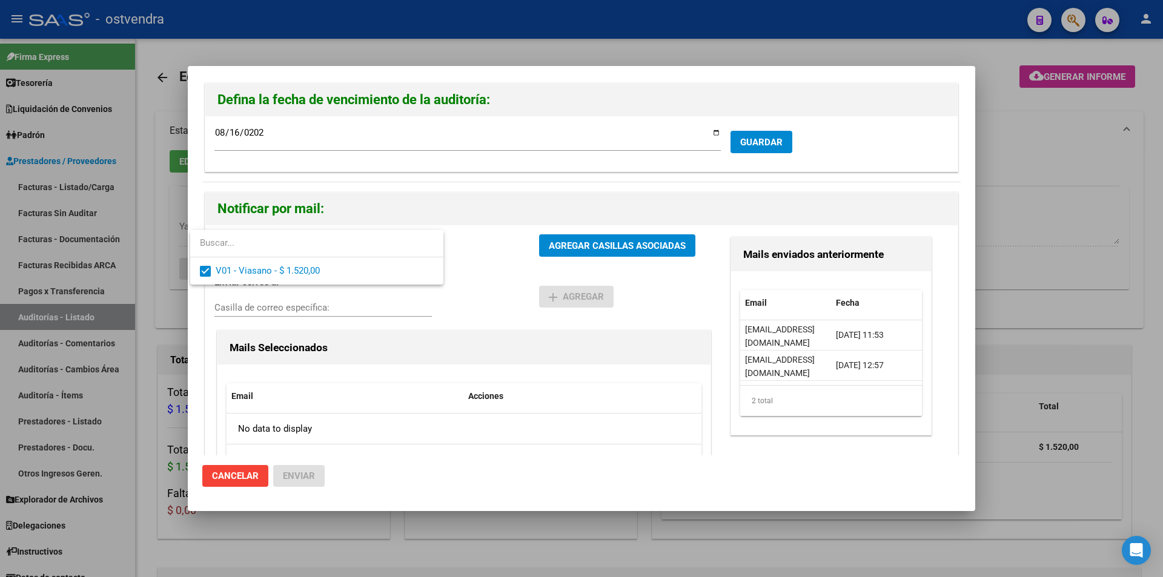
click at [576, 252] on div at bounding box center [581, 288] width 1163 height 577
click at [576, 252] on button "AGREGAR CASILLAS ASOCIADAS" at bounding box center [617, 245] width 156 height 22
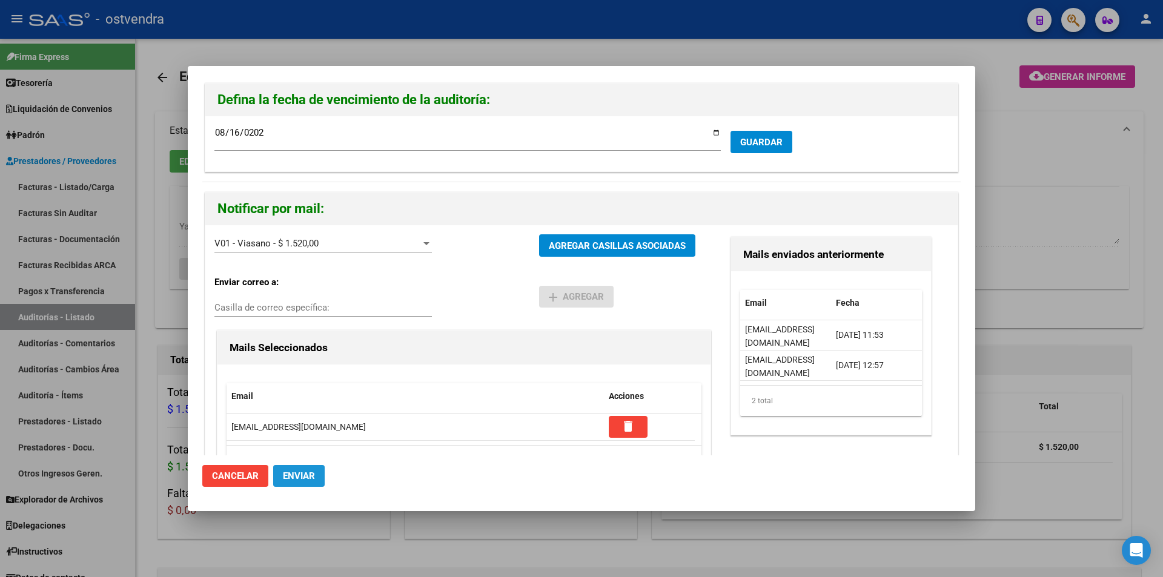
click at [285, 475] on span "Enviar" at bounding box center [299, 475] width 32 height 11
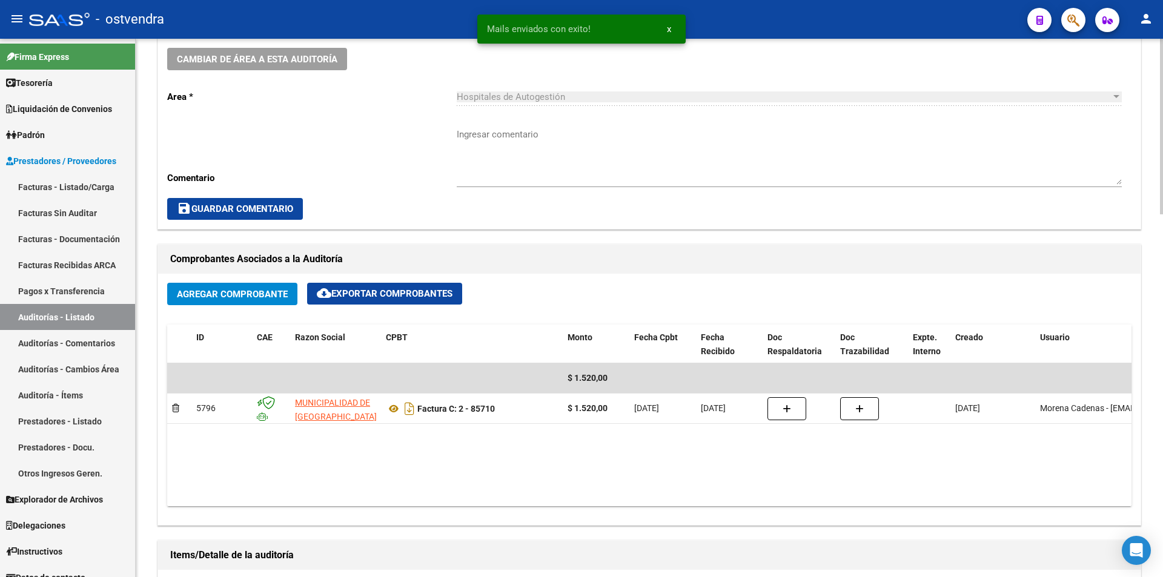
scroll to position [596, 0]
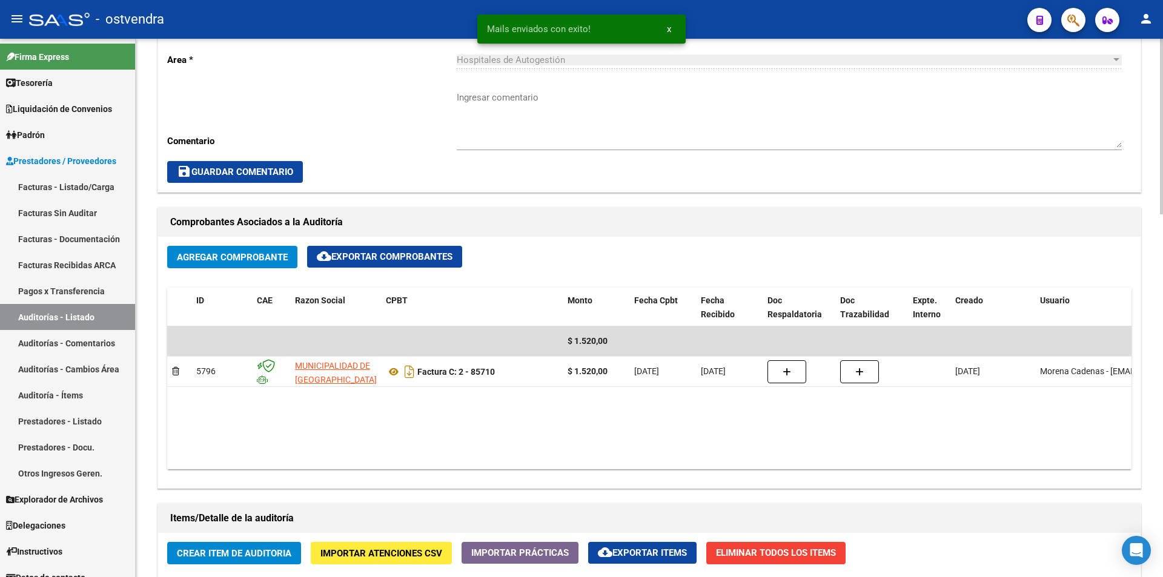
click at [1161, 406] on div at bounding box center [1161, 321] width 3 height 176
drag, startPoint x: 992, startPoint y: 460, endPoint x: 1035, endPoint y: 454, distance: 42.8
click at [1044, 450] on datatable-body "$ 1.520,00 5796 MUNICIPALIDAD DE [GEOGRAPHIC_DATA] Factura C: 2 - 85710 $ 1.520…" at bounding box center [649, 397] width 964 height 143
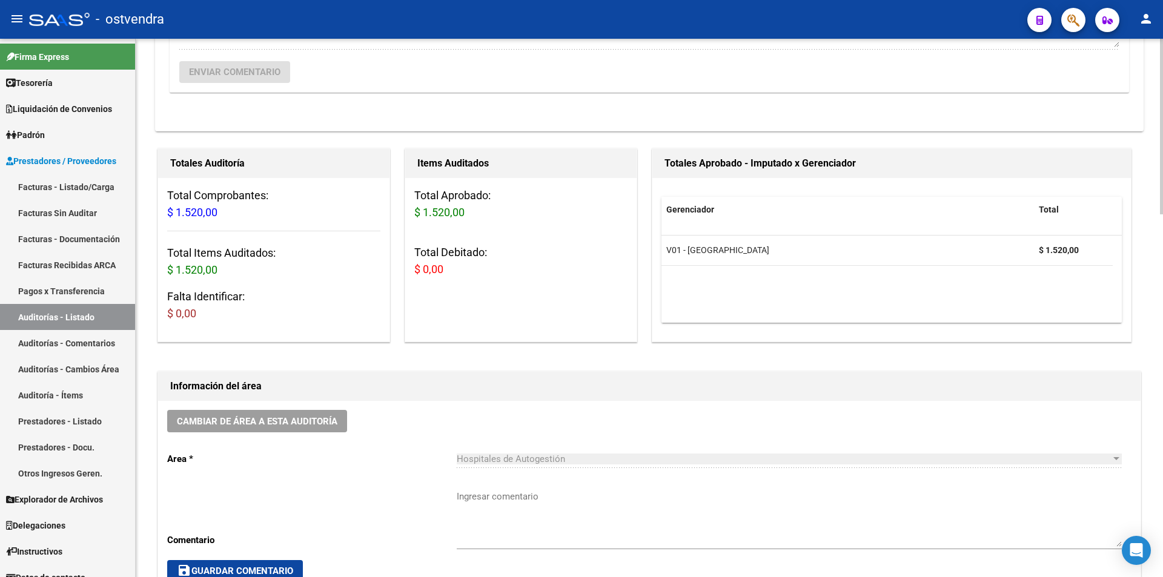
scroll to position [0, 0]
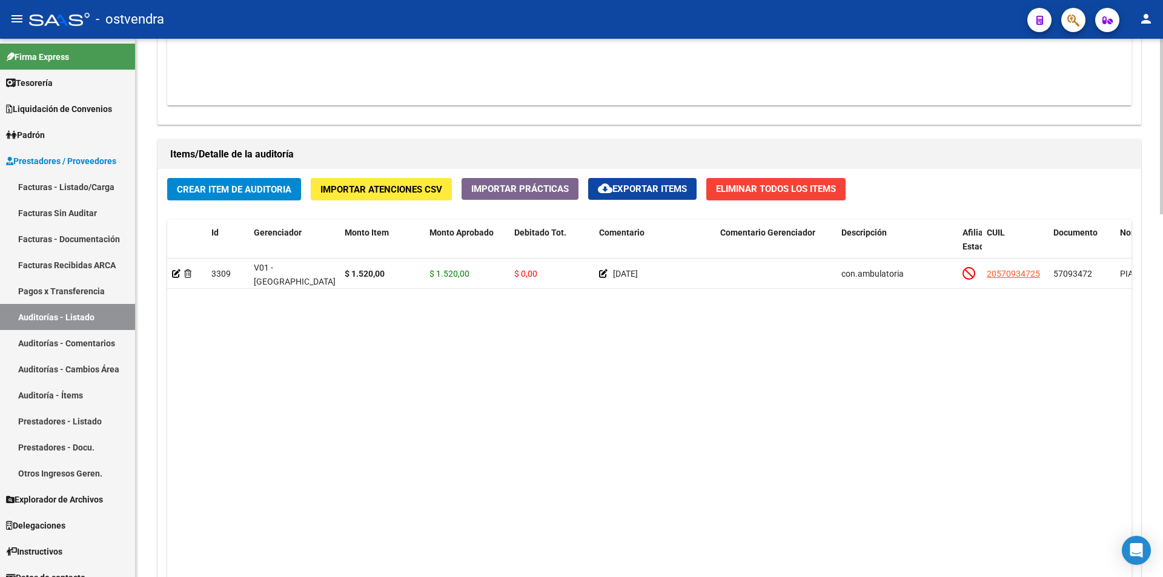
scroll to position [1112, 0]
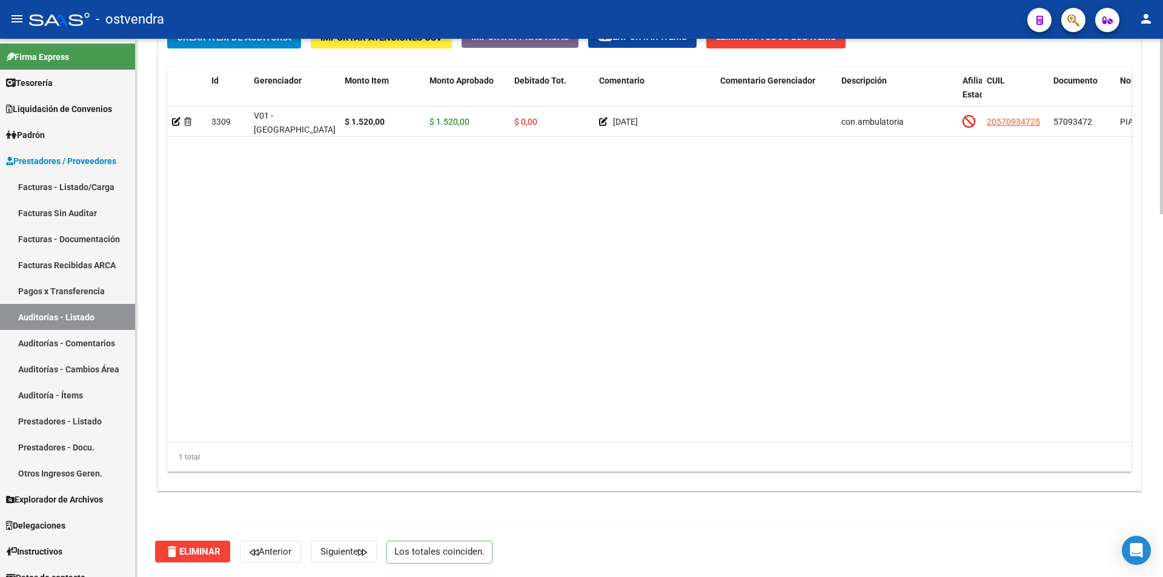
drag, startPoint x: 706, startPoint y: 452, endPoint x: 707, endPoint y: 440, distance: 11.5
click at [706, 449] on div "1 total" at bounding box center [649, 457] width 964 height 30
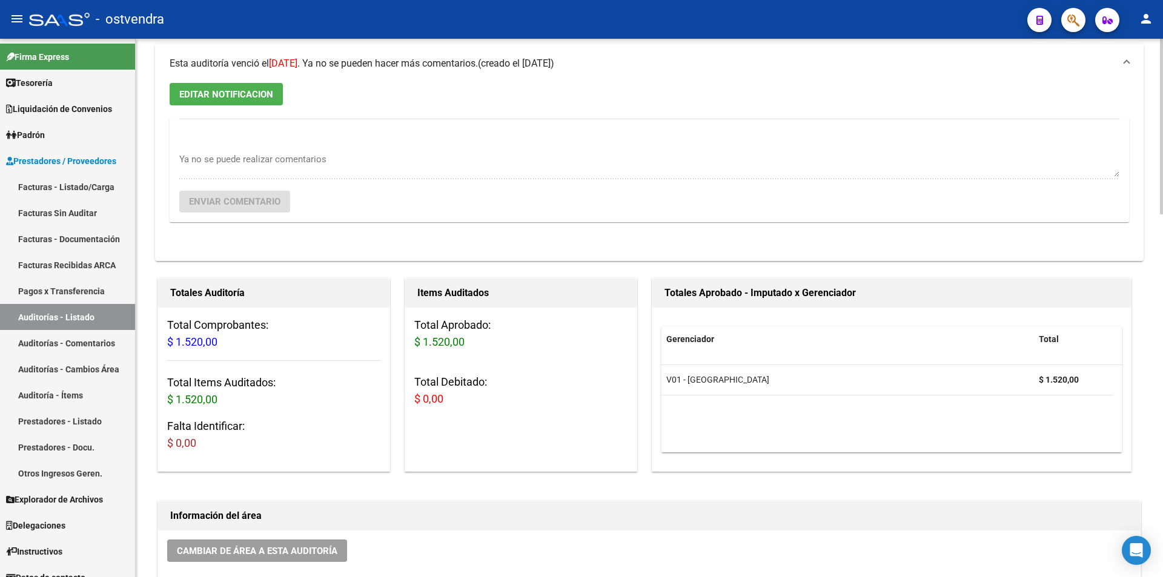
scroll to position [0, 0]
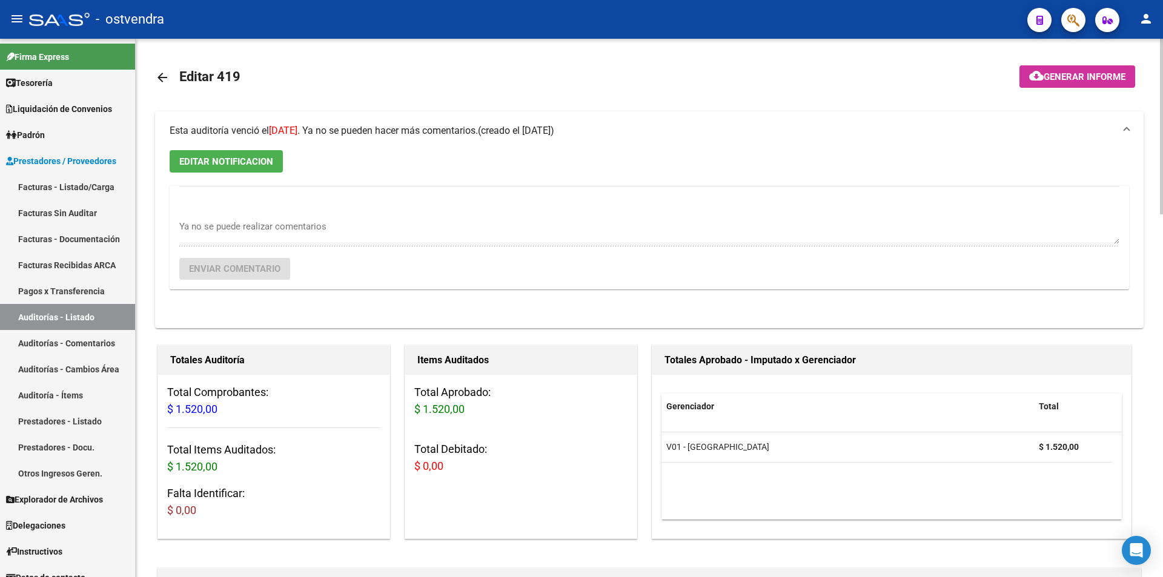
click at [260, 151] on button "EDITAR NOTIFICACION" at bounding box center [226, 161] width 113 height 22
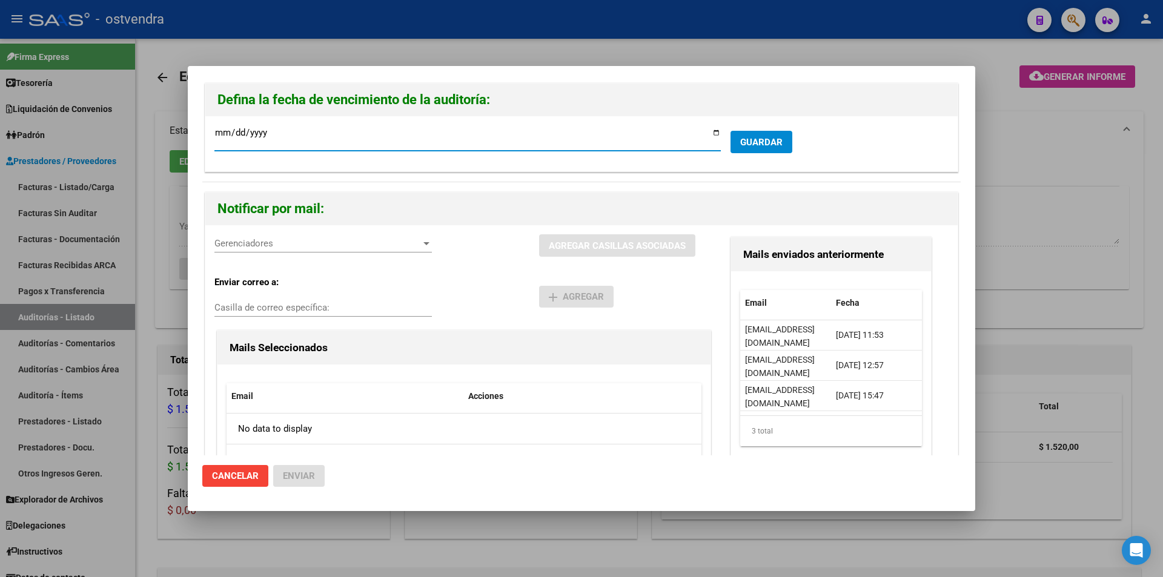
click at [767, 136] on span "GUARDAR" at bounding box center [761, 141] width 42 height 11
click at [225, 131] on input "[DATE]" at bounding box center [467, 137] width 506 height 19
type input "[DATE]"
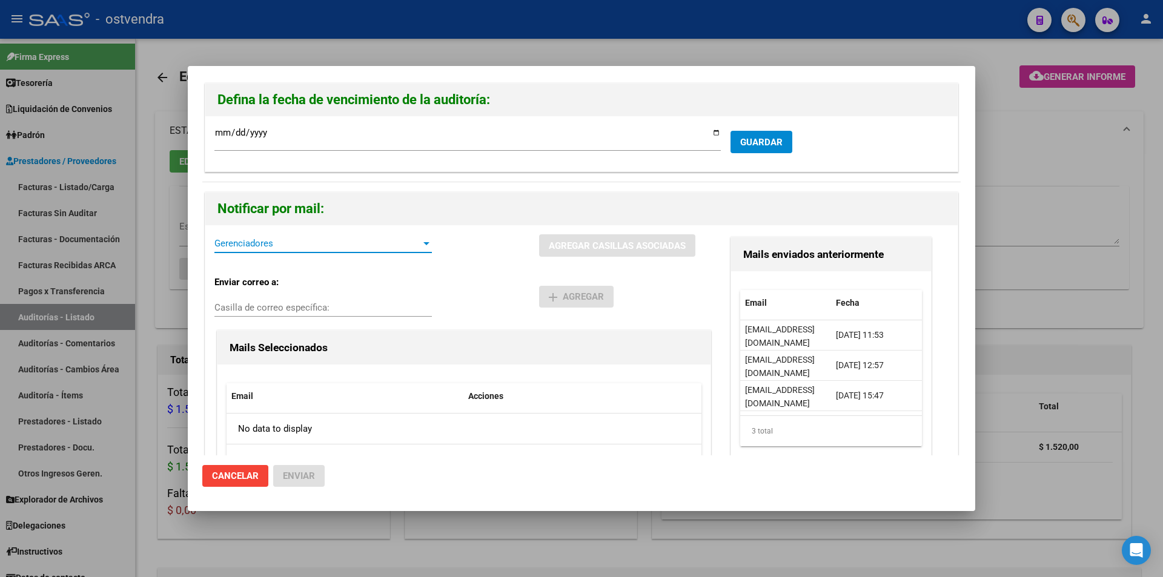
click at [246, 245] on span "Gerenciadores" at bounding box center [317, 243] width 206 height 11
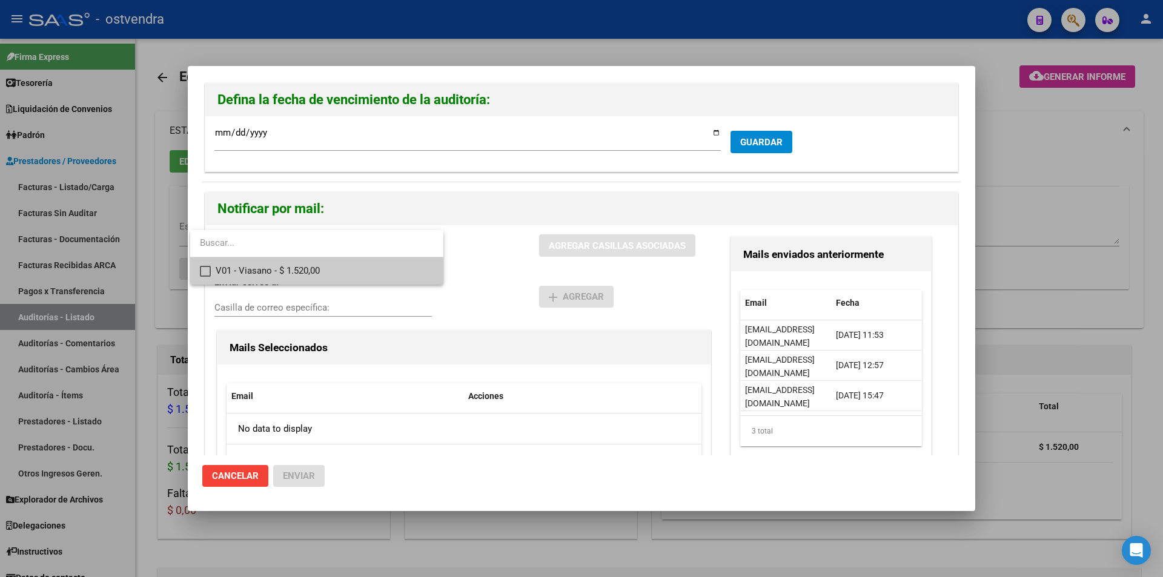
click at [268, 270] on span "V01 - Viasano - $ 1.520,00" at bounding box center [325, 270] width 218 height 27
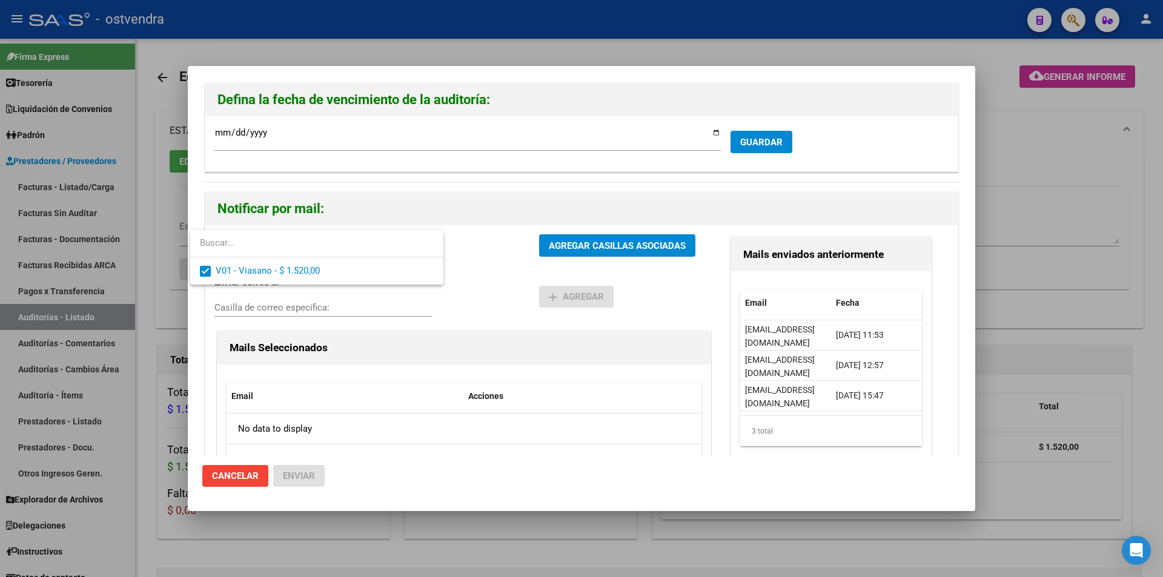
click at [548, 242] on div at bounding box center [581, 288] width 1163 height 577
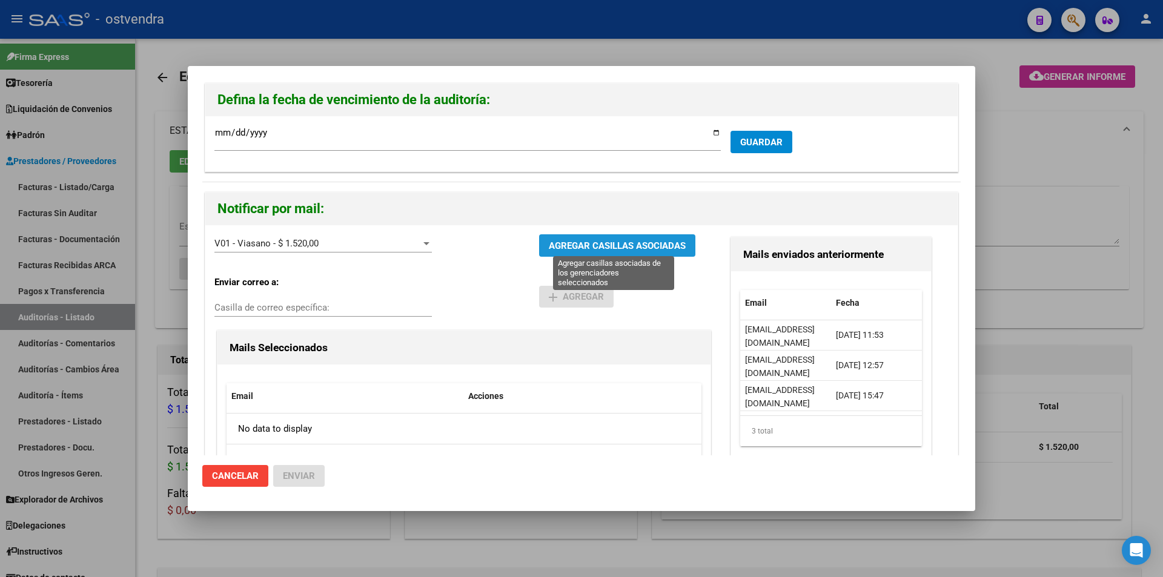
click at [549, 242] on span "AGREGAR CASILLAS ASOCIADAS" at bounding box center [617, 245] width 137 height 11
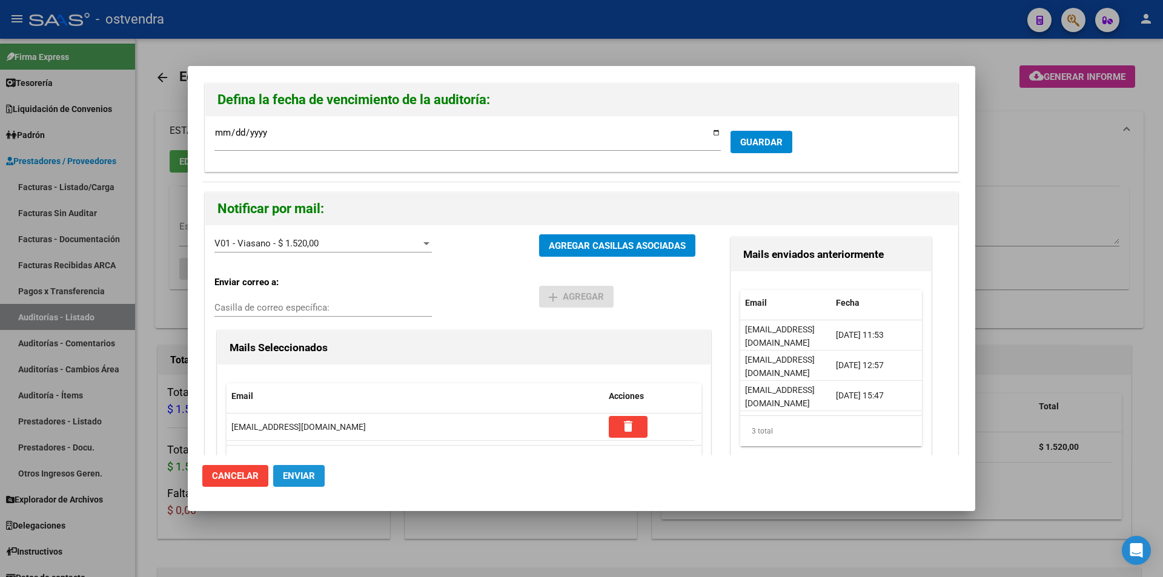
click at [299, 474] on span "Enviar" at bounding box center [299, 475] width 32 height 11
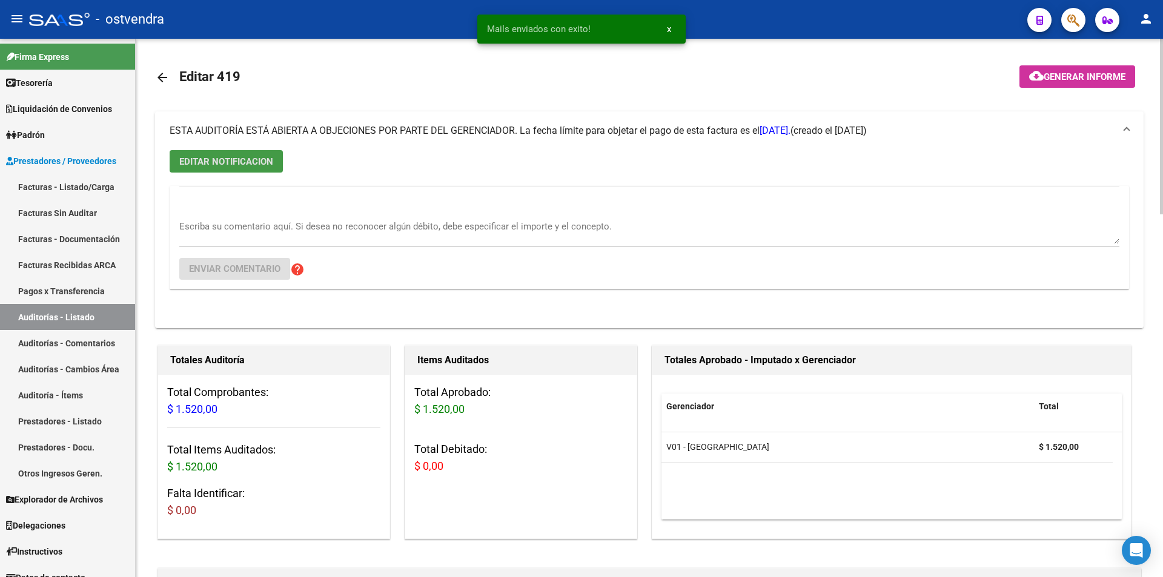
click at [164, 79] on mat-icon "arrow_back" at bounding box center [162, 77] width 15 height 15
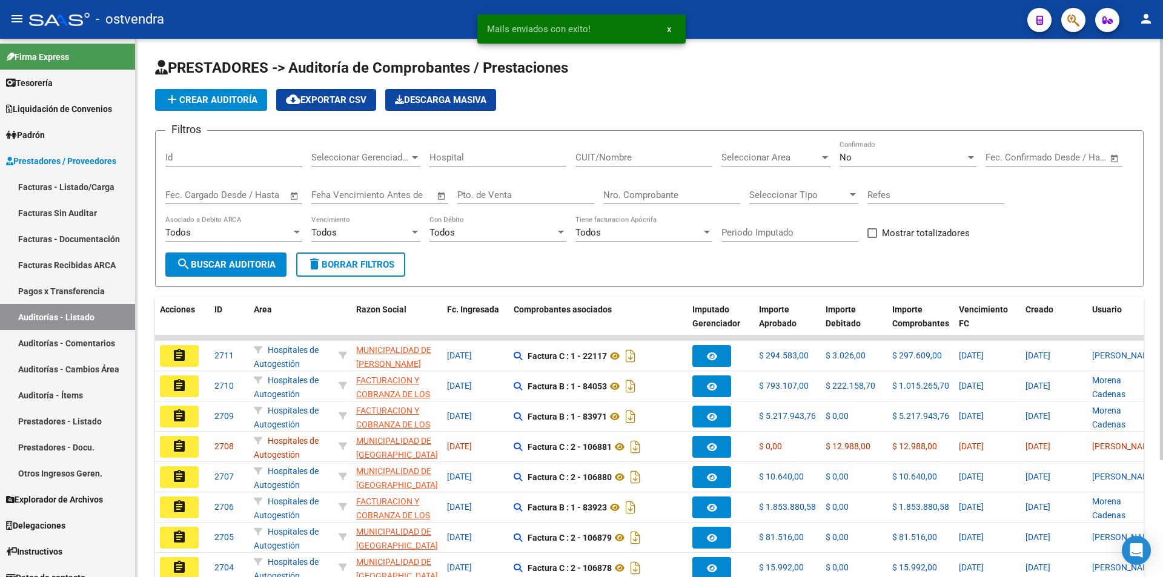
click at [611, 195] on input "Nro. Comprobante" at bounding box center [671, 195] width 137 height 11
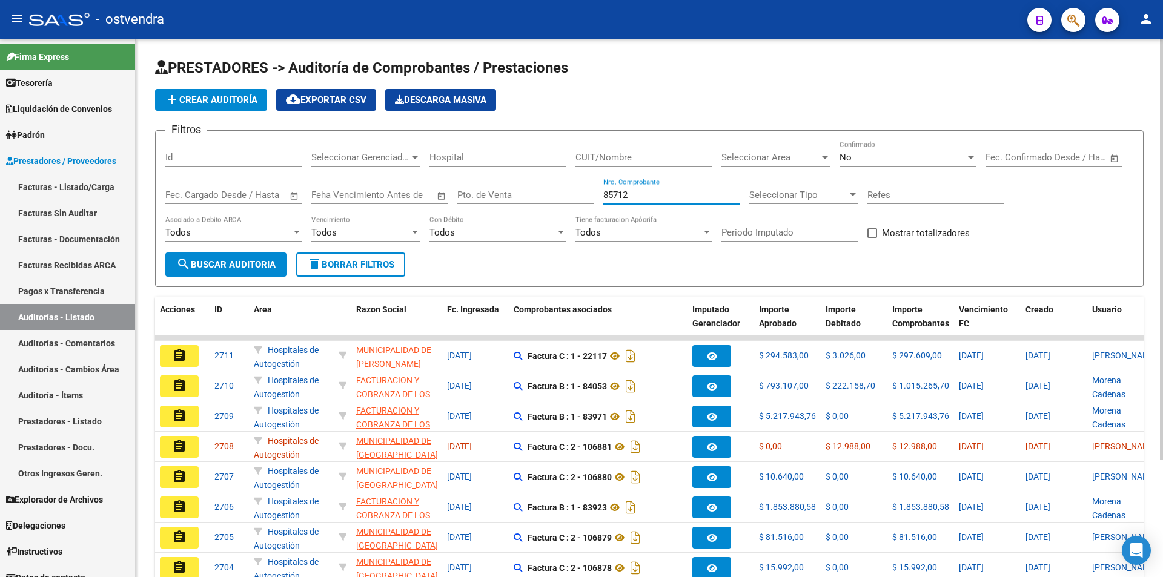
type input "85712"
click at [276, 252] on button "search Buscar Auditoria" at bounding box center [225, 264] width 121 height 24
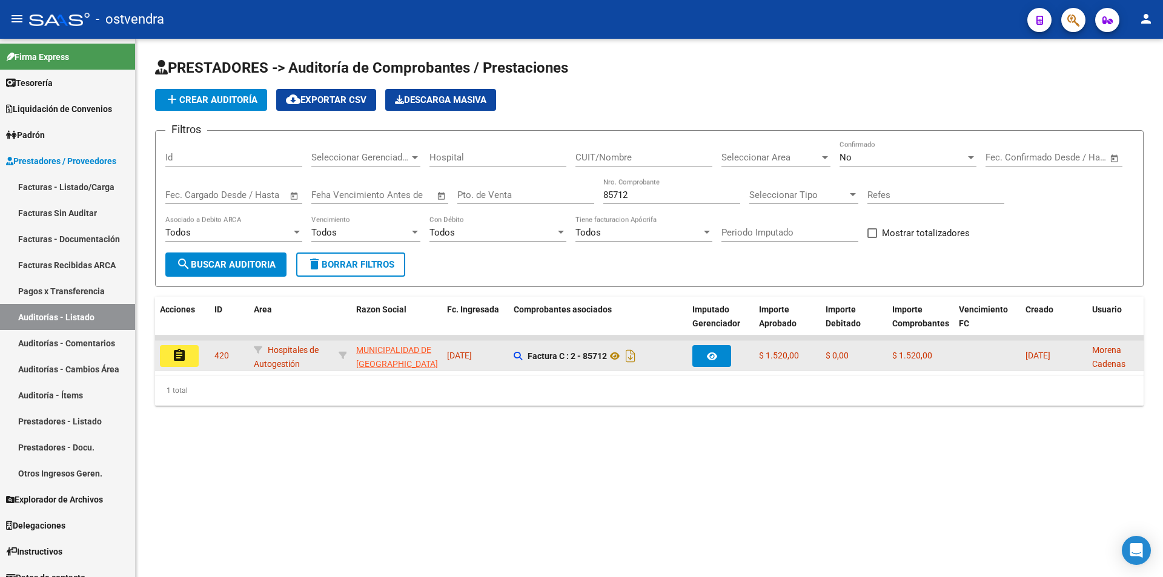
click at [192, 352] on button "assignment" at bounding box center [179, 356] width 39 height 22
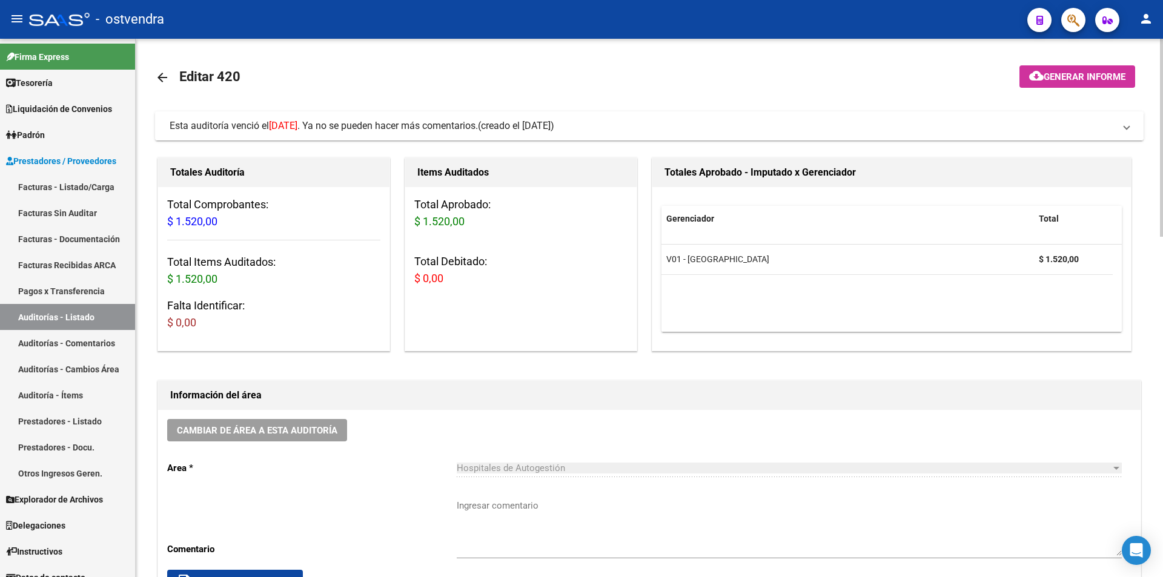
click at [250, 125] on span "Esta auditoría venció el [DATE] . Ya no se pueden hacer más comentarios." at bounding box center [324, 126] width 308 height 12
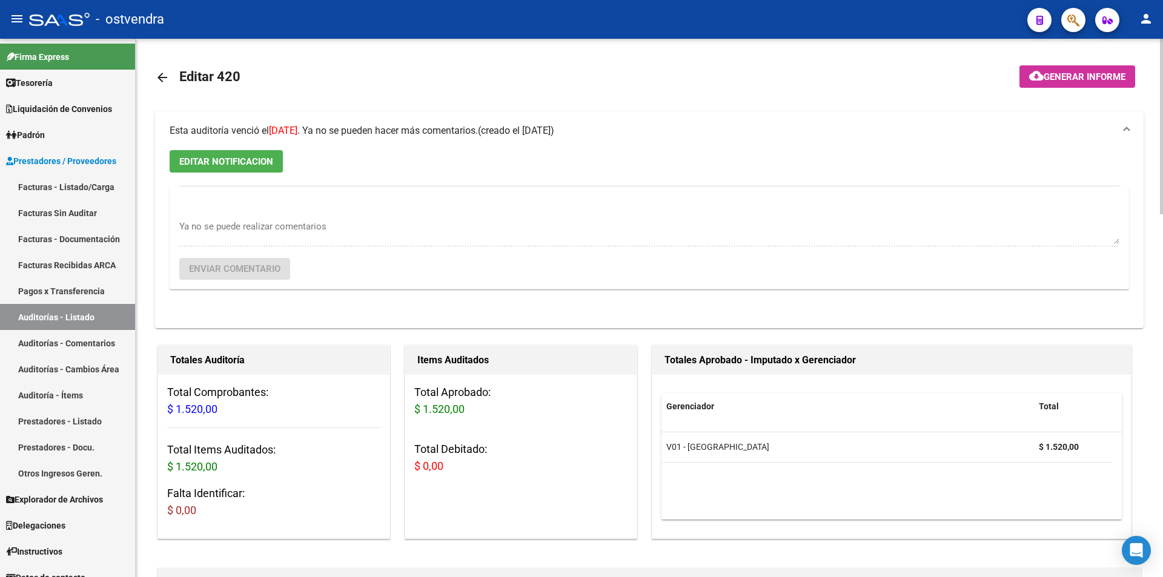
click at [252, 166] on span "EDITAR NOTIFICACION" at bounding box center [226, 161] width 94 height 11
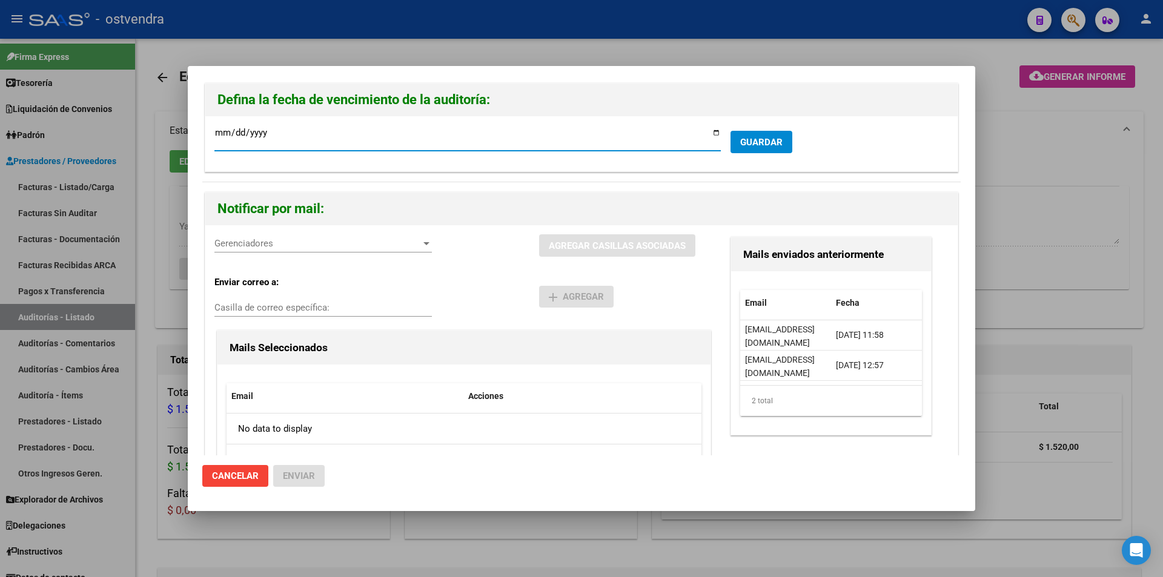
type input "[DATE]"
click at [355, 236] on div "Gerenciadores Gerenciadores" at bounding box center [322, 243] width 217 height 18
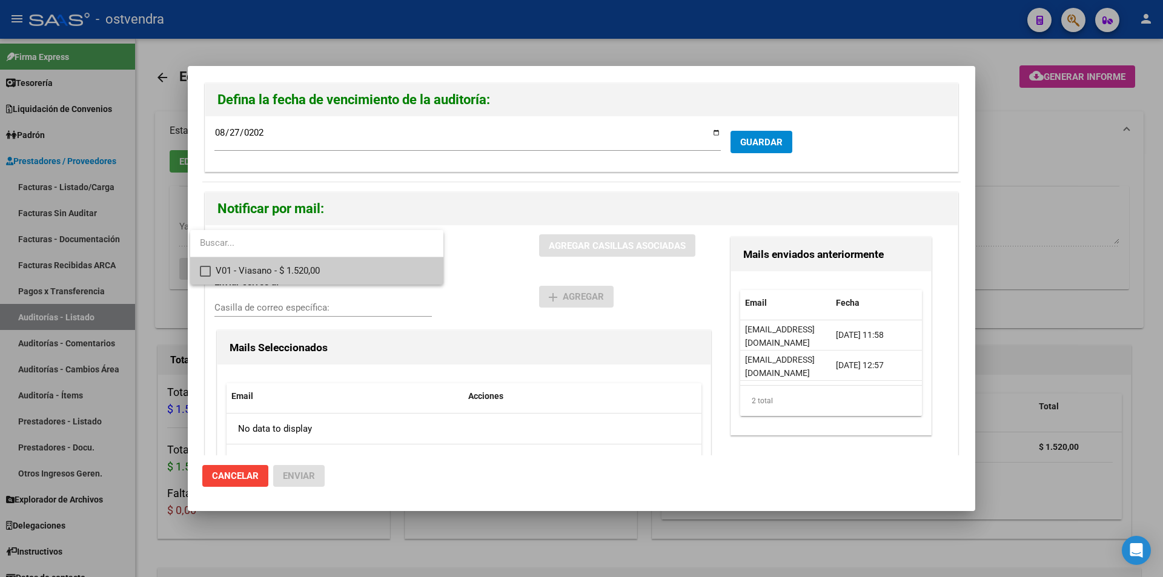
click at [356, 259] on span "V01 - Viasano - $ 1.520,00" at bounding box center [325, 270] width 218 height 27
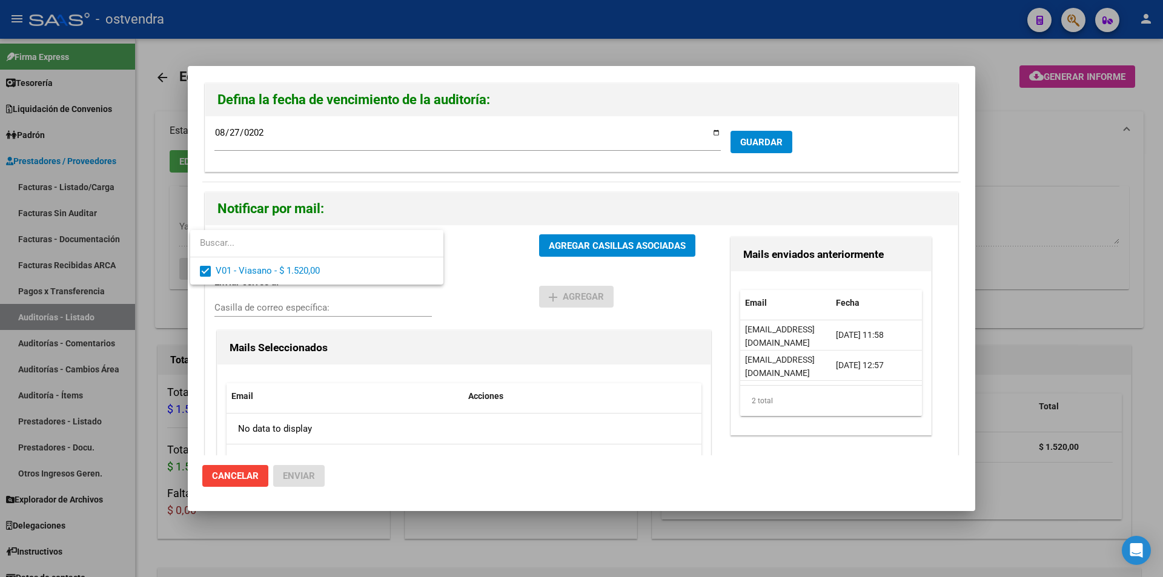
click at [534, 242] on div at bounding box center [581, 288] width 1163 height 577
click at [534, 243] on div "V01 - Viasano - $ 1.520,00 Gerenciadores" at bounding box center [376, 250] width 325 height 32
click at [539, 243] on button "AGREGAR CASILLAS ASOCIADAS" at bounding box center [617, 245] width 156 height 22
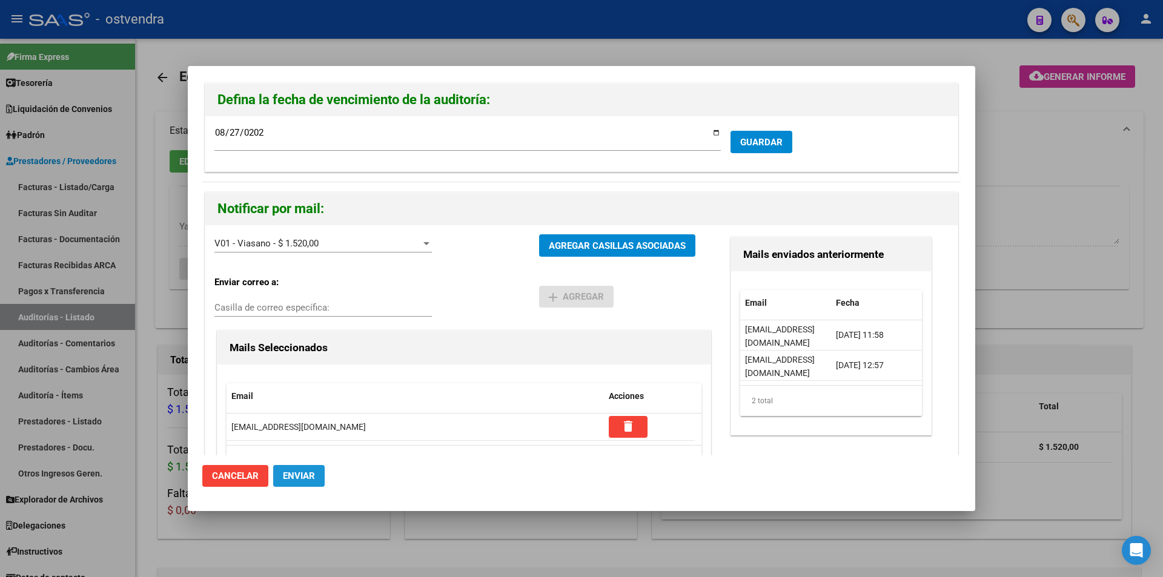
click at [314, 478] on span "Enviar" at bounding box center [299, 475] width 32 height 11
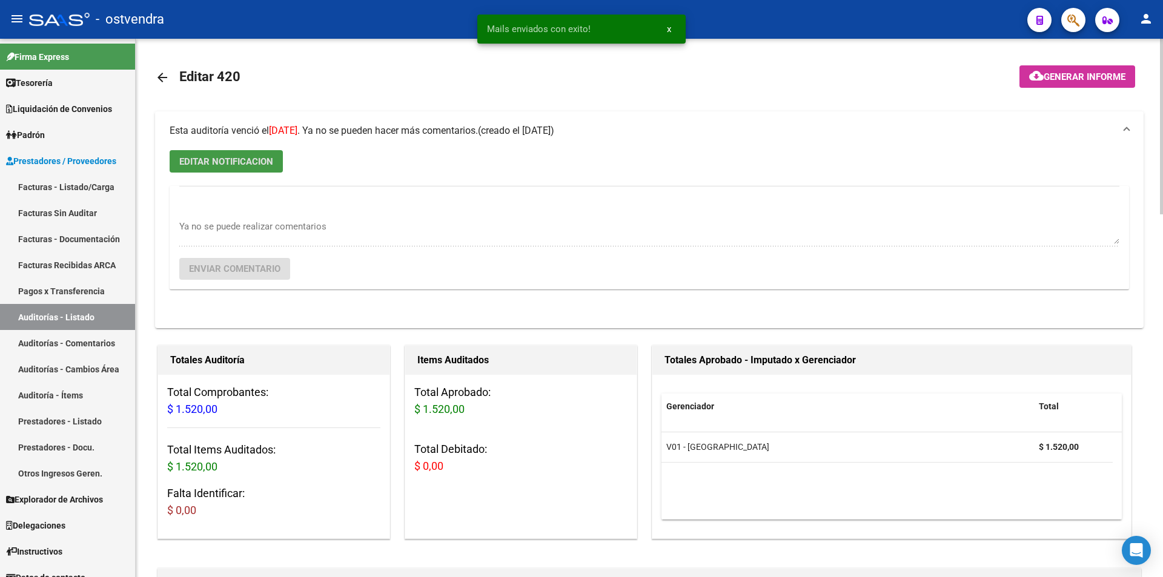
click at [157, 74] on mat-icon "arrow_back" at bounding box center [162, 77] width 15 height 15
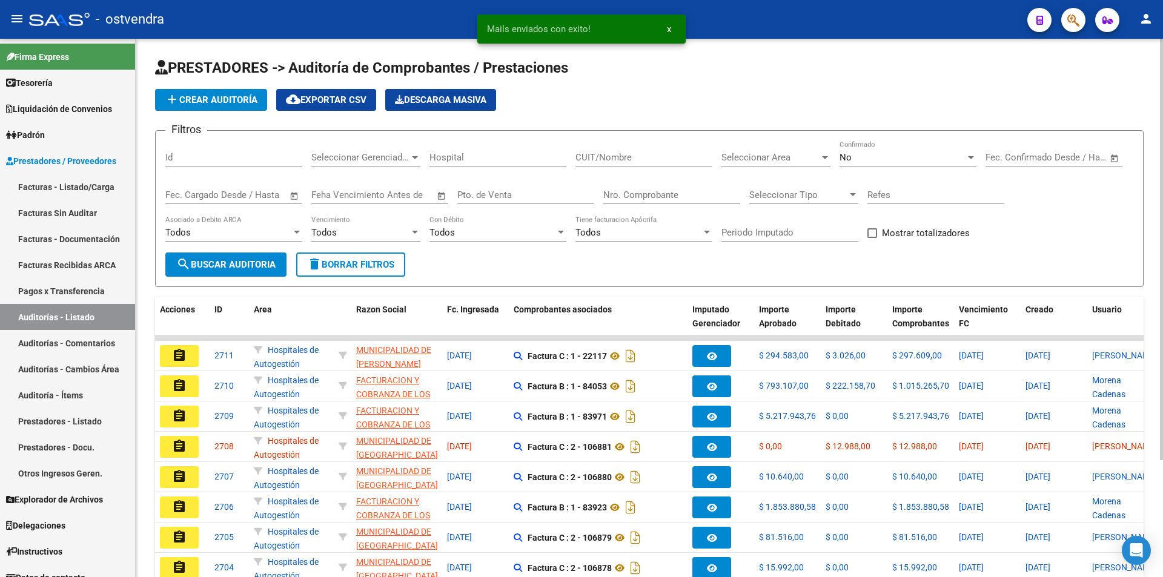
click at [685, 195] on input "Nro. Comprobante" at bounding box center [671, 195] width 137 height 11
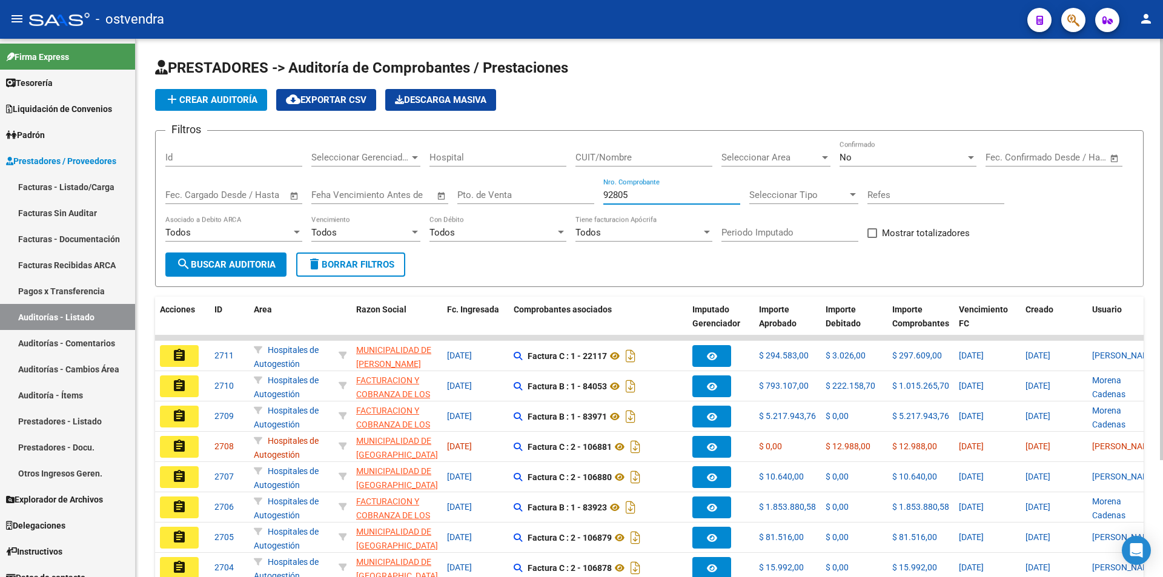
type input "92805"
click at [222, 260] on span "search Buscar Auditoria" at bounding box center [225, 264] width 99 height 11
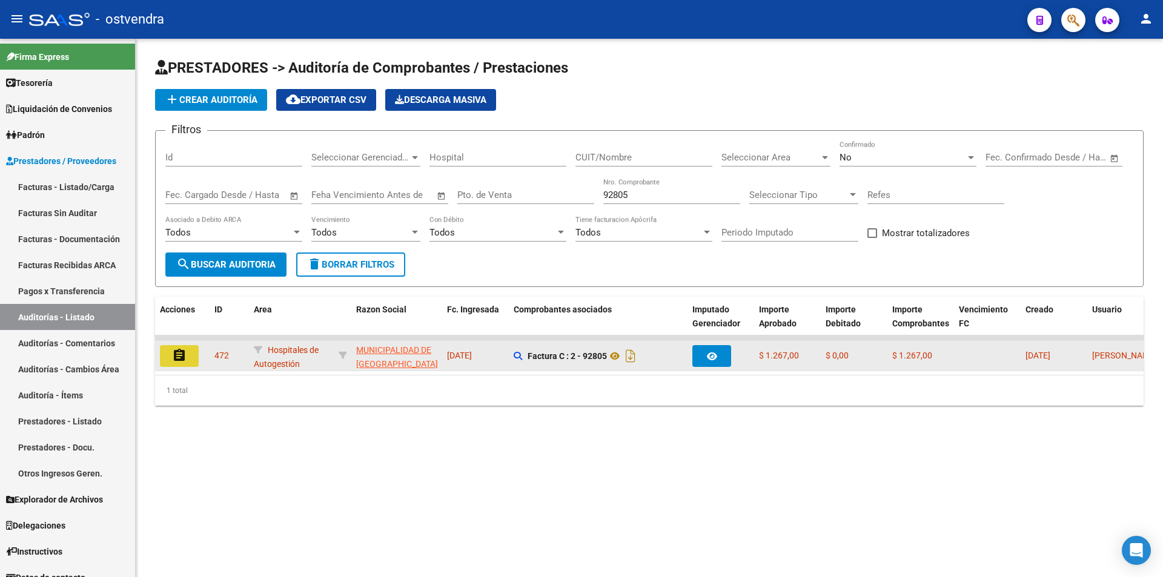
click at [193, 358] on button "assignment" at bounding box center [179, 356] width 39 height 22
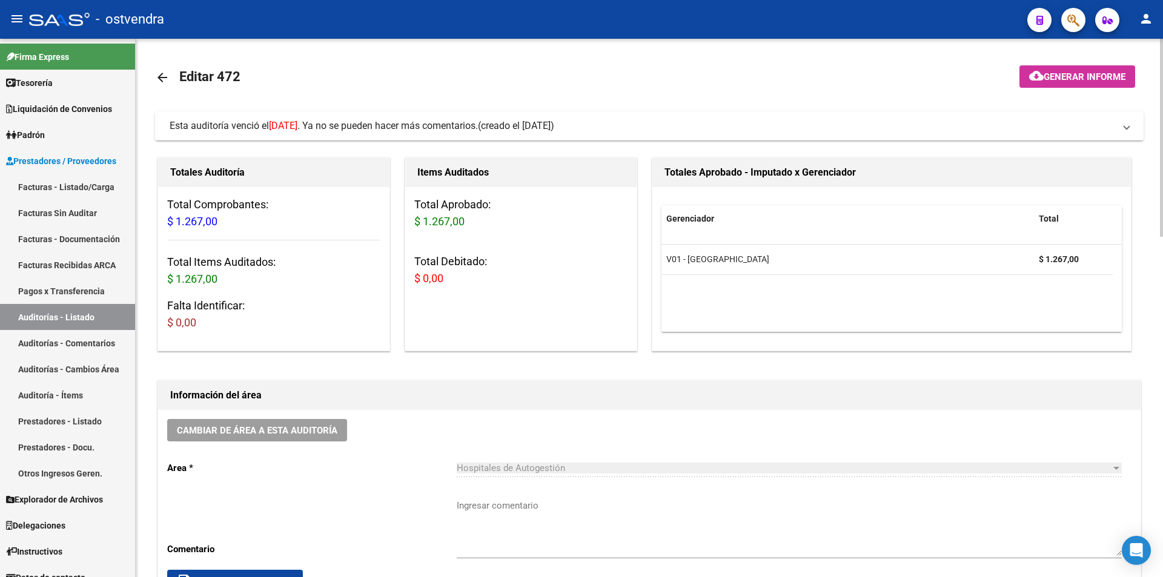
click at [354, 117] on mat-expansion-panel-header "Esta auditoría venció el [DATE] . Ya no se pueden hacer más comentarios. (cread…" at bounding box center [649, 125] width 988 height 29
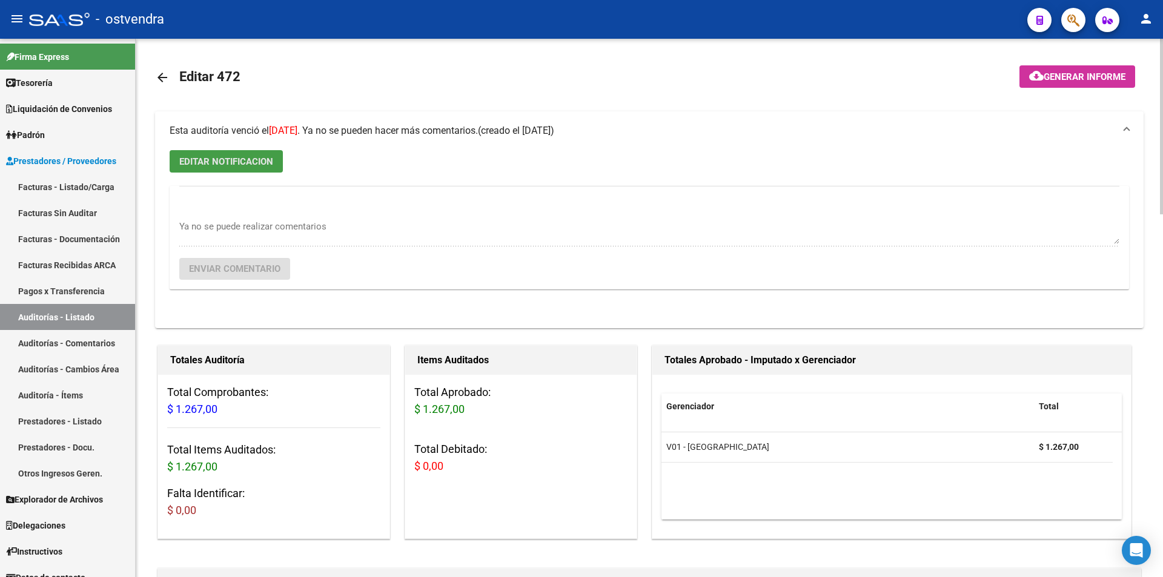
click at [280, 160] on button "EDITAR NOTIFICACION" at bounding box center [226, 161] width 113 height 22
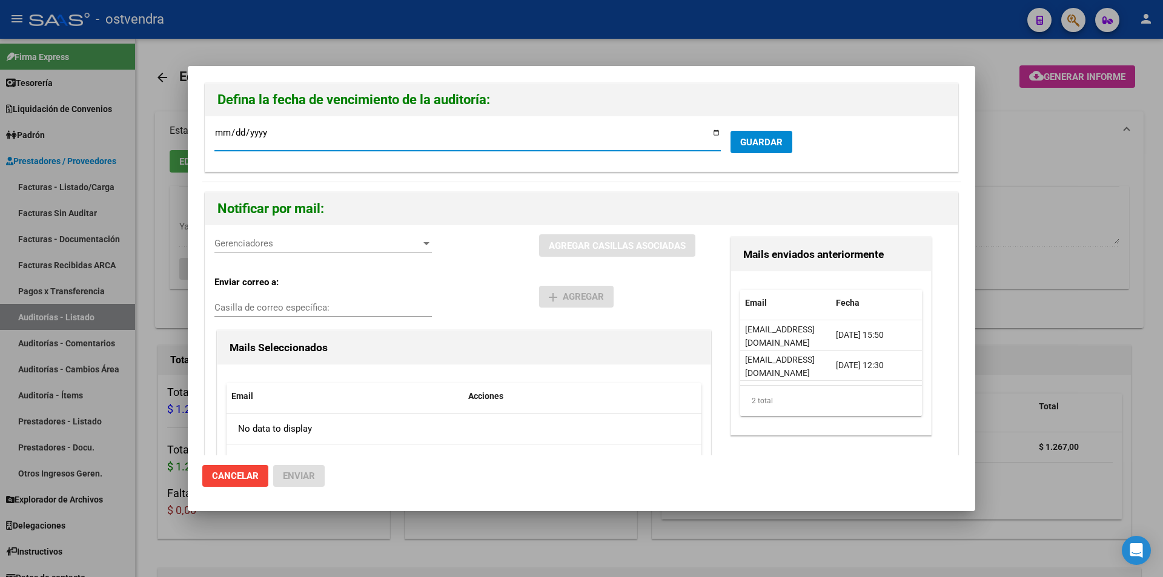
type input "[DATE]"
click at [375, 243] on span "Gerenciadores" at bounding box center [317, 243] width 206 height 11
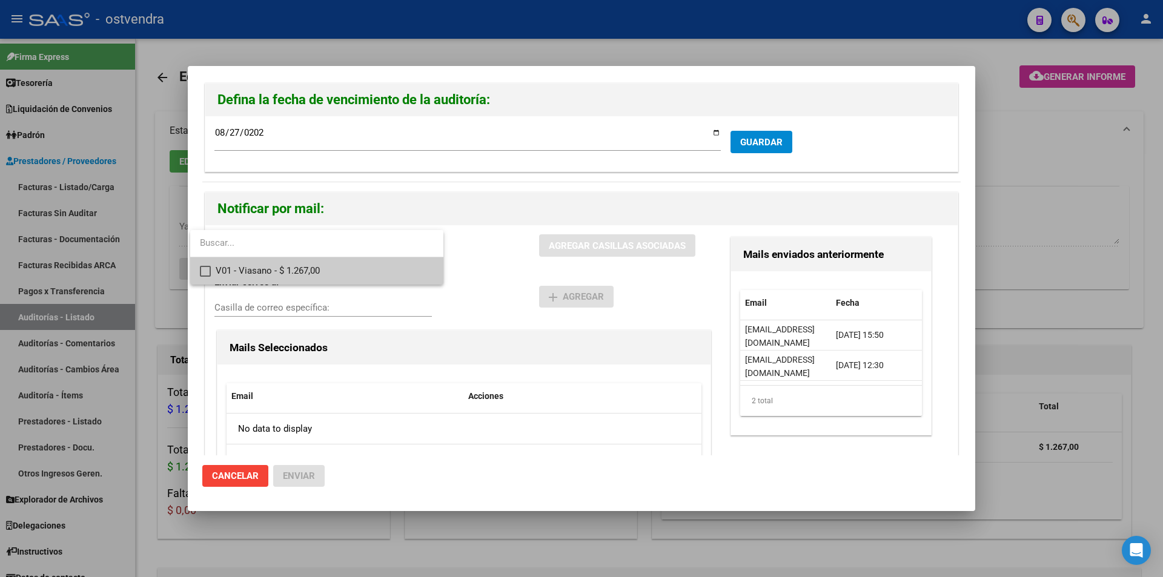
click at [365, 263] on span "V01 - Viasano - $ 1.267,00" at bounding box center [325, 270] width 218 height 27
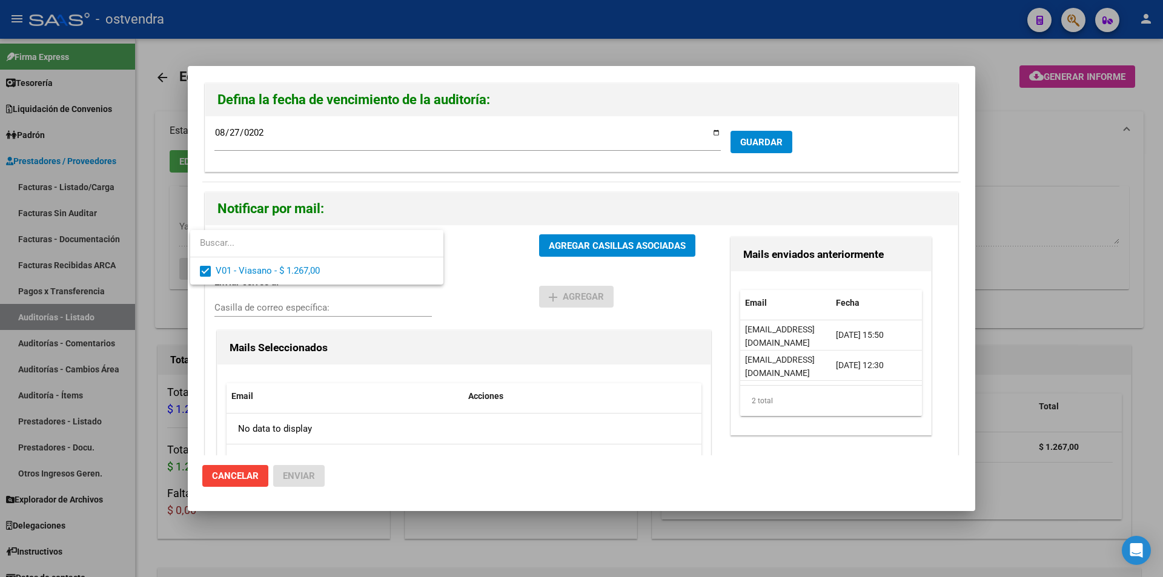
click at [535, 248] on div at bounding box center [581, 288] width 1163 height 577
click at [539, 248] on button "AGREGAR CASILLAS ASOCIADAS" at bounding box center [617, 245] width 156 height 22
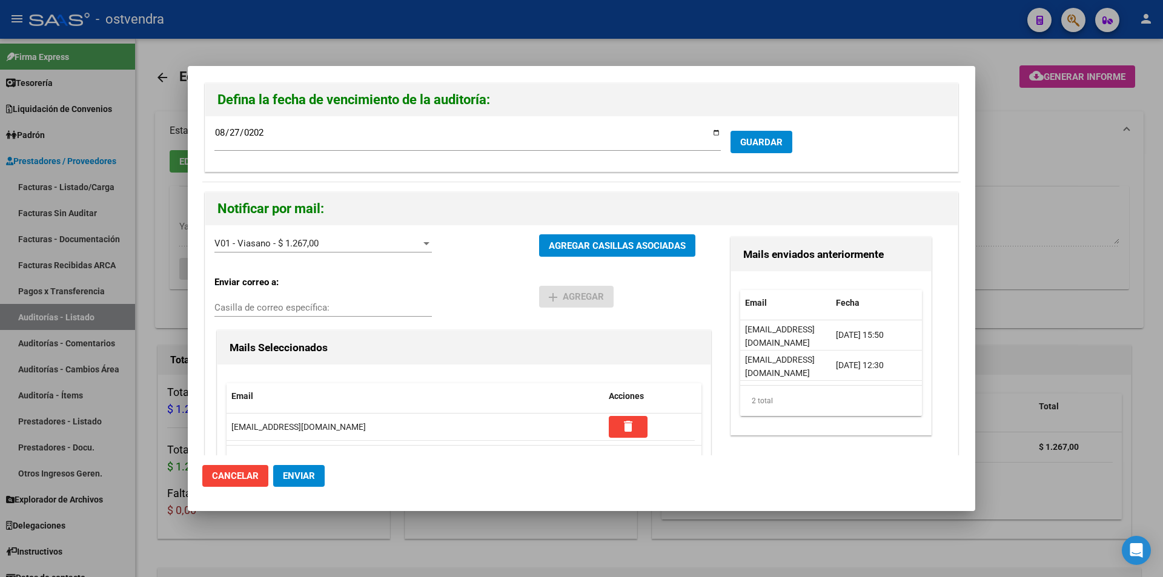
click at [319, 478] on button "Enviar" at bounding box center [298, 476] width 51 height 22
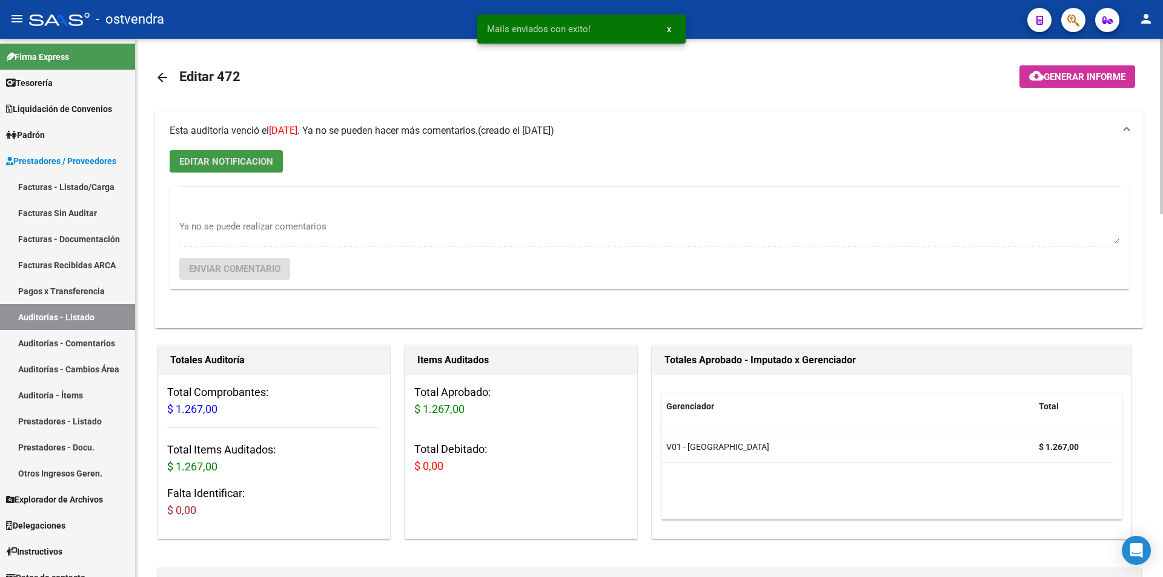
click at [268, 160] on span "EDITAR NOTIFICACION" at bounding box center [226, 161] width 94 height 11
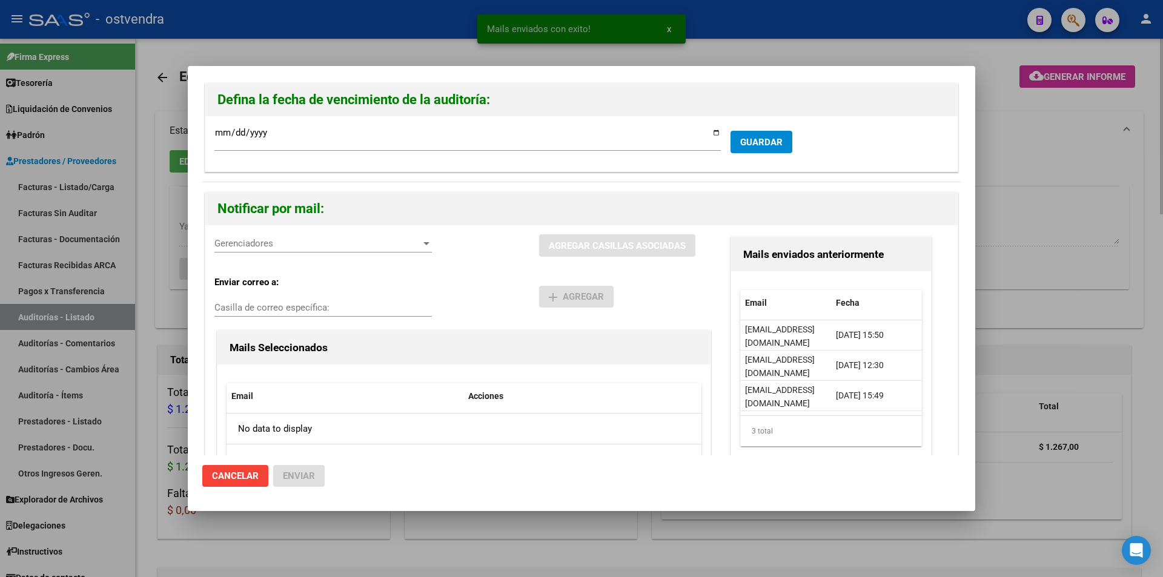
drag, startPoint x: 173, startPoint y: 183, endPoint x: 177, endPoint y: 84, distance: 100.0
click at [173, 183] on div at bounding box center [581, 288] width 1163 height 577
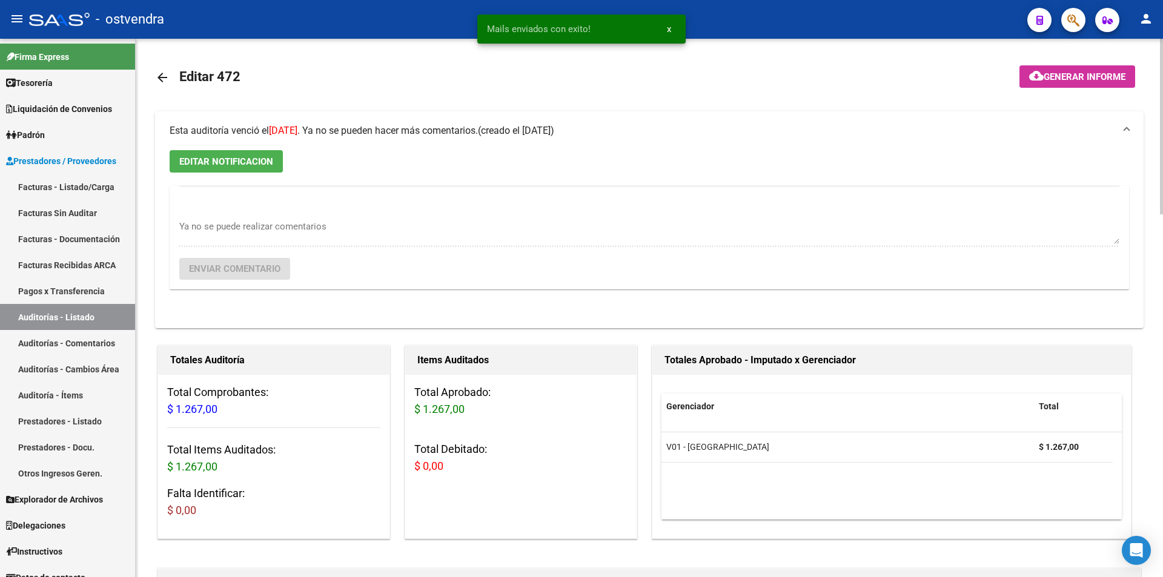
click at [164, 67] on link "arrow_back" at bounding box center [167, 77] width 24 height 28
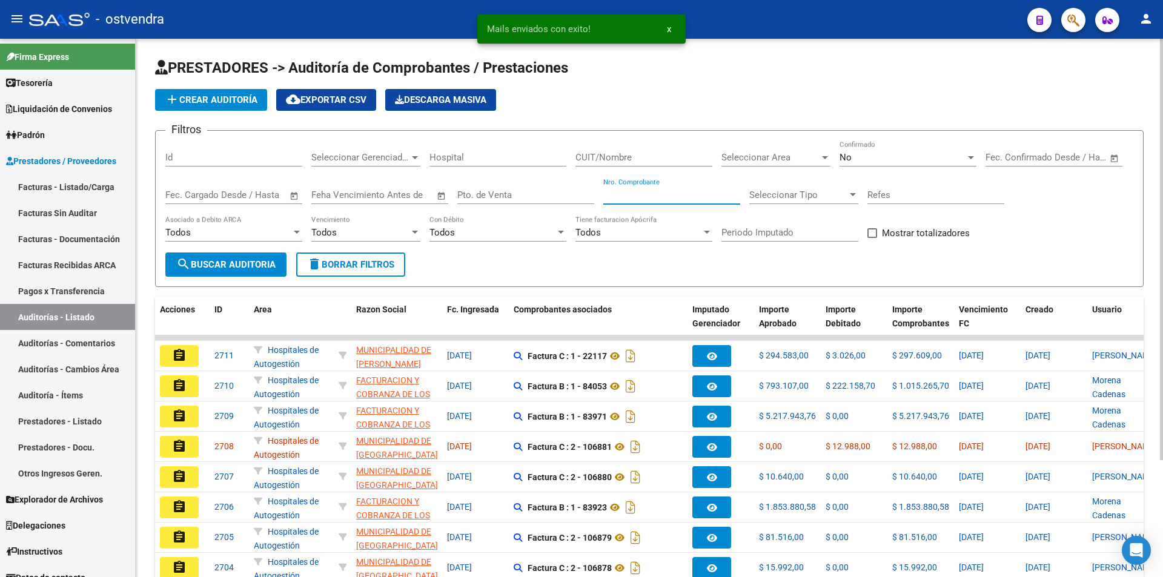
click at [662, 198] on input "Nro. Comprobante" at bounding box center [671, 195] width 137 height 11
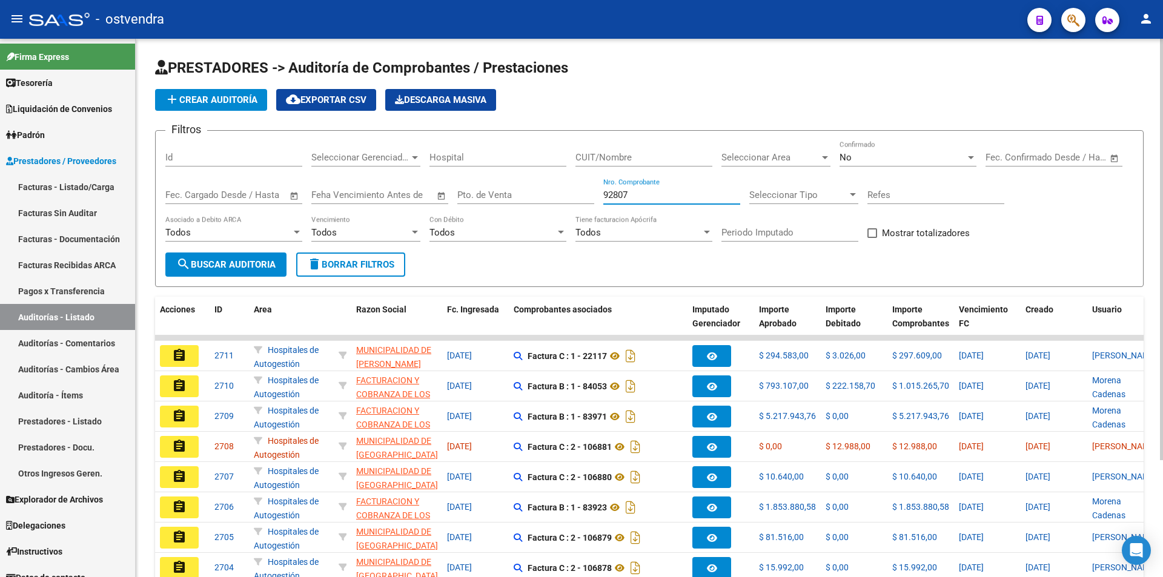
type input "92807"
click at [265, 263] on span "search Buscar Auditoria" at bounding box center [225, 264] width 99 height 11
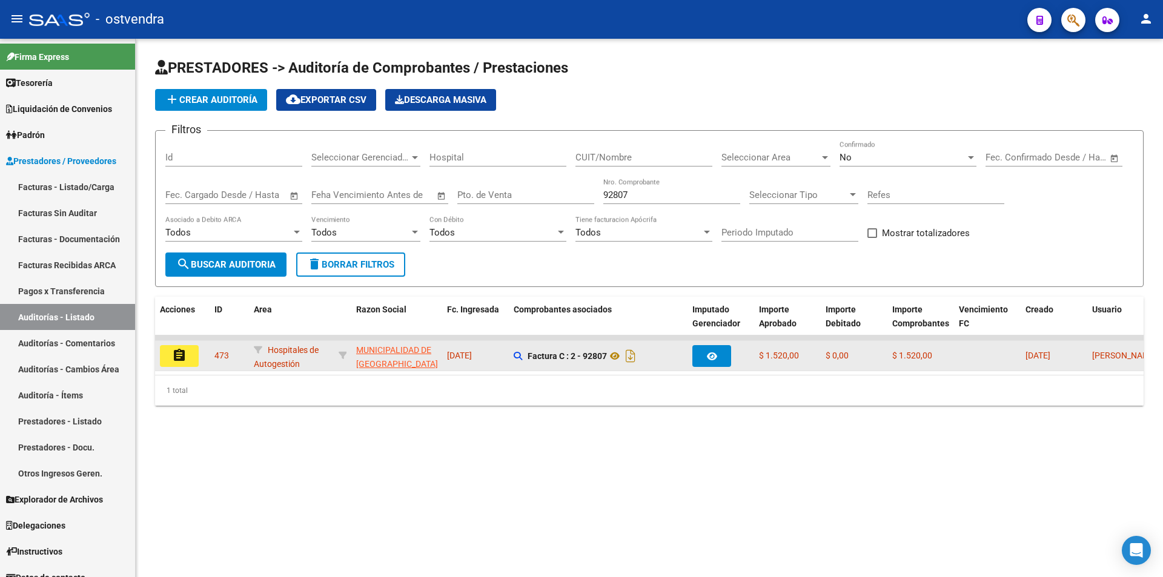
click at [174, 361] on mat-icon "assignment" at bounding box center [179, 355] width 15 height 15
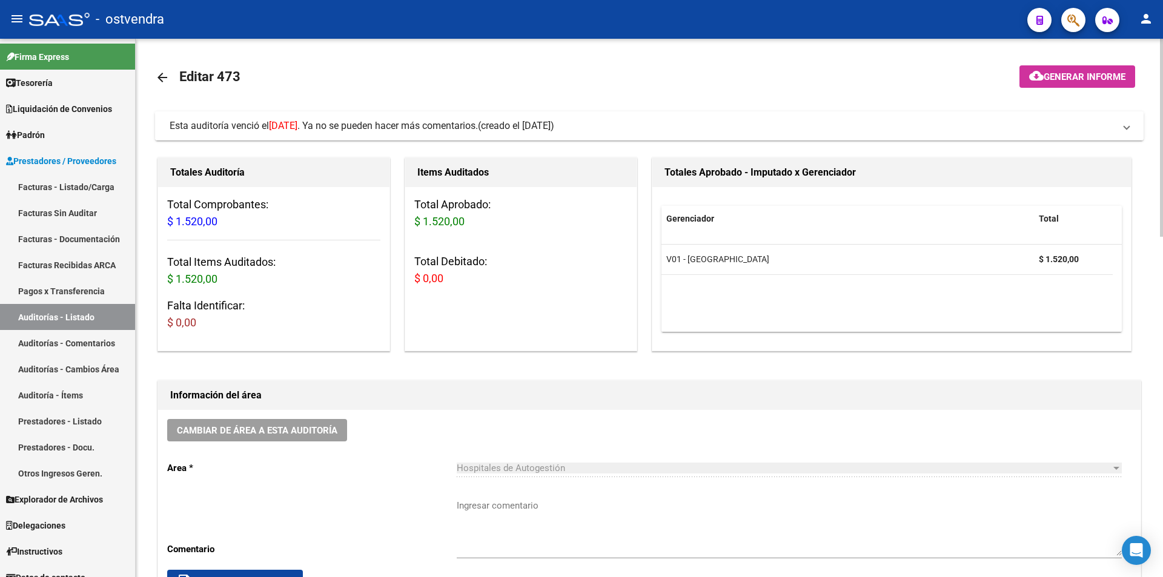
click at [549, 129] on span "(creado el [DATE])" at bounding box center [516, 125] width 76 height 13
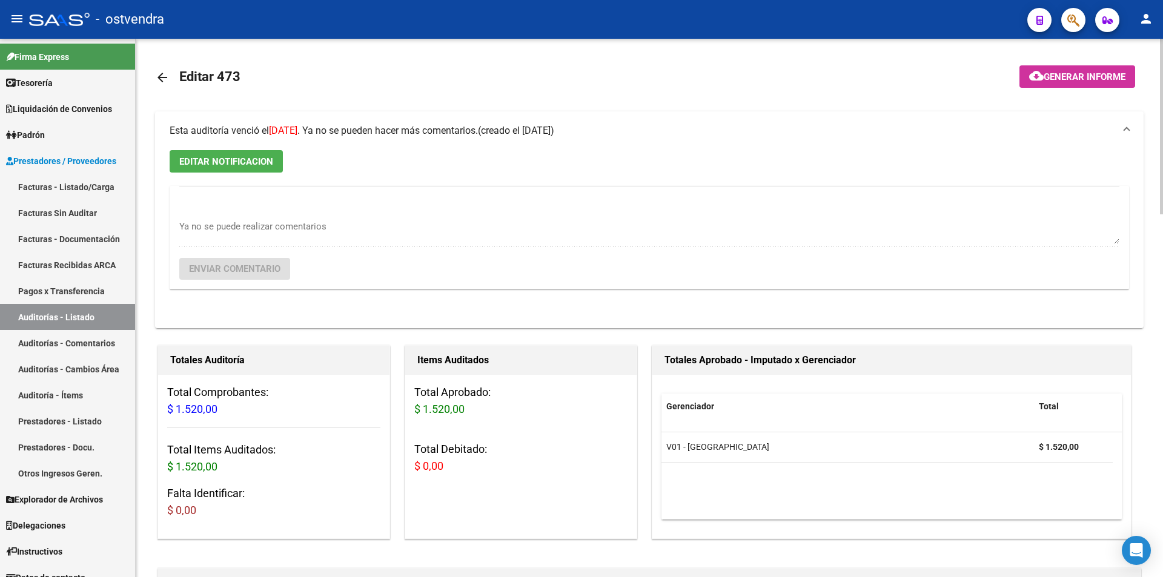
click at [256, 157] on span "EDITAR NOTIFICACION" at bounding box center [226, 161] width 94 height 11
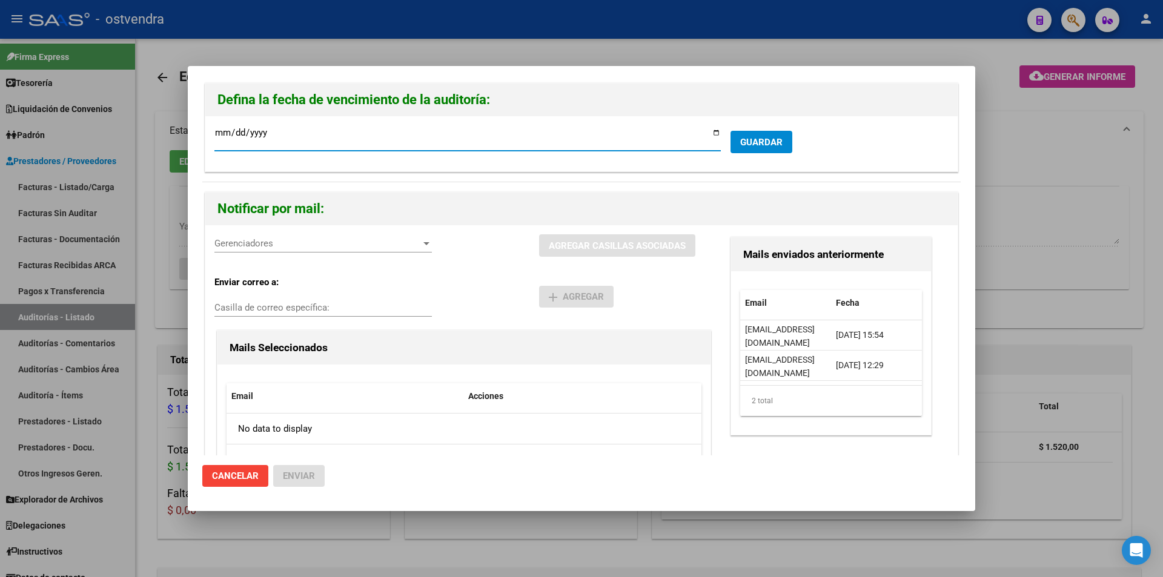
type input "[DATE]"
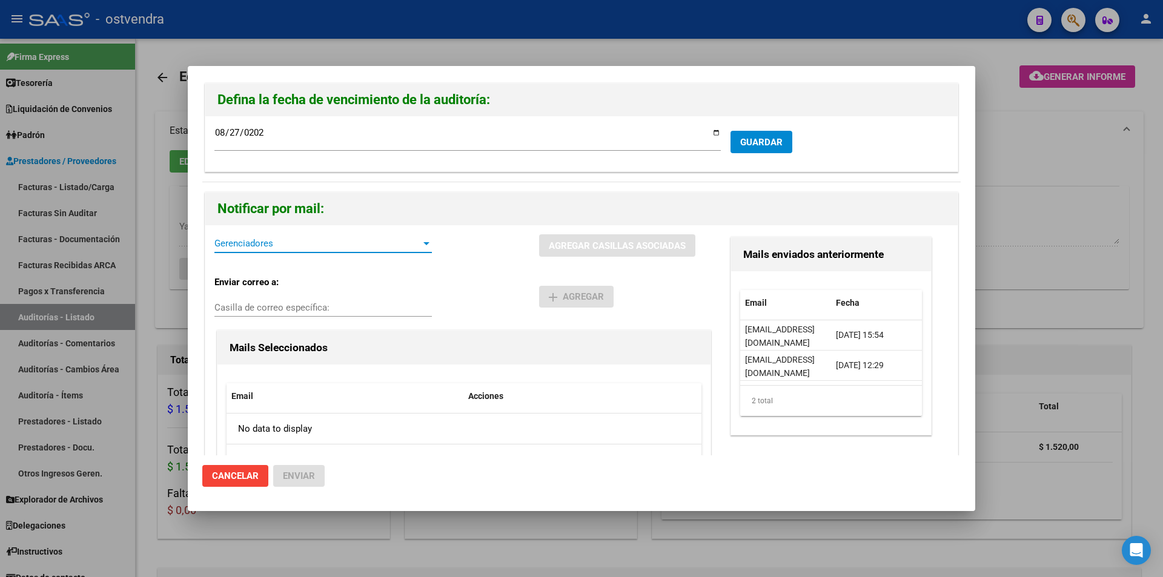
click at [309, 241] on span "Gerenciadores" at bounding box center [317, 243] width 206 height 11
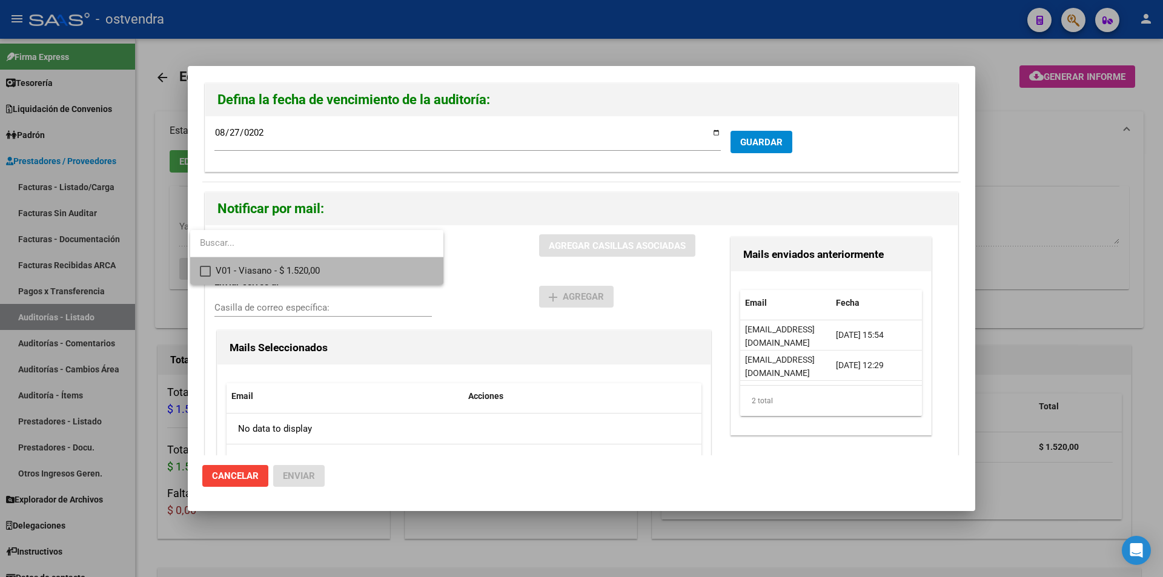
click at [305, 265] on span "V01 - Viasano - $ 1.520,00" at bounding box center [325, 270] width 218 height 27
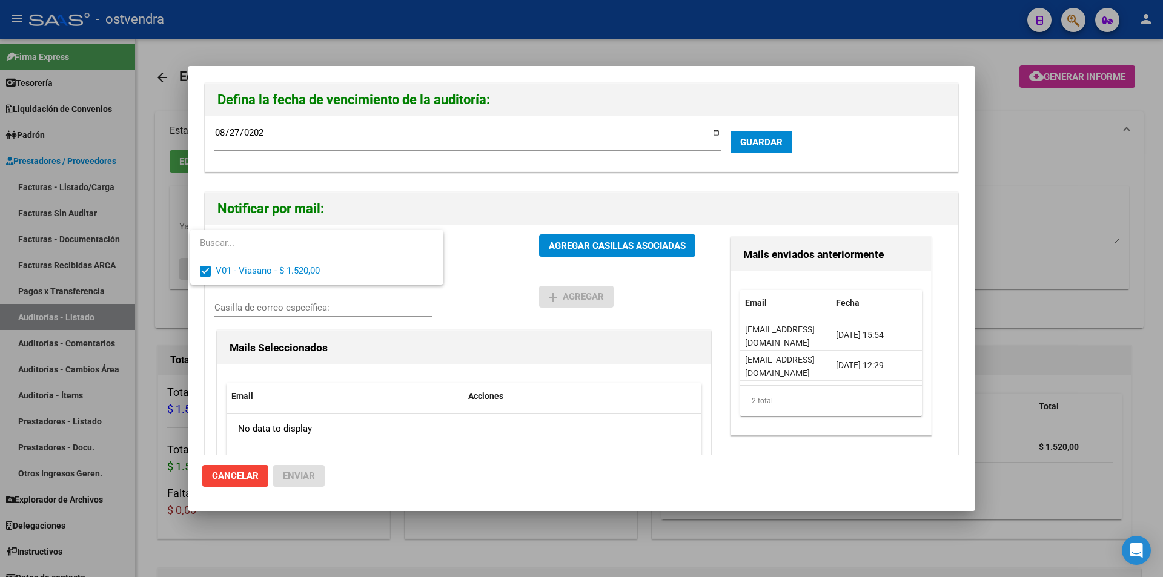
click at [603, 254] on div at bounding box center [581, 288] width 1163 height 577
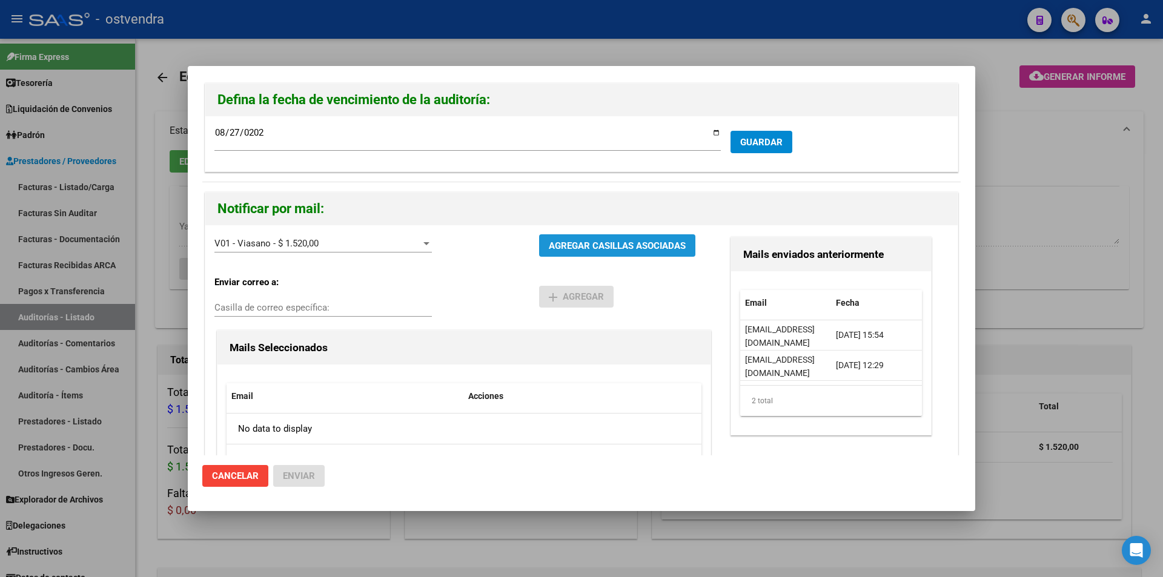
click at [603, 254] on button "AGREGAR CASILLAS ASOCIADAS" at bounding box center [617, 245] width 156 height 22
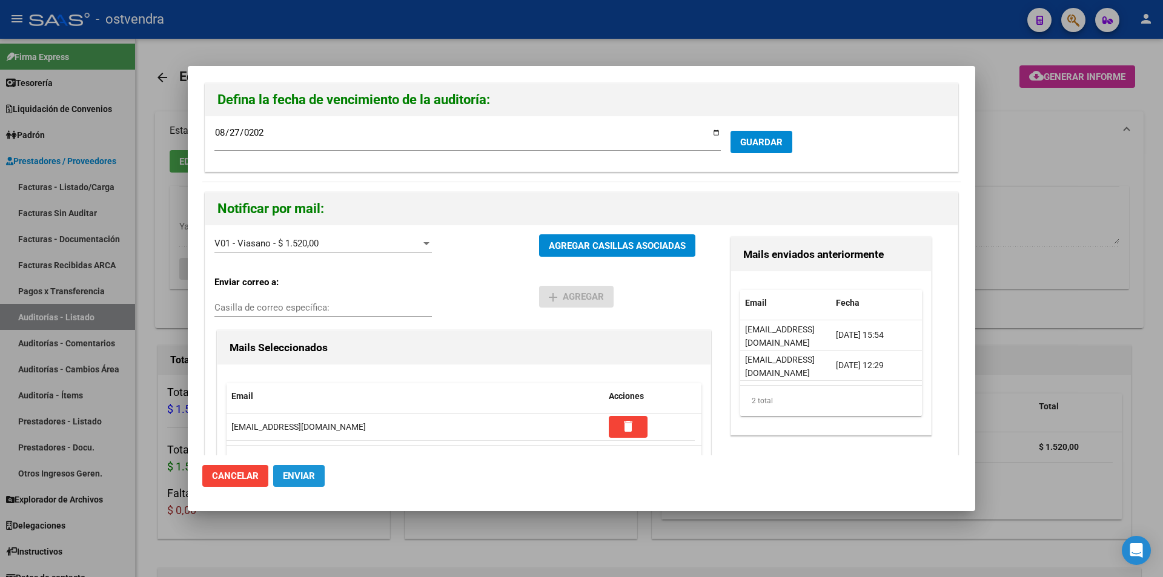
click at [320, 474] on button "Enviar" at bounding box center [298, 476] width 51 height 22
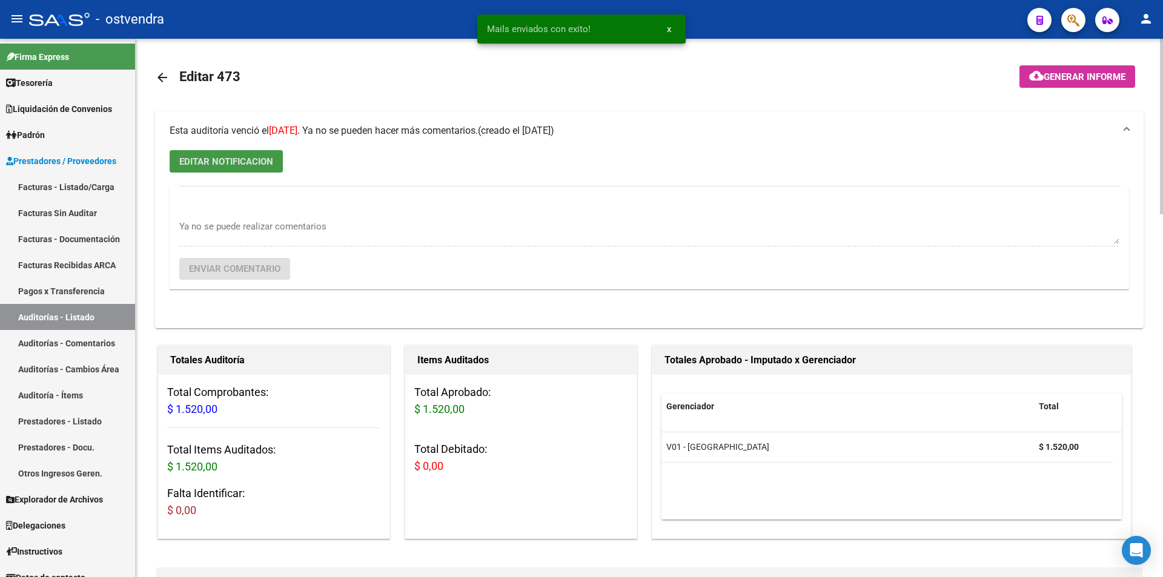
click at [157, 77] on mat-icon "arrow_back" at bounding box center [162, 77] width 15 height 15
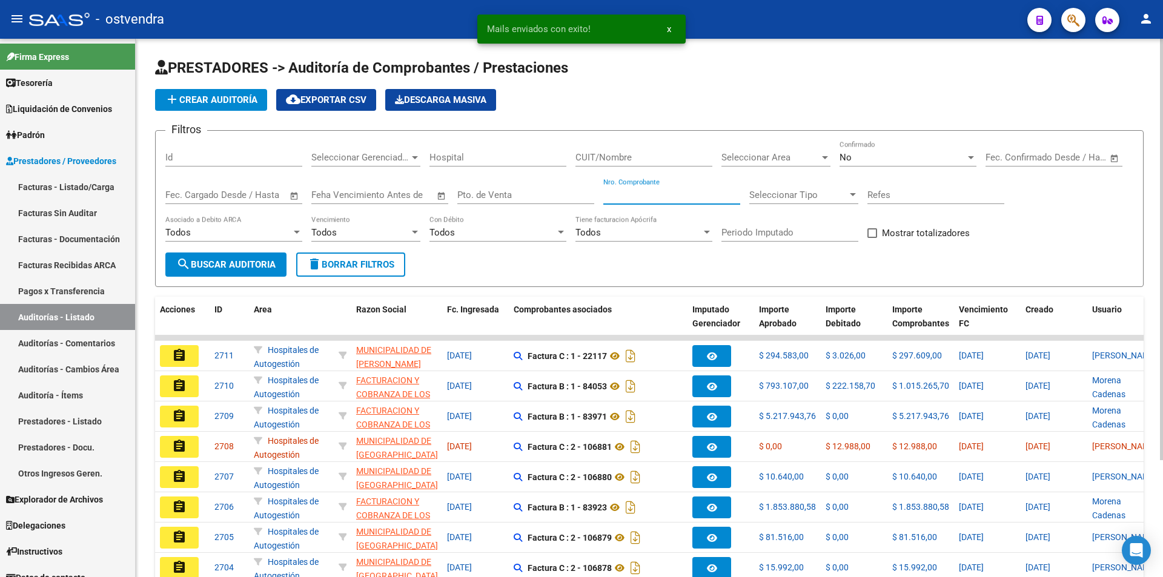
click at [624, 198] on input "Nro. Comprobante" at bounding box center [671, 195] width 137 height 11
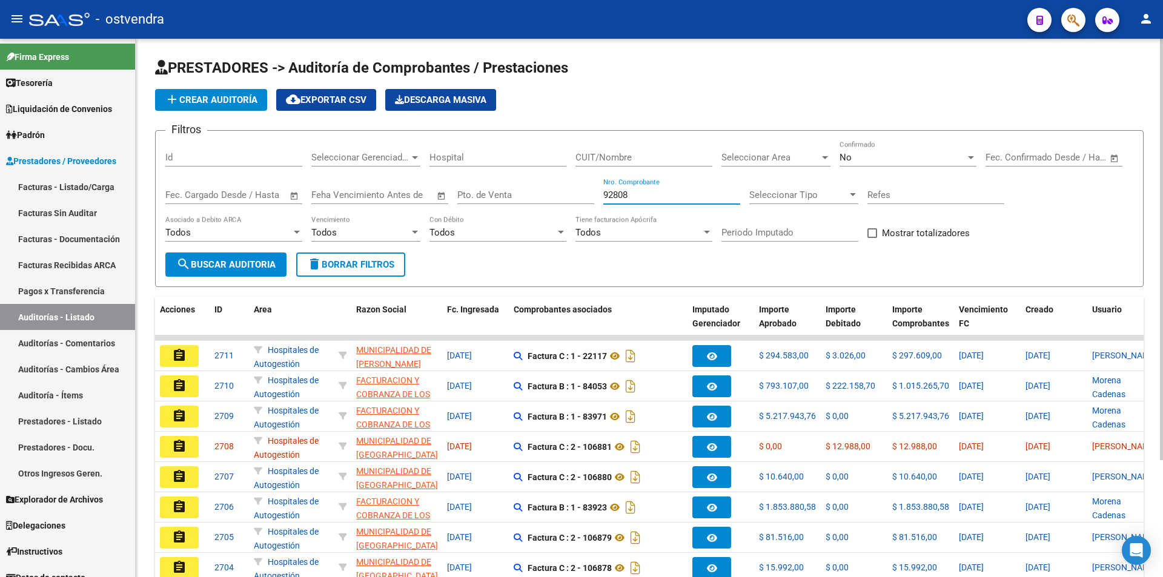
type input "92808"
click at [274, 258] on button "search Buscar Auditoria" at bounding box center [225, 264] width 121 height 24
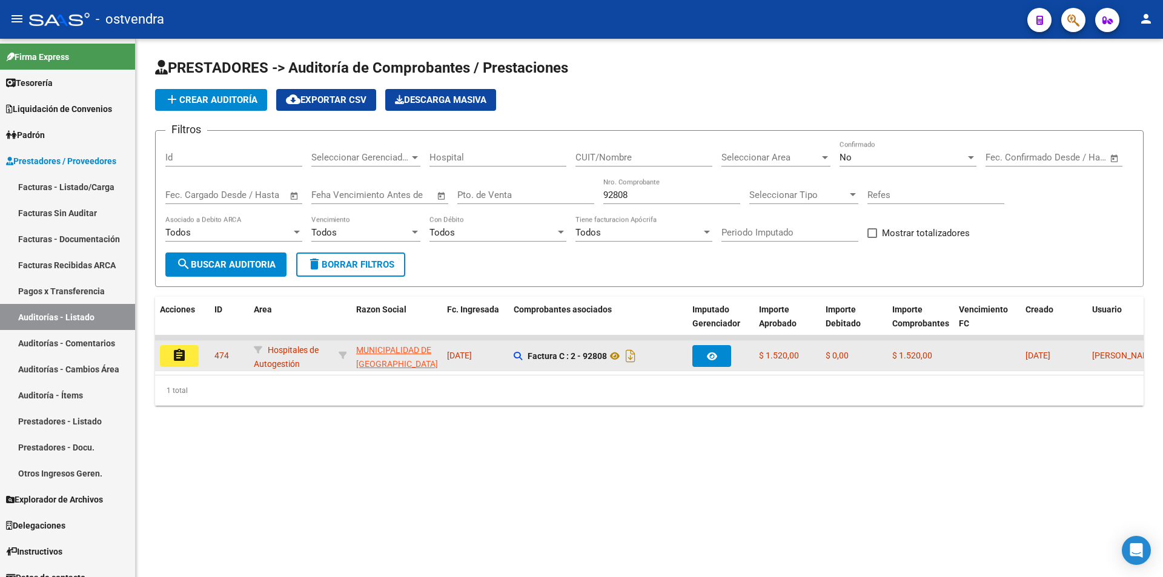
click at [186, 347] on button "assignment" at bounding box center [179, 356] width 39 height 22
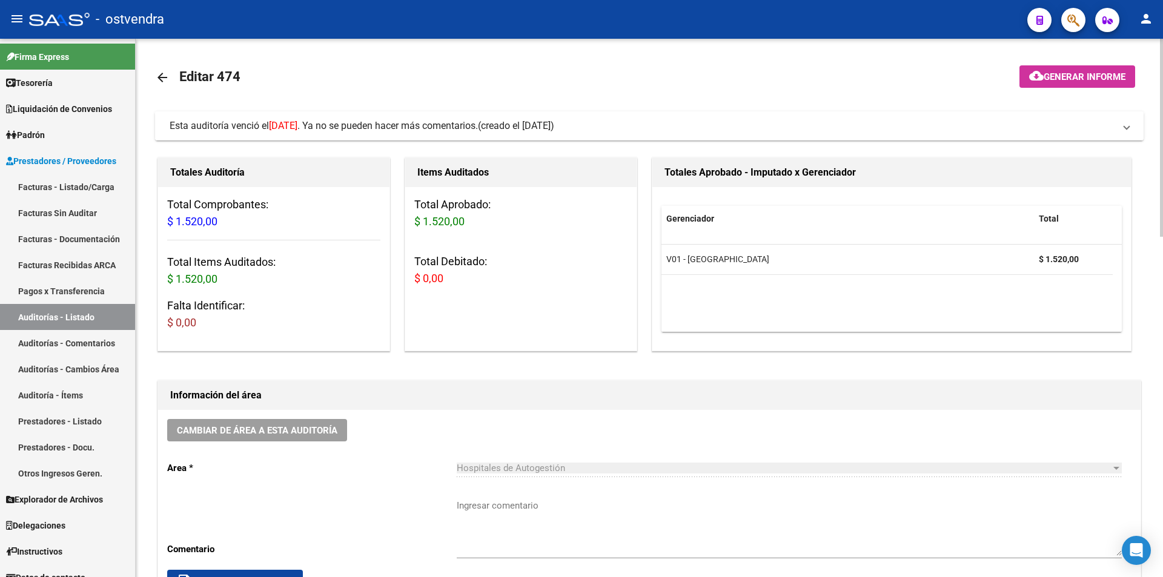
click at [335, 128] on span "Esta auditoría venció el [DATE] . Ya no se pueden hacer más comentarios." at bounding box center [324, 126] width 308 height 12
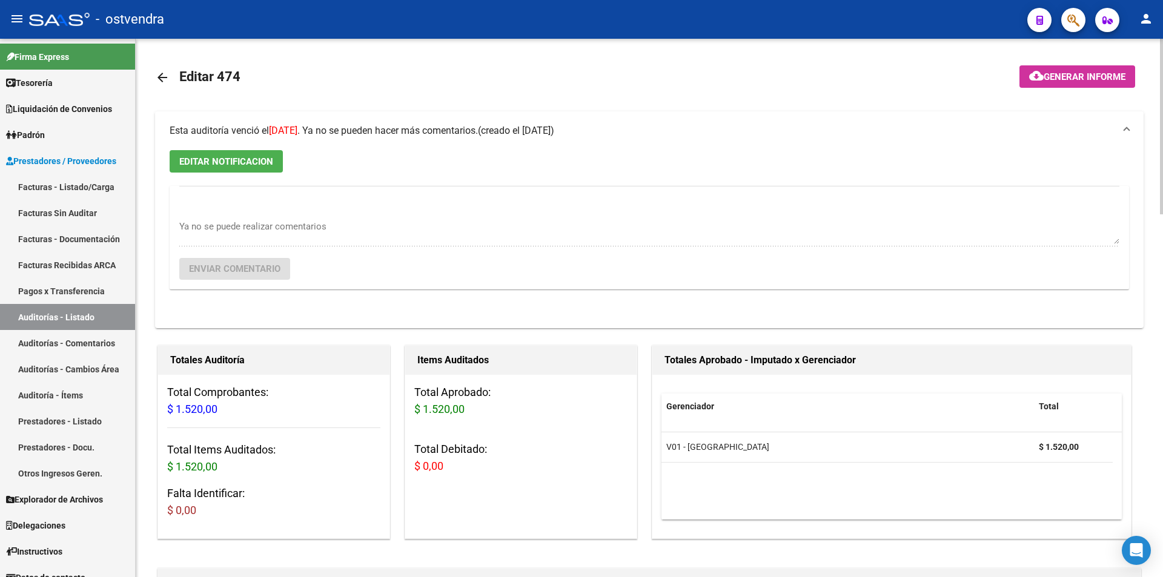
click at [268, 168] on button "EDITAR NOTIFICACION" at bounding box center [226, 161] width 113 height 22
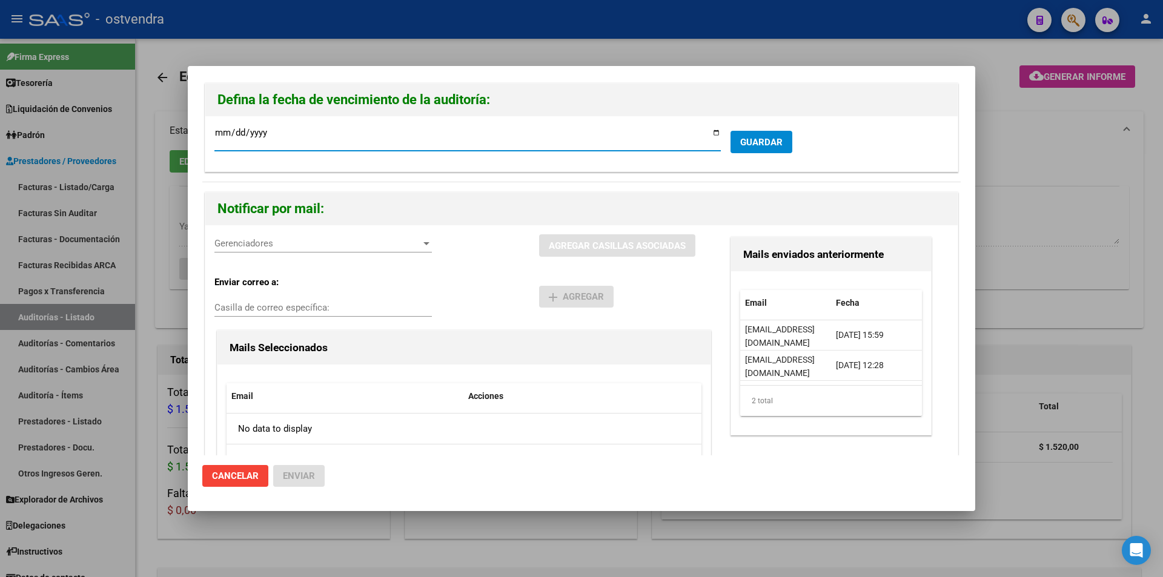
type input "[DATE]"
type input "0005-08-27"
type input "[DATE]"
click at [266, 251] on div "Gerenciadores Gerenciadores" at bounding box center [322, 243] width 217 height 18
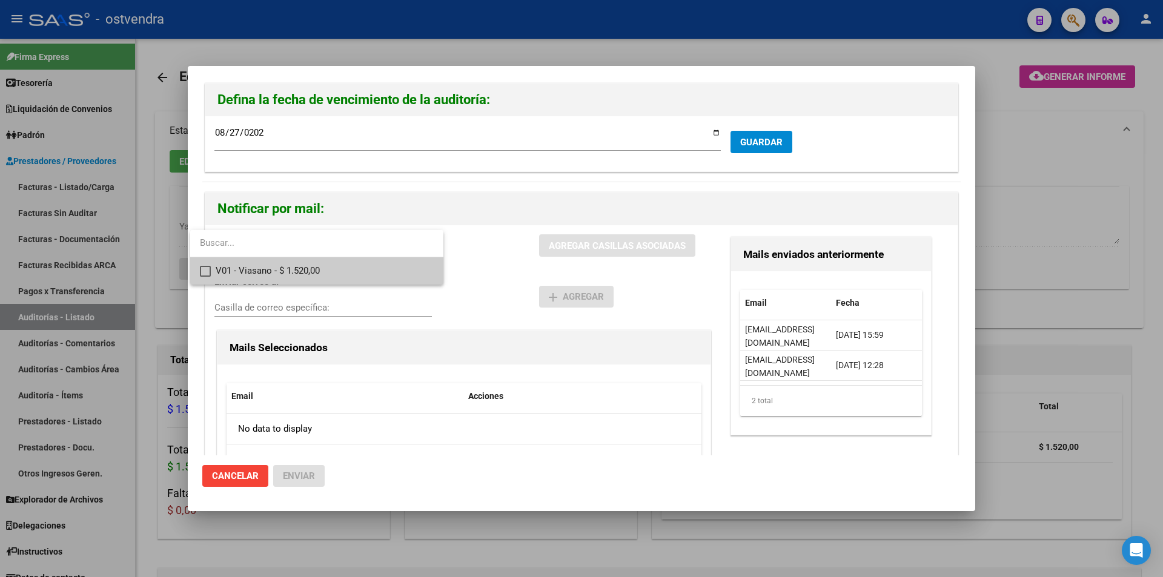
click at [268, 266] on span "V01 - Viasano - $ 1.520,00" at bounding box center [325, 270] width 218 height 27
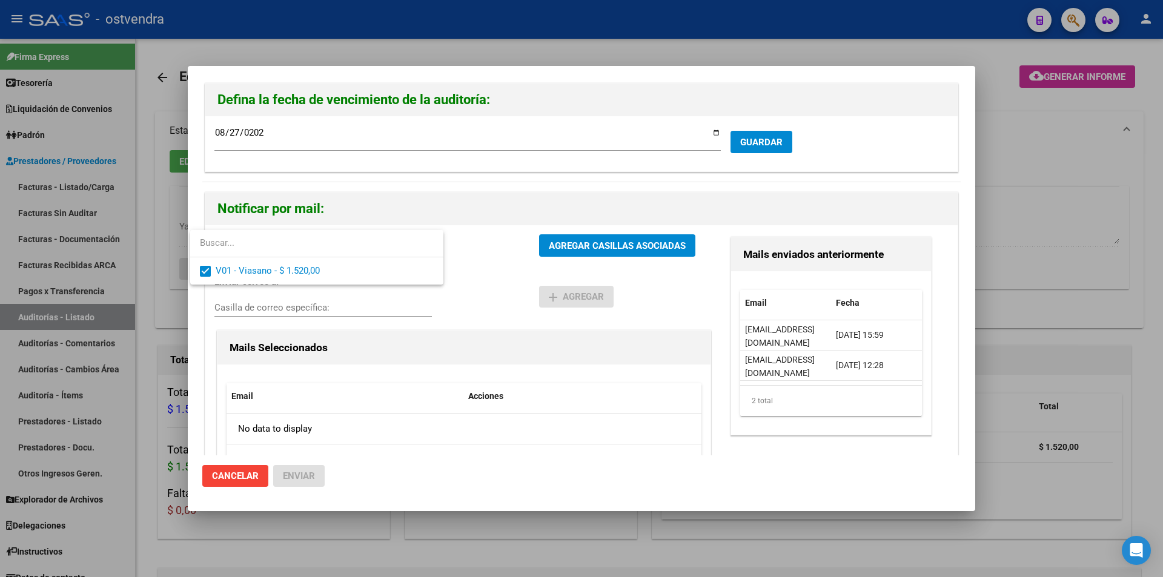
click at [566, 238] on div at bounding box center [581, 288] width 1163 height 577
click at [566, 238] on button "AGREGAR CASILLAS ASOCIADAS" at bounding box center [617, 245] width 156 height 22
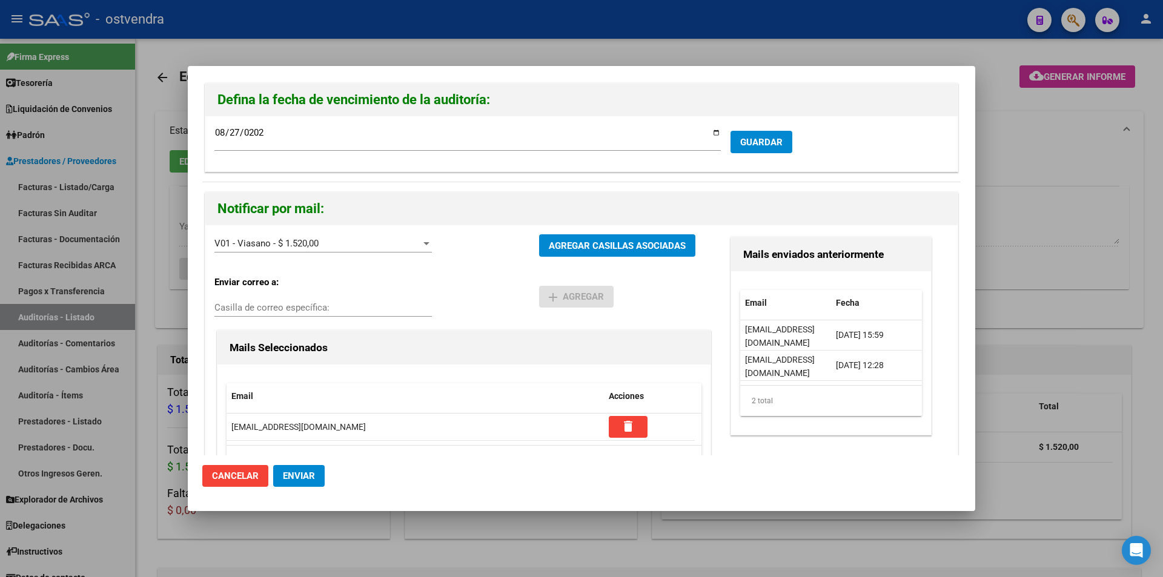
click at [287, 481] on span "Enviar" at bounding box center [299, 475] width 32 height 11
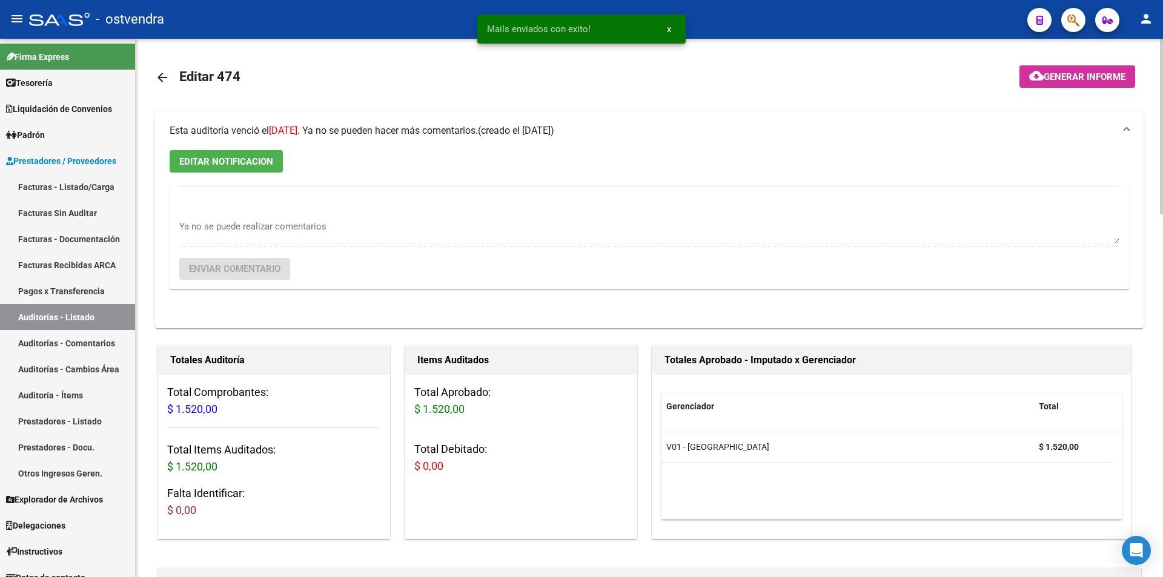
click at [171, 77] on link "arrow_back" at bounding box center [167, 77] width 24 height 28
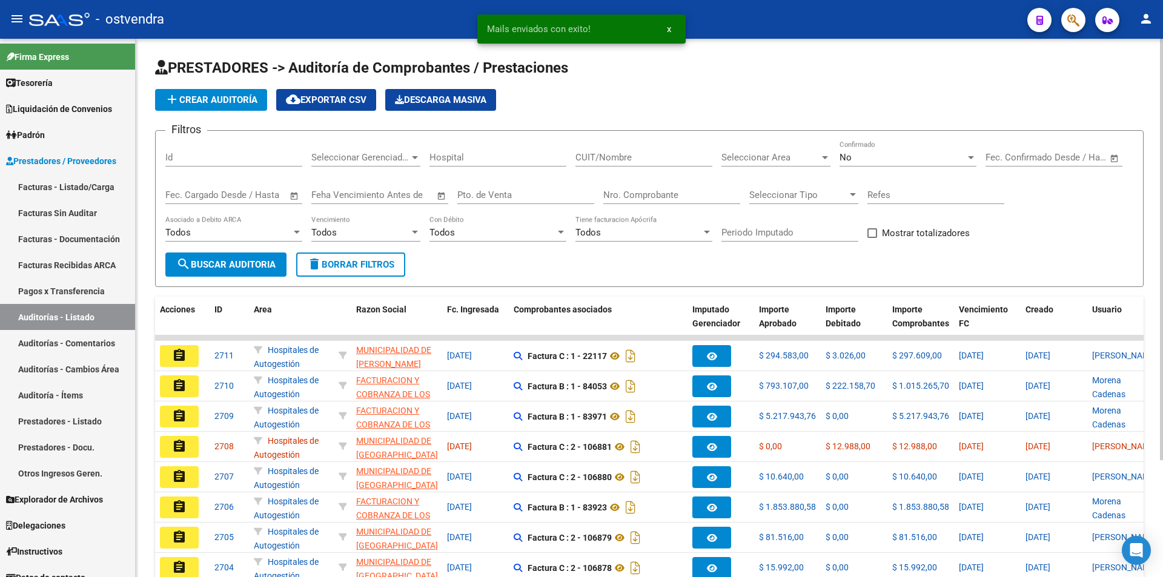
click at [600, 186] on div "Filtros Id Seleccionar Gerenciador Seleccionar Gerenciador Hospital CUIT/Nombre…" at bounding box center [649, 196] width 968 height 112
click at [605, 192] on input "Nro. Comprobante" at bounding box center [671, 195] width 137 height 11
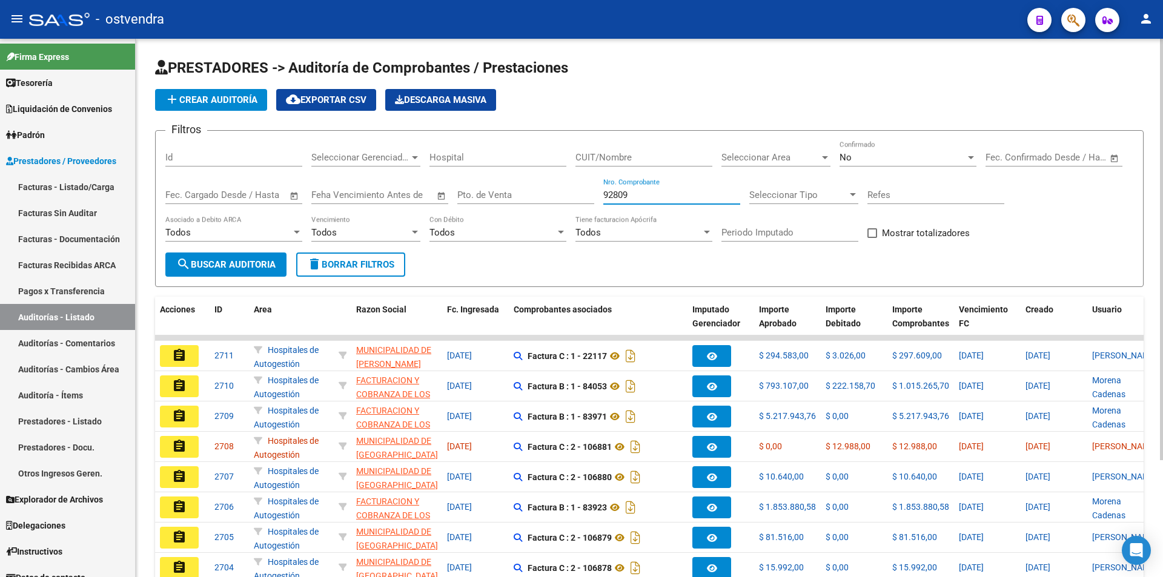
type input "92809"
click at [245, 276] on button "search Buscar Auditoria" at bounding box center [225, 264] width 121 height 24
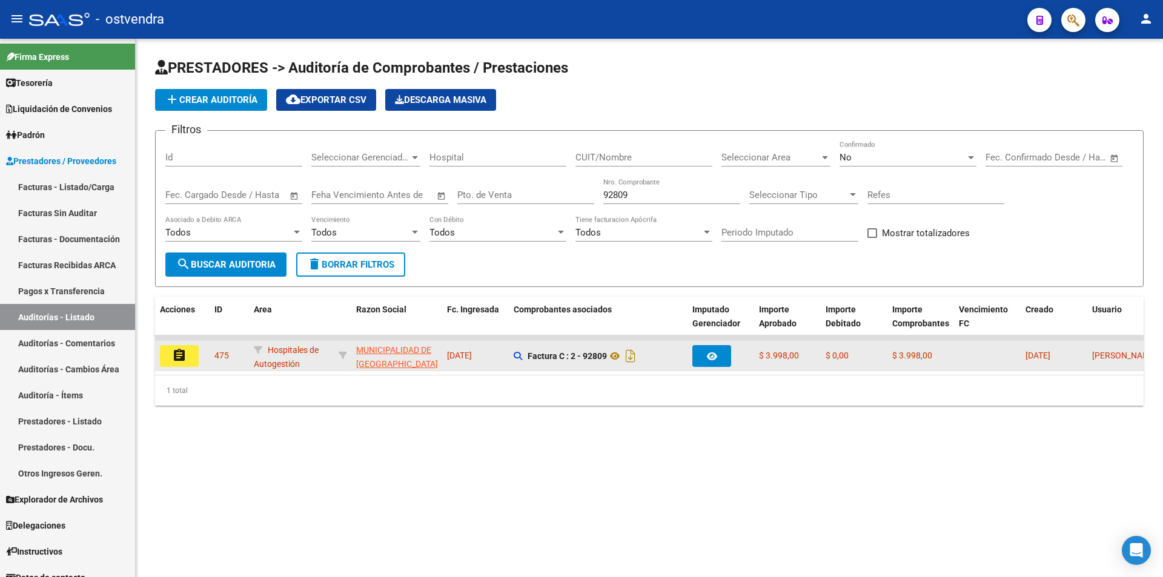
click at [196, 351] on button "assignment" at bounding box center [179, 356] width 39 height 22
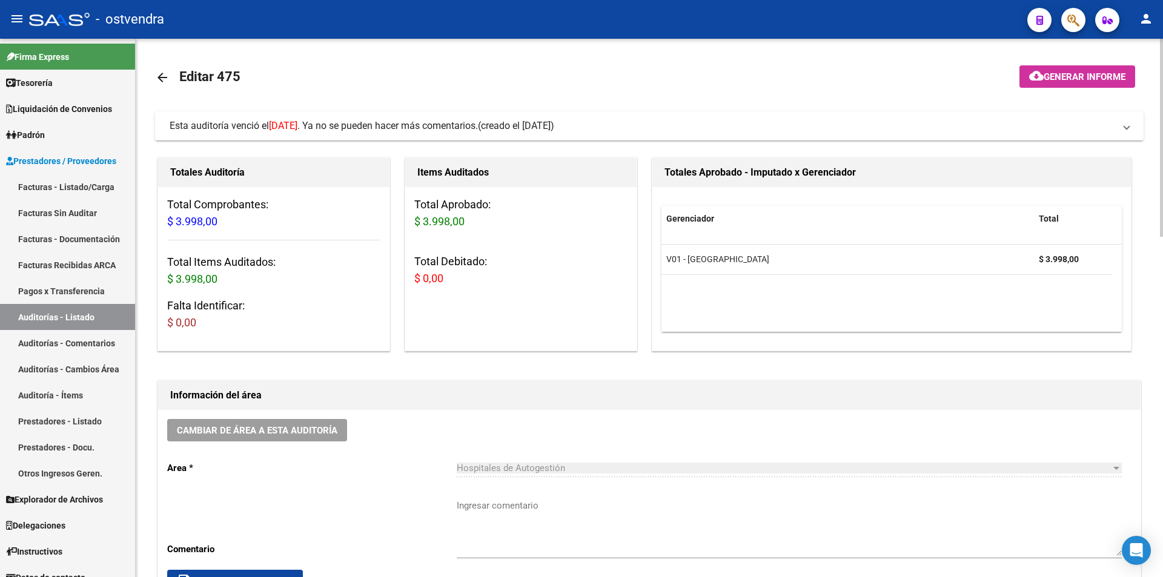
click at [254, 124] on span "Esta auditoría venció el [DATE] . Ya no se pueden hacer más comentarios." at bounding box center [324, 126] width 308 height 12
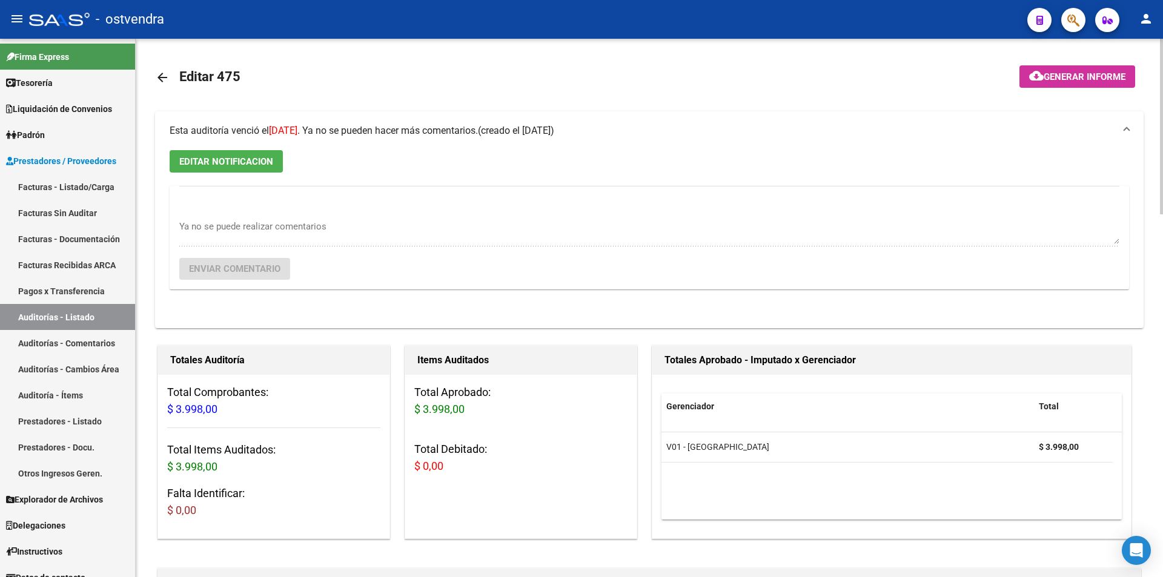
click at [267, 154] on button "EDITAR NOTIFICACION" at bounding box center [226, 161] width 113 height 22
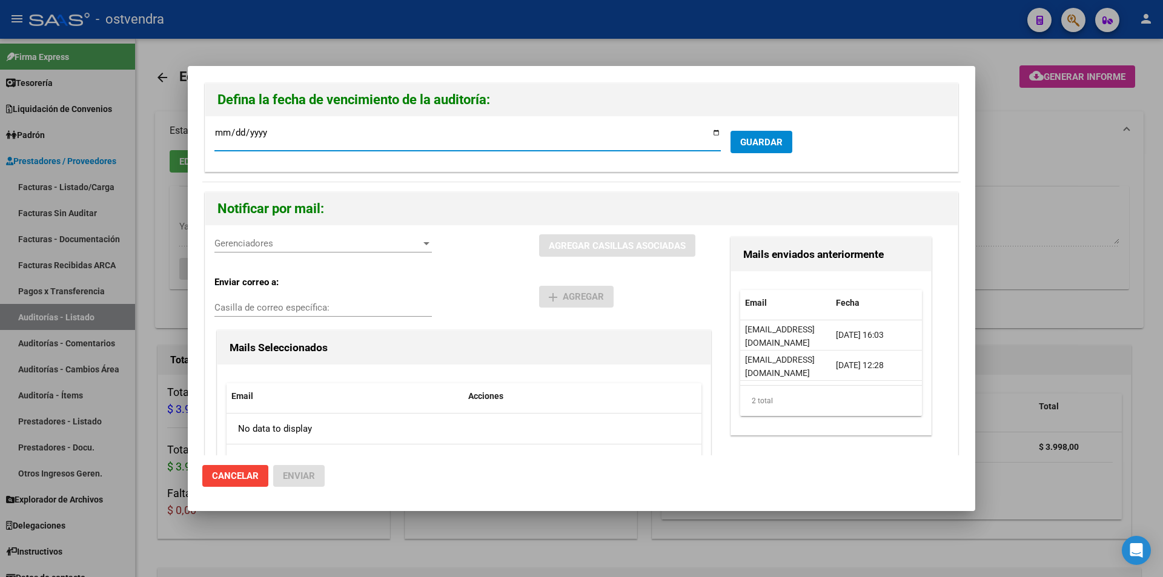
type input "[DATE]"
click at [340, 240] on span "Gerenciadores" at bounding box center [317, 243] width 206 height 11
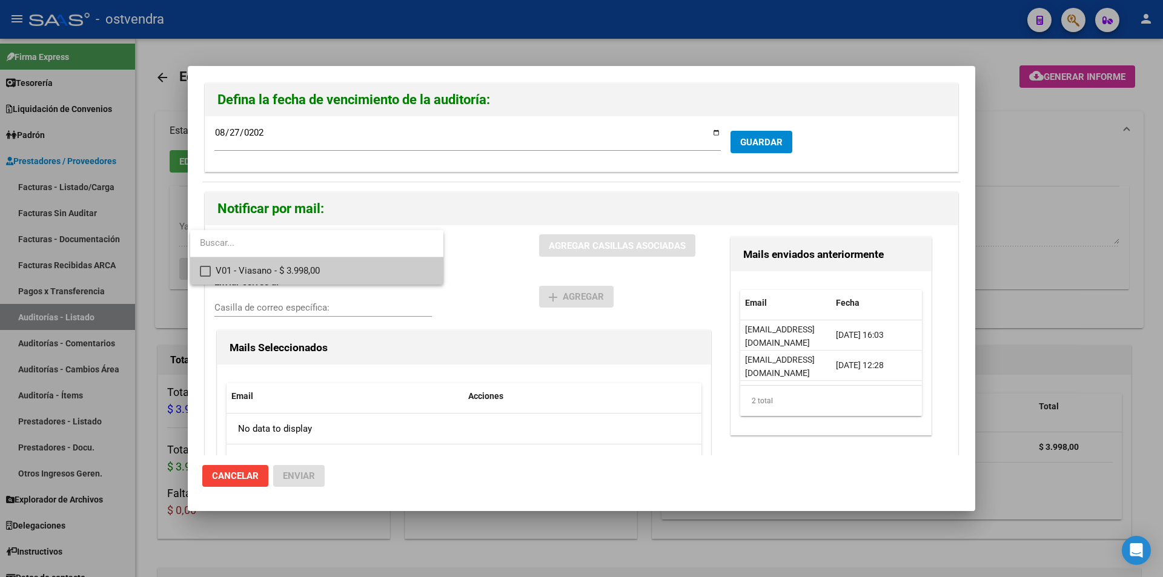
click at [341, 262] on span "V01 - Viasano - $ 3.998,00" at bounding box center [325, 270] width 218 height 27
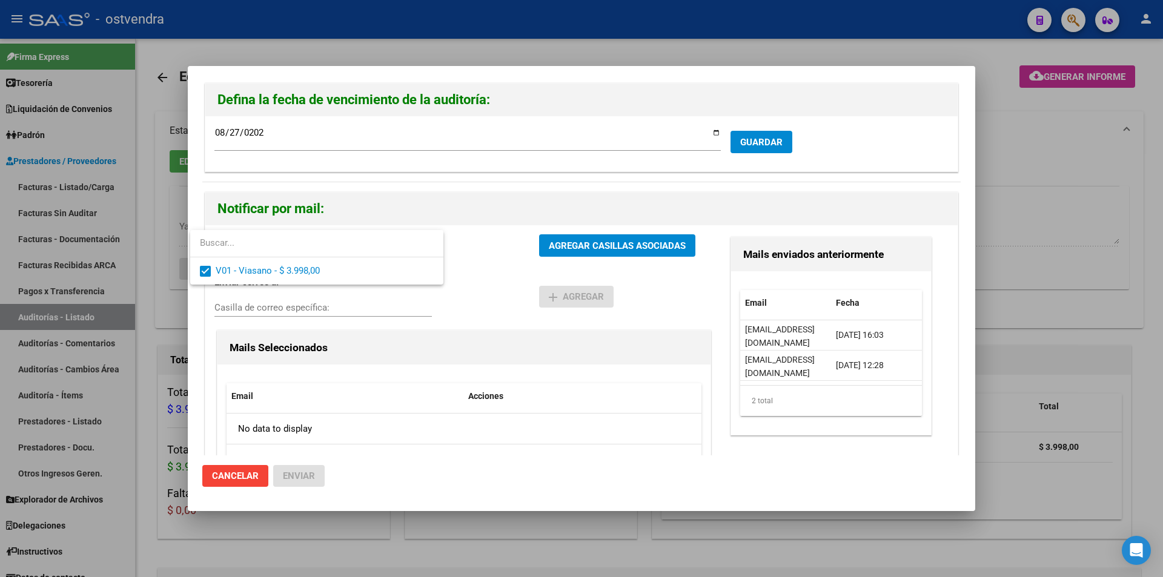
click at [560, 250] on div at bounding box center [581, 288] width 1163 height 577
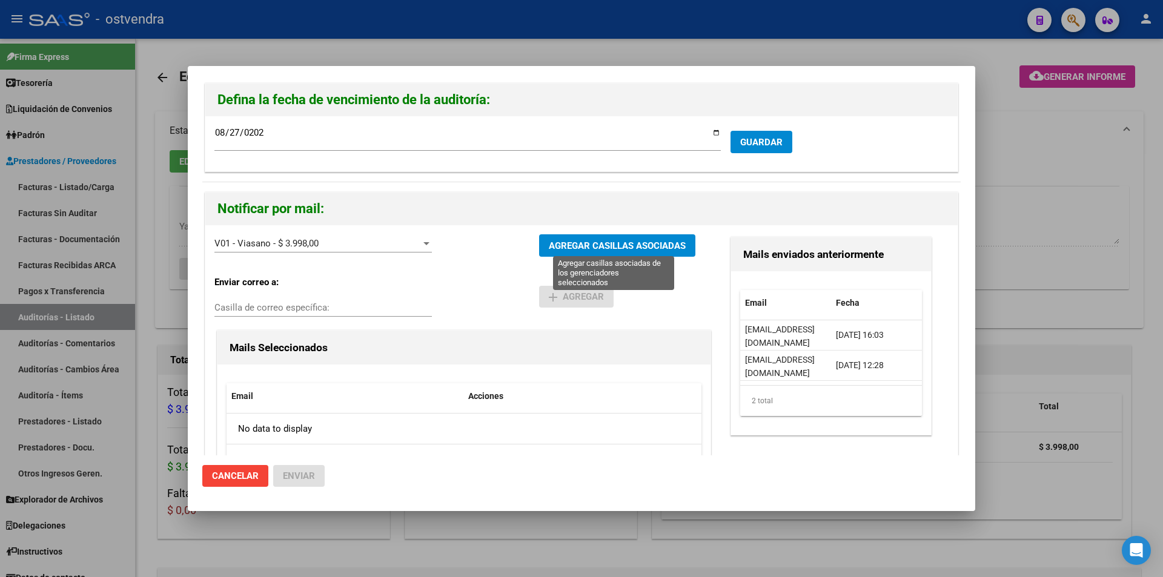
click at [560, 250] on span "AGREGAR CASILLAS ASOCIADAS" at bounding box center [617, 245] width 137 height 11
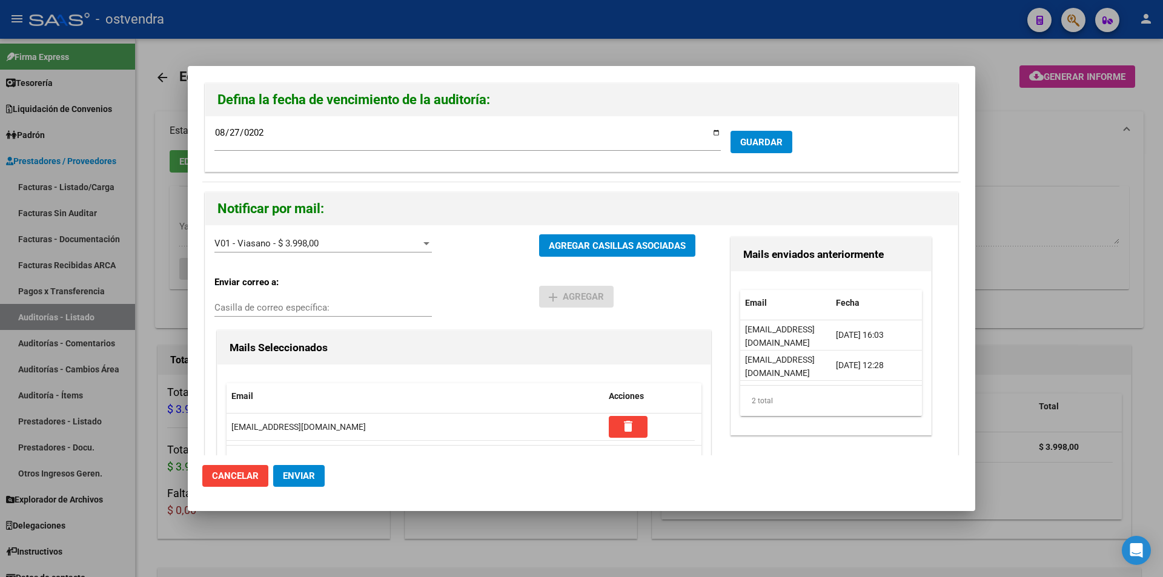
click at [309, 470] on span "Enviar" at bounding box center [299, 475] width 32 height 11
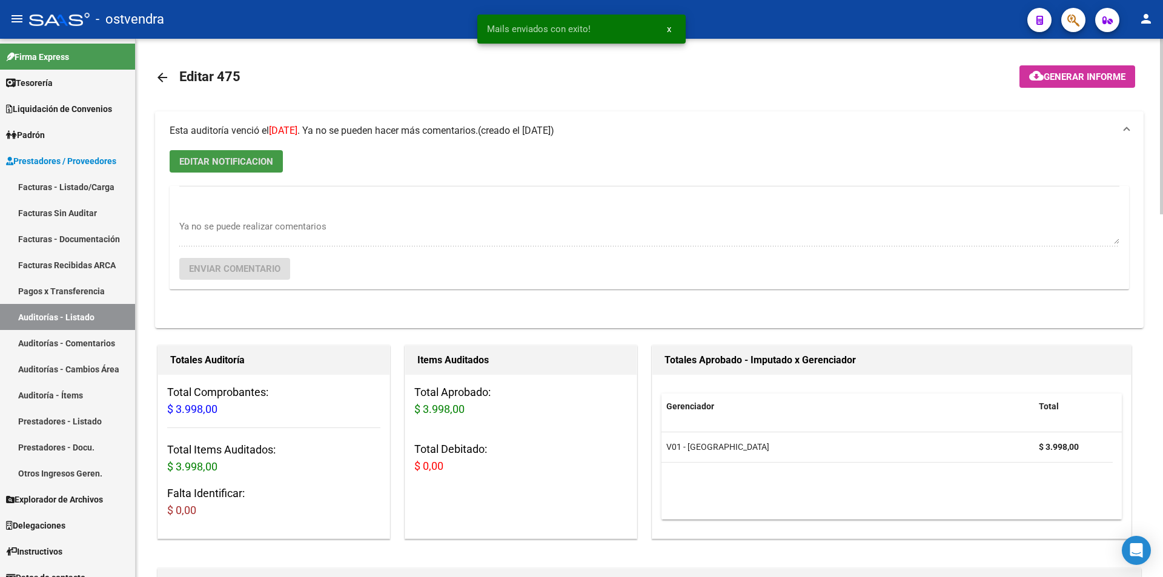
click at [170, 77] on link "arrow_back" at bounding box center [167, 77] width 24 height 28
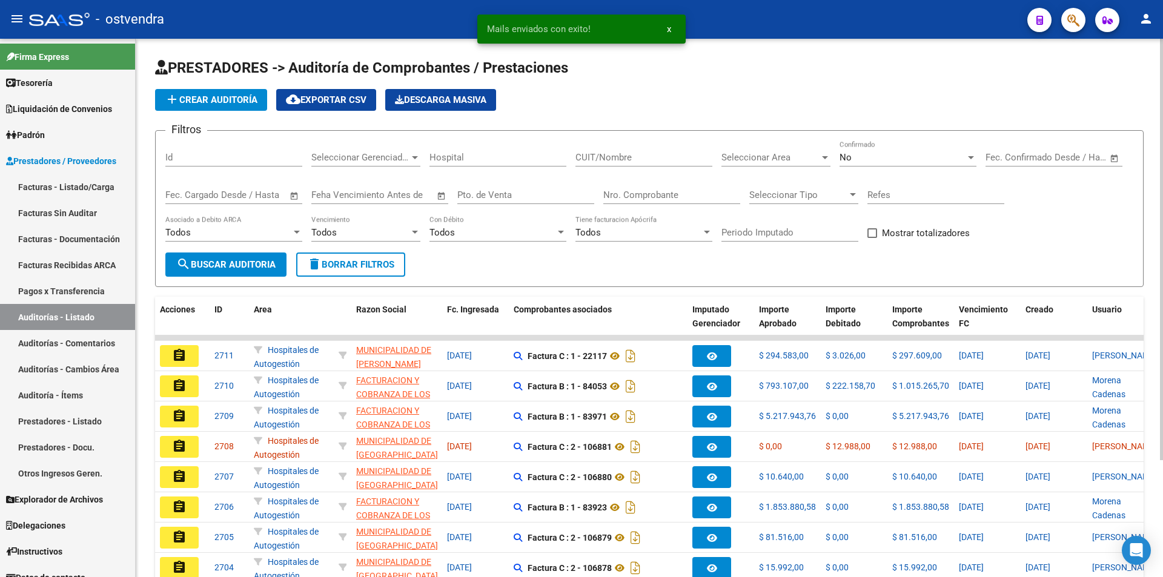
click at [636, 200] on div "Nro. Comprobante" at bounding box center [671, 191] width 137 height 26
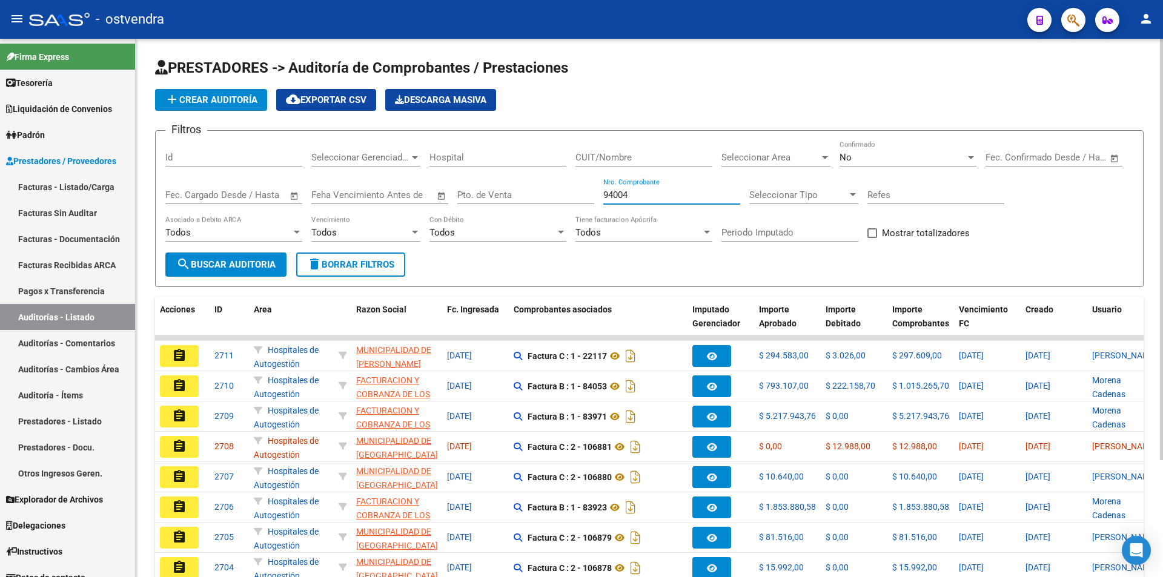
type input "94004"
click at [240, 255] on button "search Buscar Auditoria" at bounding box center [225, 264] width 121 height 24
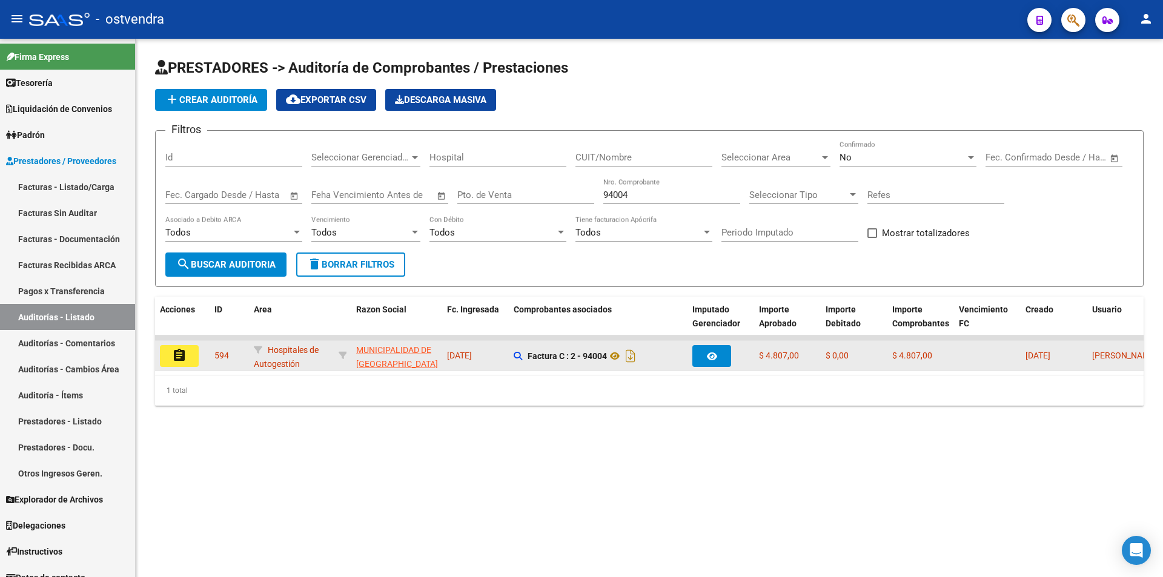
click at [190, 358] on button "assignment" at bounding box center [179, 356] width 39 height 22
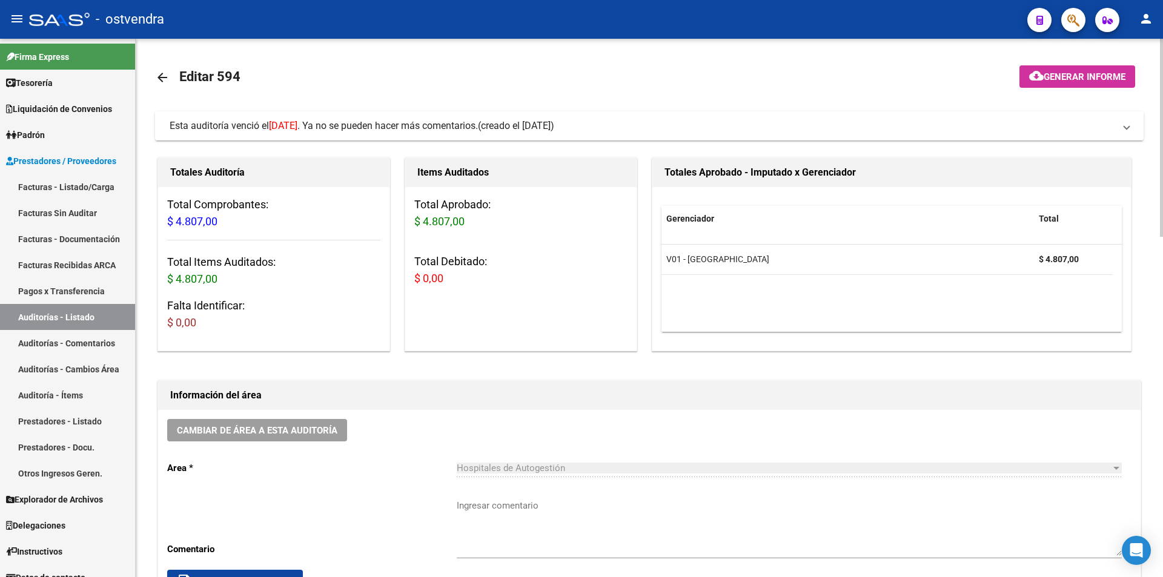
click at [435, 127] on span "Esta auditoría venció el [DATE] . Ya no se pueden hacer más comentarios." at bounding box center [324, 126] width 308 height 12
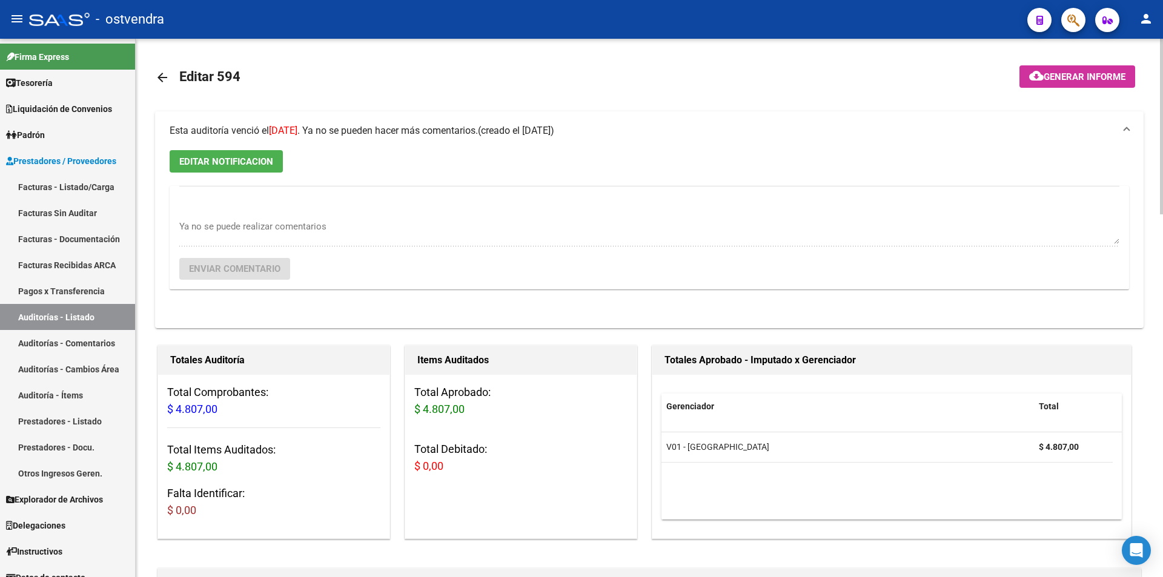
click at [240, 153] on button "EDITAR NOTIFICACION" at bounding box center [226, 161] width 113 height 22
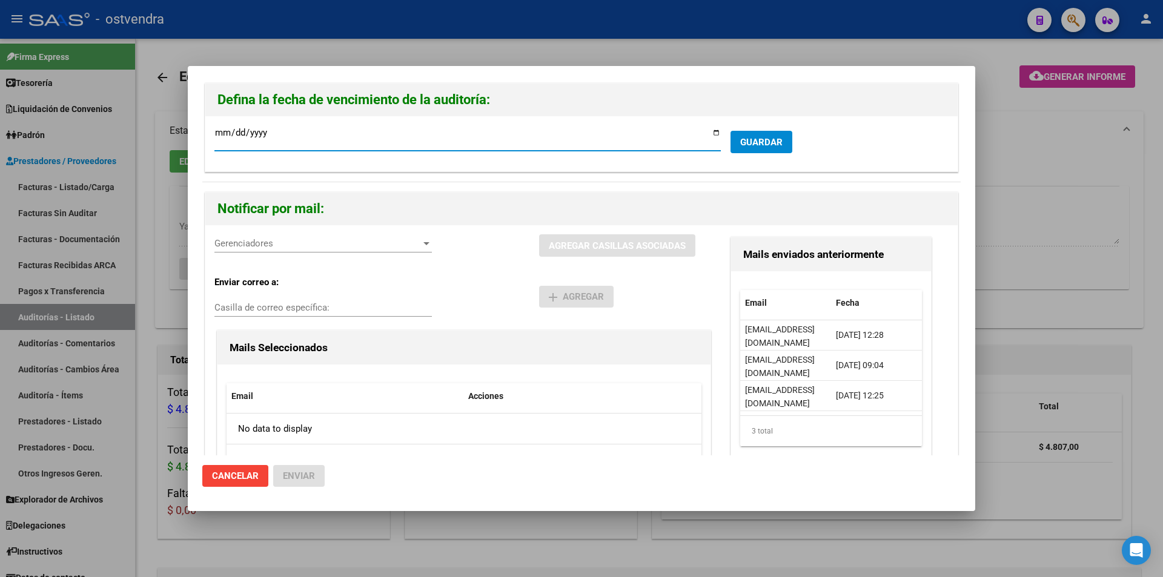
type input "[DATE]"
click at [289, 246] on span "Gerenciadores" at bounding box center [317, 243] width 206 height 11
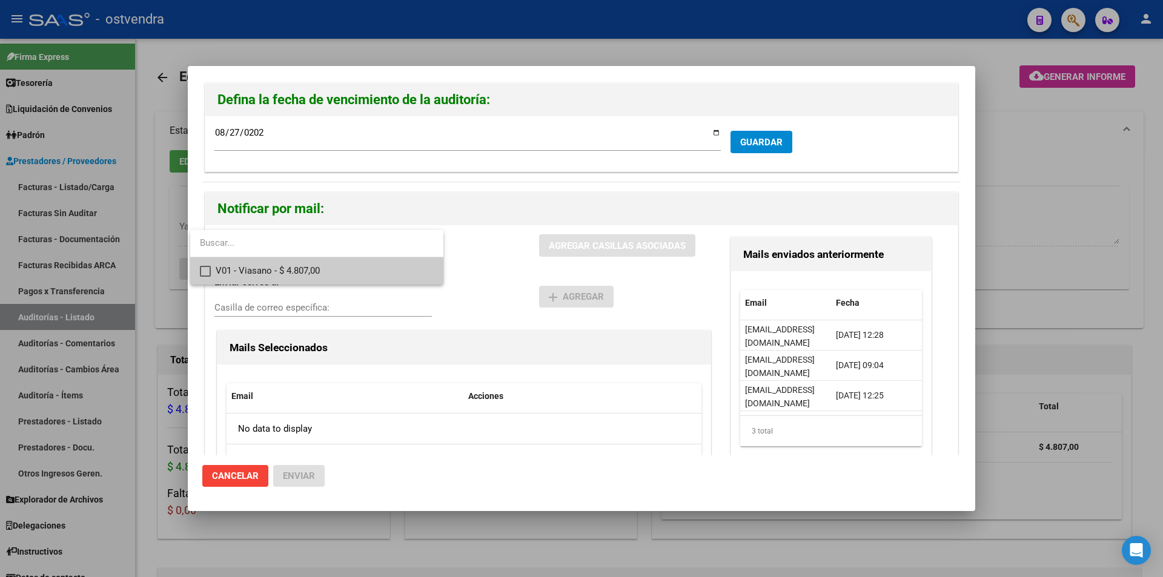
click at [292, 268] on span "V01 - Viasano - $ 4.807,00" at bounding box center [325, 270] width 218 height 27
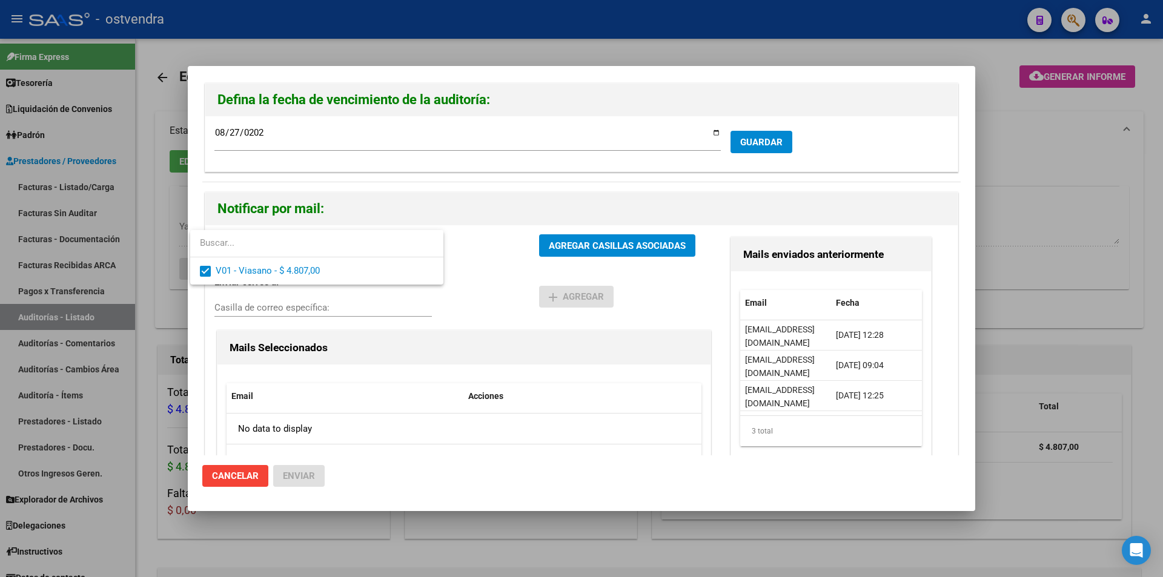
click at [535, 243] on div at bounding box center [581, 288] width 1163 height 577
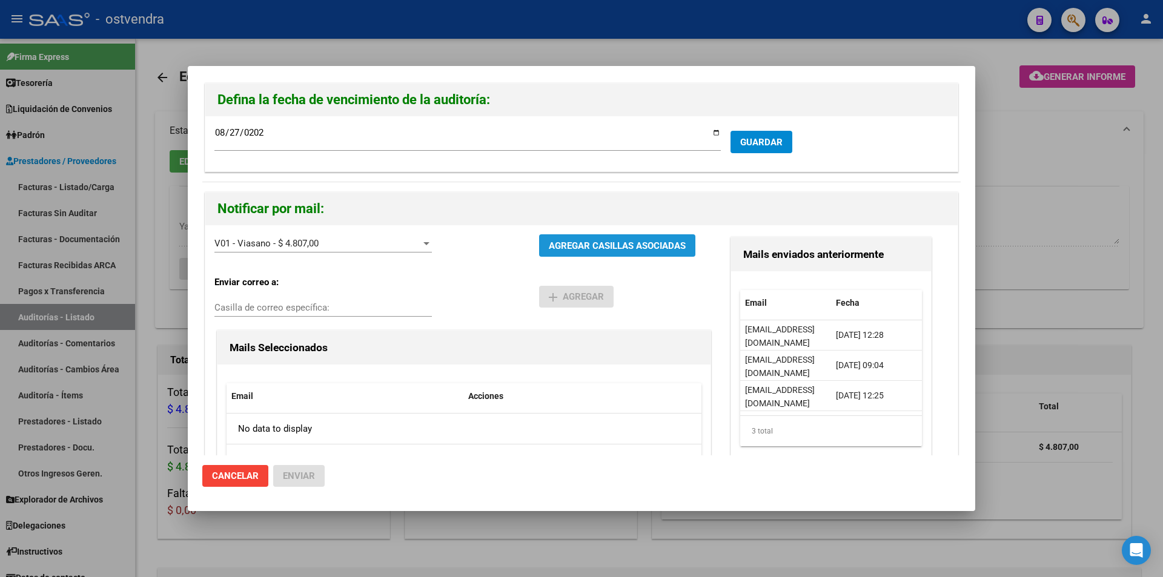
click at [539, 243] on button "AGREGAR CASILLAS ASOCIADAS" at bounding box center [617, 245] width 156 height 22
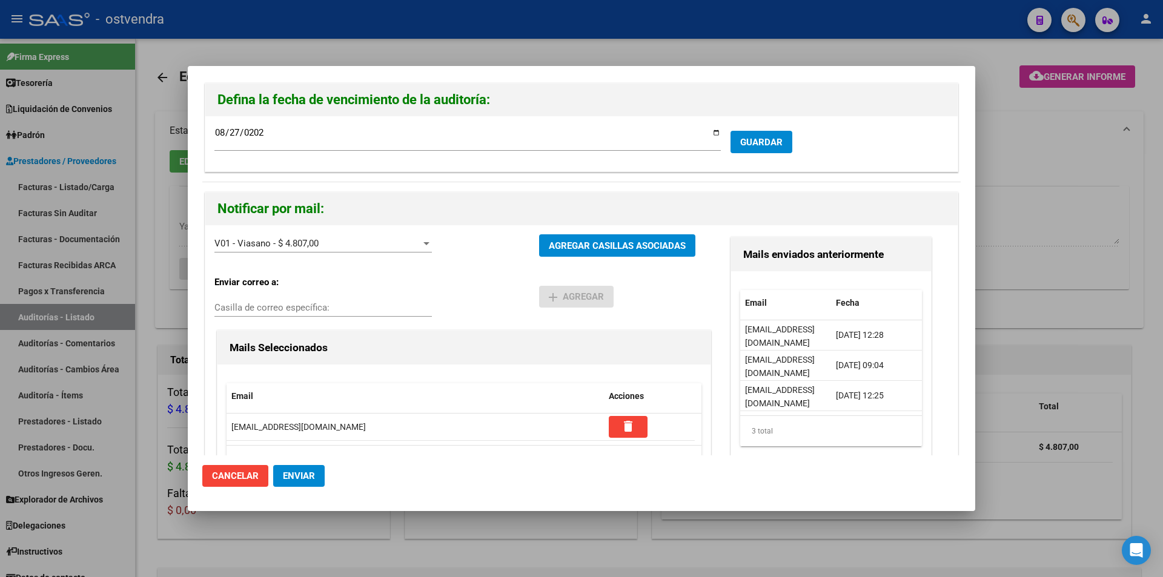
click at [303, 481] on span "Enviar" at bounding box center [299, 475] width 32 height 11
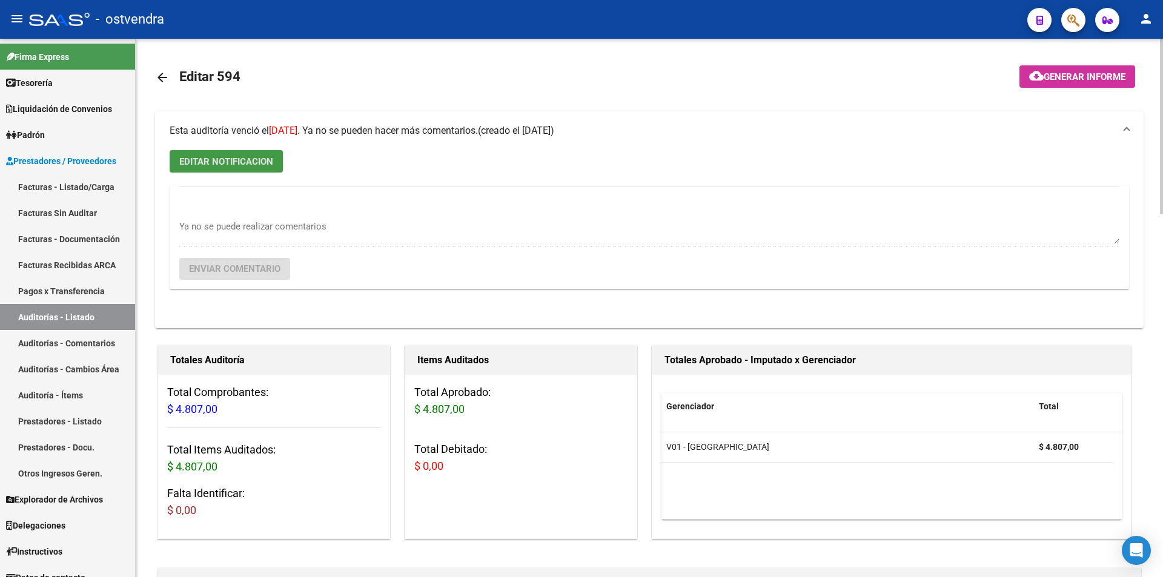
click at [161, 83] on mat-icon "arrow_back" at bounding box center [162, 77] width 15 height 15
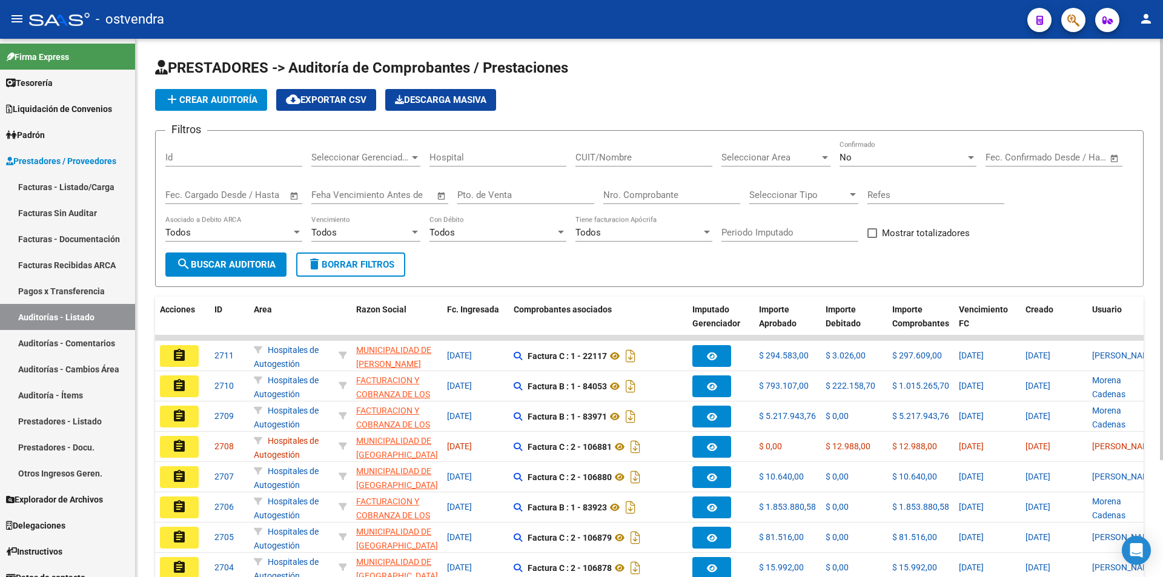
click at [639, 204] on div "Nro. Comprobante" at bounding box center [671, 197] width 137 height 38
click at [636, 201] on div "Nro. Comprobante" at bounding box center [671, 191] width 137 height 26
click at [634, 199] on input "Nro. Comprobante" at bounding box center [671, 195] width 137 height 11
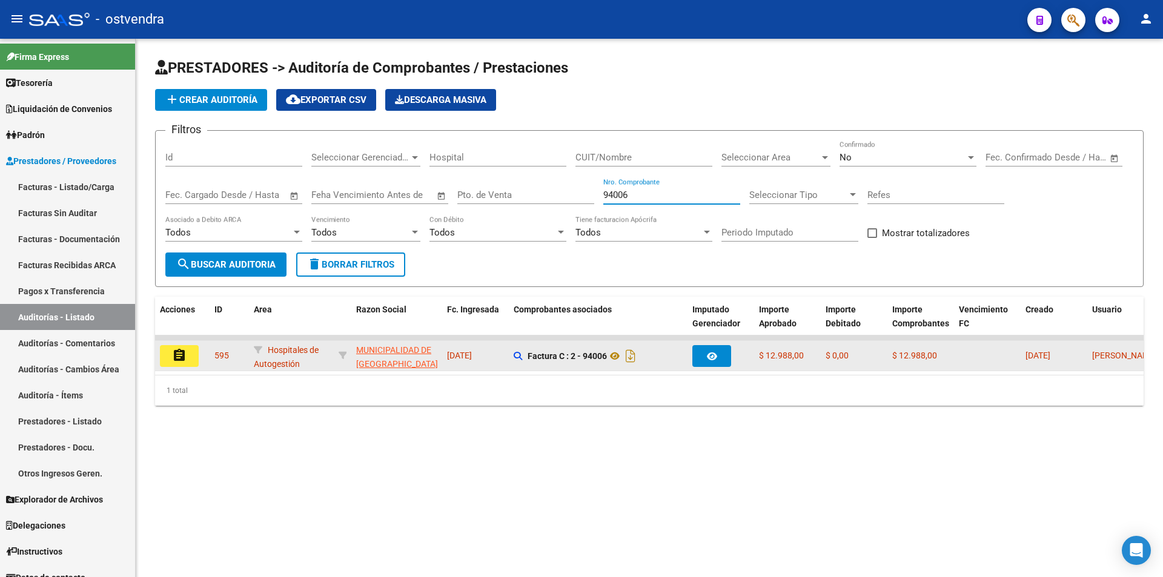
type input "94006"
click at [199, 353] on div "assignment" at bounding box center [182, 356] width 45 height 22
click at [197, 353] on button "assignment" at bounding box center [179, 356] width 39 height 22
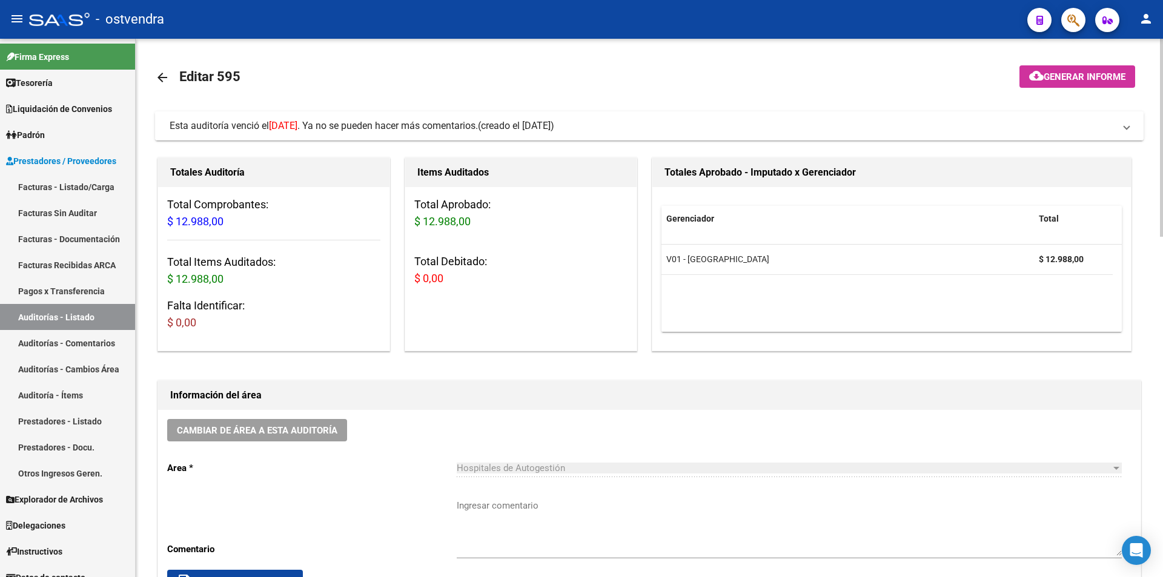
click at [649, 117] on mat-expansion-panel-header "Esta auditoría venció el [DATE] . Ya no se pueden hacer más comentarios. (cread…" at bounding box center [649, 125] width 988 height 29
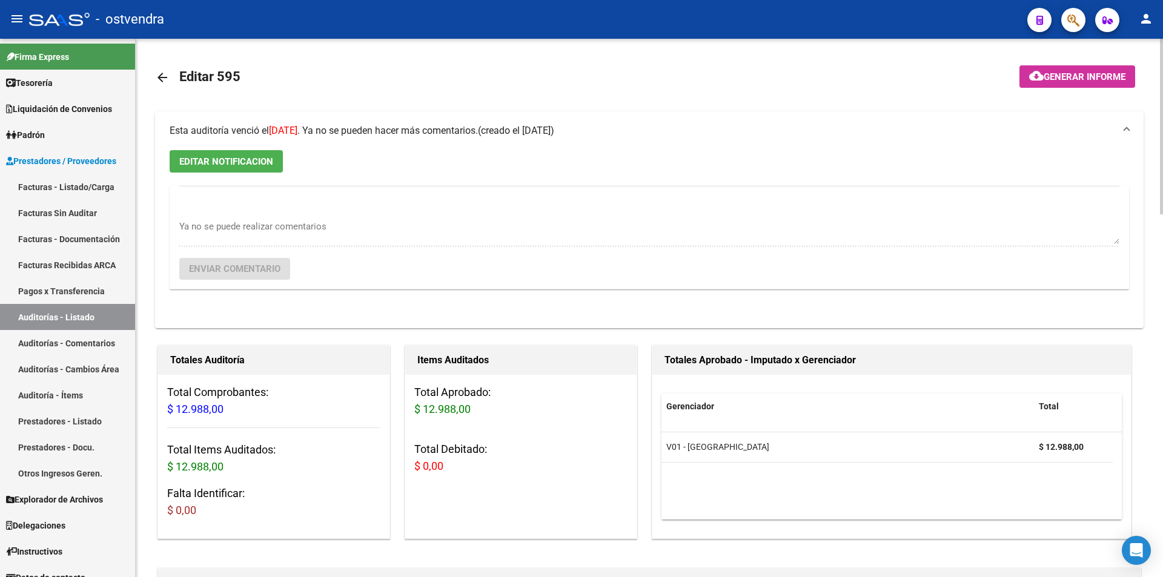
click at [252, 151] on button "EDITAR NOTIFICACION" at bounding box center [226, 161] width 113 height 22
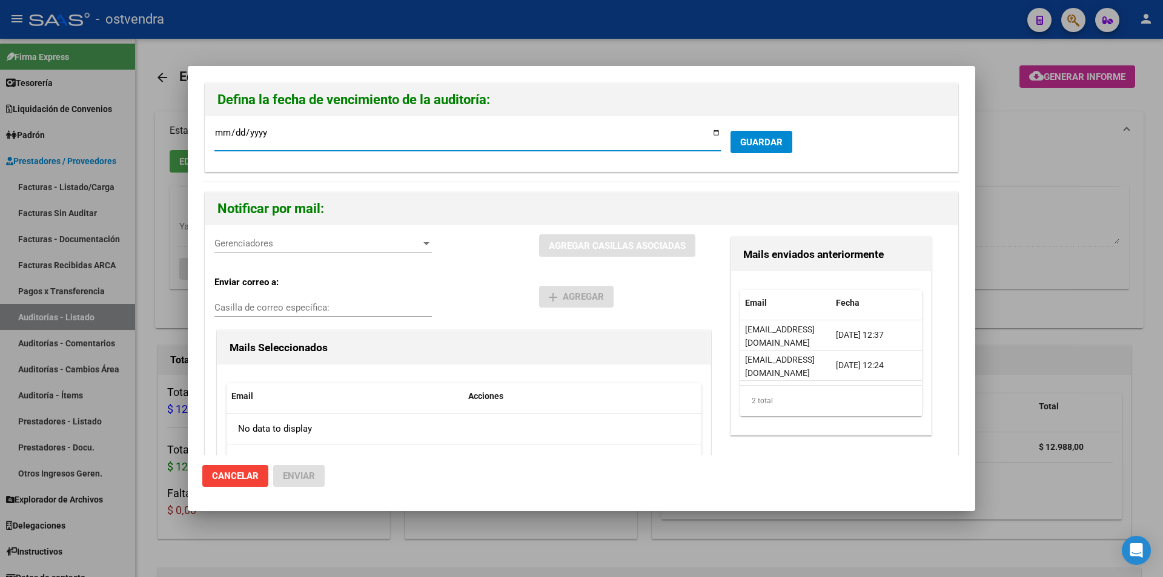
type input "[DATE]"
click at [296, 241] on span "Gerenciadores" at bounding box center [317, 243] width 206 height 11
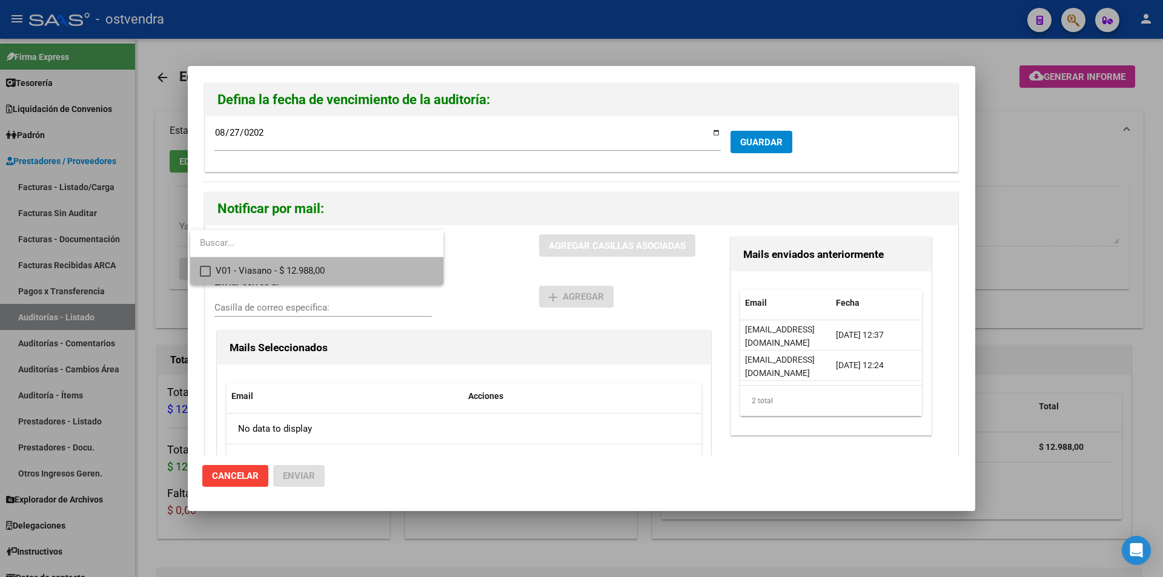
click at [313, 281] on span "V01 - Viasano - $ 12.988,00" at bounding box center [325, 270] width 218 height 27
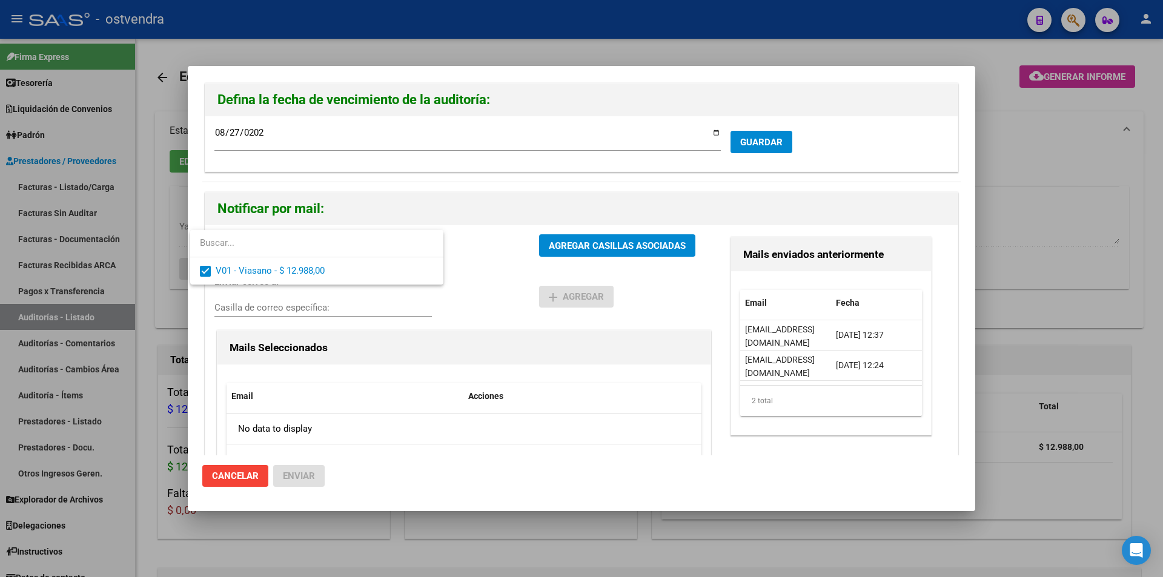
click at [579, 240] on div at bounding box center [581, 288] width 1163 height 577
click at [579, 240] on span "AGREGAR CASILLAS ASOCIADAS" at bounding box center [617, 245] width 137 height 11
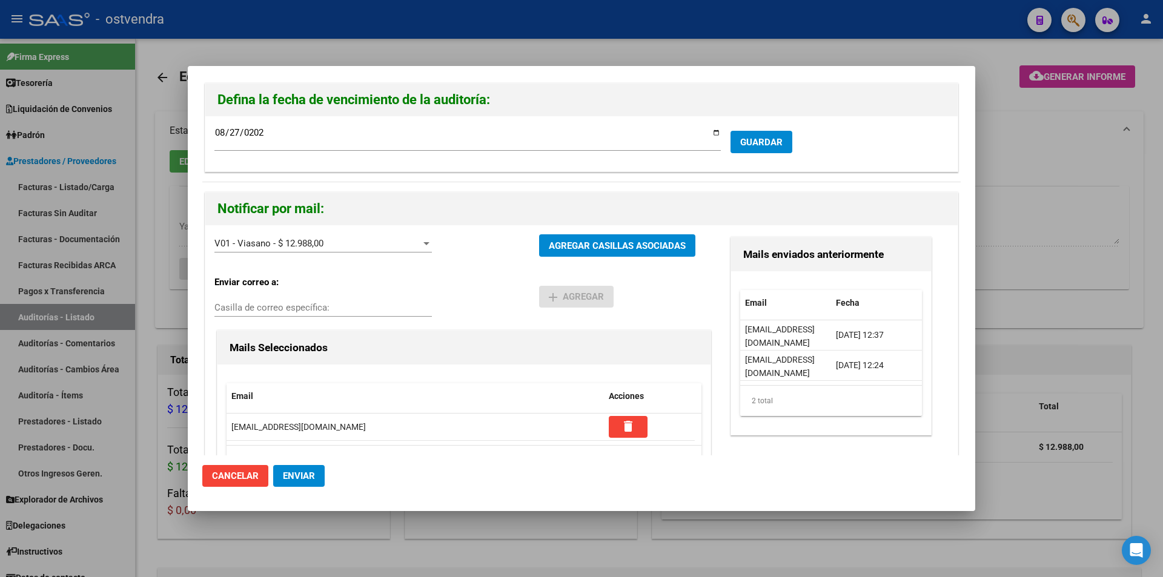
click at [311, 474] on span "Enviar" at bounding box center [299, 475] width 32 height 11
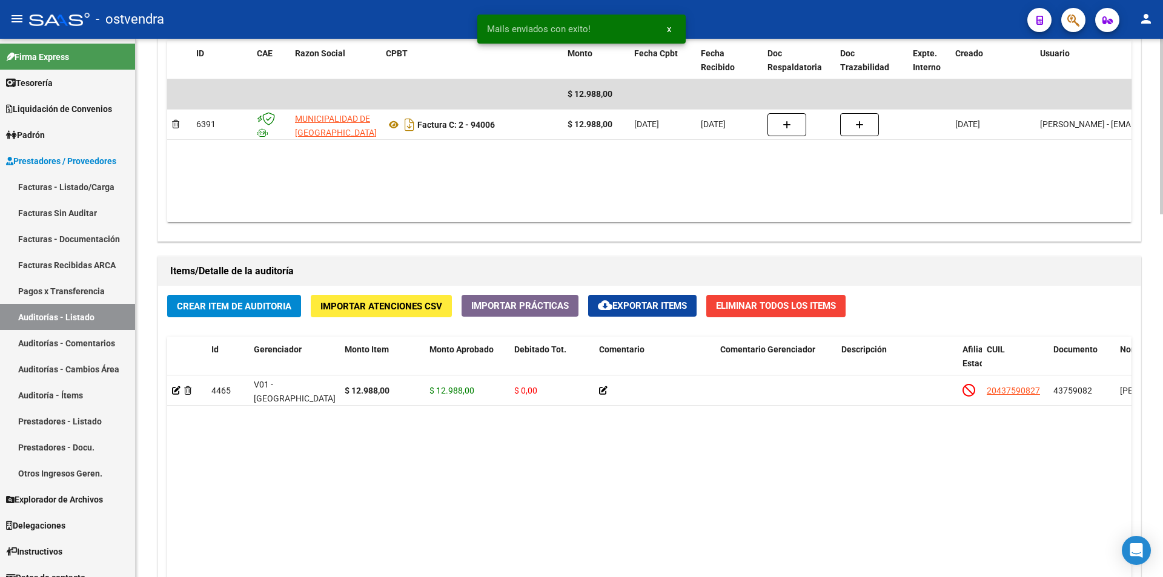
scroll to position [885, 0]
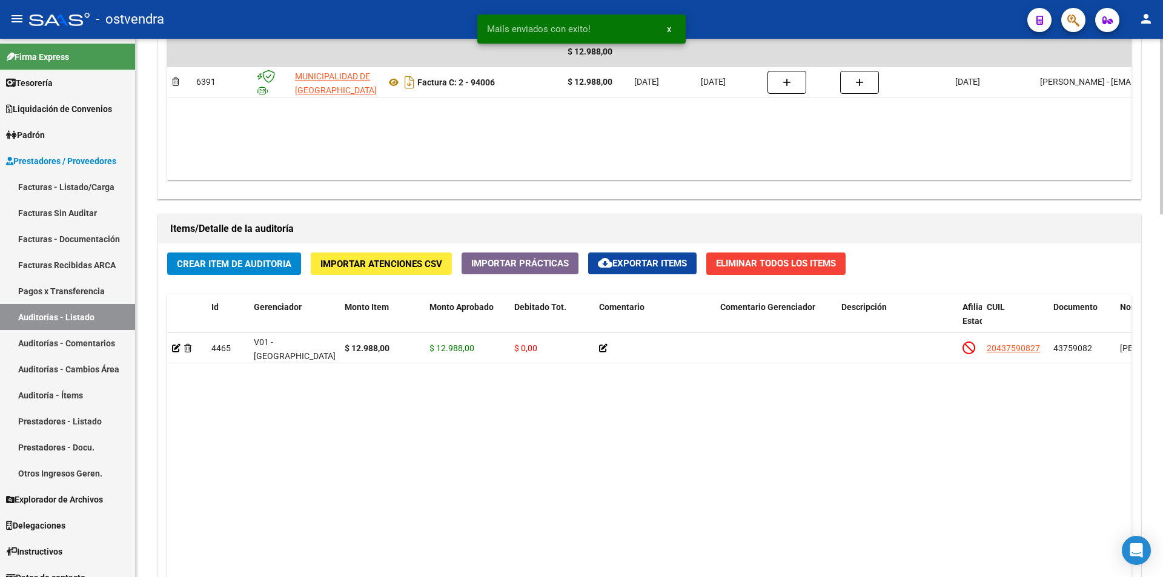
click at [1162, 495] on div at bounding box center [1161, 416] width 3 height 176
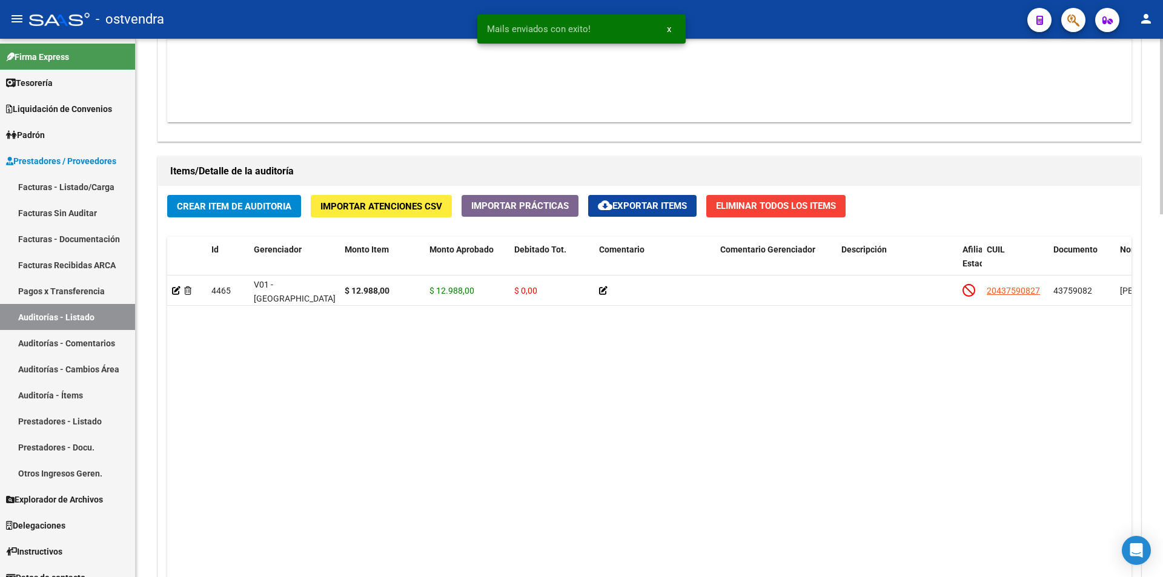
scroll to position [1002, 0]
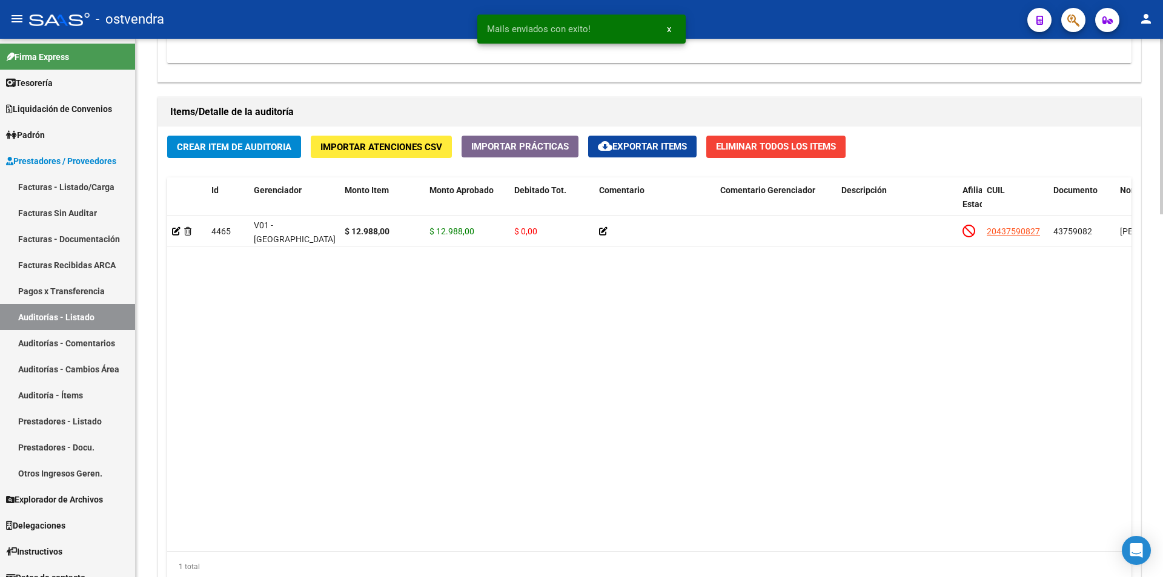
click at [1162, 470] on div at bounding box center [1161, 454] width 3 height 176
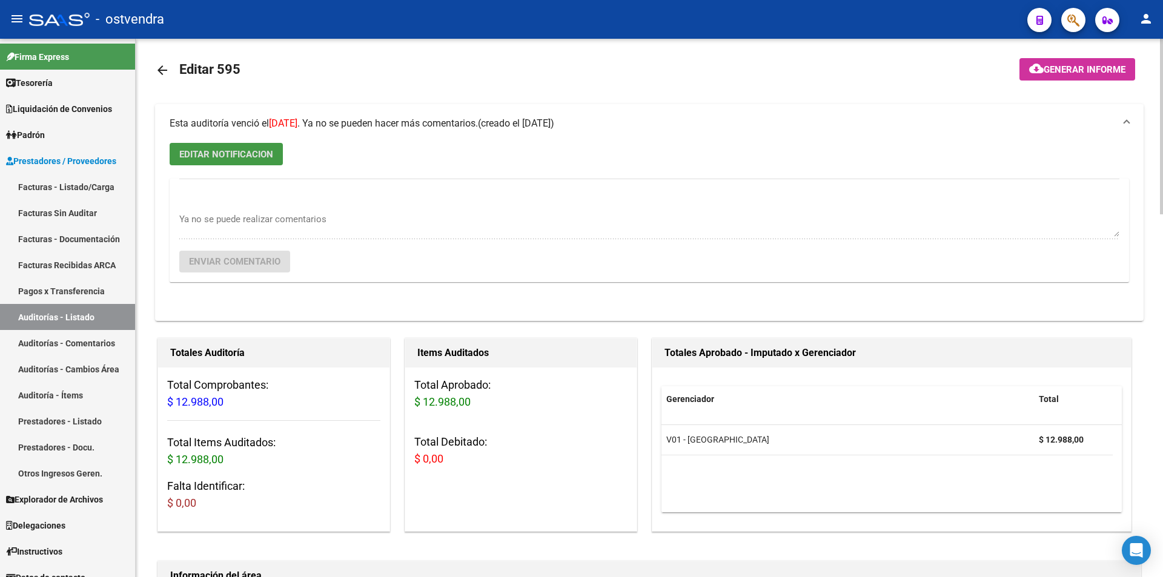
scroll to position [0, 0]
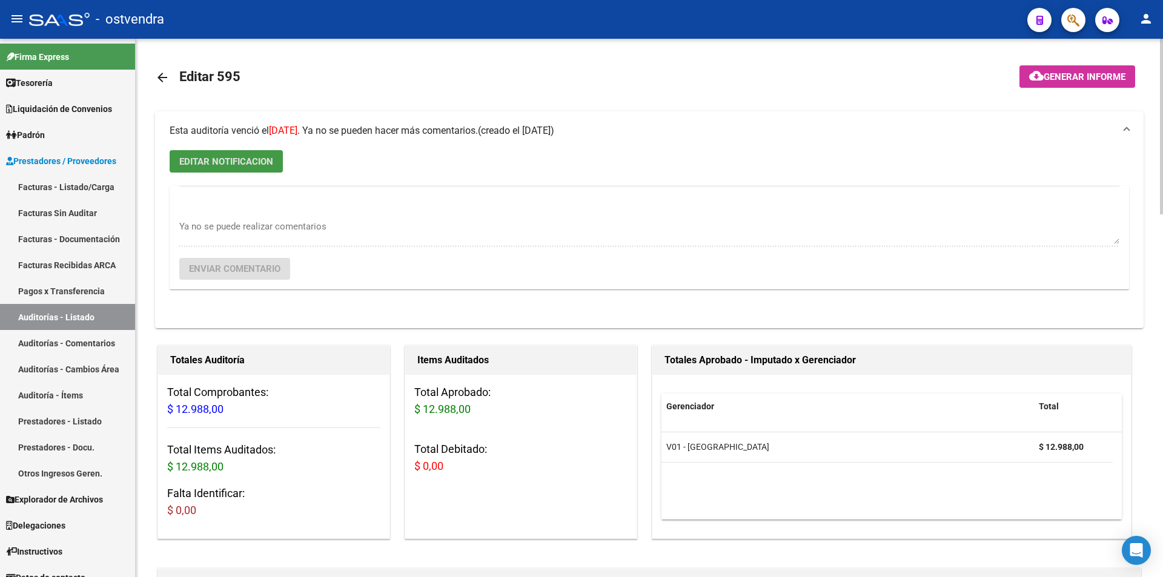
click at [169, 77] on mat-icon "arrow_back" at bounding box center [162, 77] width 15 height 15
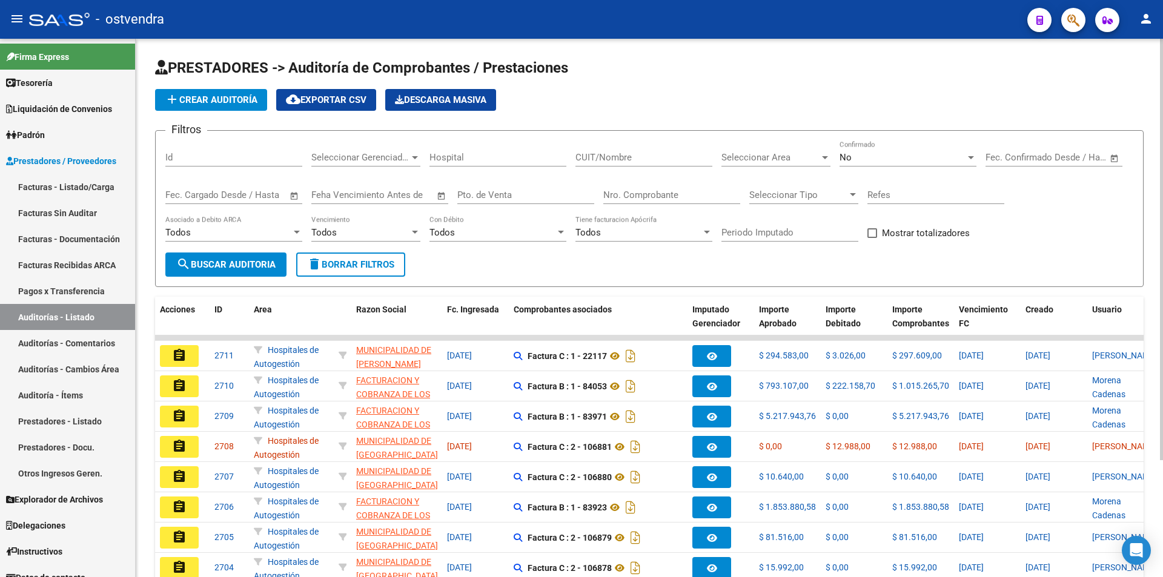
click at [599, 194] on div "Filtros Id Seleccionar Gerenciador Seleccionar Gerenciador Hospital CUIT/Nombre…" at bounding box center [649, 196] width 968 height 112
click at [605, 193] on input "Nro. Comprobante" at bounding box center [671, 195] width 137 height 11
type input "96426"
click at [232, 263] on span "search Buscar Auditoria" at bounding box center [225, 264] width 99 height 11
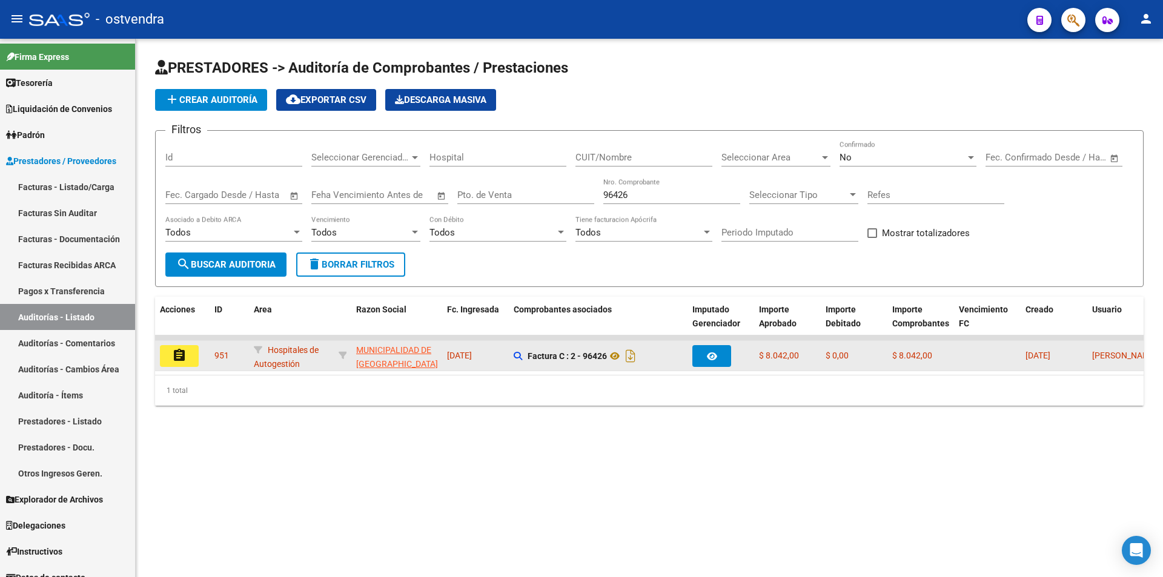
click at [197, 358] on button "assignment" at bounding box center [179, 356] width 39 height 22
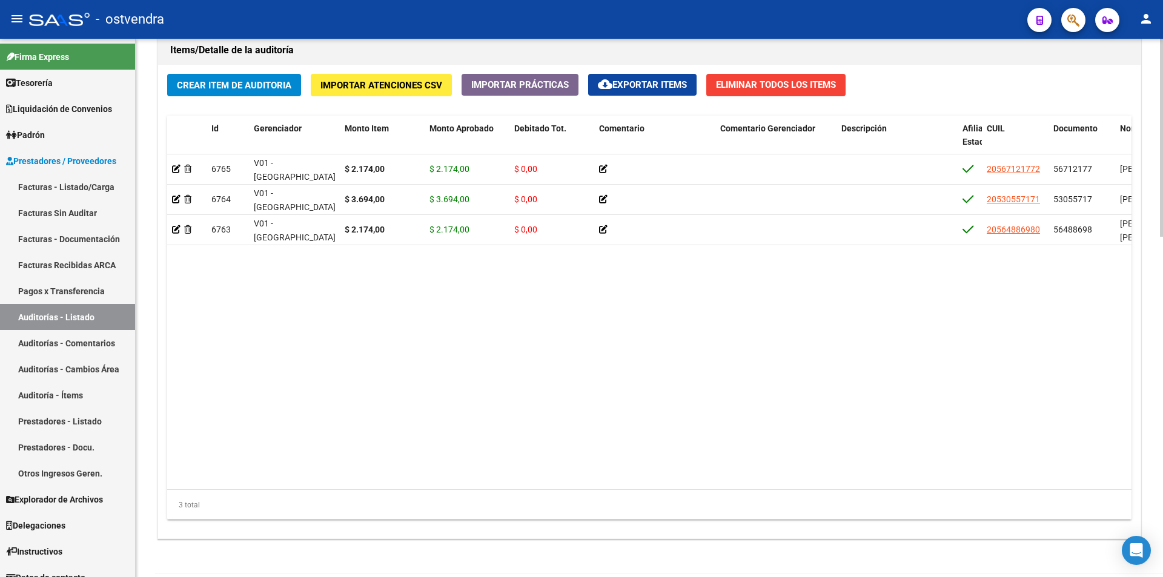
click at [1161, 434] on div at bounding box center [1161, 460] width 3 height 198
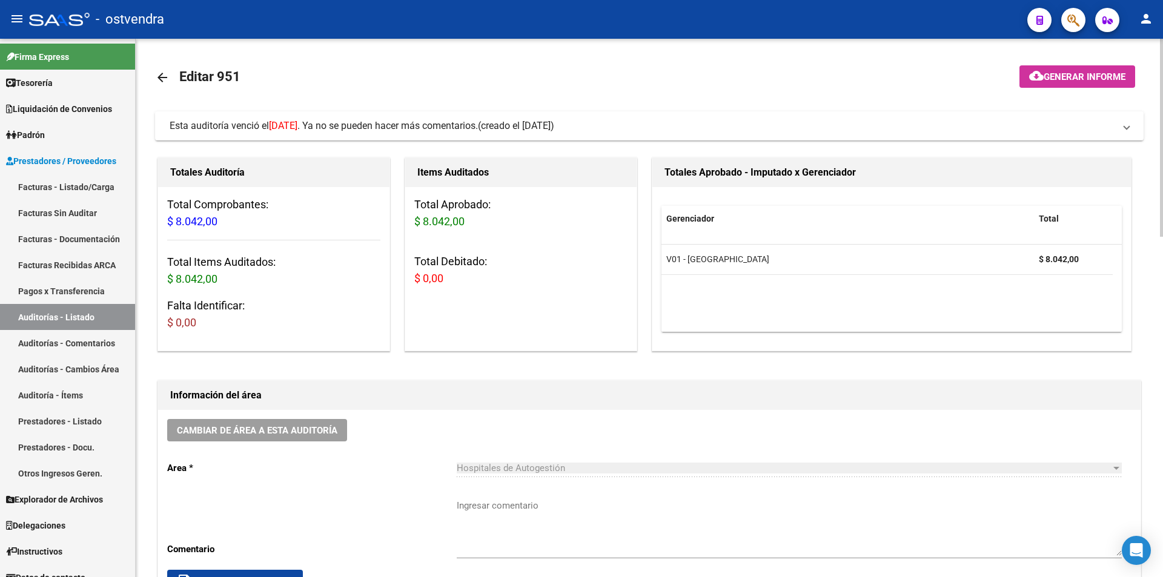
click at [1162, 84] on div at bounding box center [1161, 138] width 3 height 198
click at [363, 131] on span "Esta auditoría venció el [DATE] . Ya no se pueden hacer más comentarios." at bounding box center [324, 126] width 308 height 12
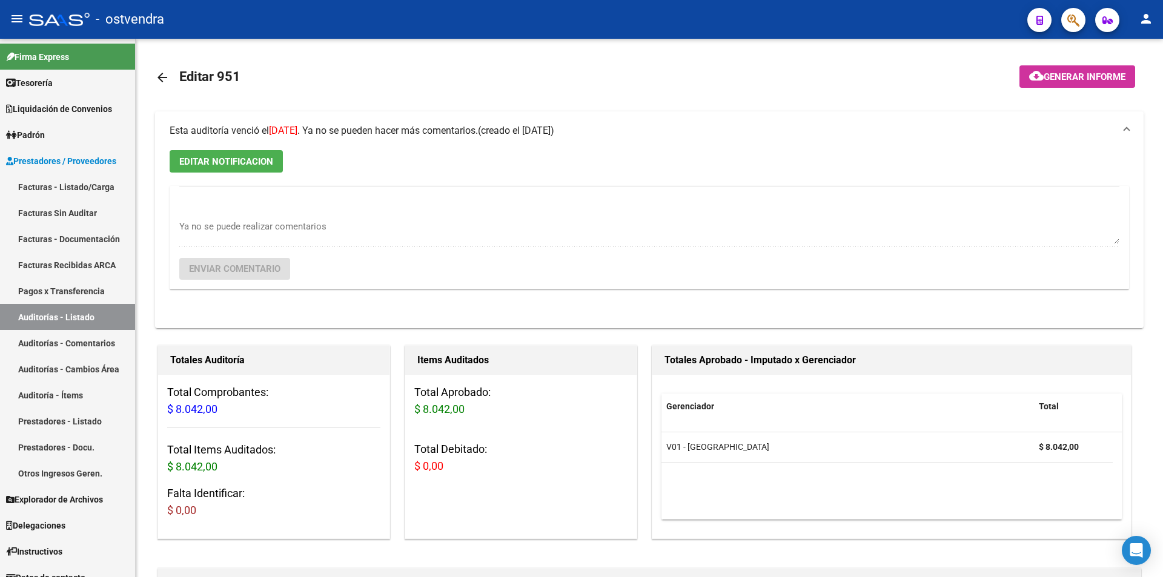
click at [251, 163] on span "EDITAR NOTIFICACION" at bounding box center [226, 161] width 94 height 11
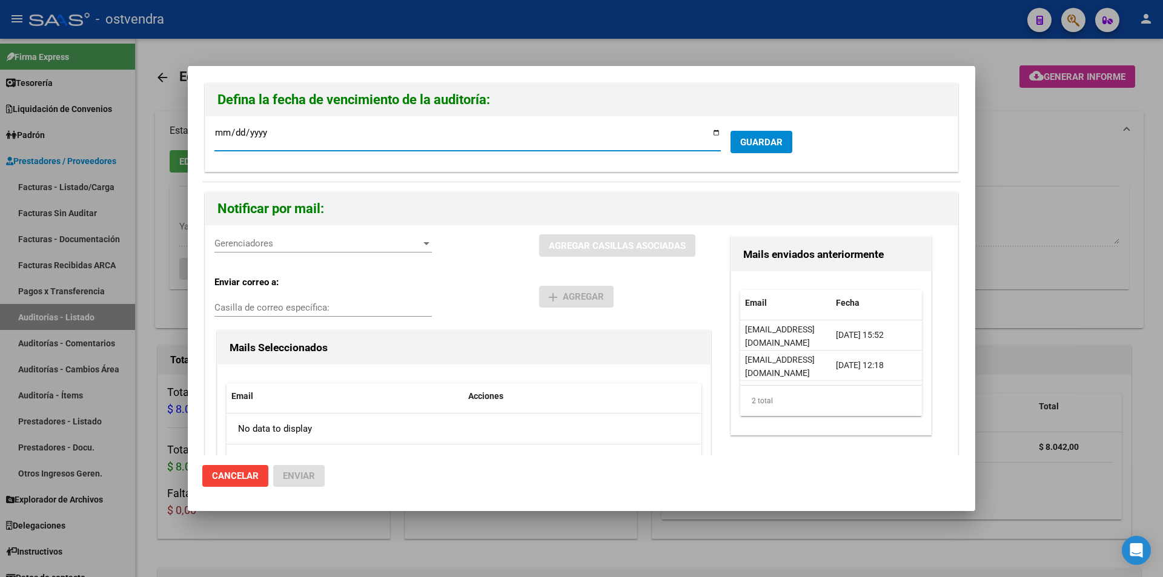
type input "[DATE]"
click at [271, 233] on div "Gerenciadores Gerenciadores AGREGAR CASILLAS ASOCIADAS Enviar correo a: Casilla…" at bounding box center [581, 365] width 752 height 280
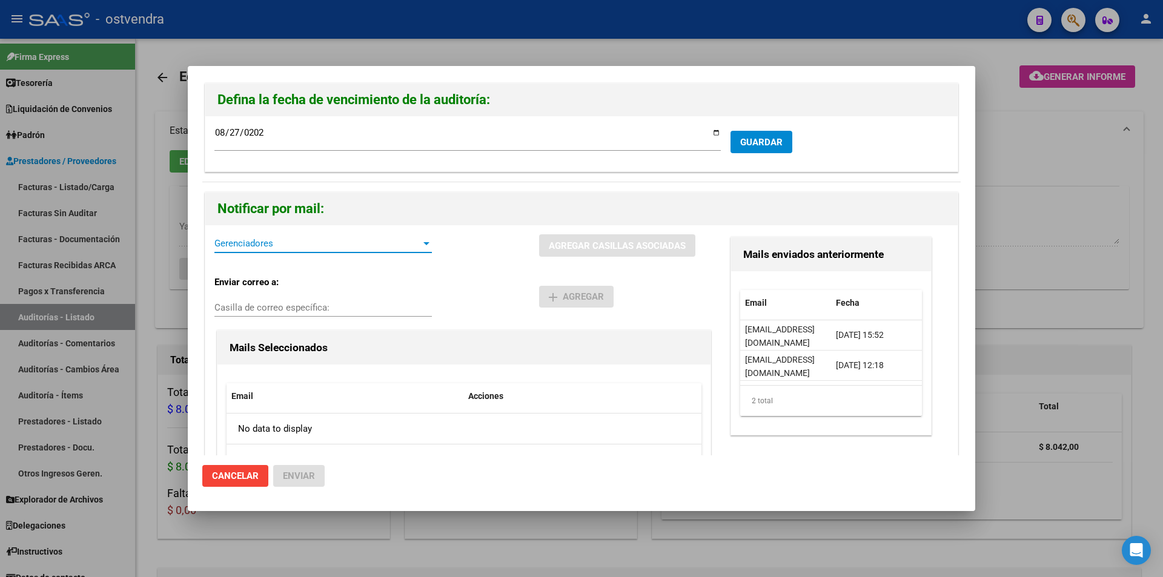
click at [272, 241] on span "Gerenciadores" at bounding box center [317, 243] width 206 height 11
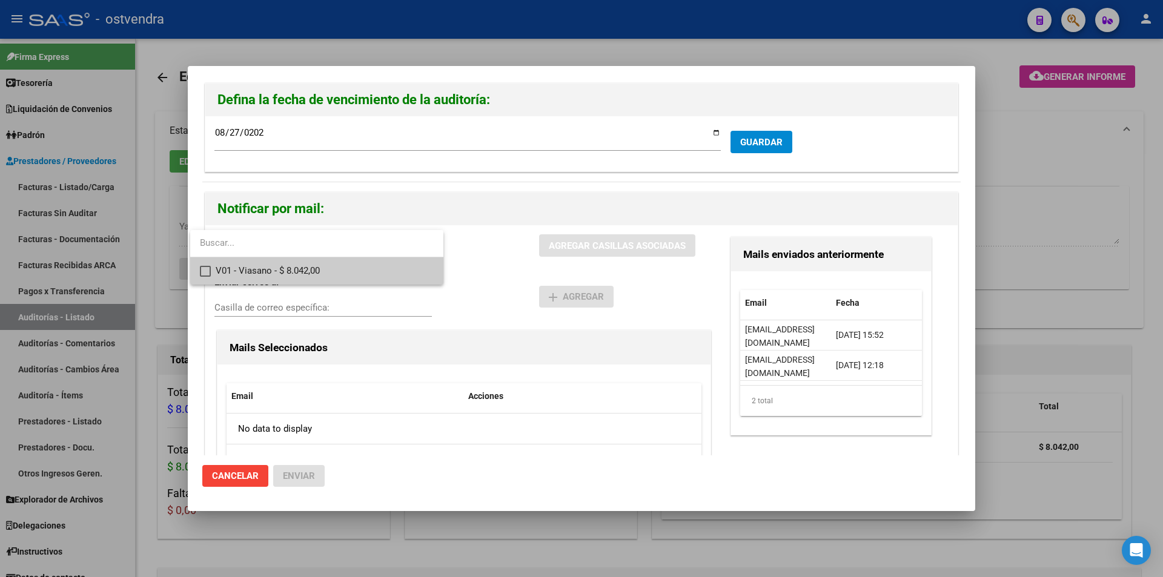
drag, startPoint x: 272, startPoint y: 241, endPoint x: 397, endPoint y: 269, distance: 127.2
click at [285, 263] on span "V01 - Viasano - $ 8.042,00" at bounding box center [325, 270] width 218 height 27
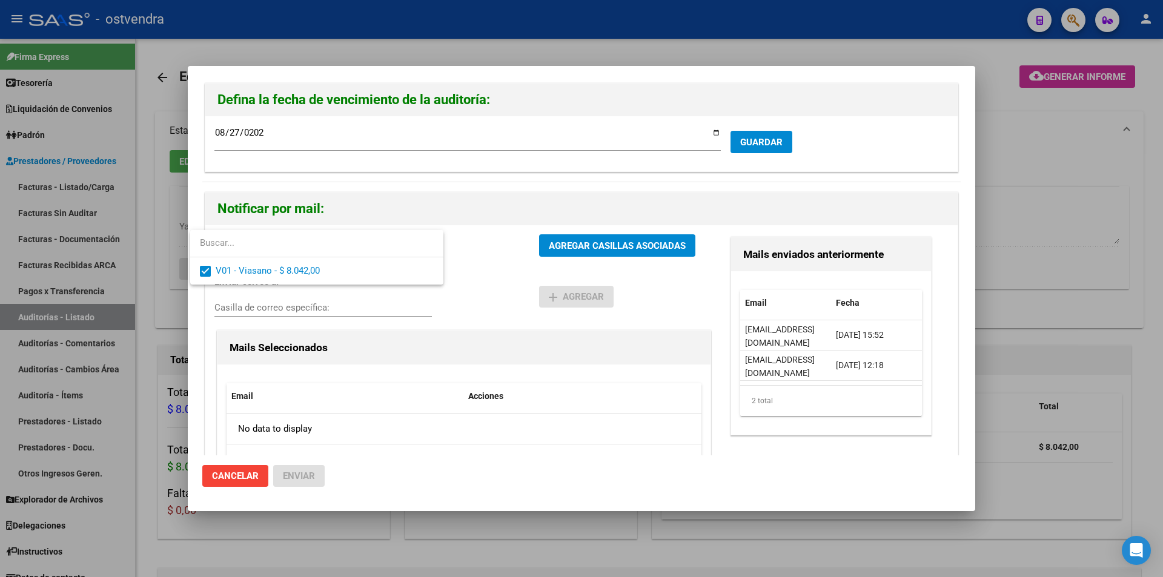
click at [534, 246] on div at bounding box center [581, 288] width 1163 height 577
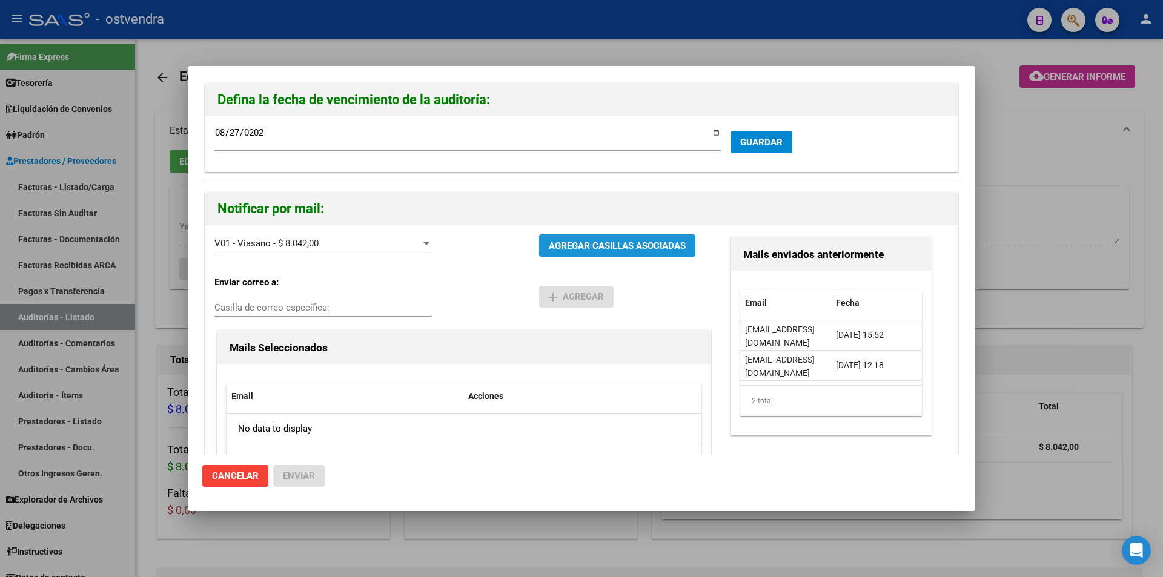
click at [539, 245] on button "AGREGAR CASILLAS ASOCIADAS" at bounding box center [617, 245] width 156 height 22
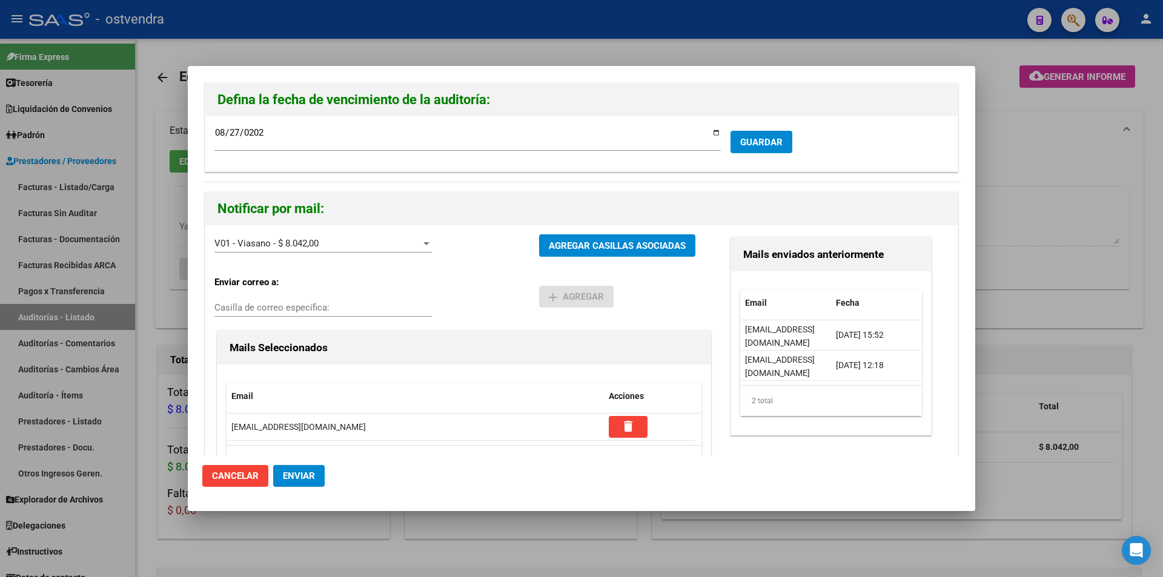
click at [286, 465] on button "Enviar" at bounding box center [298, 476] width 51 height 22
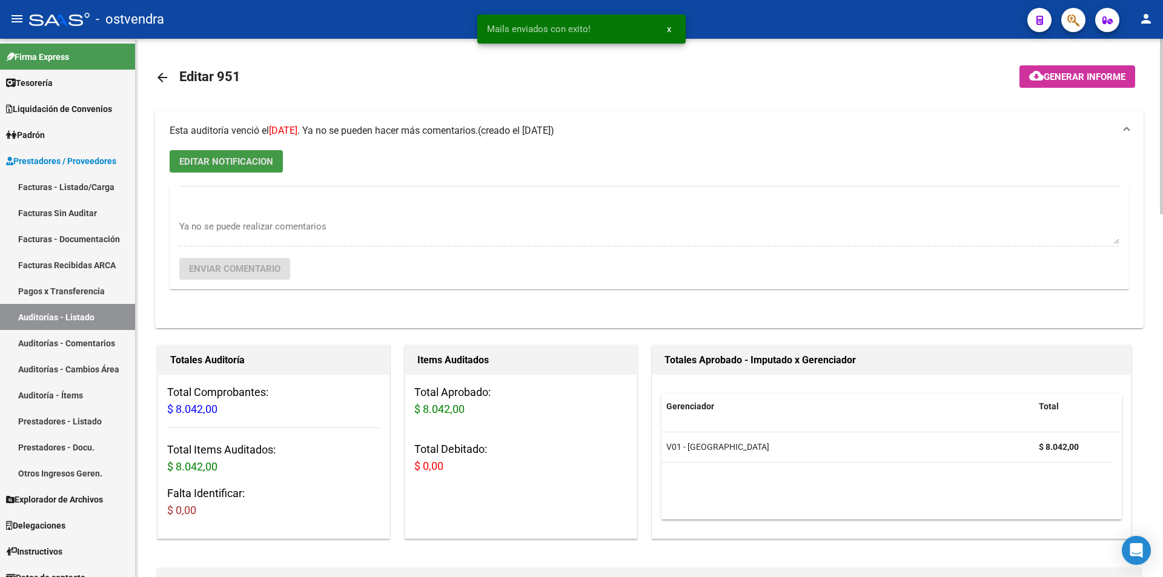
click at [174, 71] on link "arrow_back" at bounding box center [167, 77] width 24 height 28
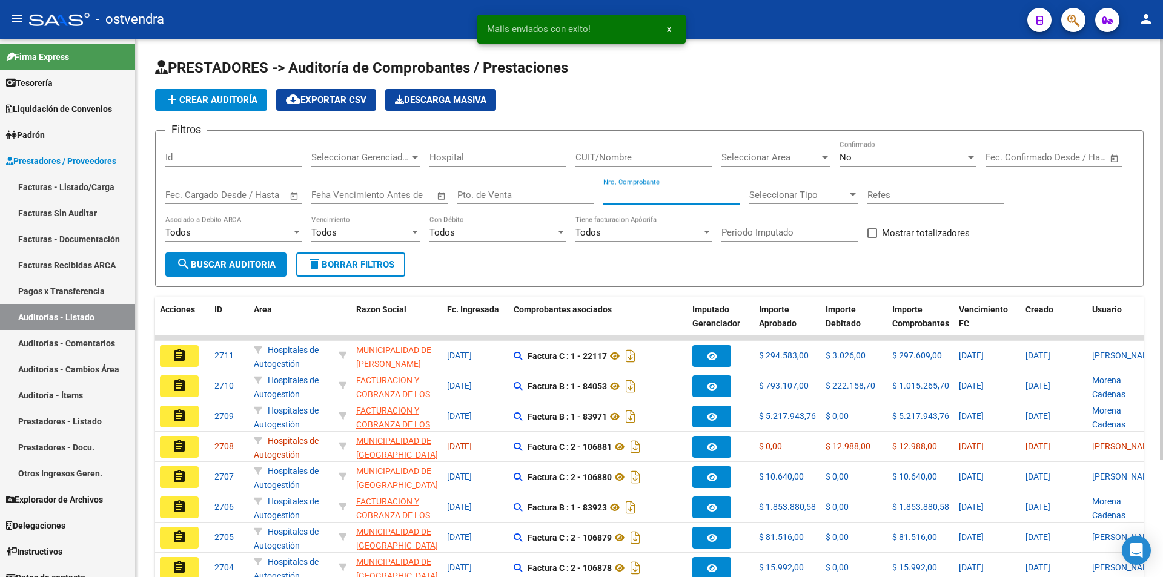
click at [612, 191] on input "Nro. Comprobante" at bounding box center [671, 195] width 137 height 11
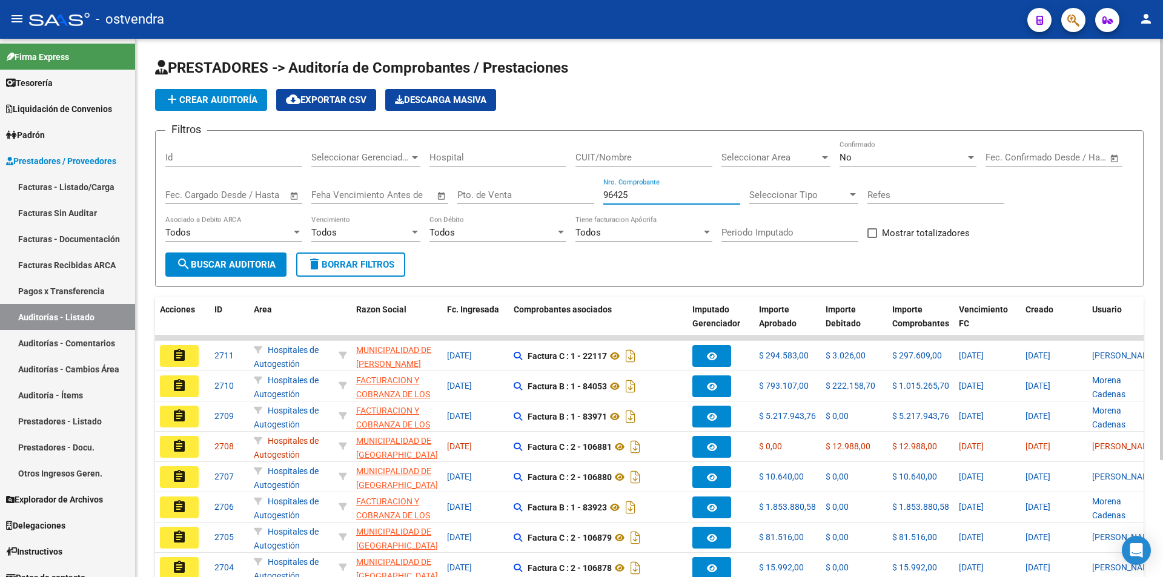
type input "96425"
click at [271, 260] on span "search Buscar Auditoria" at bounding box center [225, 264] width 99 height 11
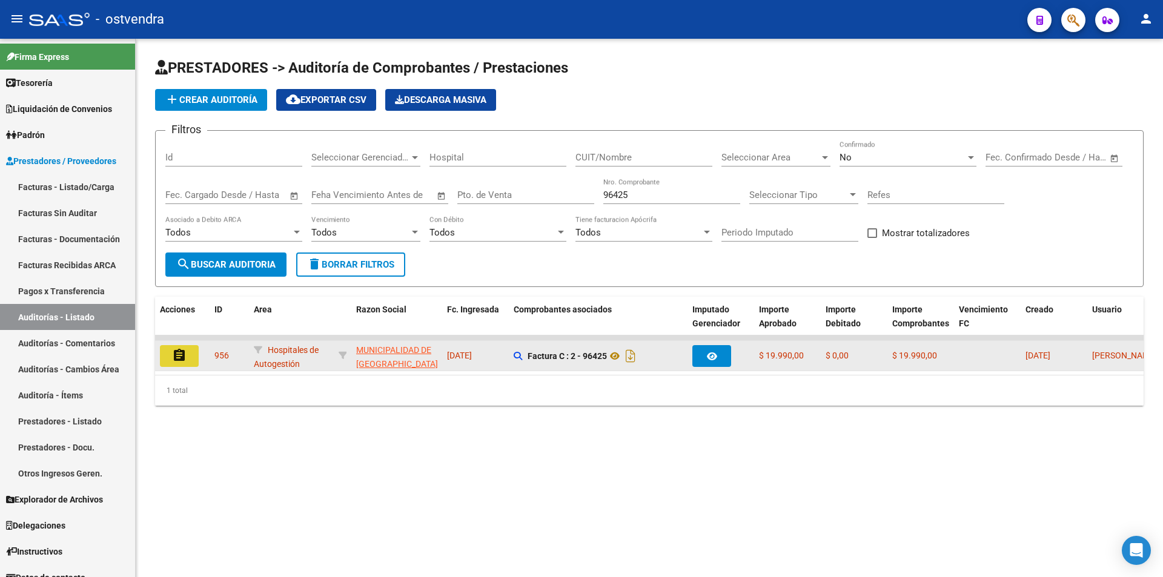
click at [197, 352] on button "assignment" at bounding box center [179, 356] width 39 height 22
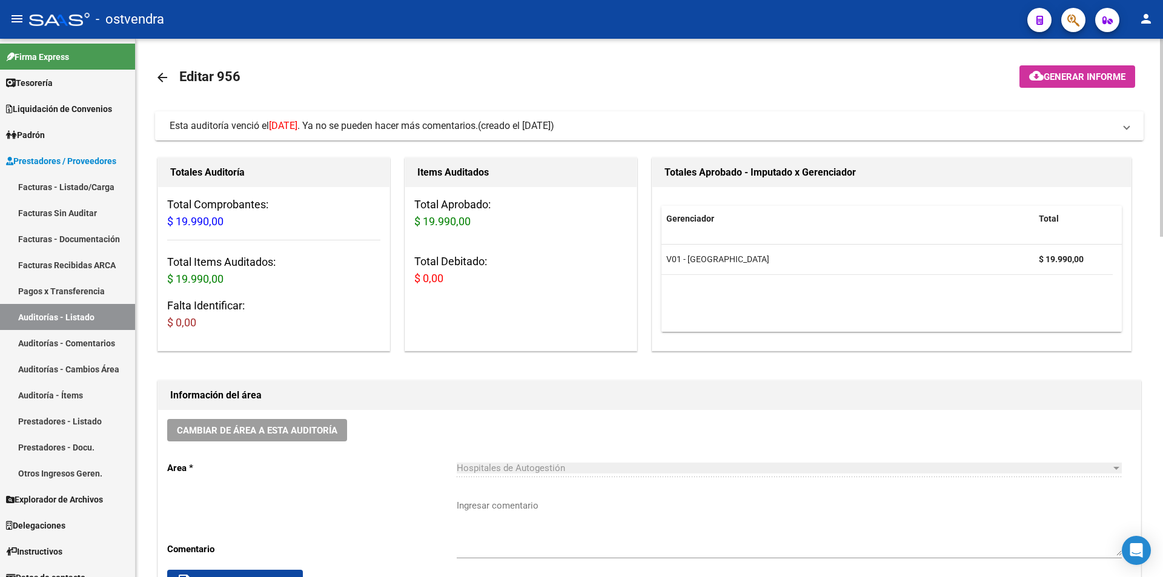
click at [475, 128] on span "Esta auditoría venció el [DATE] . Ya no se pueden hacer más comentarios." at bounding box center [324, 126] width 308 height 12
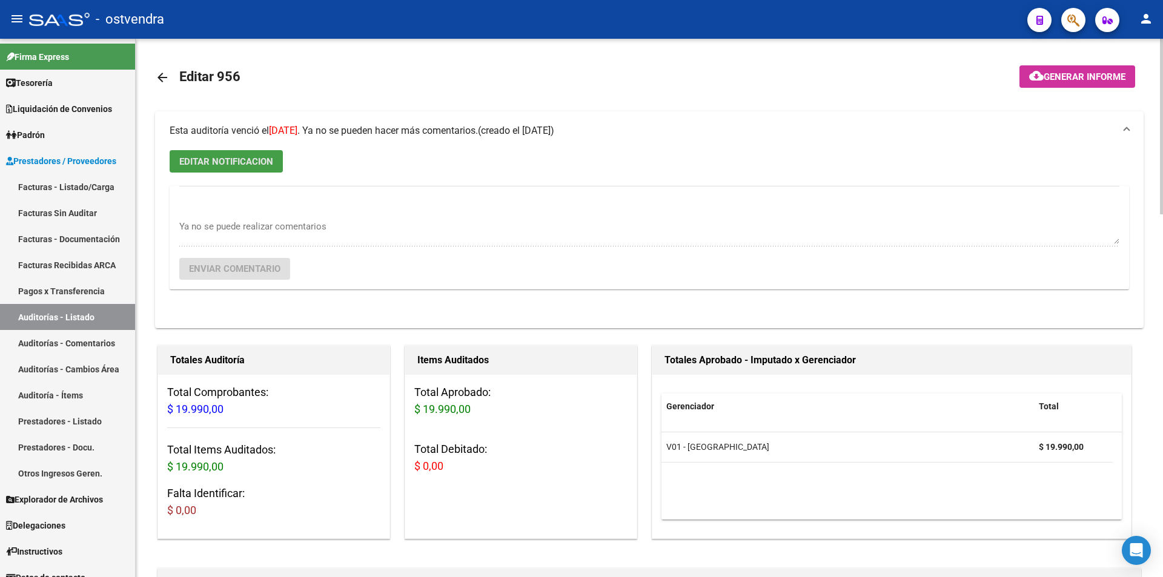
click at [260, 153] on button "EDITAR NOTIFICACION" at bounding box center [226, 161] width 113 height 22
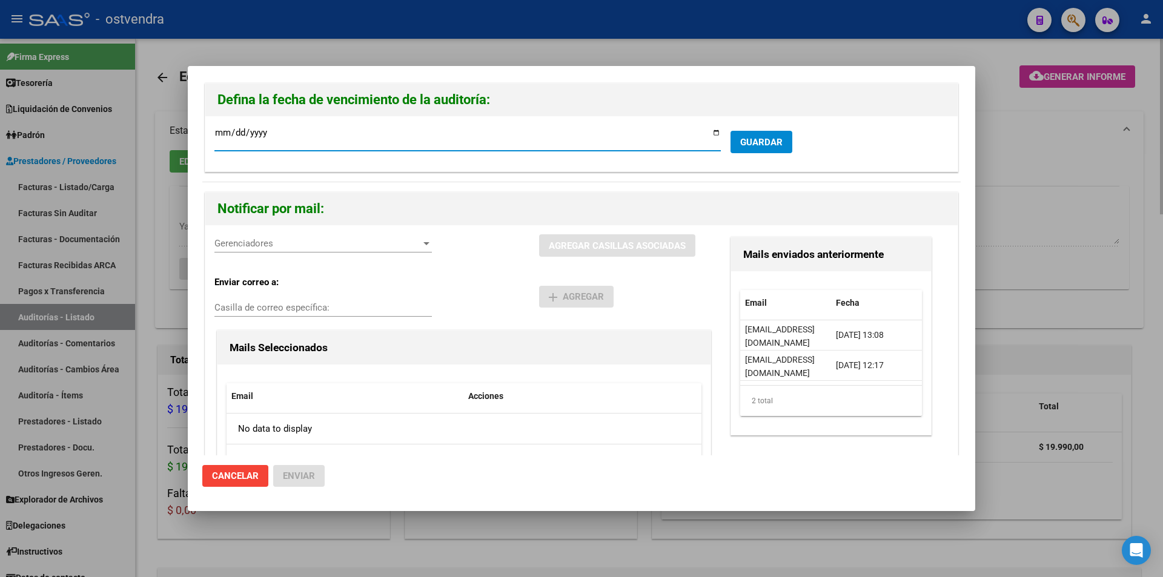
type input "[DATE]"
click at [285, 248] on span "Gerenciadores" at bounding box center [317, 243] width 206 height 11
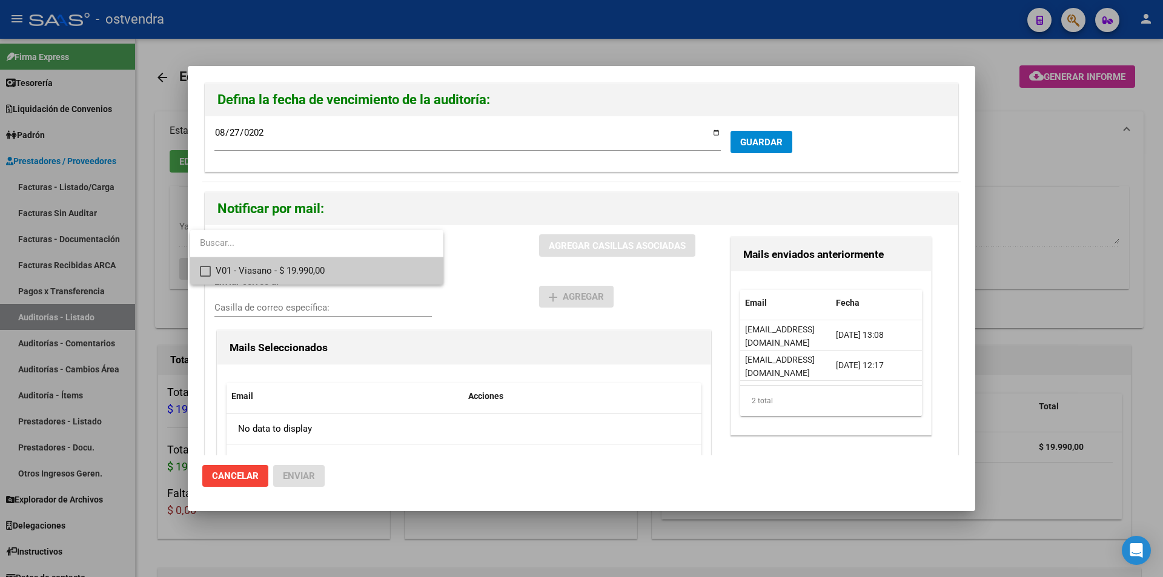
click at [287, 260] on span "V01 - Viasano - $ 19.990,00" at bounding box center [325, 270] width 218 height 27
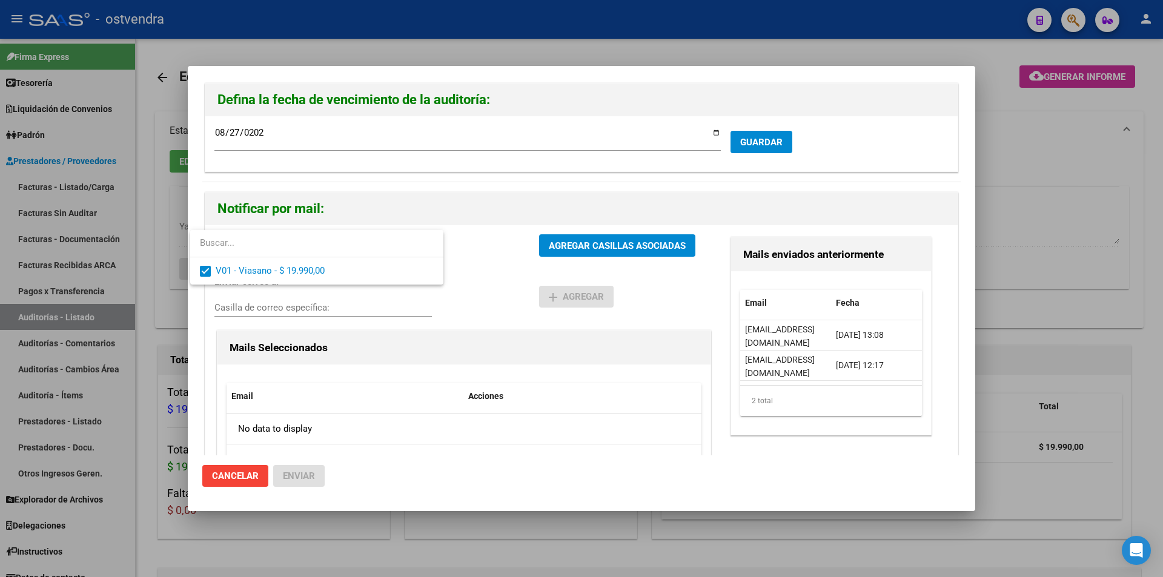
click at [572, 230] on div at bounding box center [581, 288] width 1163 height 577
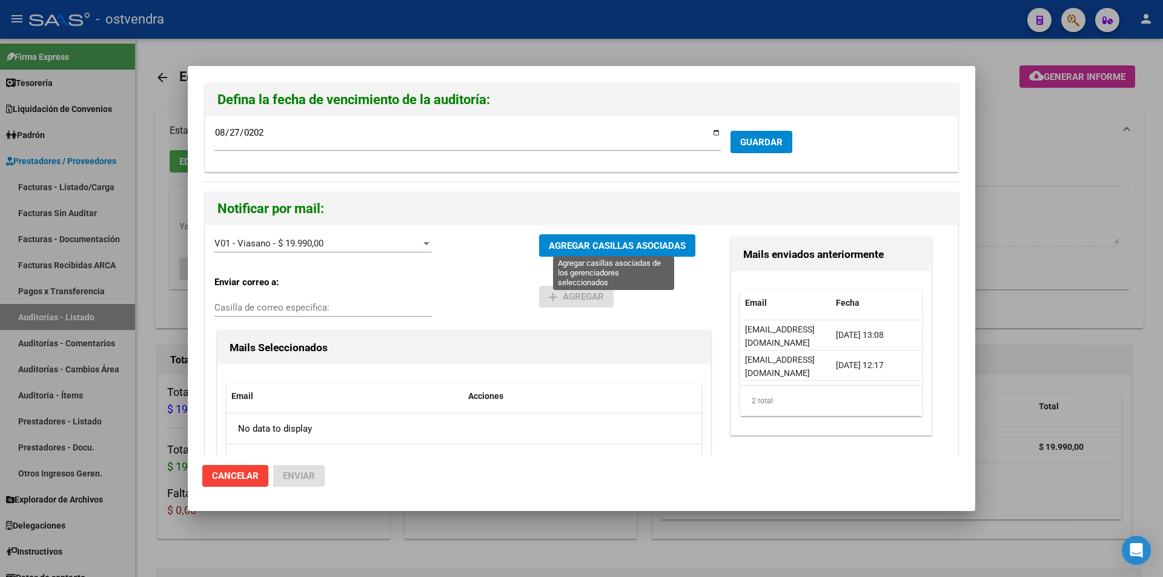
click at [571, 246] on span "AGREGAR CASILLAS ASOCIADAS" at bounding box center [617, 245] width 137 height 11
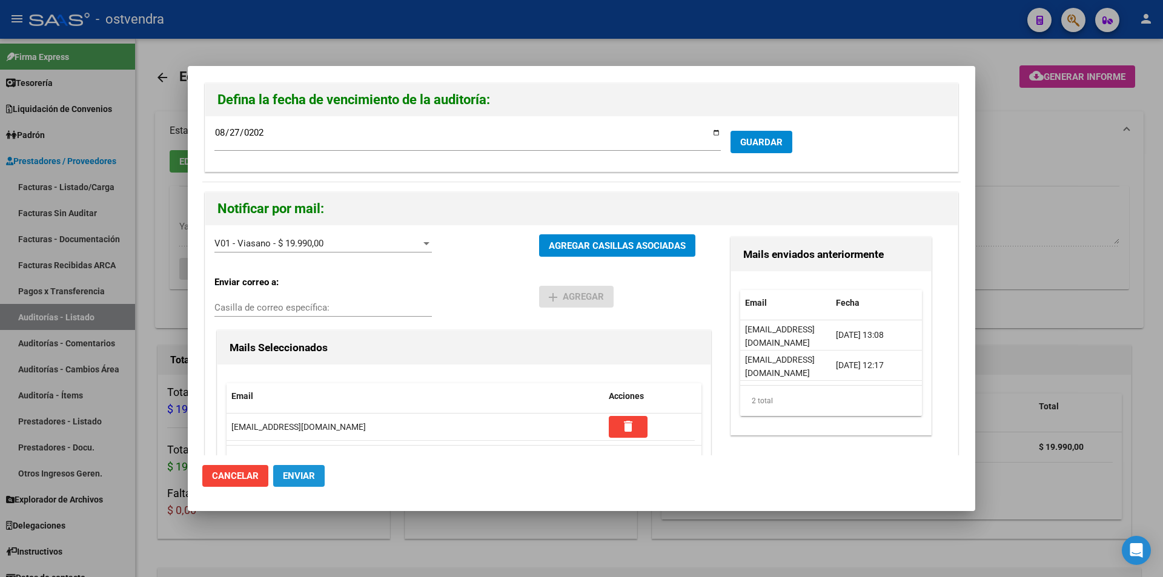
click at [318, 473] on button "Enviar" at bounding box center [298, 476] width 51 height 22
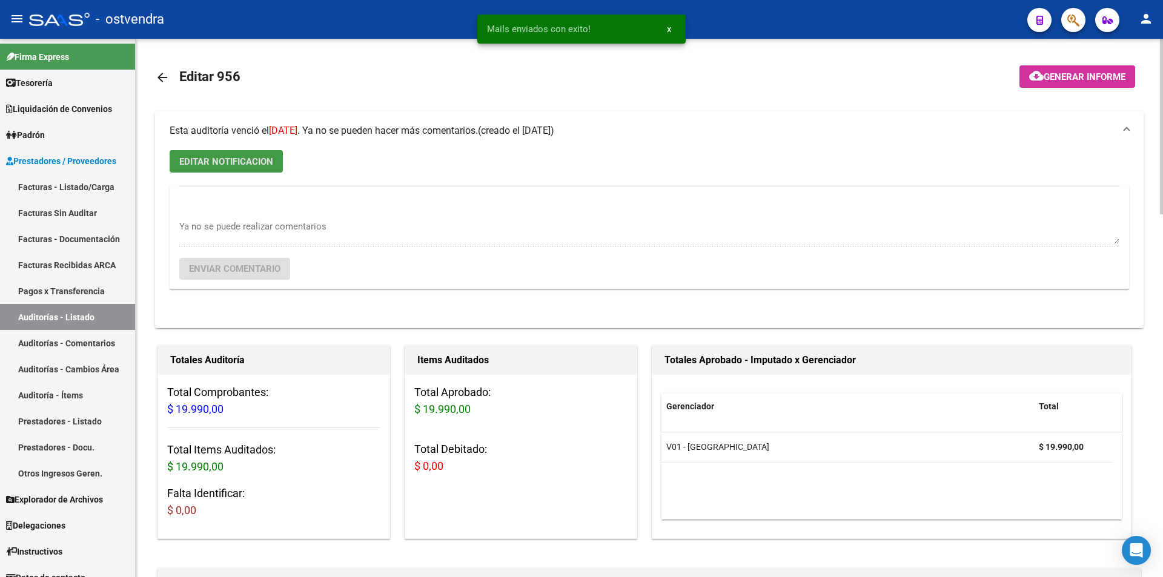
click at [170, 71] on link "arrow_back" at bounding box center [167, 77] width 24 height 28
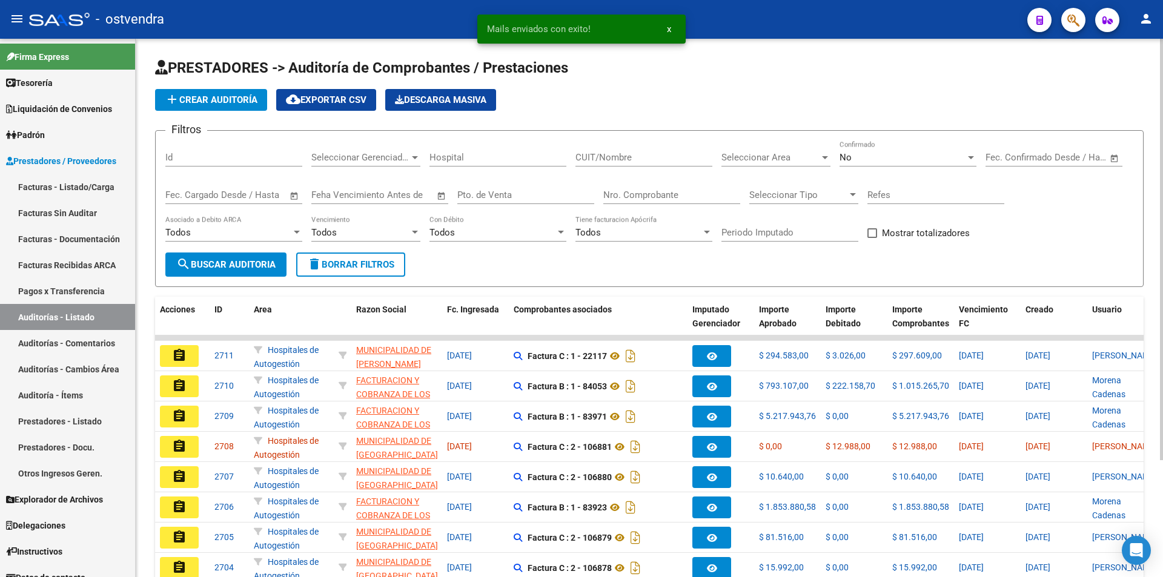
click at [647, 200] on input "Nro. Comprobante" at bounding box center [671, 195] width 137 height 11
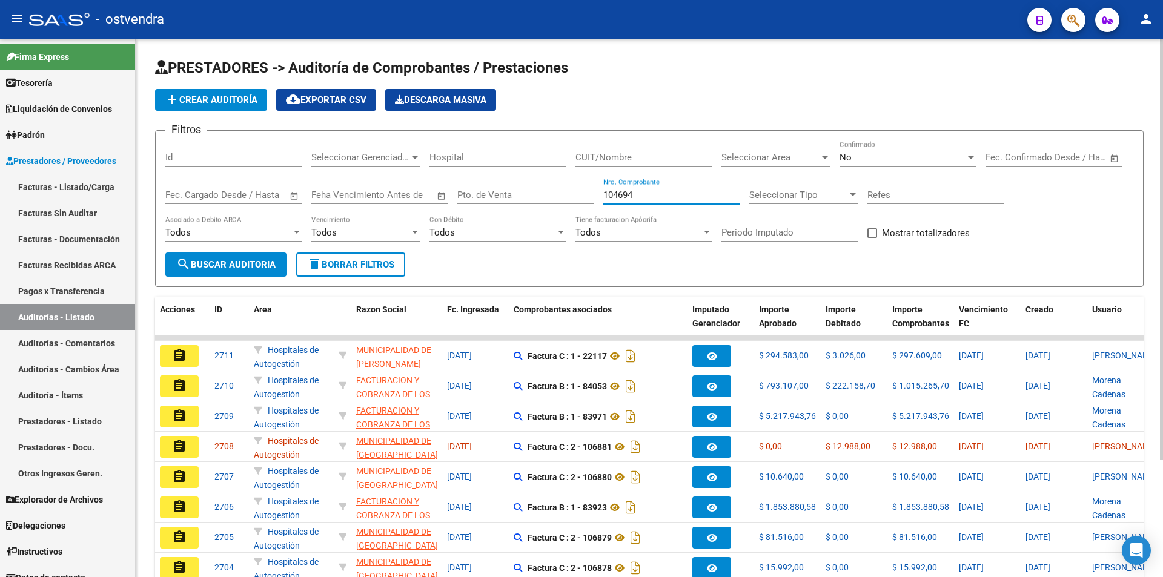
type input "104694"
click at [267, 268] on span "search Buscar Auditoria" at bounding box center [225, 264] width 99 height 11
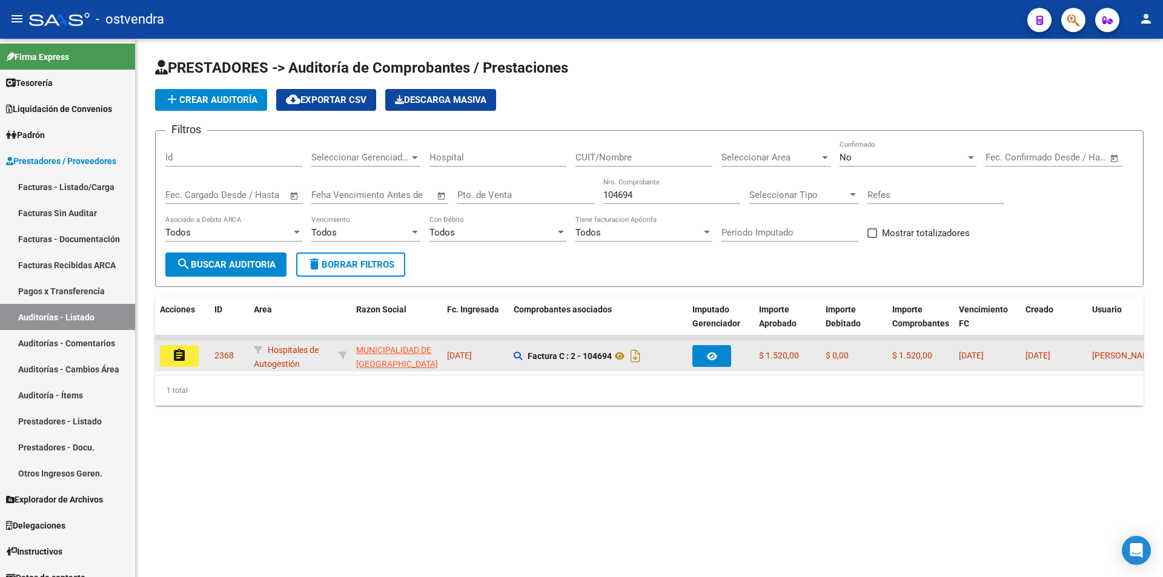
click at [193, 349] on button "assignment" at bounding box center [179, 356] width 39 height 22
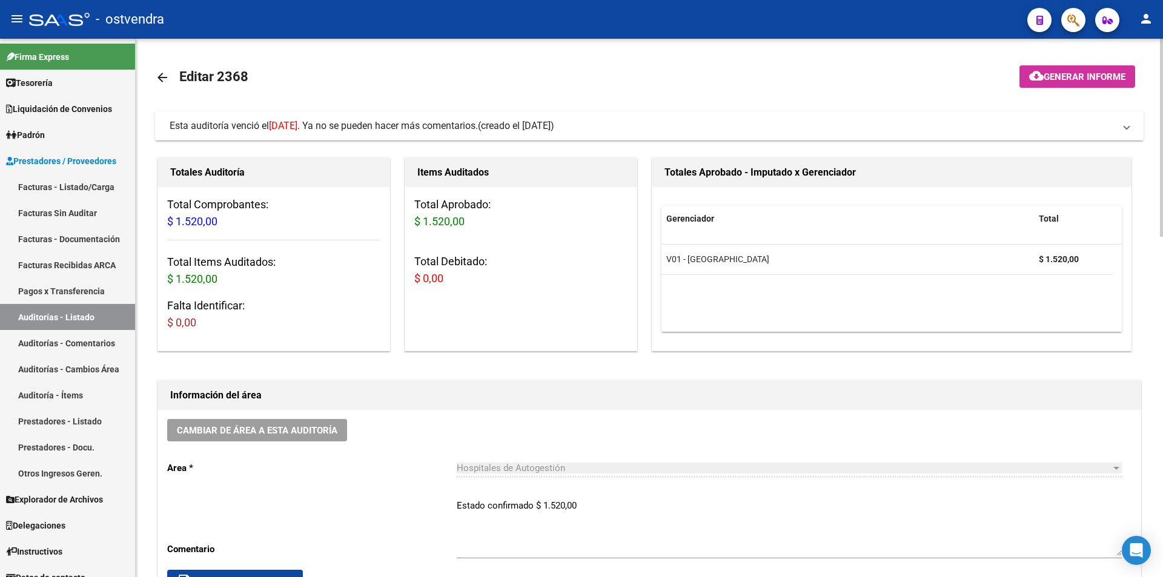
click at [323, 134] on mat-expansion-panel-header "Esta auditoría venció el [DATE] . Ya no se pueden hacer más comentarios. (cread…" at bounding box center [649, 125] width 988 height 29
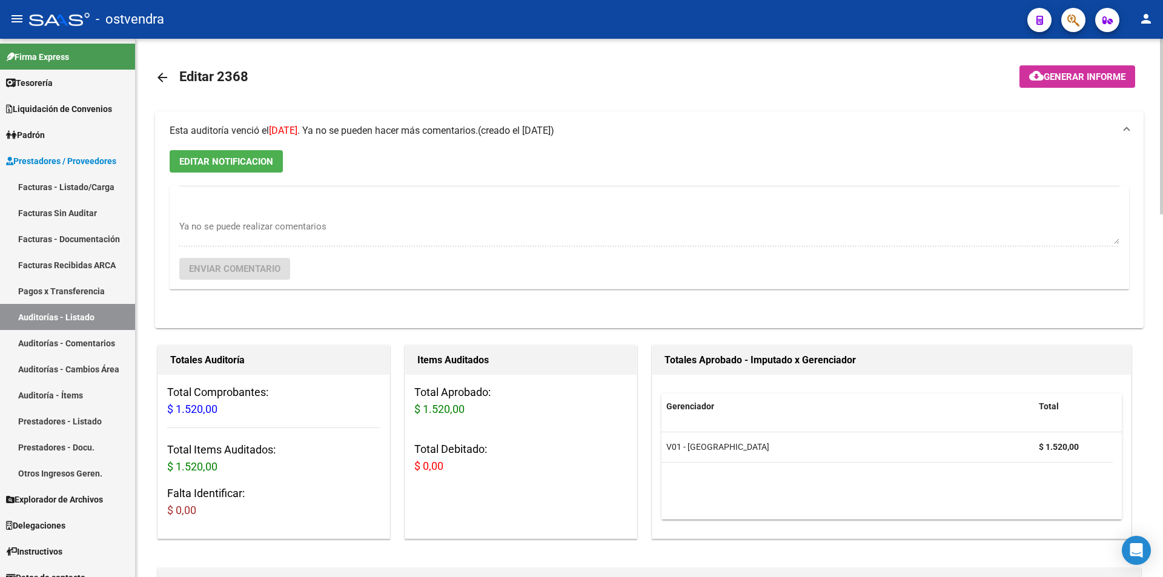
click at [277, 158] on button "EDITAR NOTIFICACION" at bounding box center [226, 161] width 113 height 22
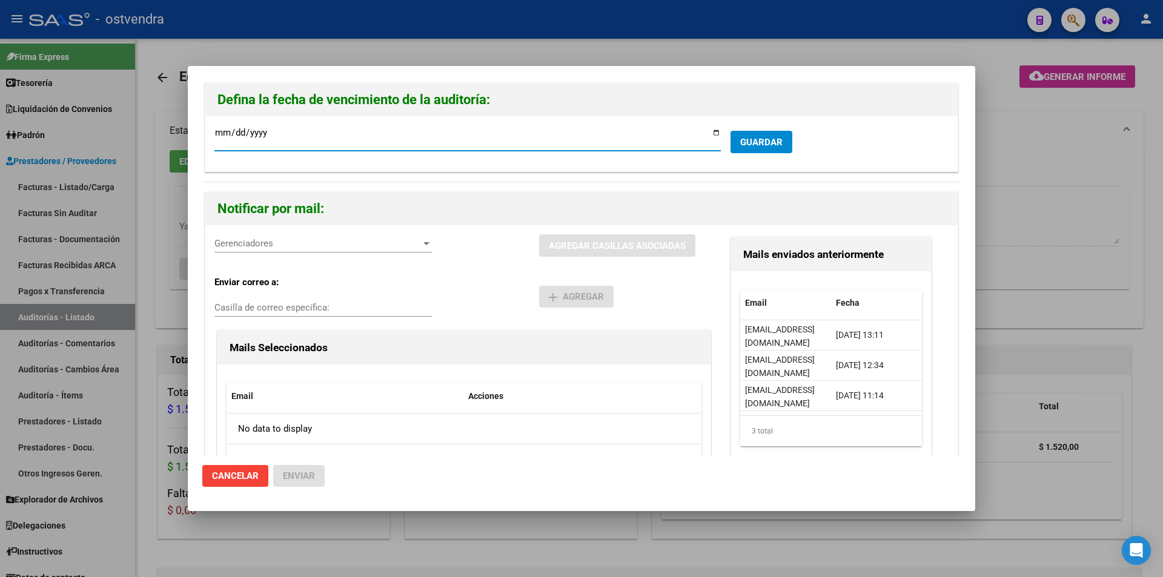
type input "[DATE]"
click at [301, 245] on span "Gerenciadores" at bounding box center [317, 243] width 206 height 11
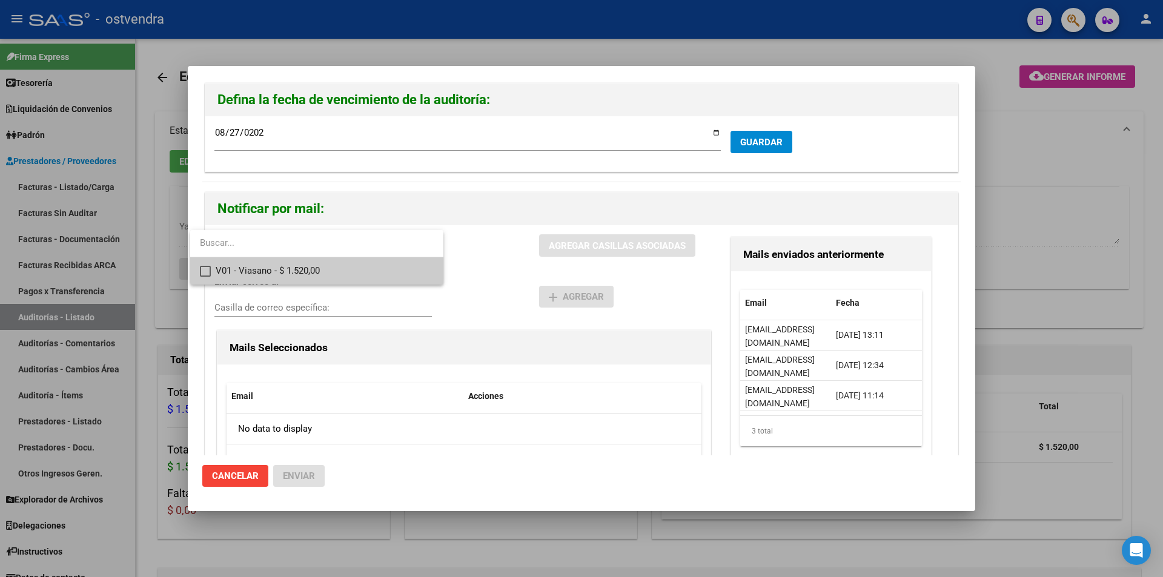
click at [306, 262] on span "V01 - Viasano - $ 1.520,00" at bounding box center [325, 270] width 218 height 27
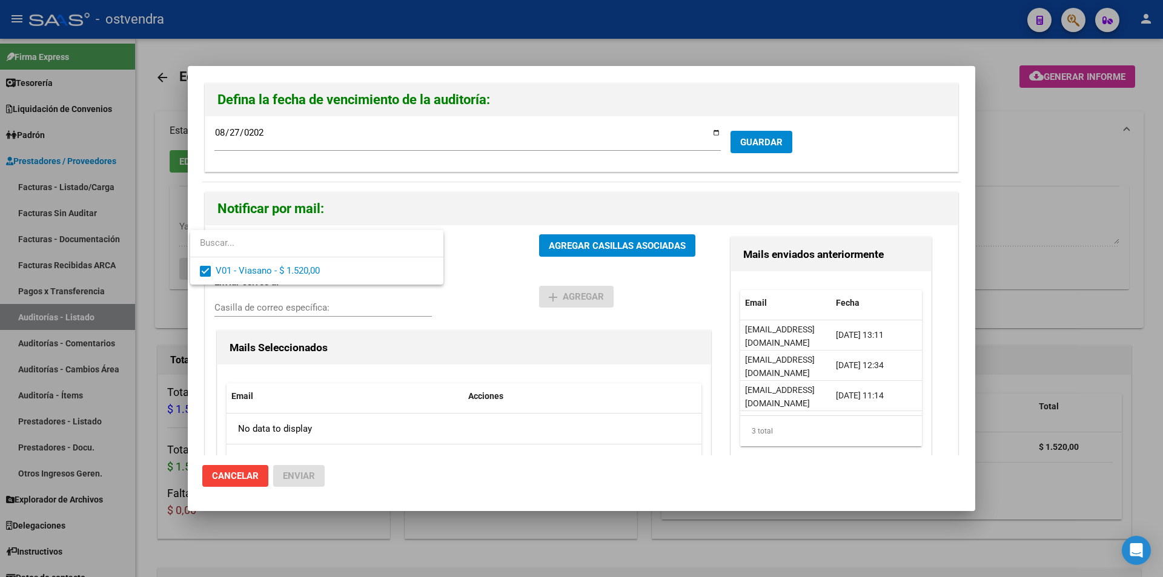
click at [576, 252] on div at bounding box center [581, 288] width 1163 height 577
click at [576, 252] on button "AGREGAR CASILLAS ASOCIADAS" at bounding box center [617, 245] width 156 height 22
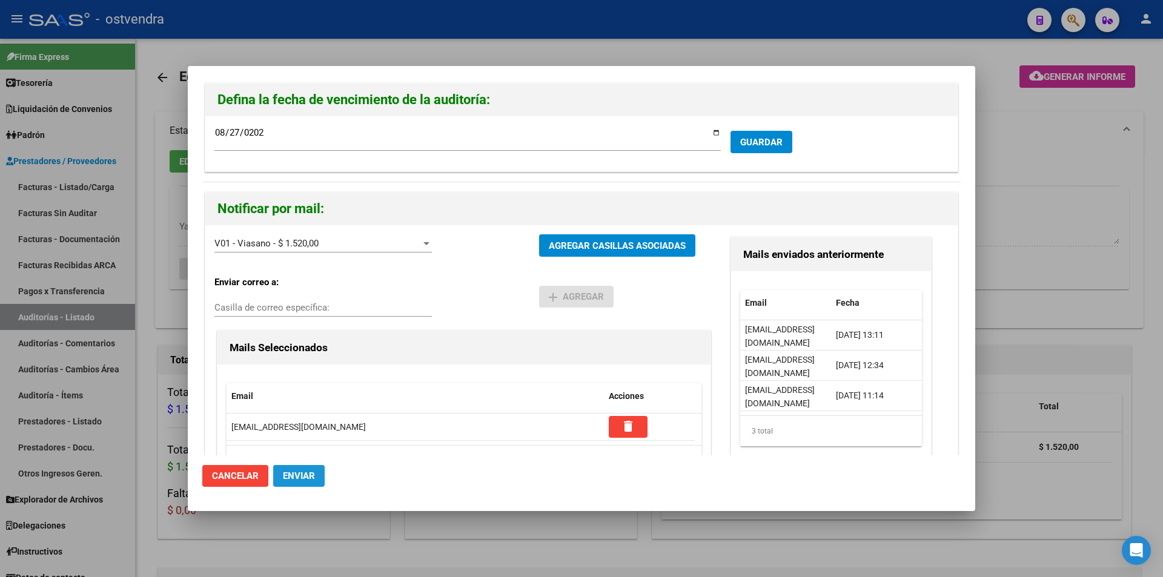
click at [315, 474] on button "Enviar" at bounding box center [298, 476] width 51 height 22
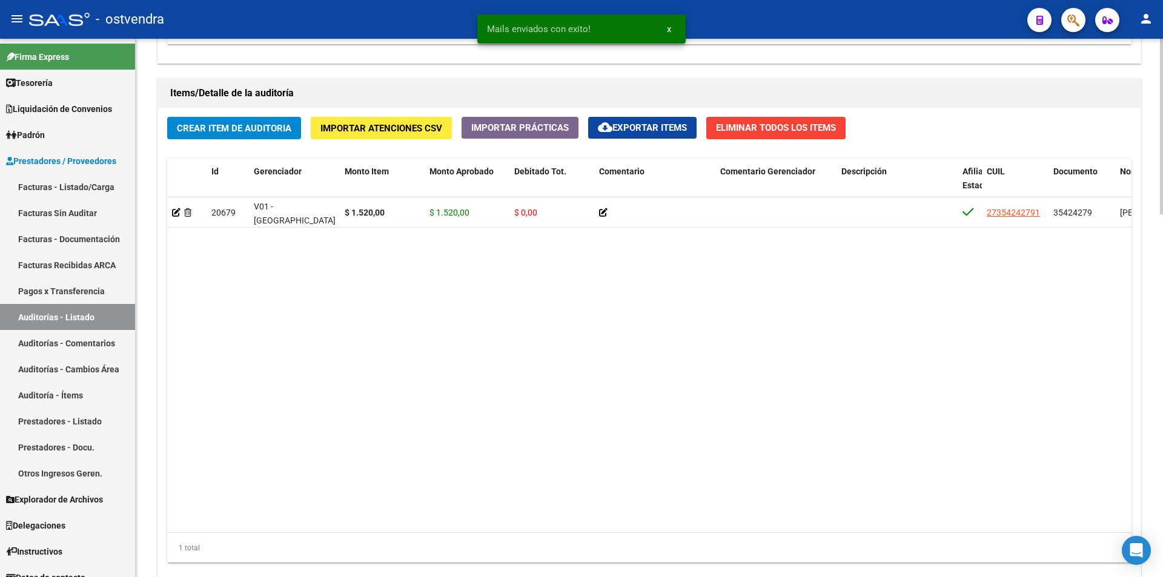
scroll to position [1043, 0]
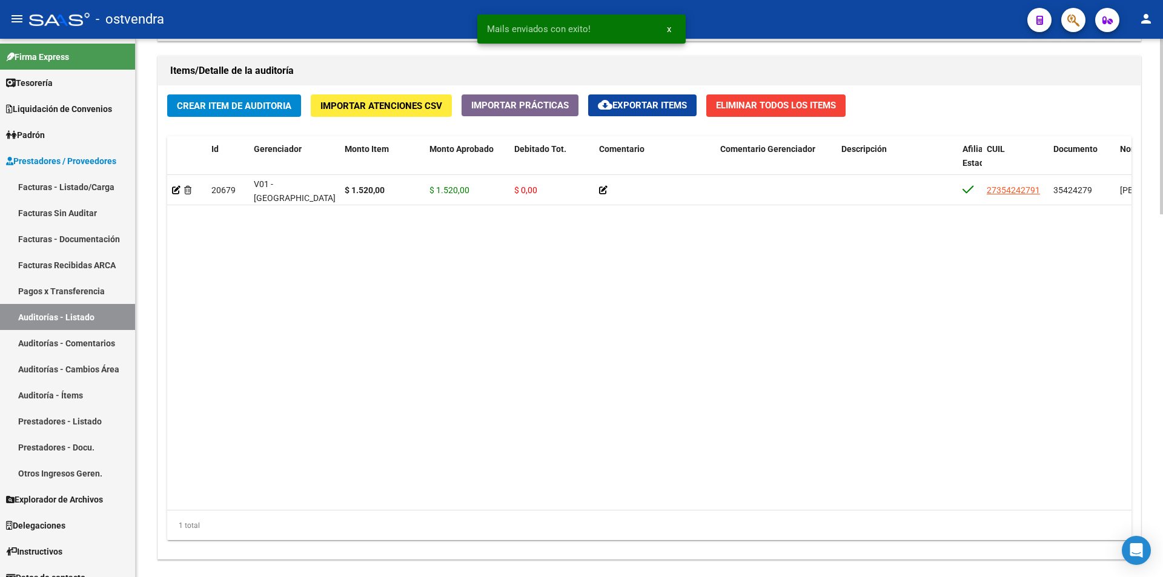
click at [1161, 454] on div at bounding box center [1161, 467] width 3 height 176
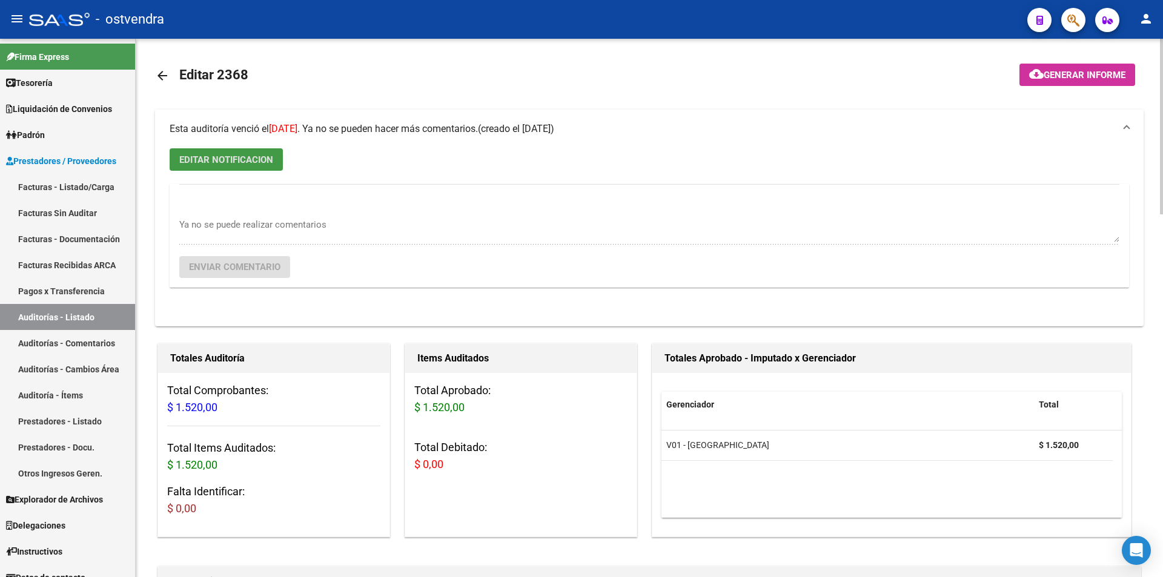
scroll to position [0, 0]
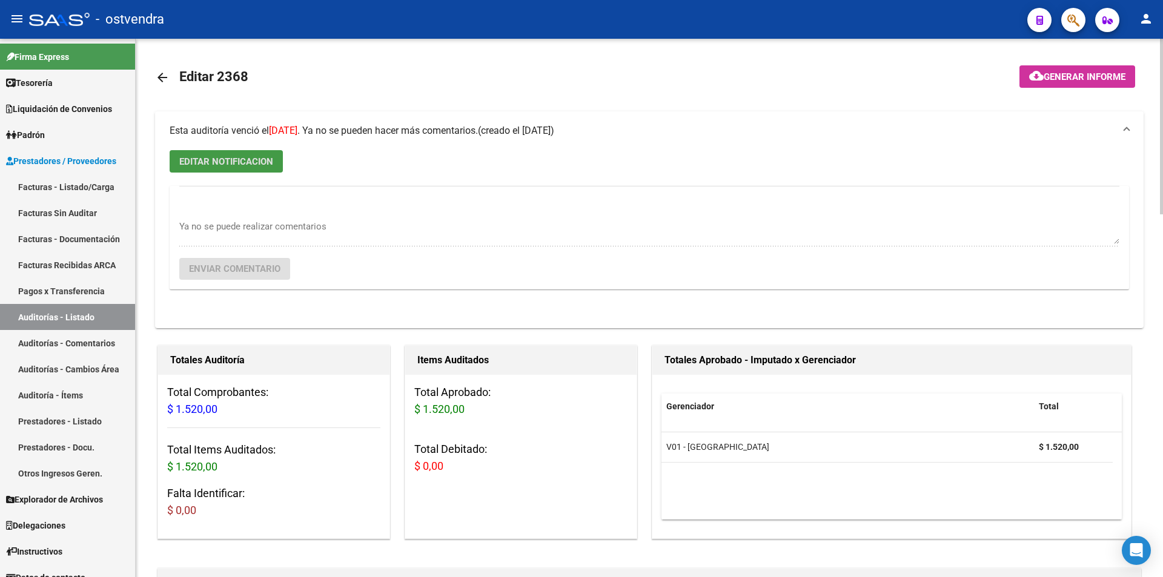
click at [173, 82] on link "arrow_back" at bounding box center [167, 77] width 24 height 28
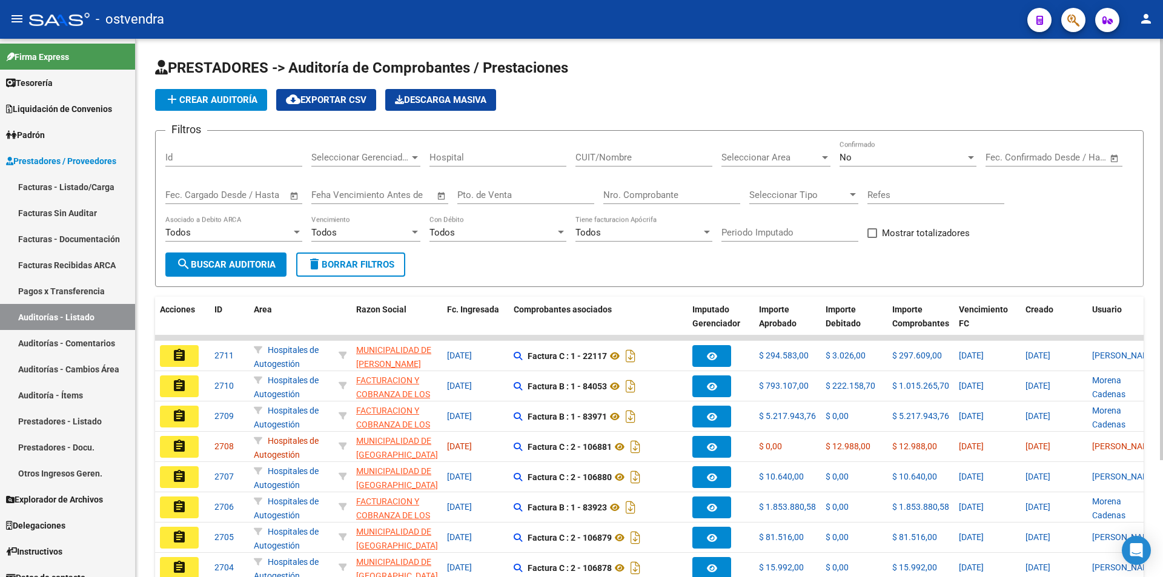
click at [648, 193] on input "Nro. Comprobante" at bounding box center [671, 195] width 137 height 11
type input "3252"
click at [249, 262] on span "search Buscar Auditoria" at bounding box center [225, 264] width 99 height 11
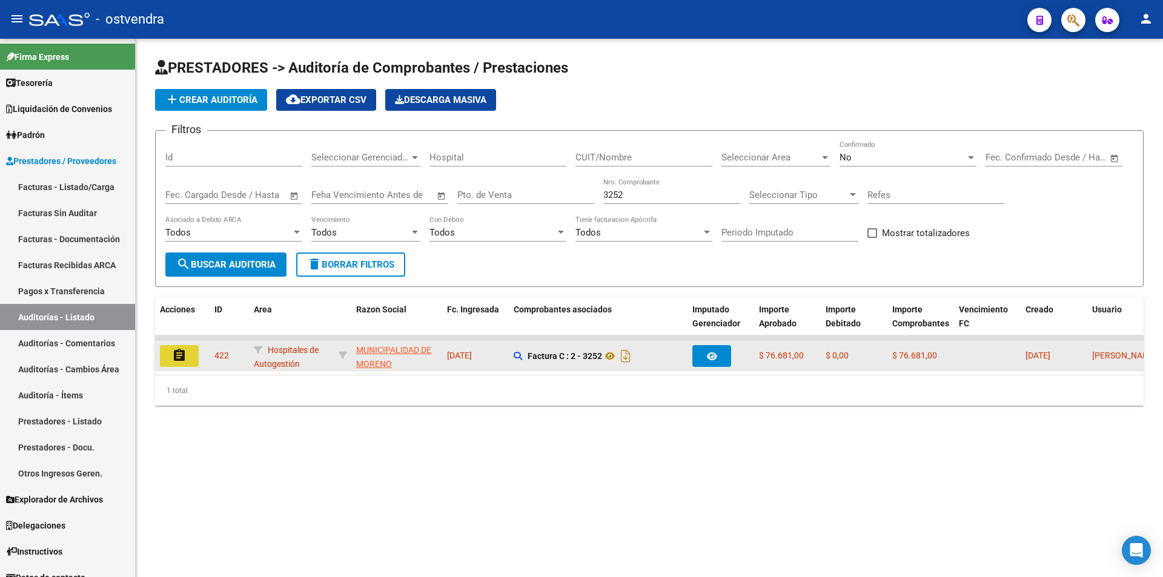
click at [197, 353] on button "assignment" at bounding box center [179, 356] width 39 height 22
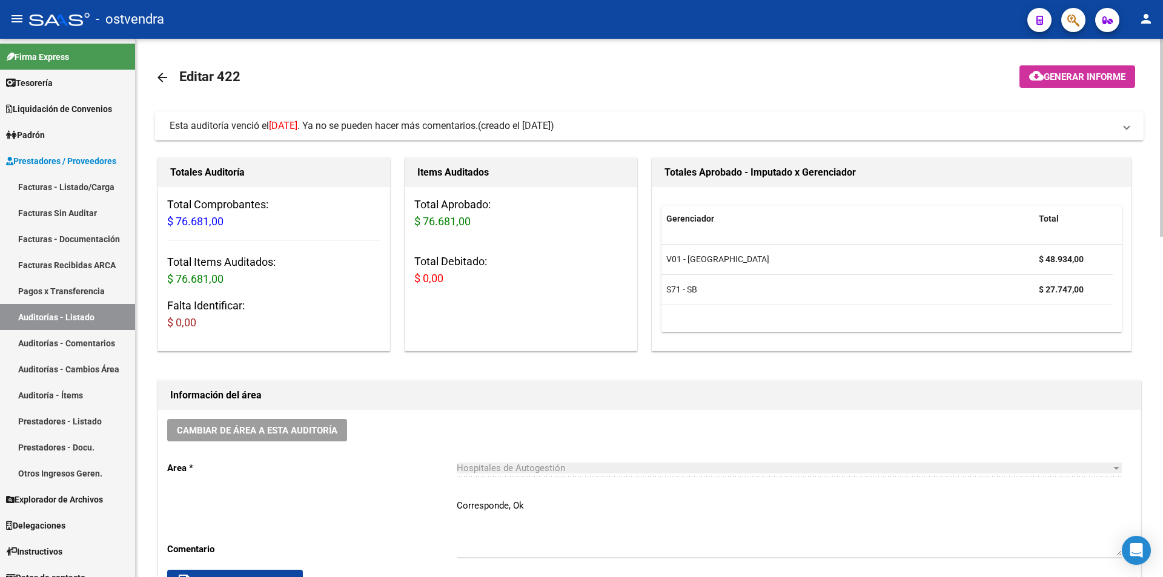
click at [334, 125] on span "Esta auditoría venció el [DATE] . Ya no se pueden hacer más comentarios." at bounding box center [324, 126] width 308 height 12
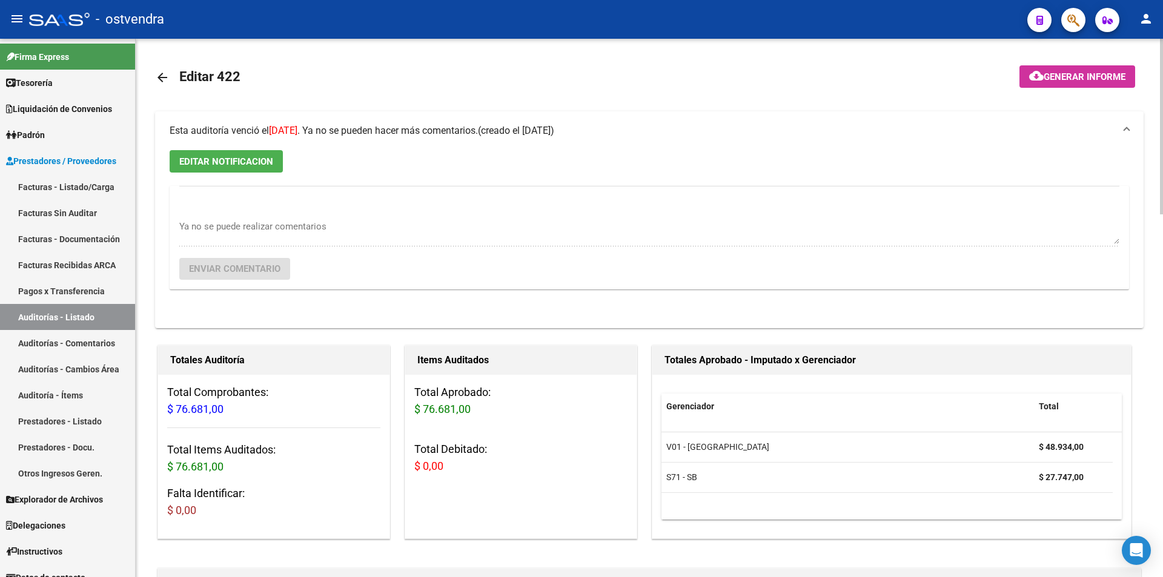
click at [283, 153] on div "EDITAR NOTIFICACION Ya no se puede realizar comentarios Enviar comentario" at bounding box center [649, 239] width 988 height 178
click at [280, 154] on button "EDITAR NOTIFICACION" at bounding box center [226, 161] width 113 height 22
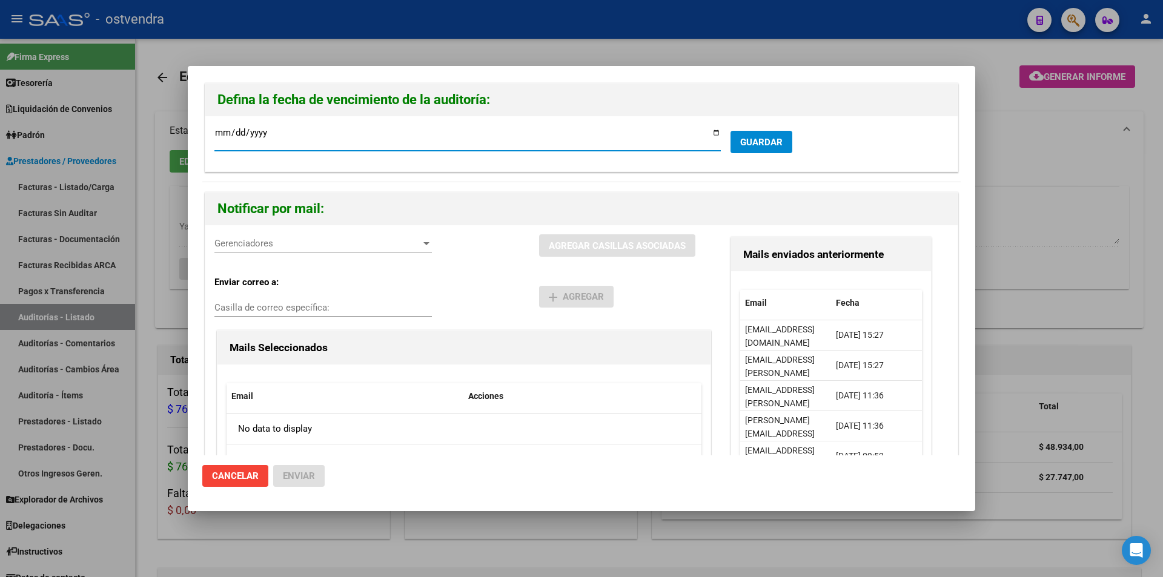
type input "[DATE]"
click at [303, 240] on span "Gerenciadores" at bounding box center [317, 243] width 206 height 11
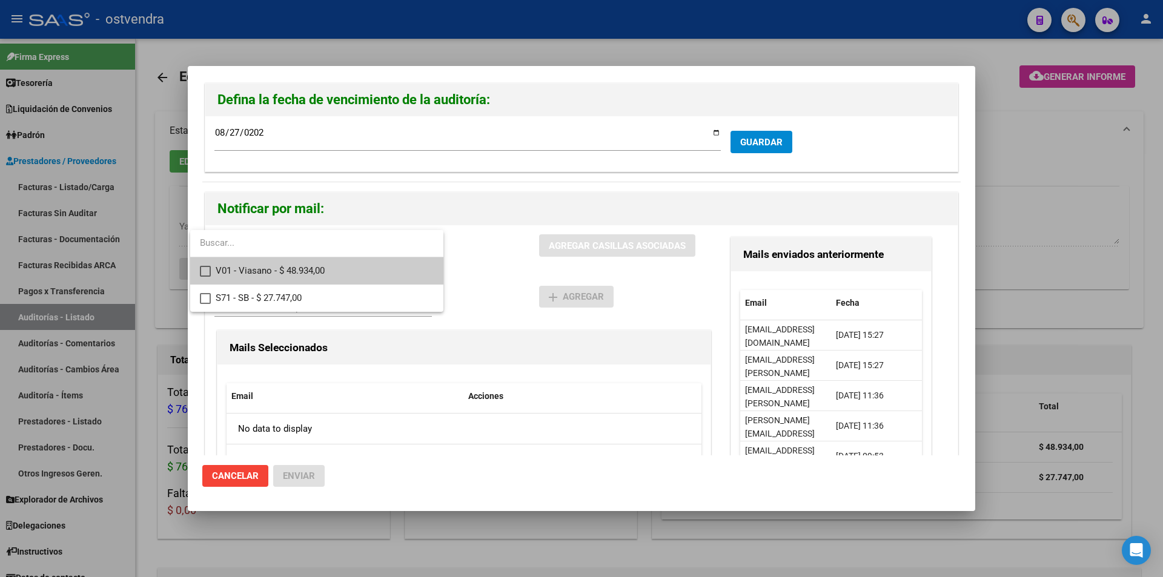
click at [298, 279] on span "V01 - Viasano - $ 48.934,00" at bounding box center [325, 270] width 218 height 27
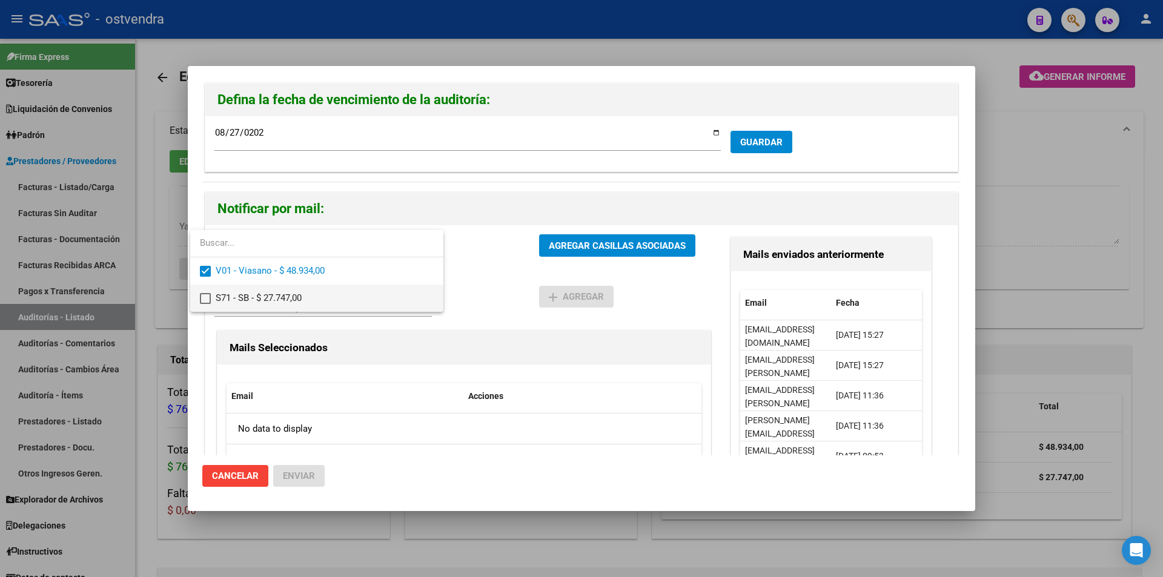
drag, startPoint x: 303, startPoint y: 289, endPoint x: 490, endPoint y: 256, distance: 189.4
click at [305, 289] on span "S71 - SB - $ 27.747,00" at bounding box center [325, 298] width 218 height 27
click at [557, 239] on div at bounding box center [581, 288] width 1163 height 577
click at [557, 239] on button "AGREGAR CASILLAS ASOCIADAS" at bounding box center [617, 245] width 156 height 22
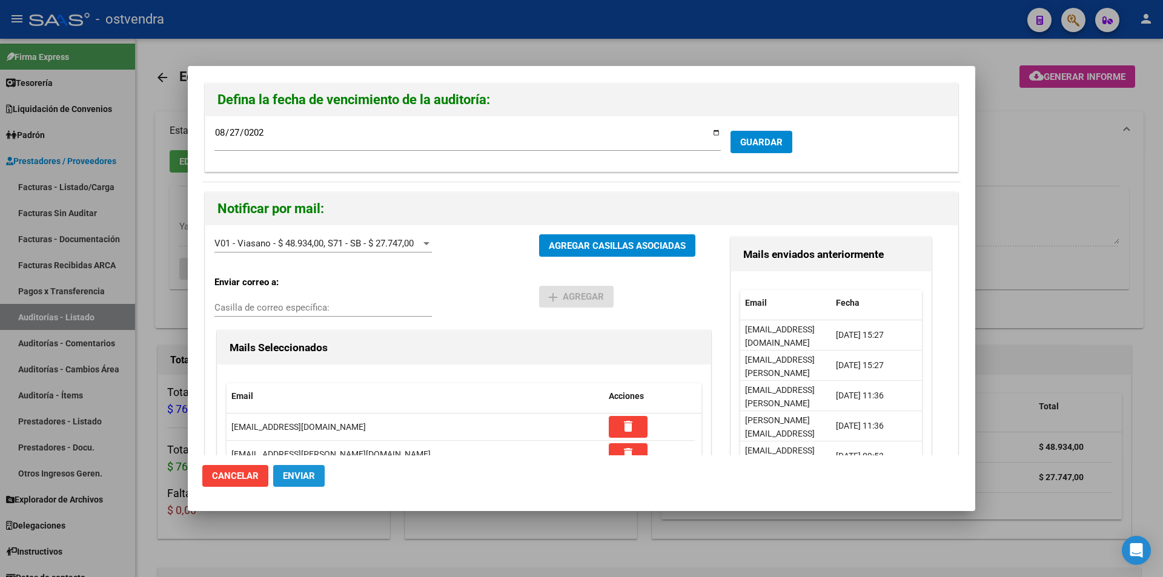
click at [293, 476] on span "Enviar" at bounding box center [299, 475] width 32 height 11
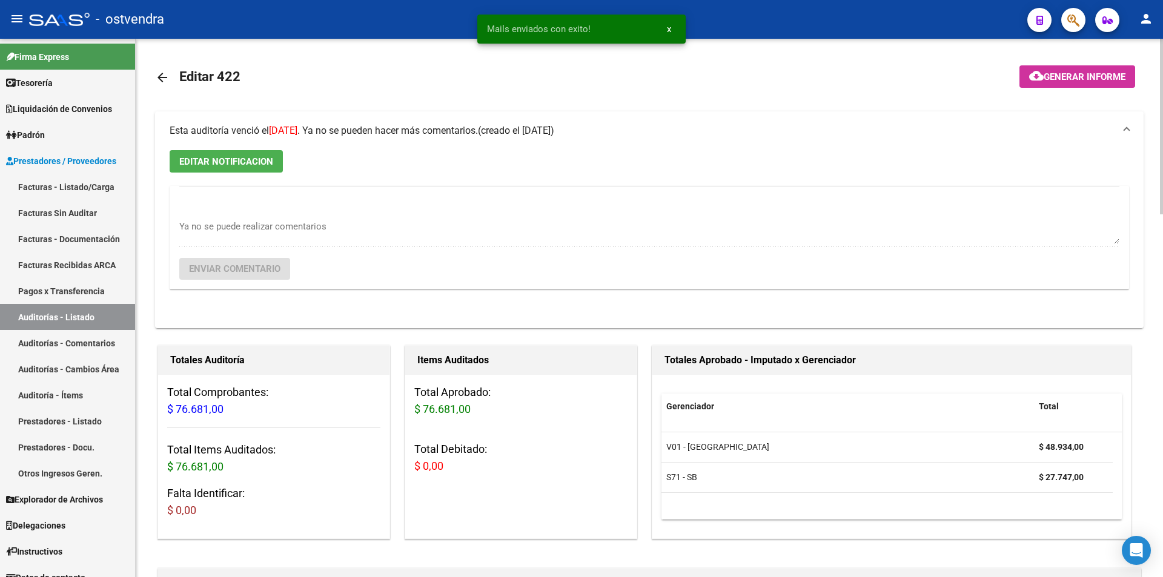
click at [173, 80] on link "arrow_back" at bounding box center [167, 77] width 24 height 28
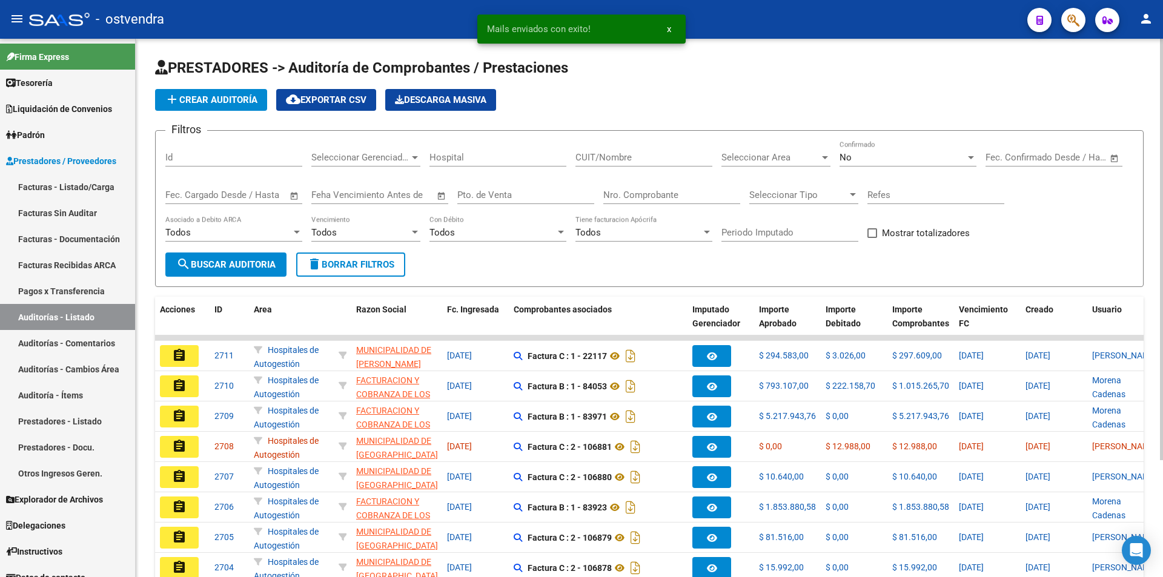
click at [616, 203] on div "Nro. Comprobante" at bounding box center [671, 191] width 137 height 26
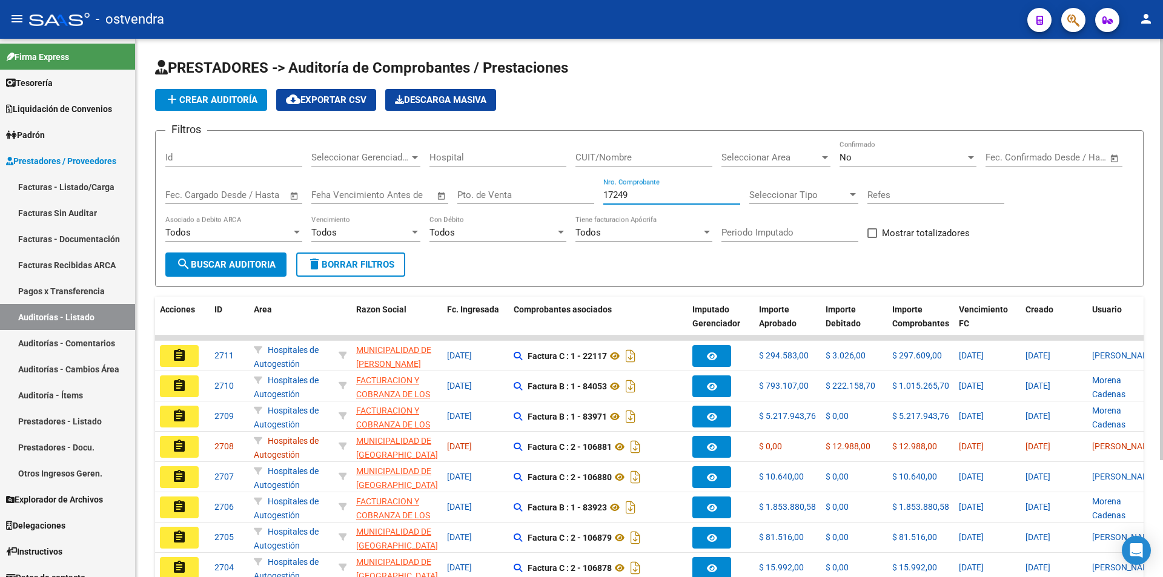
type input "17249"
click at [252, 258] on button "search Buscar Auditoria" at bounding box center [225, 264] width 121 height 24
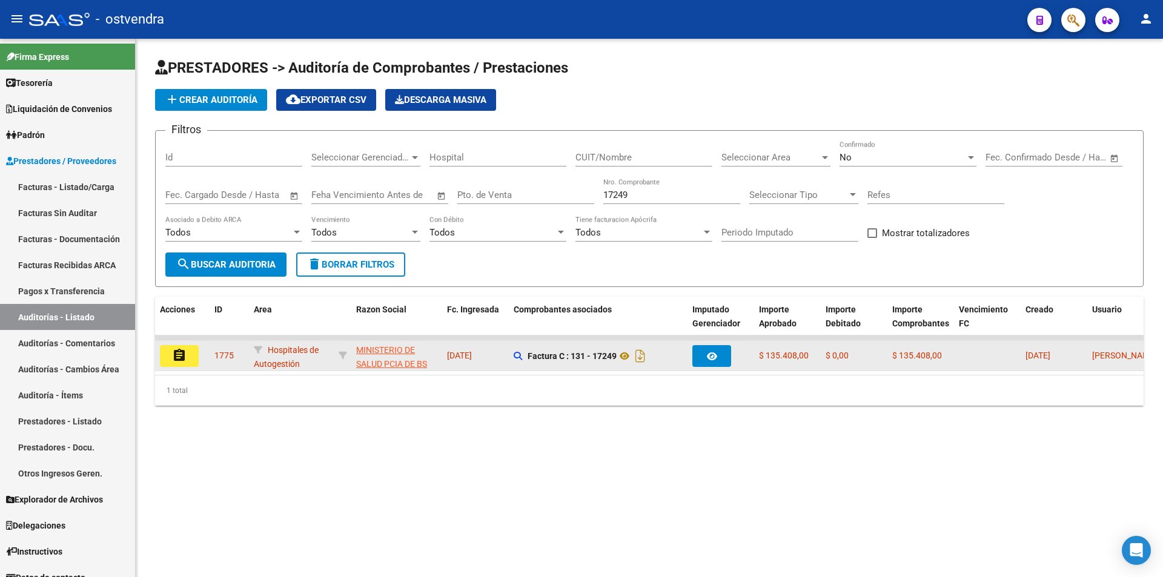
click at [186, 351] on button "assignment" at bounding box center [179, 356] width 39 height 22
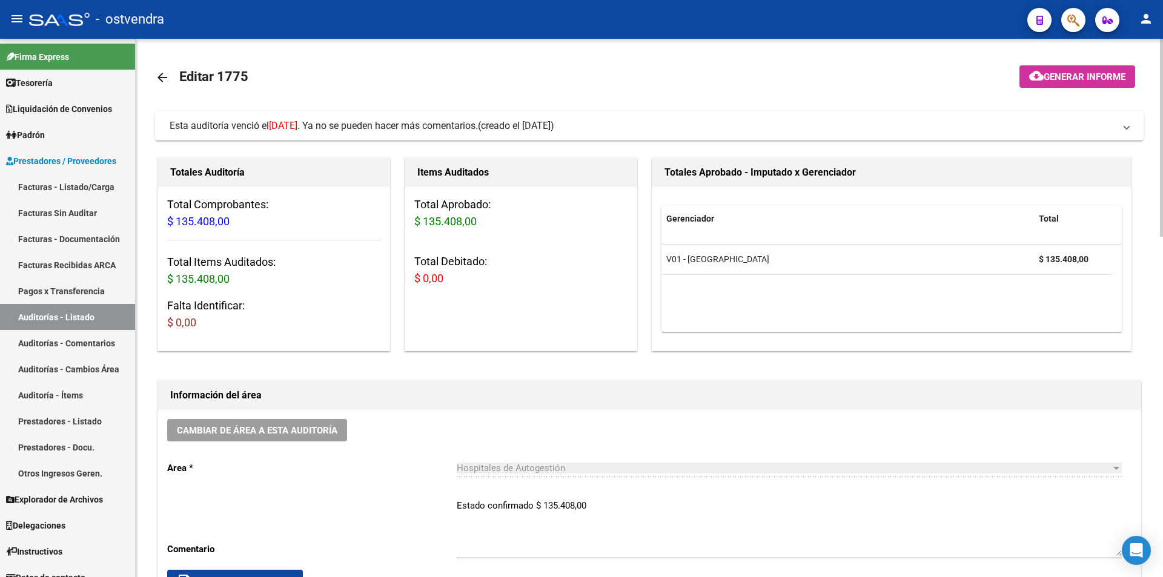
click at [838, 119] on mat-panel-title "Esta auditoría venció el [DATE] . Ya no se pueden hacer más comentarios. (cread…" at bounding box center [642, 125] width 945 height 13
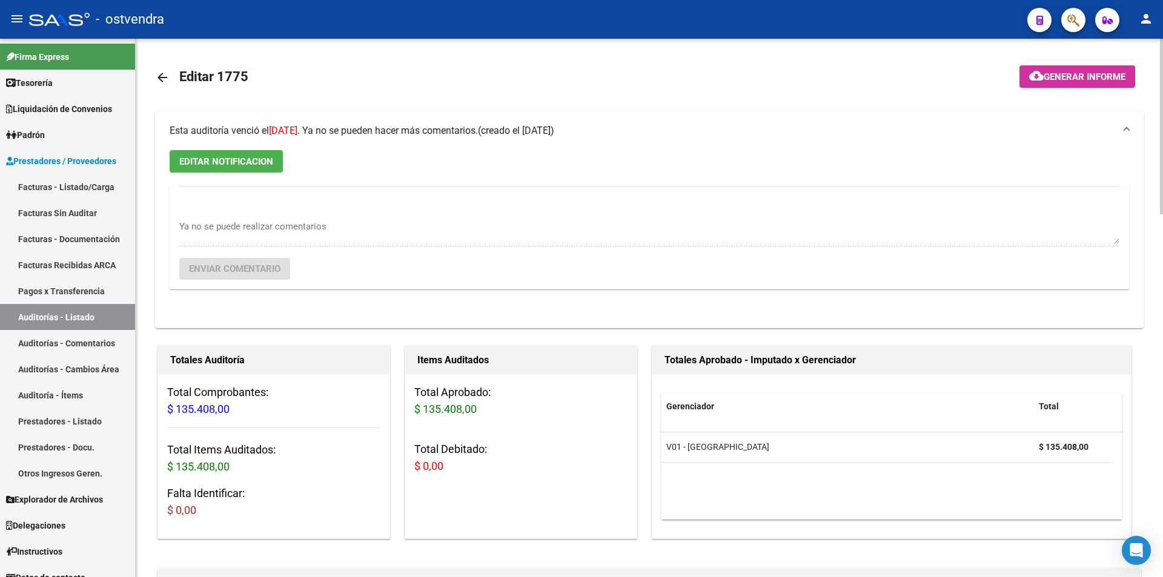
click at [233, 163] on span "EDITAR NOTIFICACION" at bounding box center [226, 161] width 94 height 11
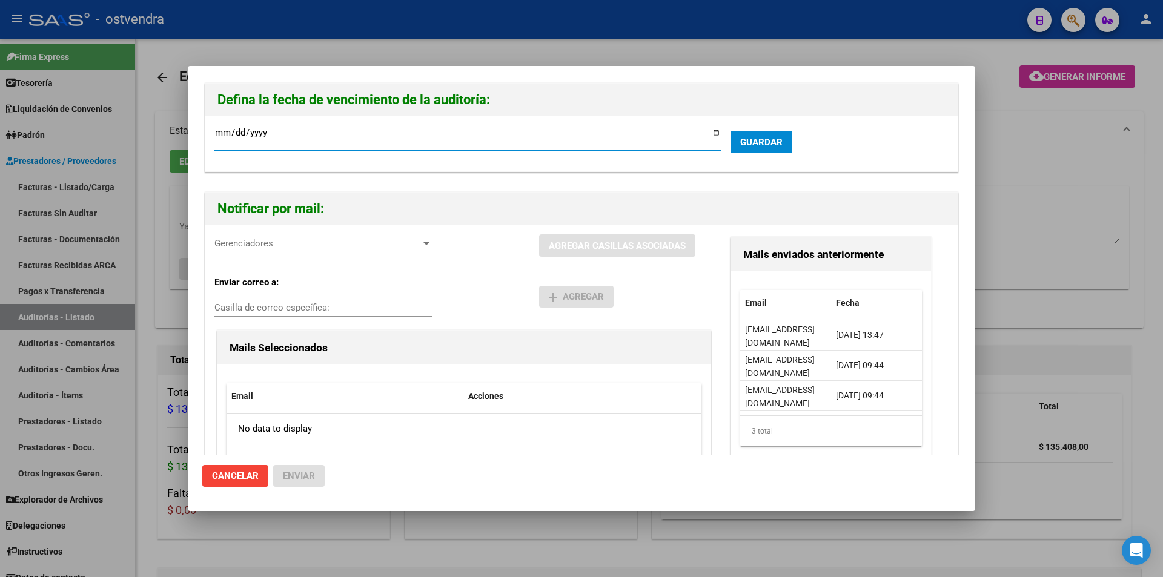
type input "[DATE]"
click at [285, 242] on span "Gerenciadores" at bounding box center [317, 243] width 206 height 11
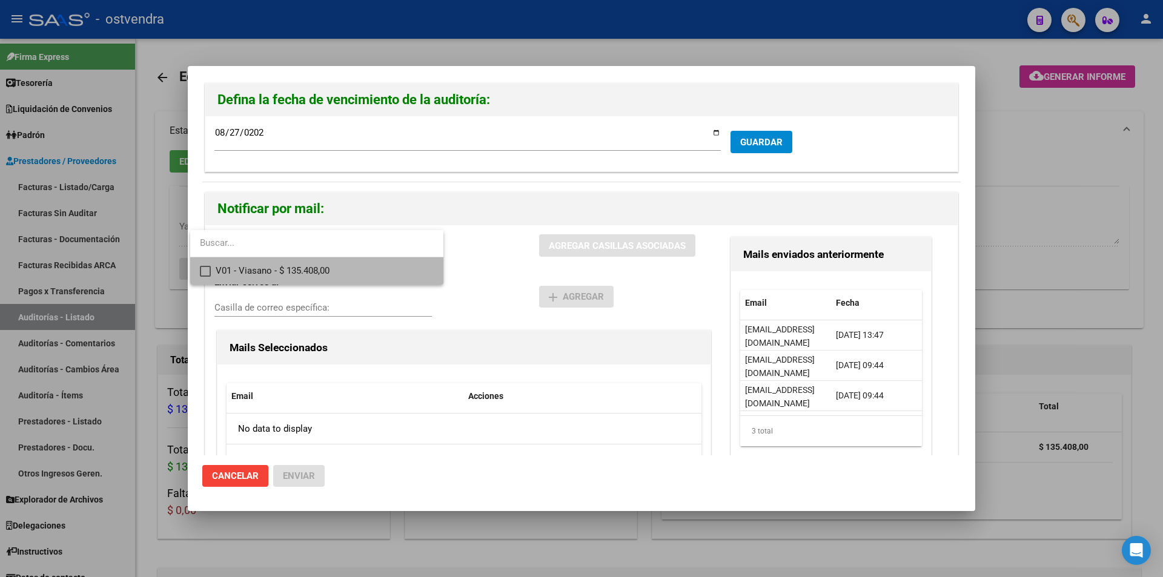
drag, startPoint x: 300, startPoint y: 274, endPoint x: 487, endPoint y: 242, distance: 190.4
click at [302, 274] on span "V01 - Viasano - $ 135.408,00" at bounding box center [325, 270] width 218 height 27
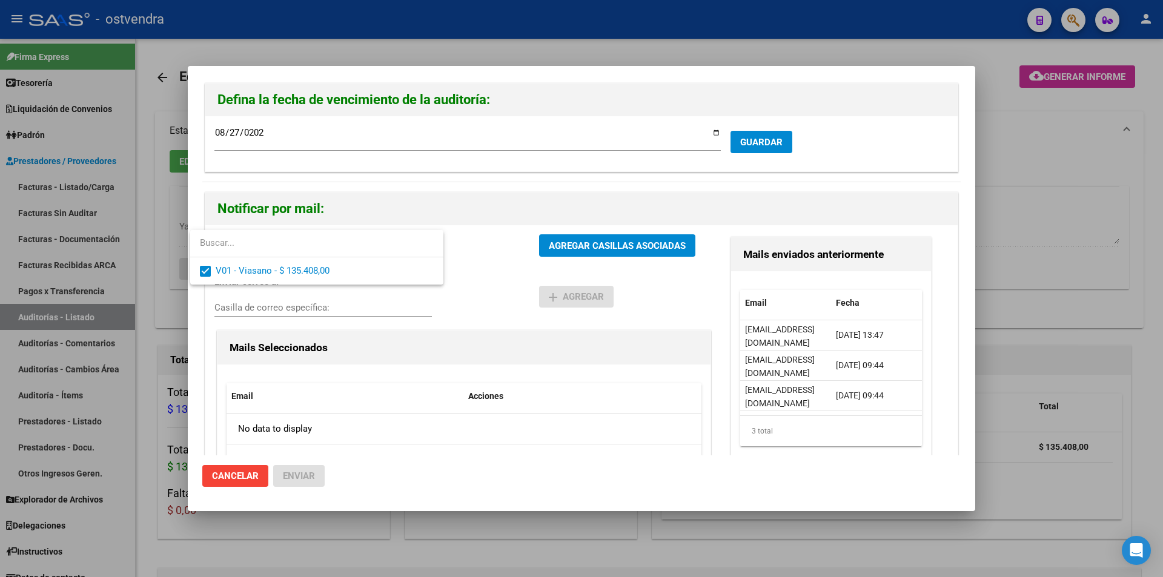
click at [598, 243] on div at bounding box center [581, 288] width 1163 height 577
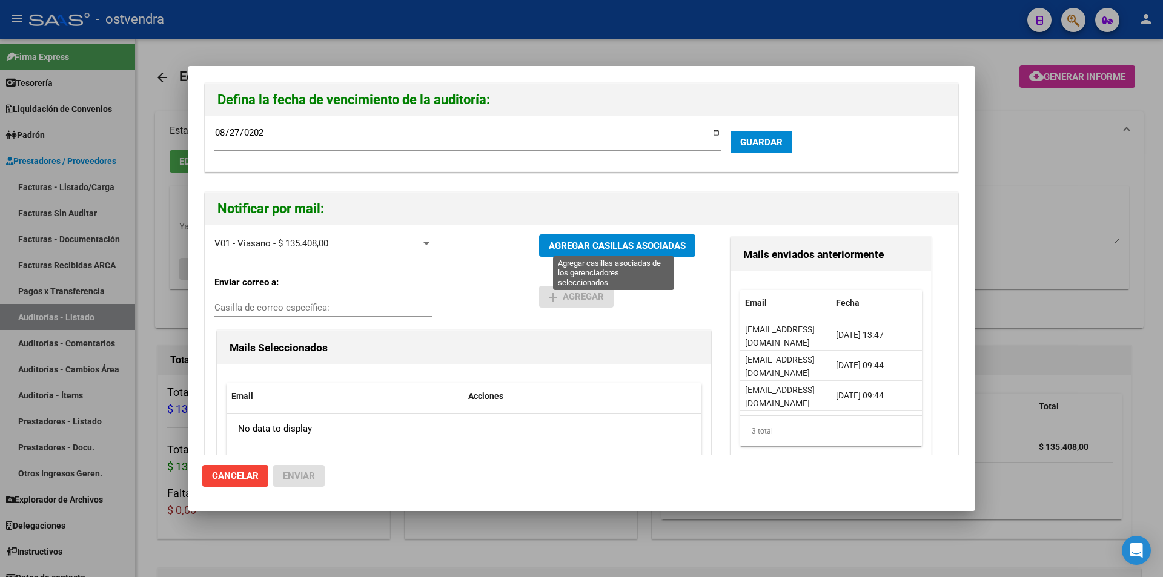
click at [598, 243] on span "AGREGAR CASILLAS ASOCIADAS" at bounding box center [617, 245] width 137 height 11
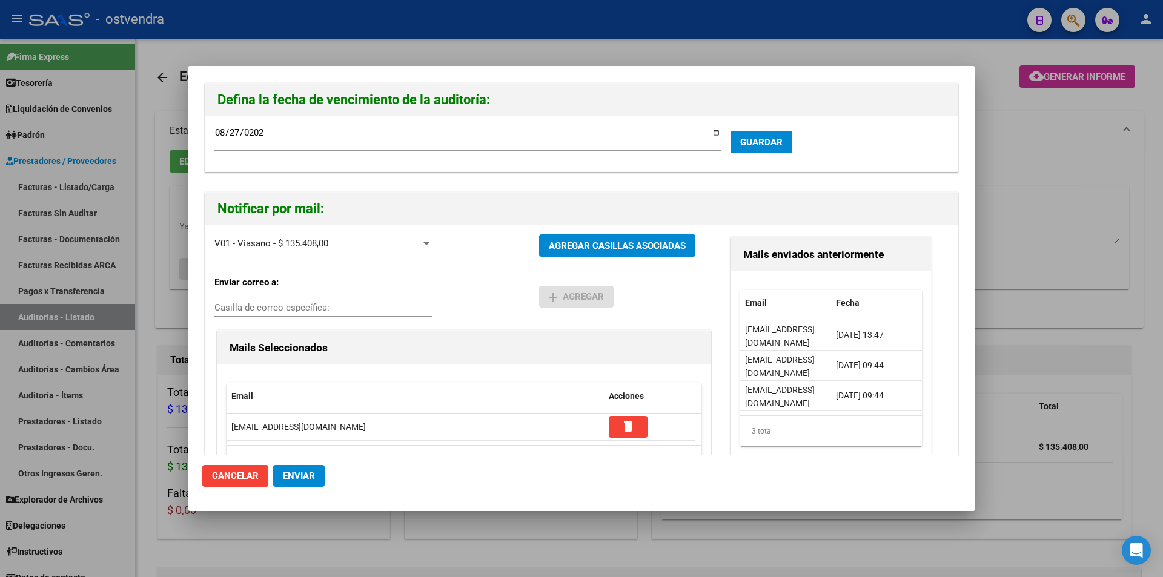
click at [305, 470] on button "Enviar" at bounding box center [298, 476] width 51 height 22
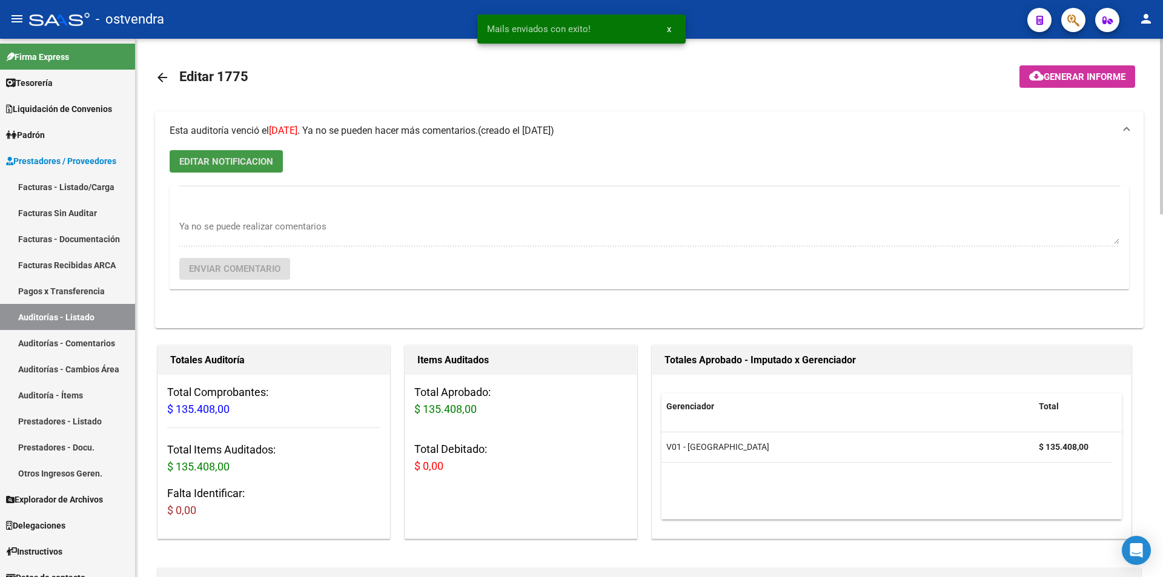
click at [163, 76] on mat-icon "arrow_back" at bounding box center [162, 77] width 15 height 15
